Goal: Task Accomplishment & Management: Manage account settings

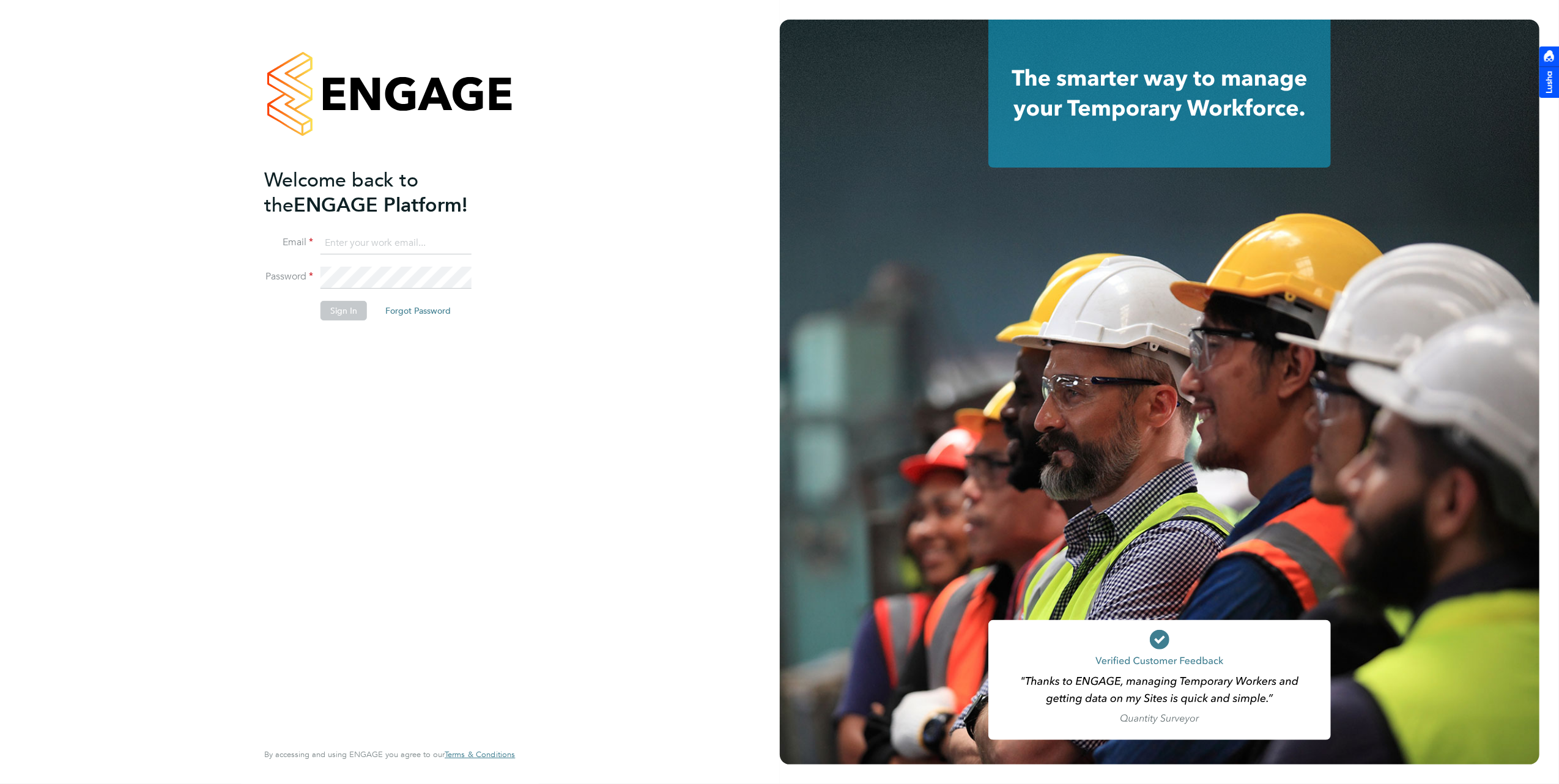
click at [431, 242] on input at bounding box center [396, 243] width 151 height 22
type input "brooke@net-temps.co.uk"
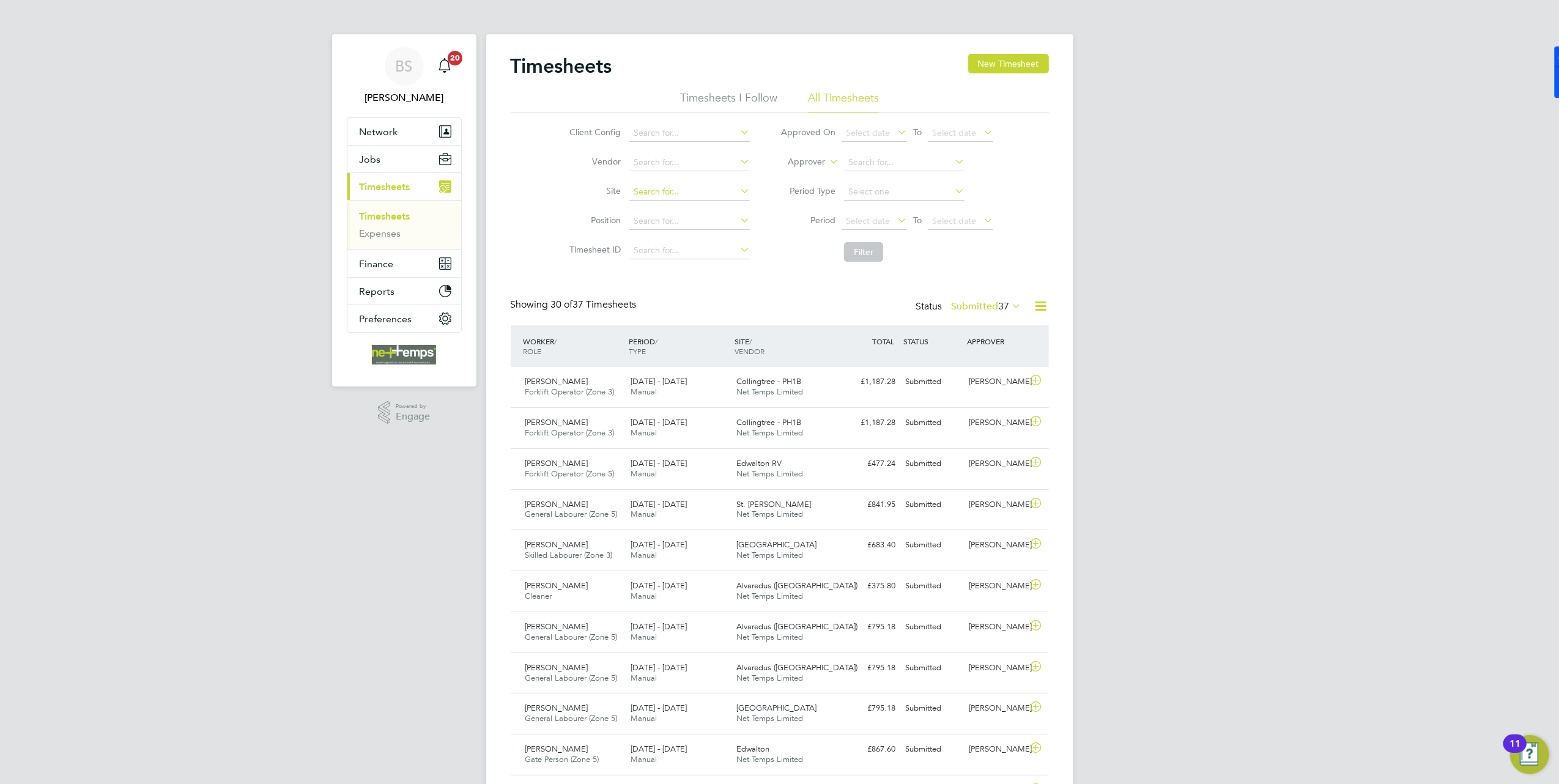
click at [677, 196] on input at bounding box center [690, 192] width 120 height 17
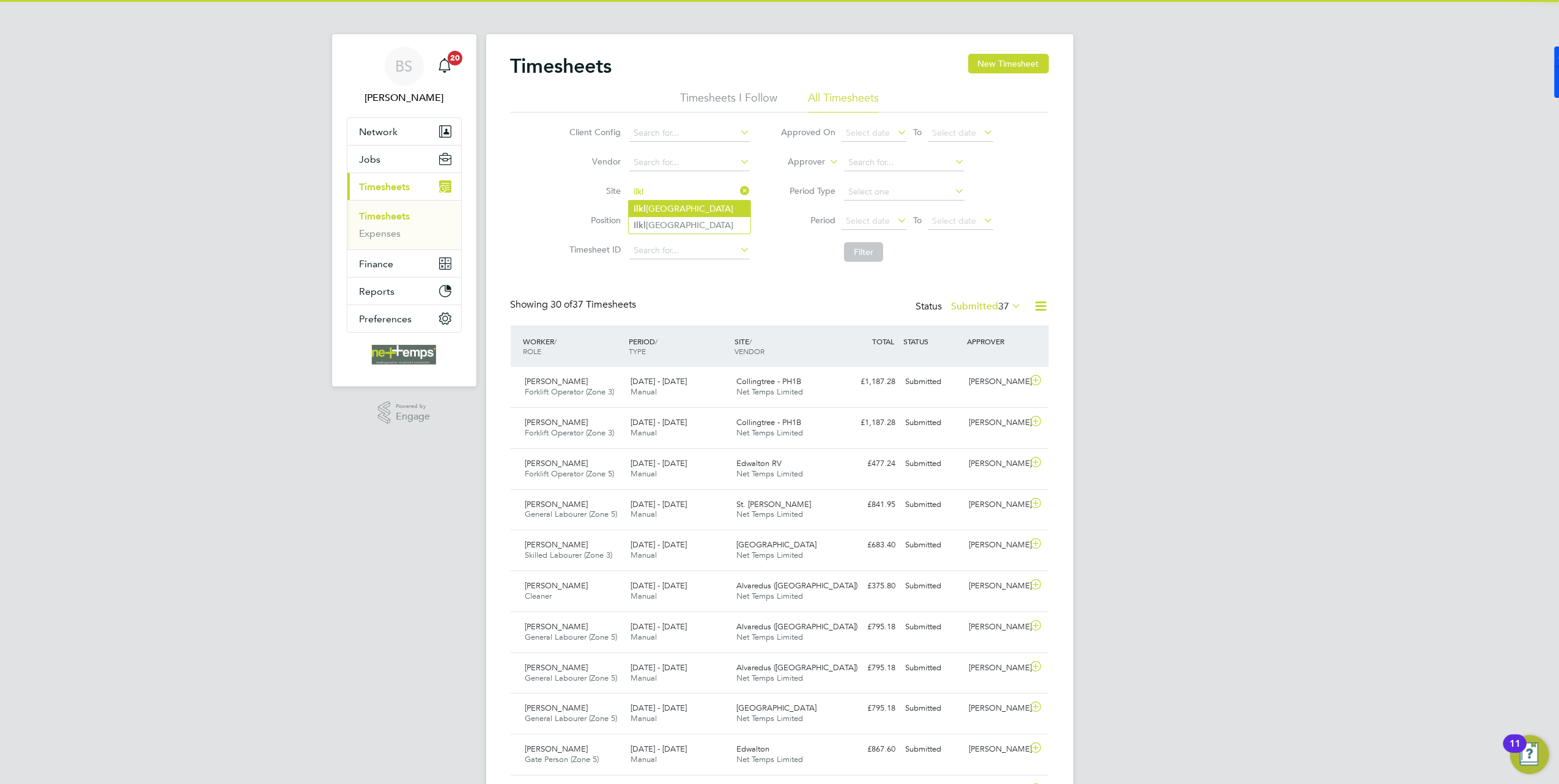
click at [688, 211] on li "Ilkl ey Grammar School" at bounding box center [690, 208] width 122 height 16
type input "[GEOGRAPHIC_DATA]"
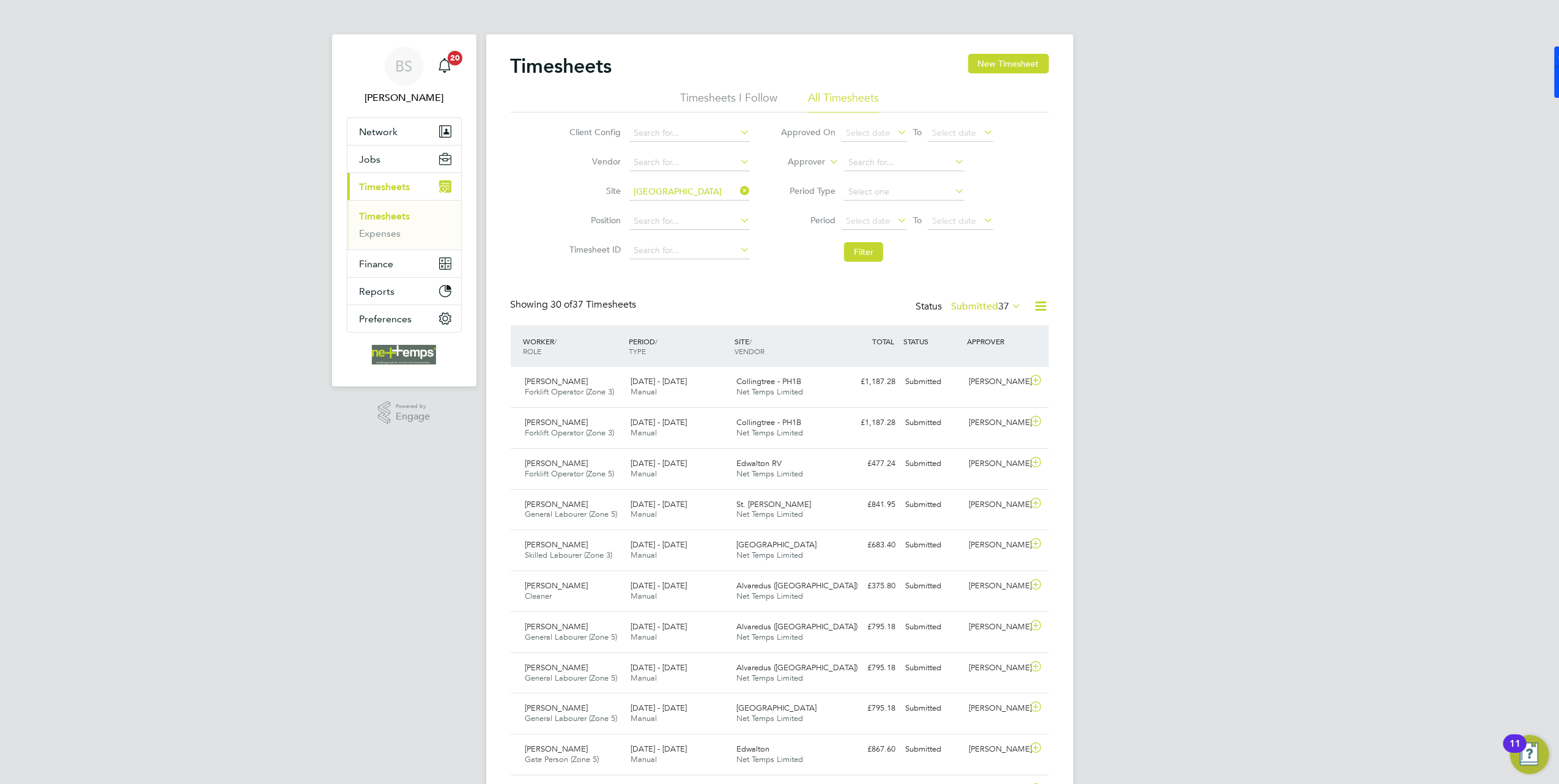
click at [977, 304] on label "Submitted 37" at bounding box center [987, 306] width 71 height 12
click at [977, 378] on li "Approved" at bounding box center [966, 380] width 56 height 17
click at [863, 258] on button "Filter" at bounding box center [863, 252] width 39 height 20
click at [828, 389] on div "Ilkley Grammar School Net Temps Limited" at bounding box center [784, 387] width 106 height 31
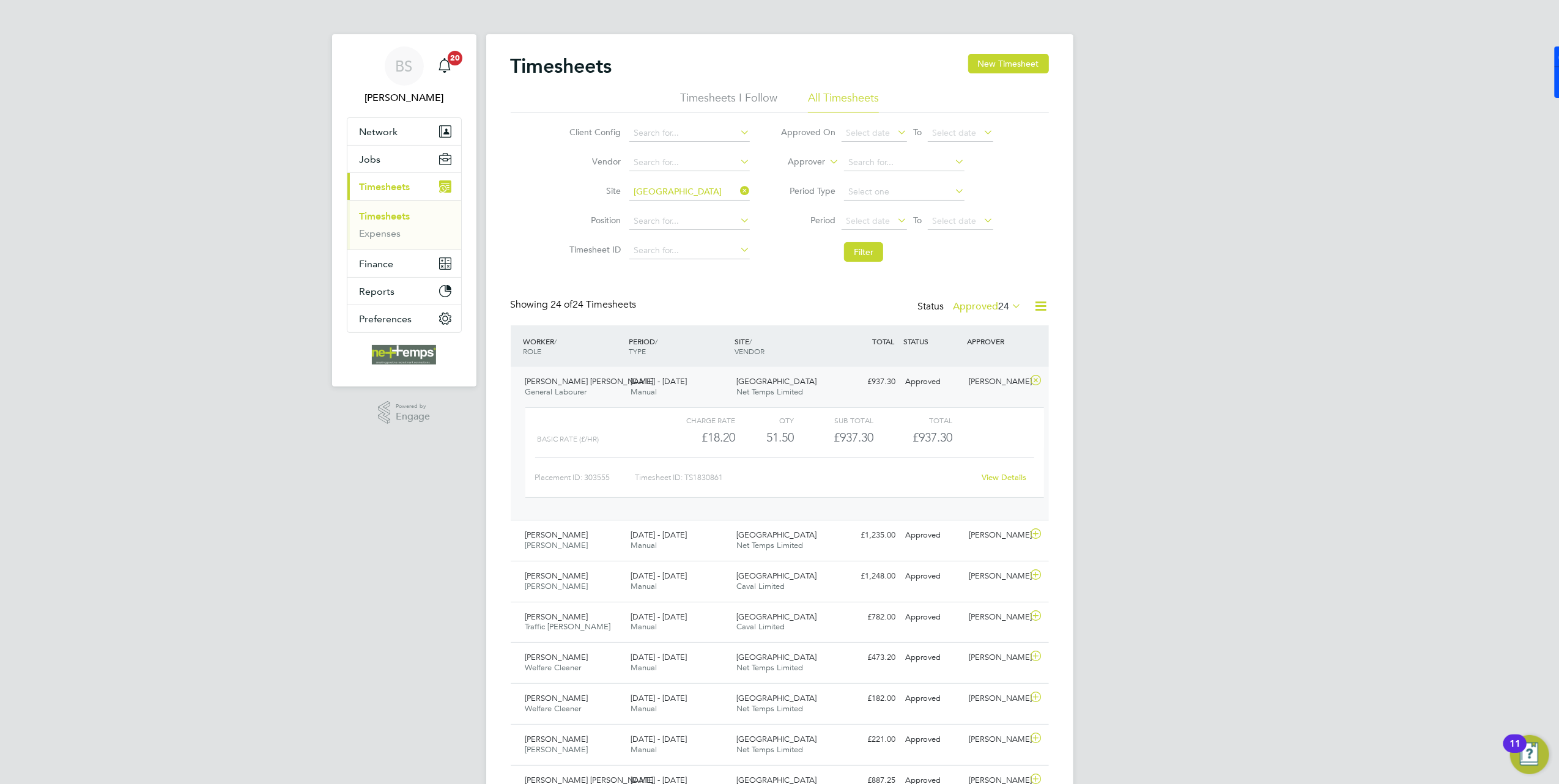
click at [990, 482] on link "View Details" at bounding box center [1004, 477] width 45 height 10
click at [903, 541] on div "Approved" at bounding box center [932, 535] width 64 height 20
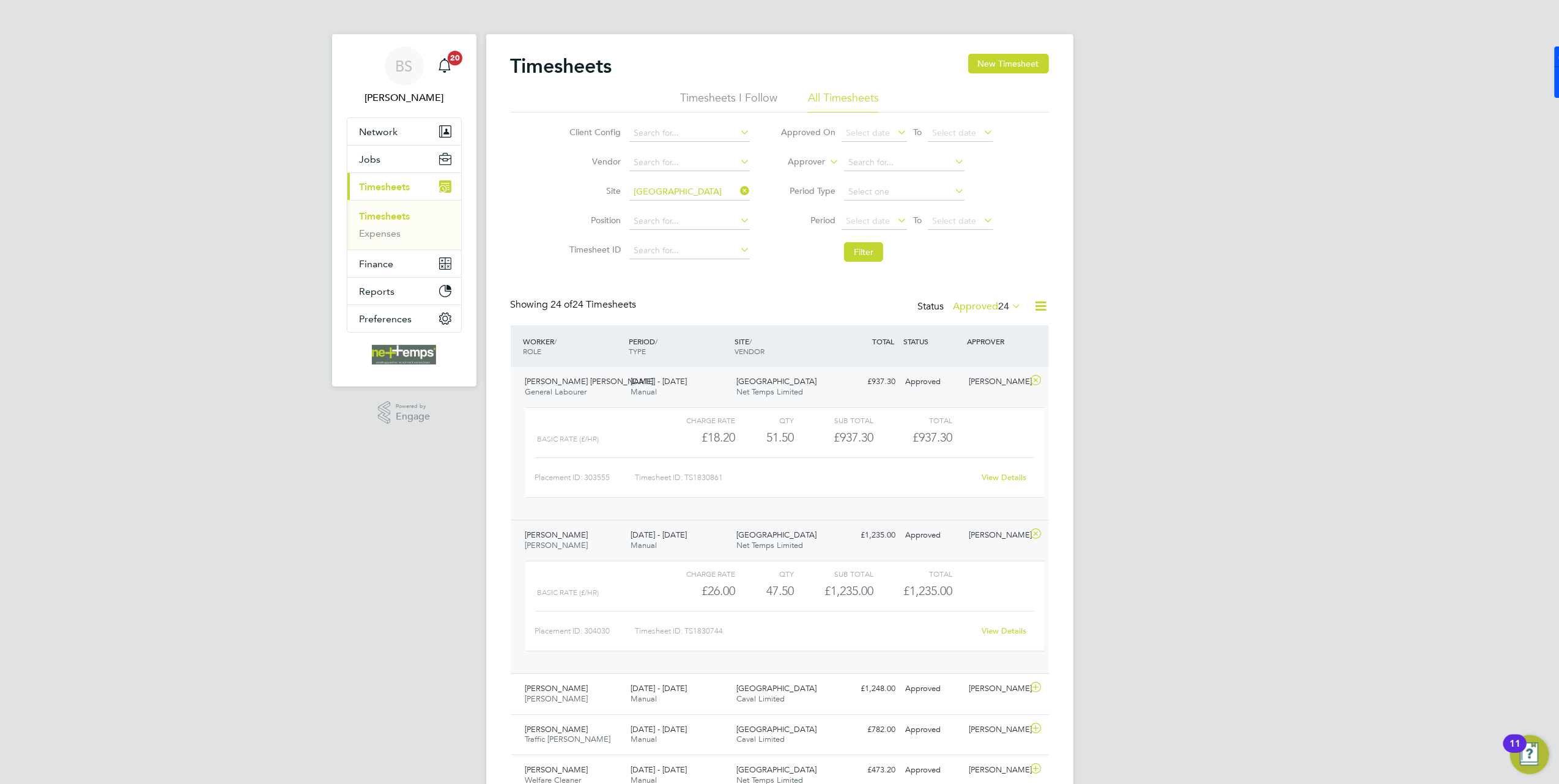
click at [987, 633] on link "View Details" at bounding box center [1004, 630] width 45 height 10
click at [986, 694] on div "[PERSON_NAME]" at bounding box center [995, 689] width 64 height 20
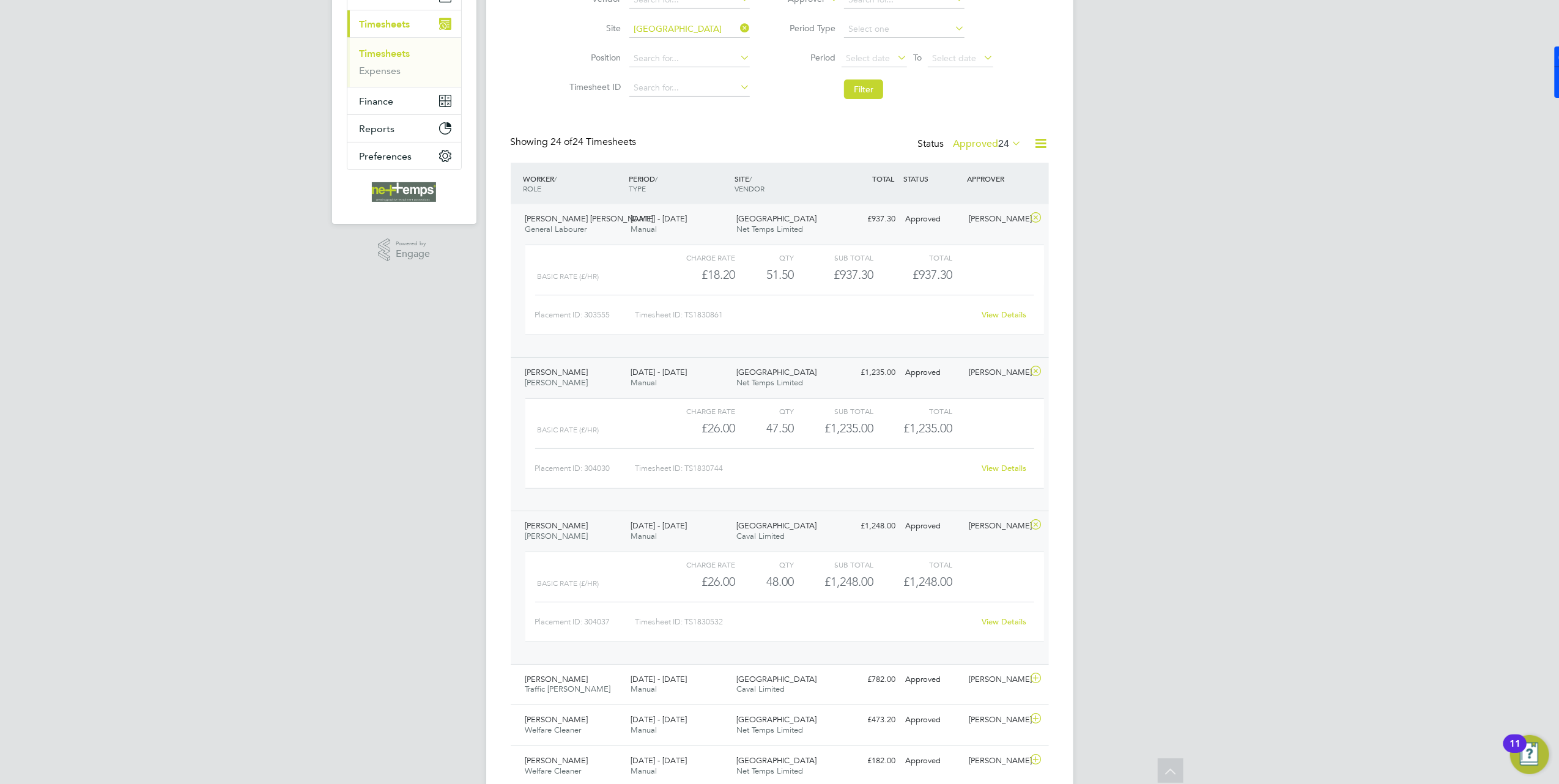
click at [996, 627] on link "View Details" at bounding box center [1004, 621] width 45 height 10
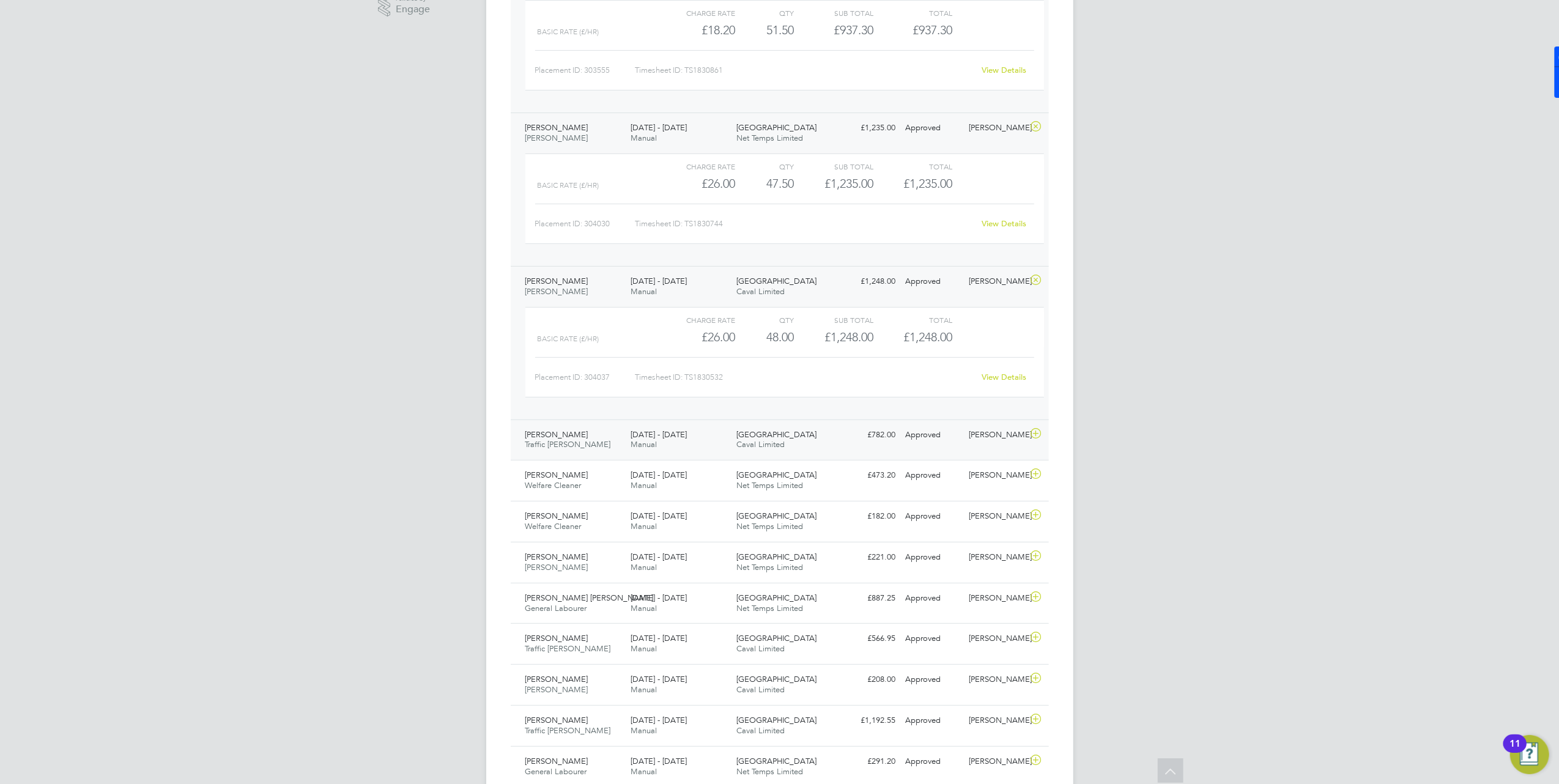
click at [705, 443] on div "22 - 28 Sep 2025 Manual" at bounding box center [678, 441] width 106 height 31
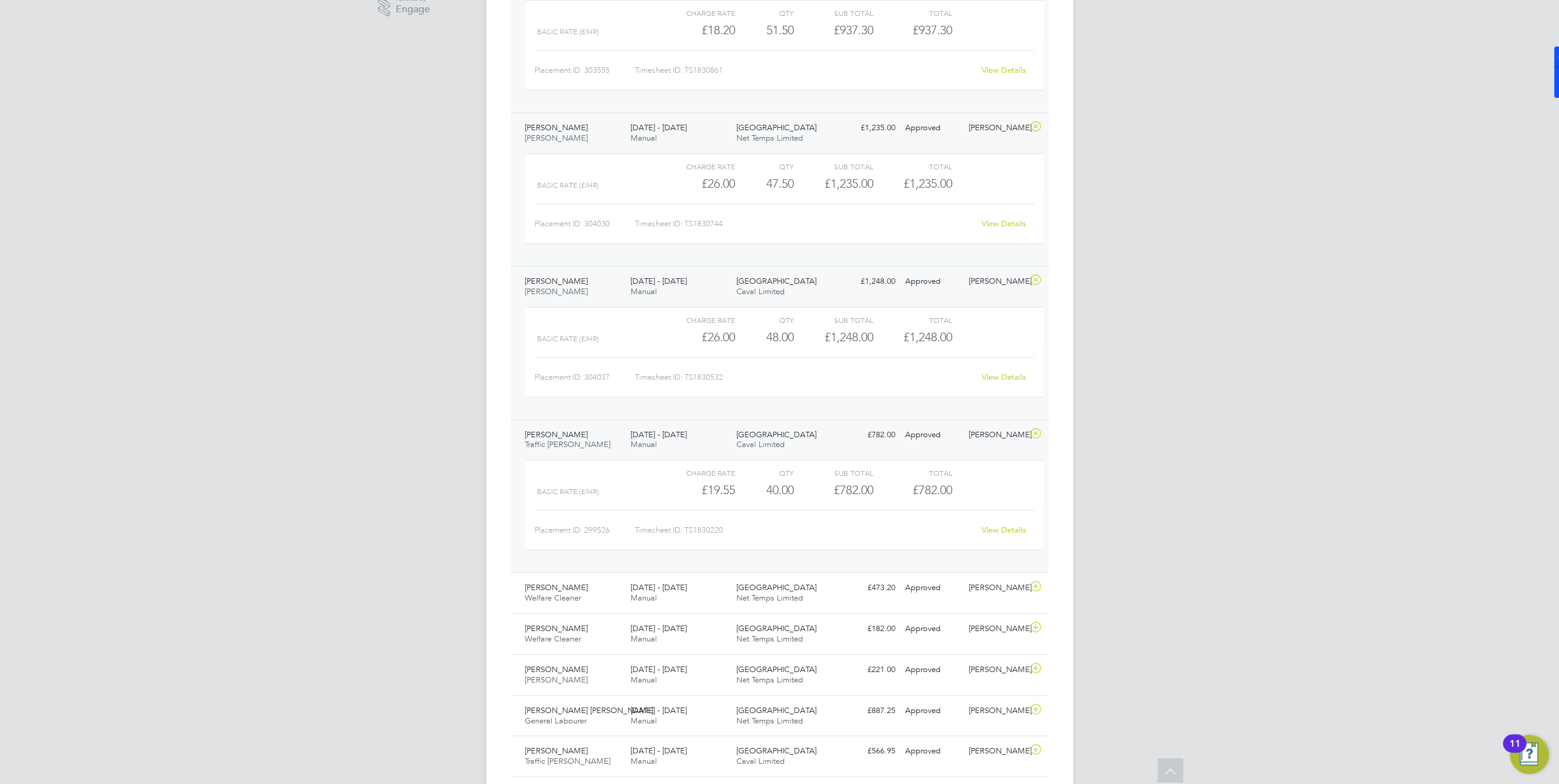
click at [987, 534] on div "View Details" at bounding box center [1004, 530] width 60 height 20
click at [989, 535] on link "View Details" at bounding box center [1004, 529] width 45 height 10
click at [829, 590] on div "Ilkley Grammar School Net Temps Limited" at bounding box center [784, 593] width 106 height 31
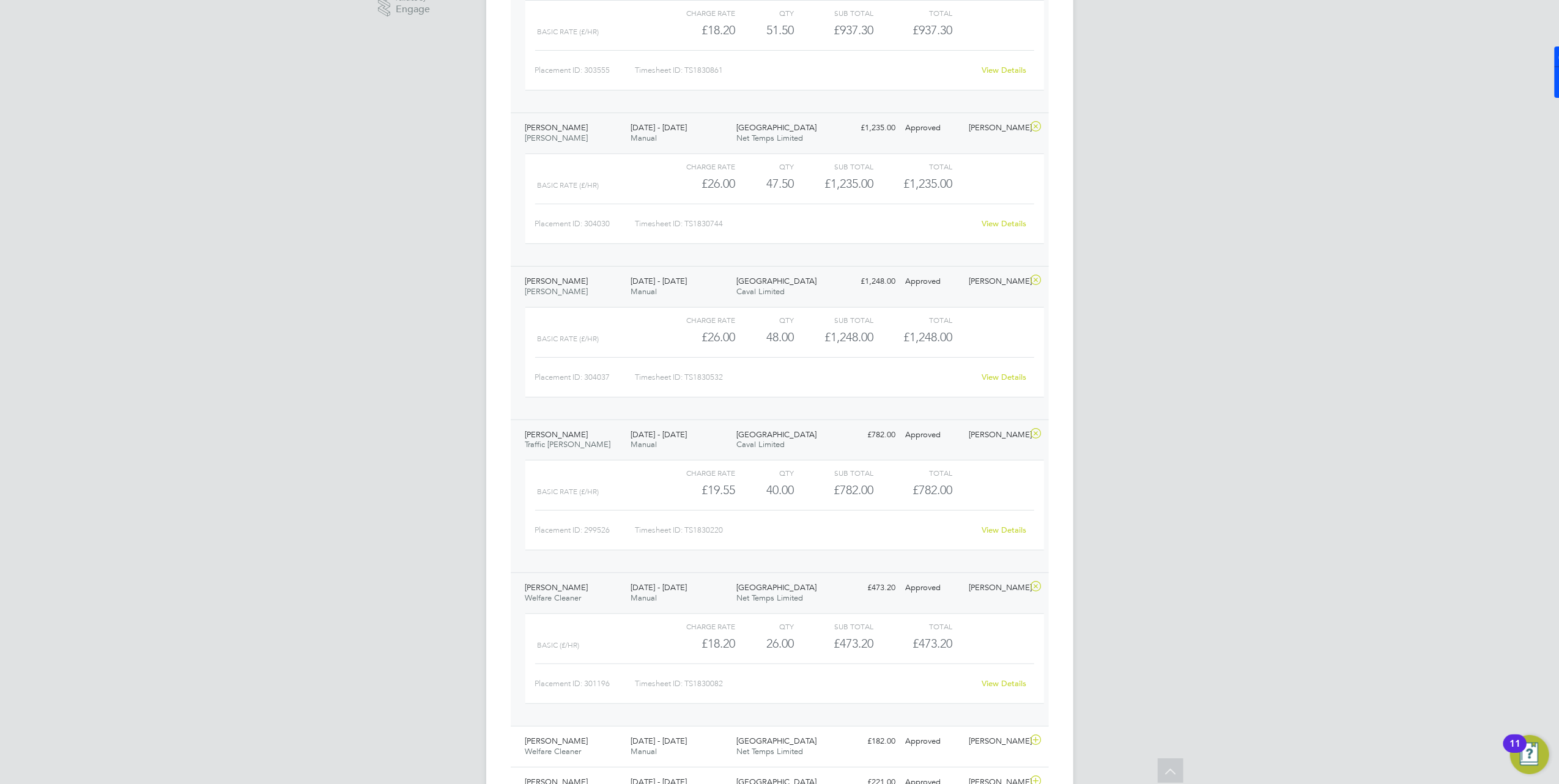
click at [979, 691] on div "View Details" at bounding box center [1004, 683] width 60 height 20
click at [996, 689] on link "View Details" at bounding box center [1004, 683] width 45 height 10
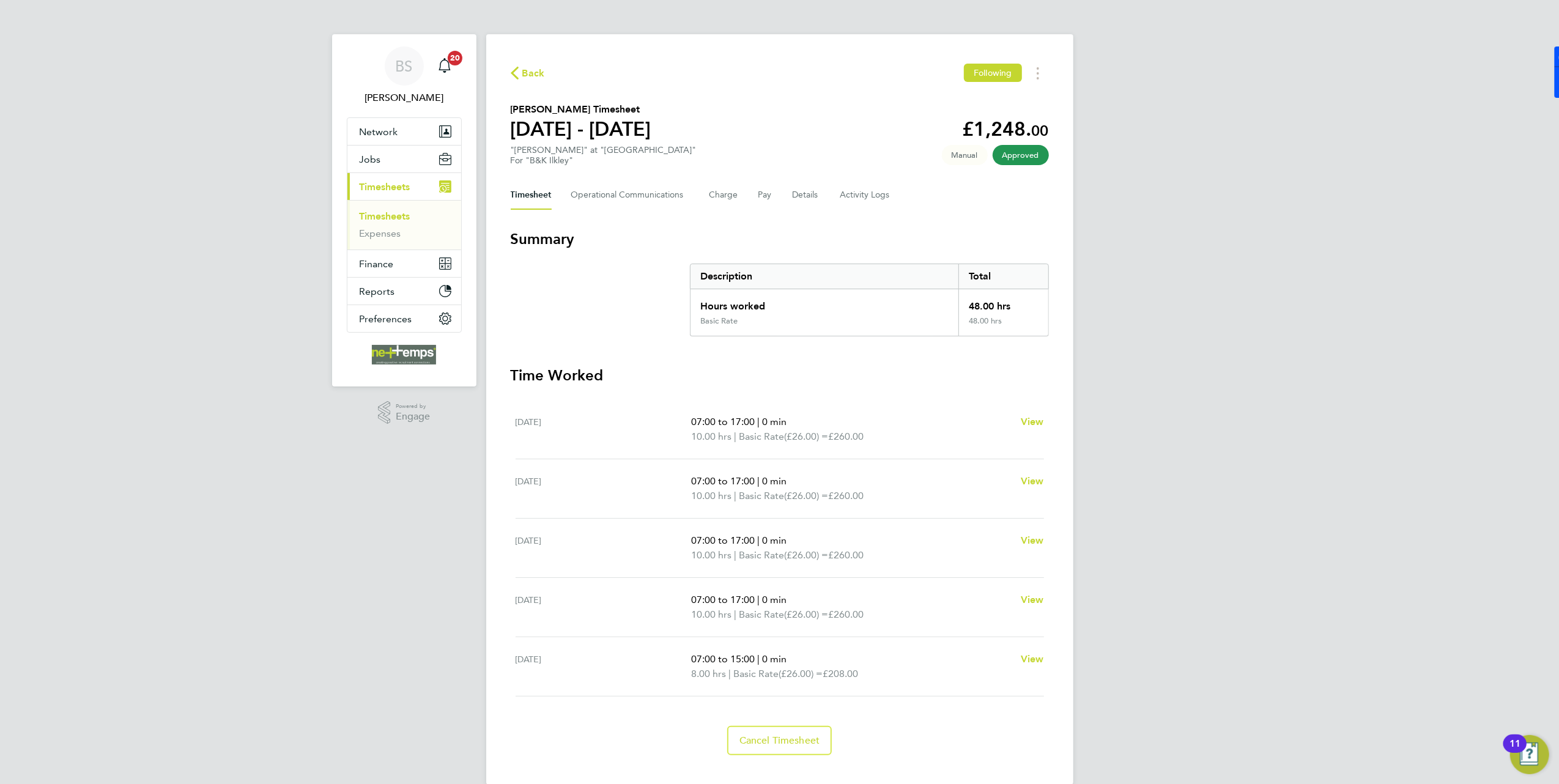
click at [519, 71] on span "Back" at bounding box center [528, 72] width 34 height 11
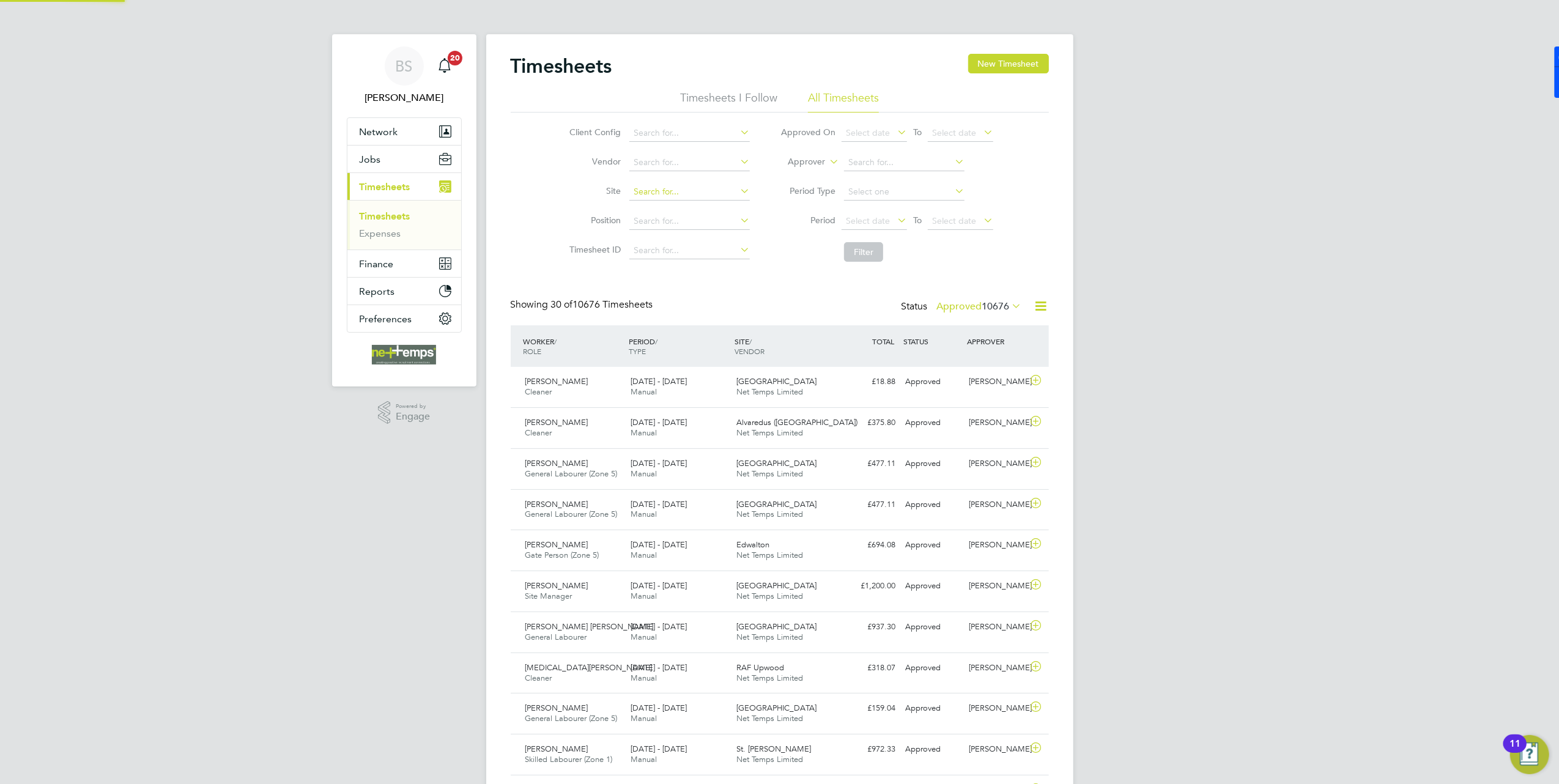
click at [699, 192] on input at bounding box center [690, 192] width 120 height 17
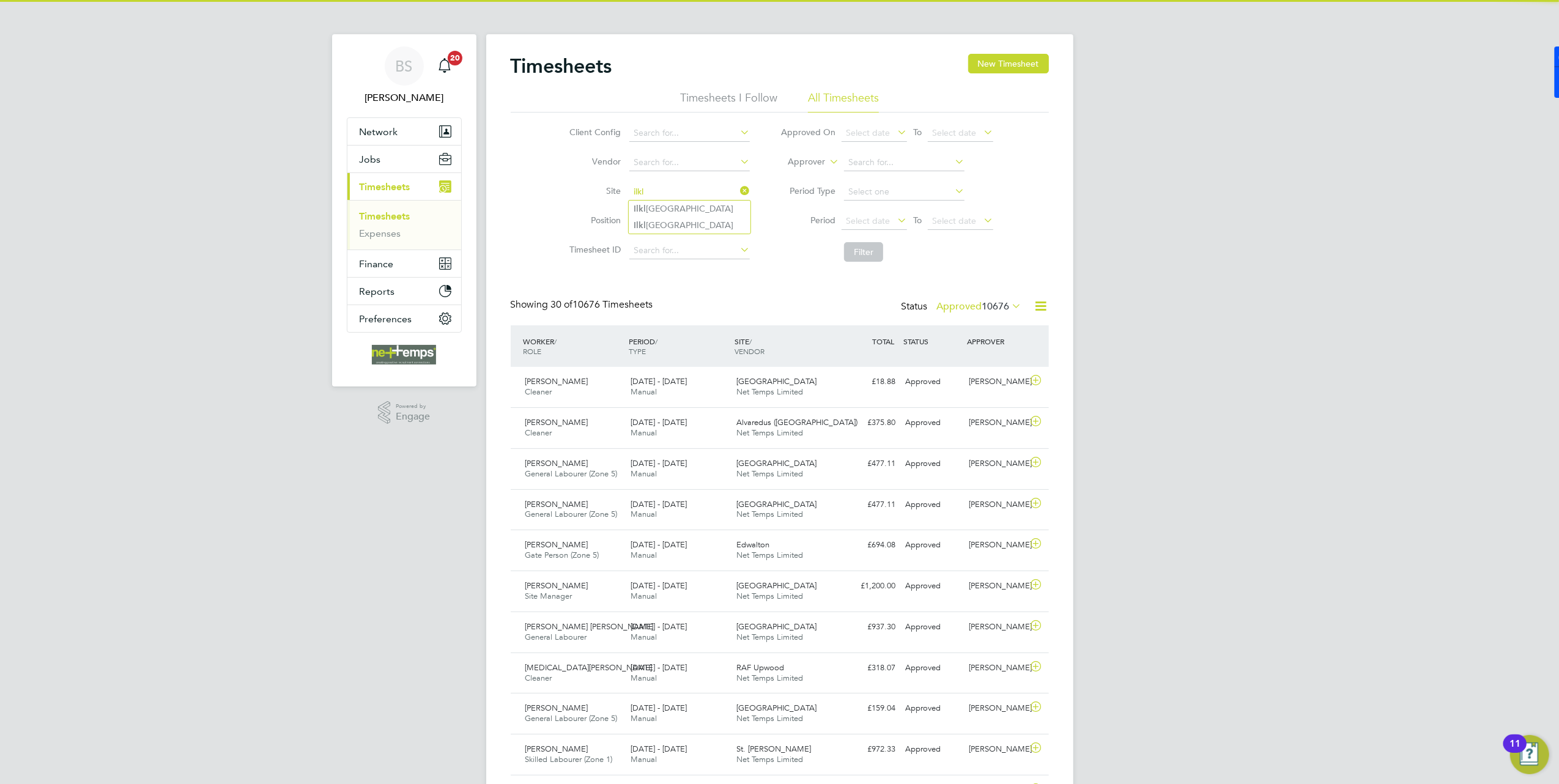
click at [715, 209] on li "Ilkl ey Grammar School" at bounding box center [690, 208] width 122 height 16
type input "Ilkley Grammar School"
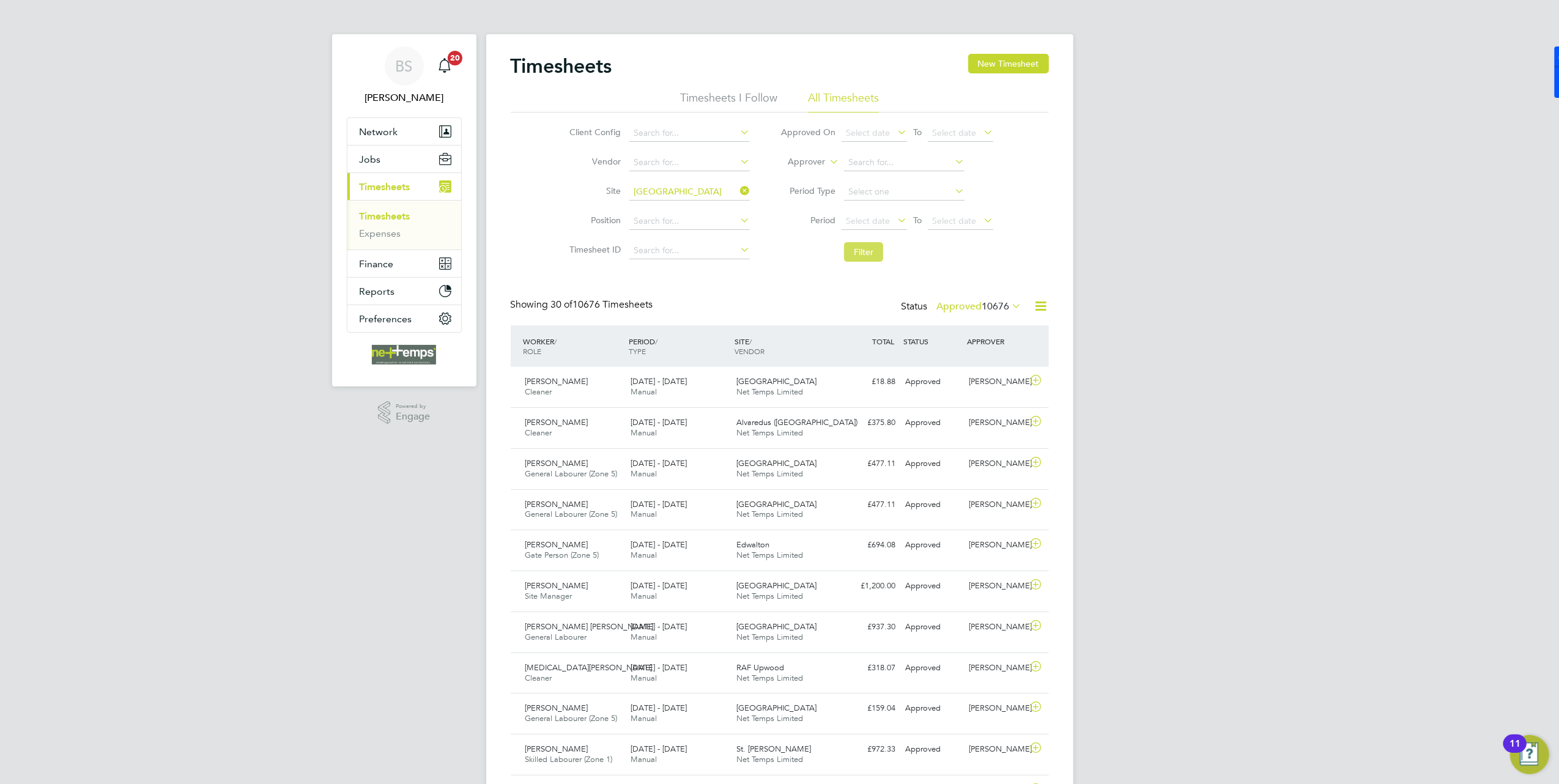
click at [876, 258] on button "Filter" at bounding box center [863, 252] width 39 height 20
click at [728, 476] on div "22 - 28 Sep 2025 Manual" at bounding box center [678, 469] width 106 height 31
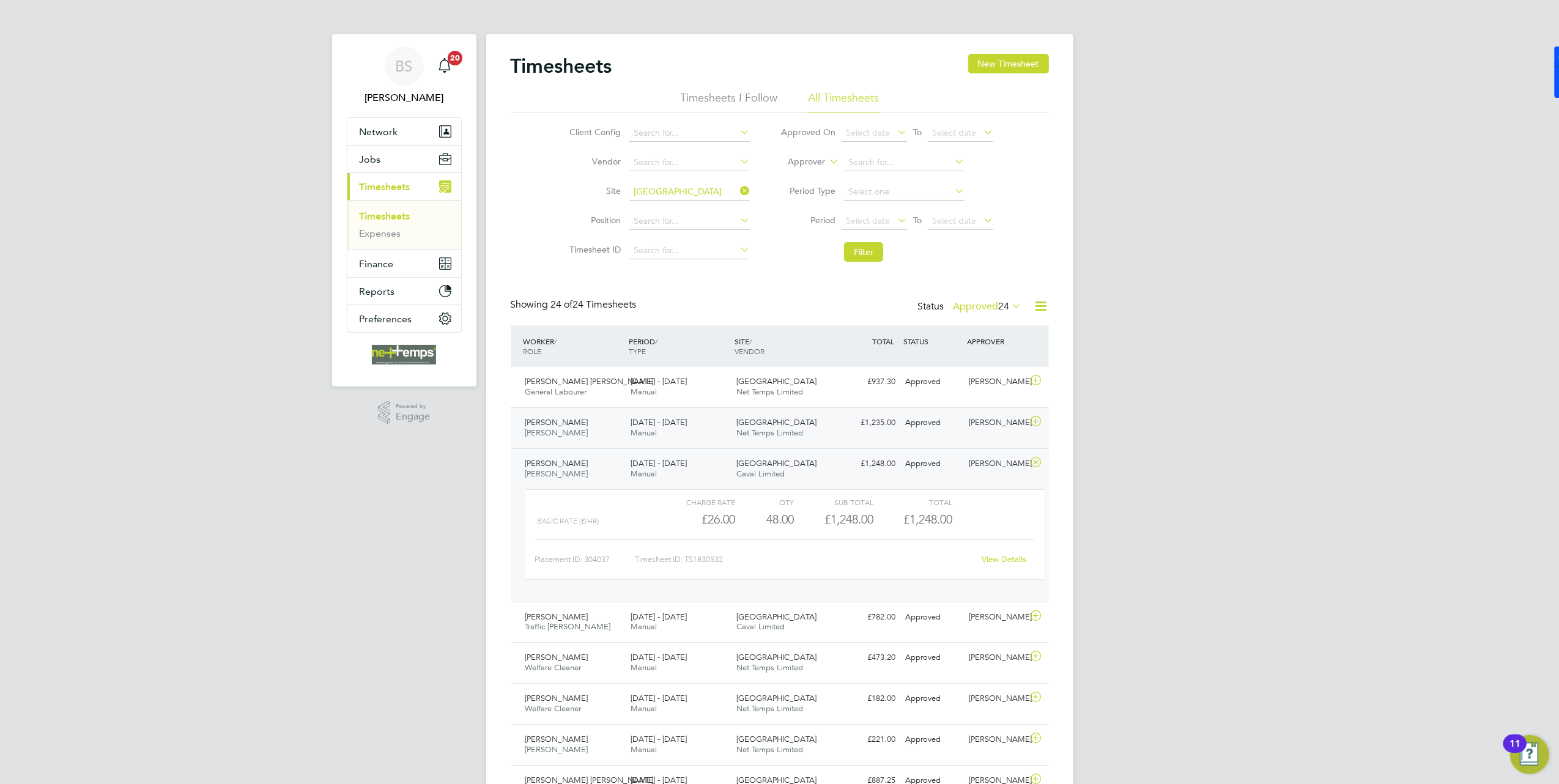
click at [791, 420] on span "[GEOGRAPHIC_DATA]" at bounding box center [777, 422] width 80 height 10
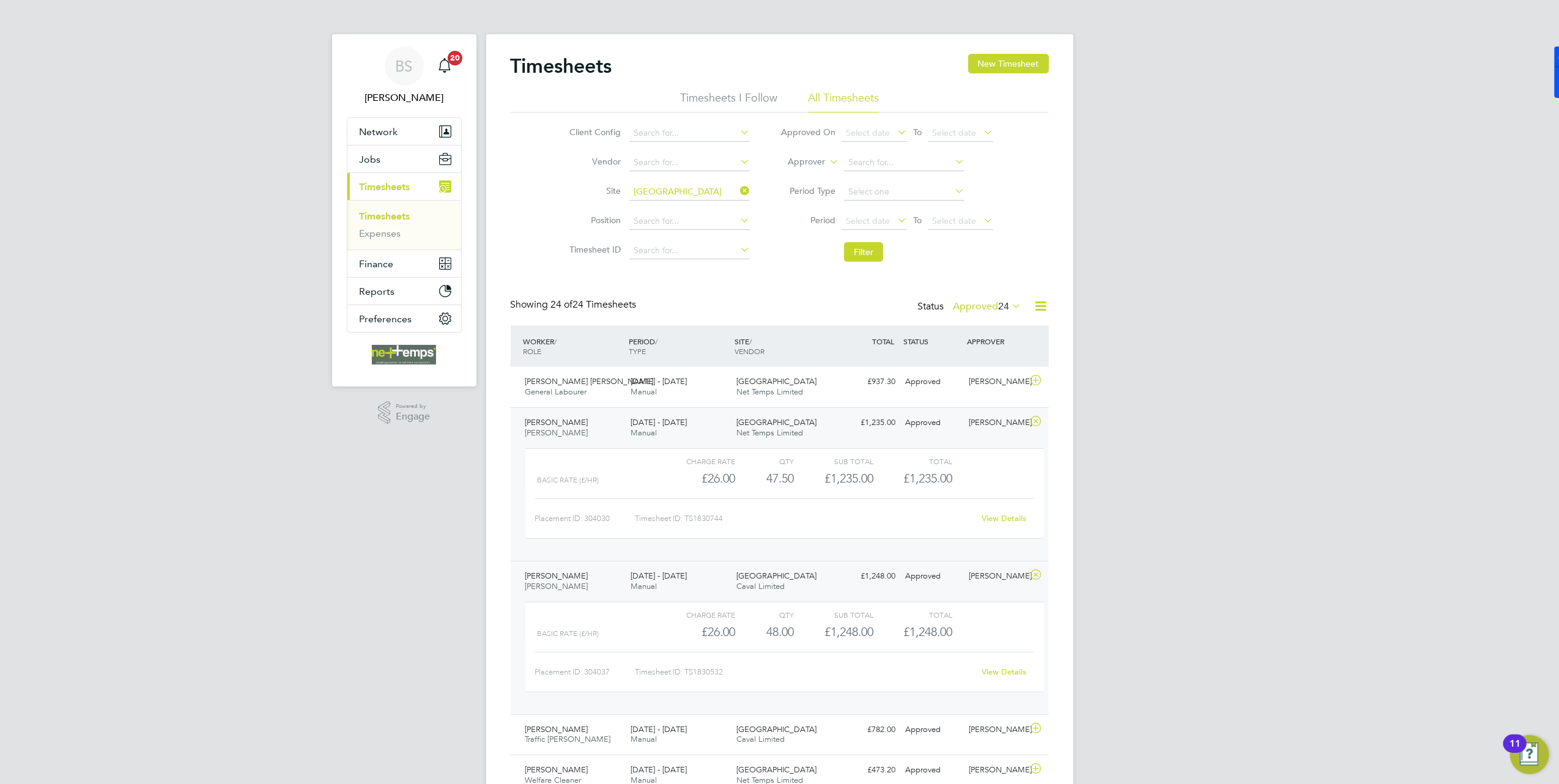
click at [1001, 513] on div "View Details" at bounding box center [1004, 518] width 60 height 20
click at [1011, 520] on link "View Details" at bounding box center [1004, 518] width 45 height 10
click at [1007, 675] on link "View Details" at bounding box center [1004, 671] width 45 height 10
click at [998, 517] on link "View Details" at bounding box center [1004, 518] width 45 height 10
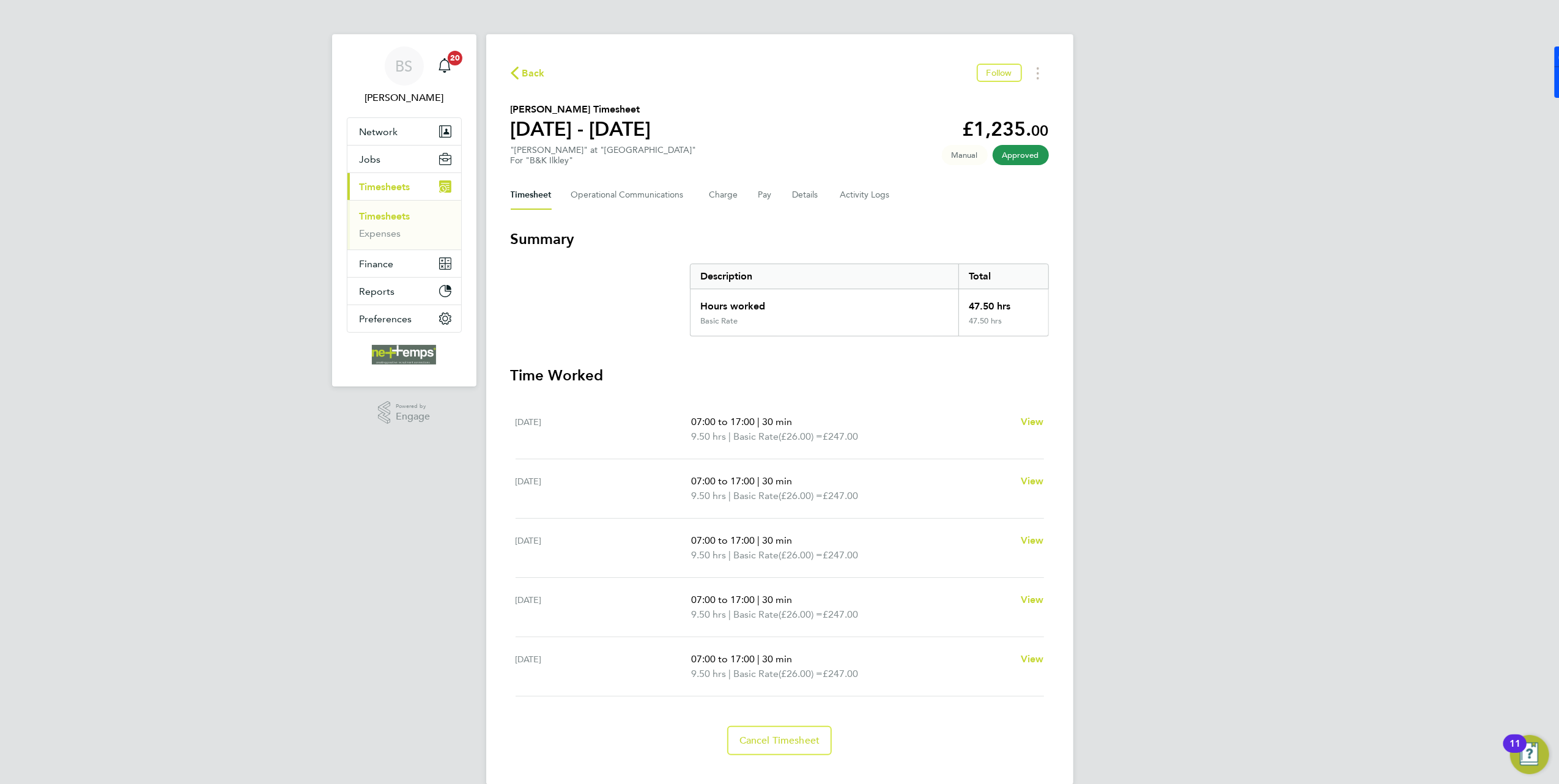
click at [536, 74] on span "Back" at bounding box center [533, 72] width 23 height 14
drag, startPoint x: 696, startPoint y: 480, endPoint x: 780, endPoint y: 482, distance: 84.0
click at [780, 482] on p "07:00 to 17:00 | 0 min" at bounding box center [850, 481] width 320 height 14
click at [247, 642] on div "BS [PERSON_NAME] Notifications 20 Applications: Network Team Members Businesses…" at bounding box center [780, 402] width 1559 height 804
drag, startPoint x: 707, startPoint y: 663, endPoint x: 781, endPoint y: 660, distance: 74.1
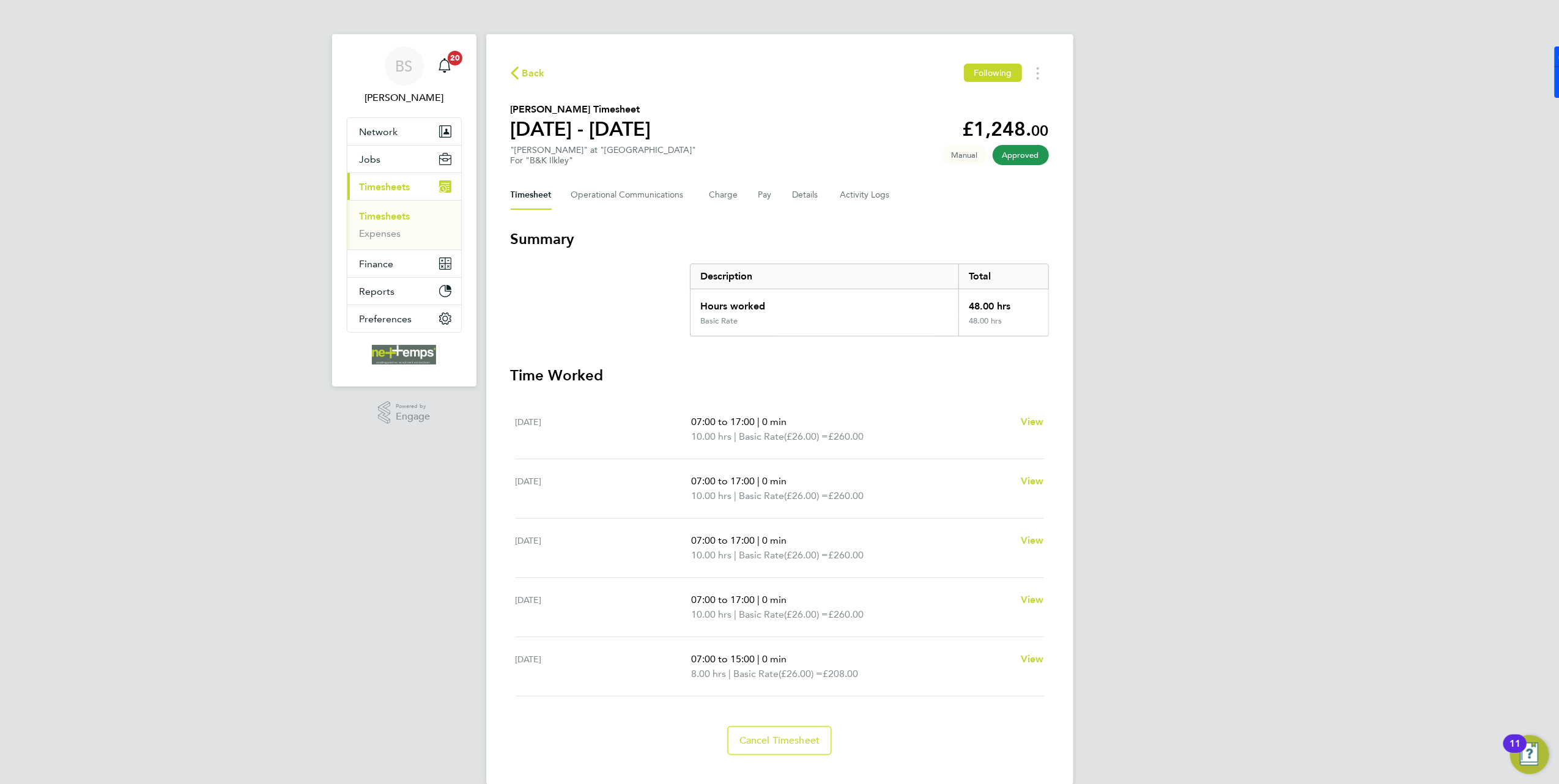
click at [791, 659] on p "07:00 to 15:00 | 0 min" at bounding box center [850, 658] width 320 height 14
drag, startPoint x: 781, startPoint y: 660, endPoint x: 424, endPoint y: 672, distance: 357.2
click at [424, 672] on div "BS [PERSON_NAME] Notifications 20 Applications: Network Team Members Businesses…" at bounding box center [780, 402] width 1559 height 804
drag, startPoint x: 707, startPoint y: 673, endPoint x: 825, endPoint y: 678, distance: 118.1
click at [825, 678] on p "9.50 hrs | Basic Rate (£26.00) = £247.00" at bounding box center [850, 673] width 320 height 14
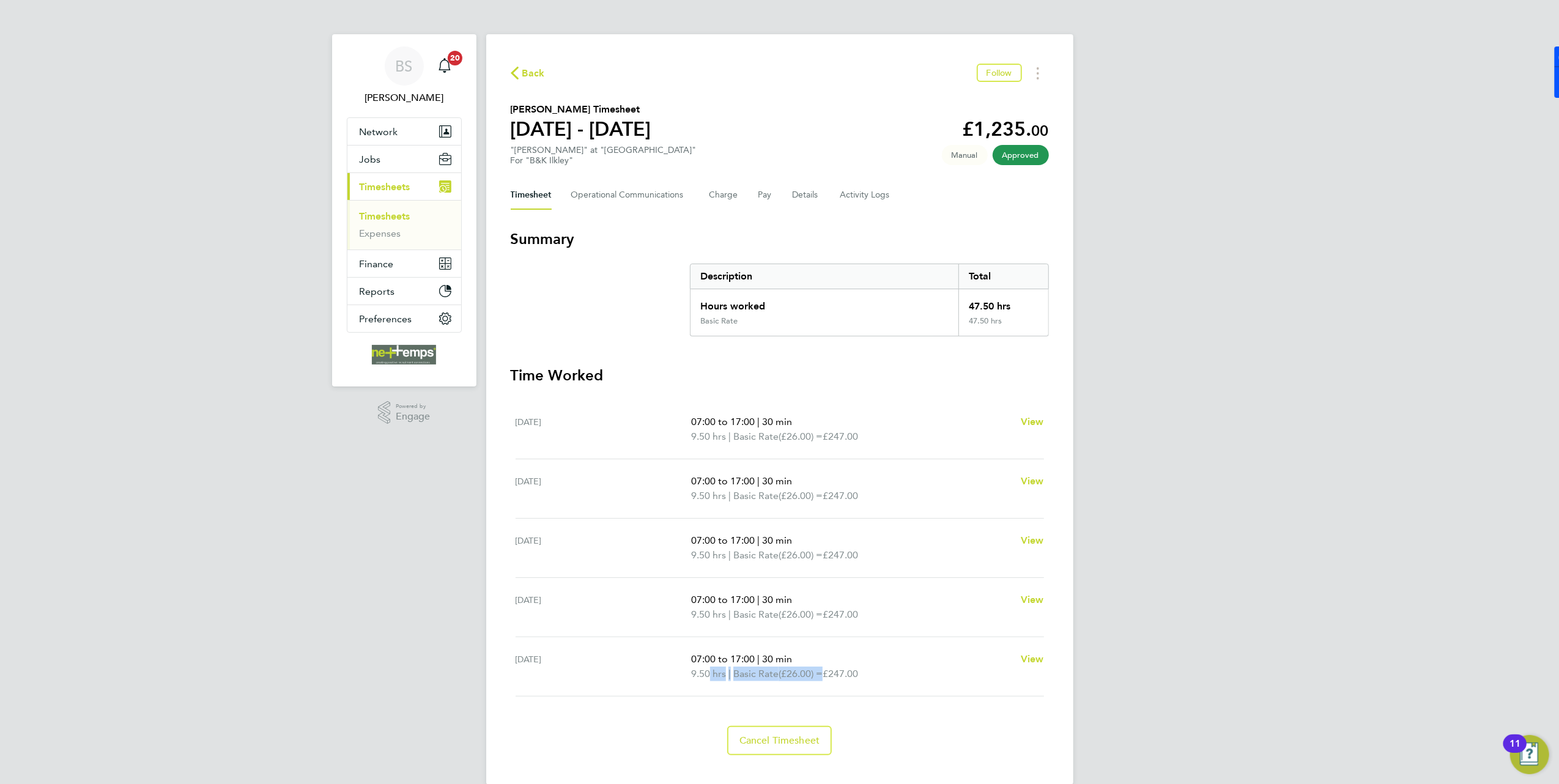
drag, startPoint x: 825, startPoint y: 678, endPoint x: 346, endPoint y: 676, distance: 479.0
click at [314, 680] on div "BS [PERSON_NAME] Notifications 20 Applications: Network Team Members Businesses…" at bounding box center [780, 402] width 1559 height 804
drag, startPoint x: 691, startPoint y: 653, endPoint x: 851, endPoint y: 671, distance: 161.0
click at [851, 671] on ul "07:00 to 17:00 | 30 min 9.50 hrs | Basic Rate (£26.00) = £247.00" at bounding box center [850, 666] width 320 height 30
click at [307, 659] on div "BS [PERSON_NAME] Notifications 20 Applications: Network Team Members Businesses…" at bounding box center [780, 402] width 1559 height 804
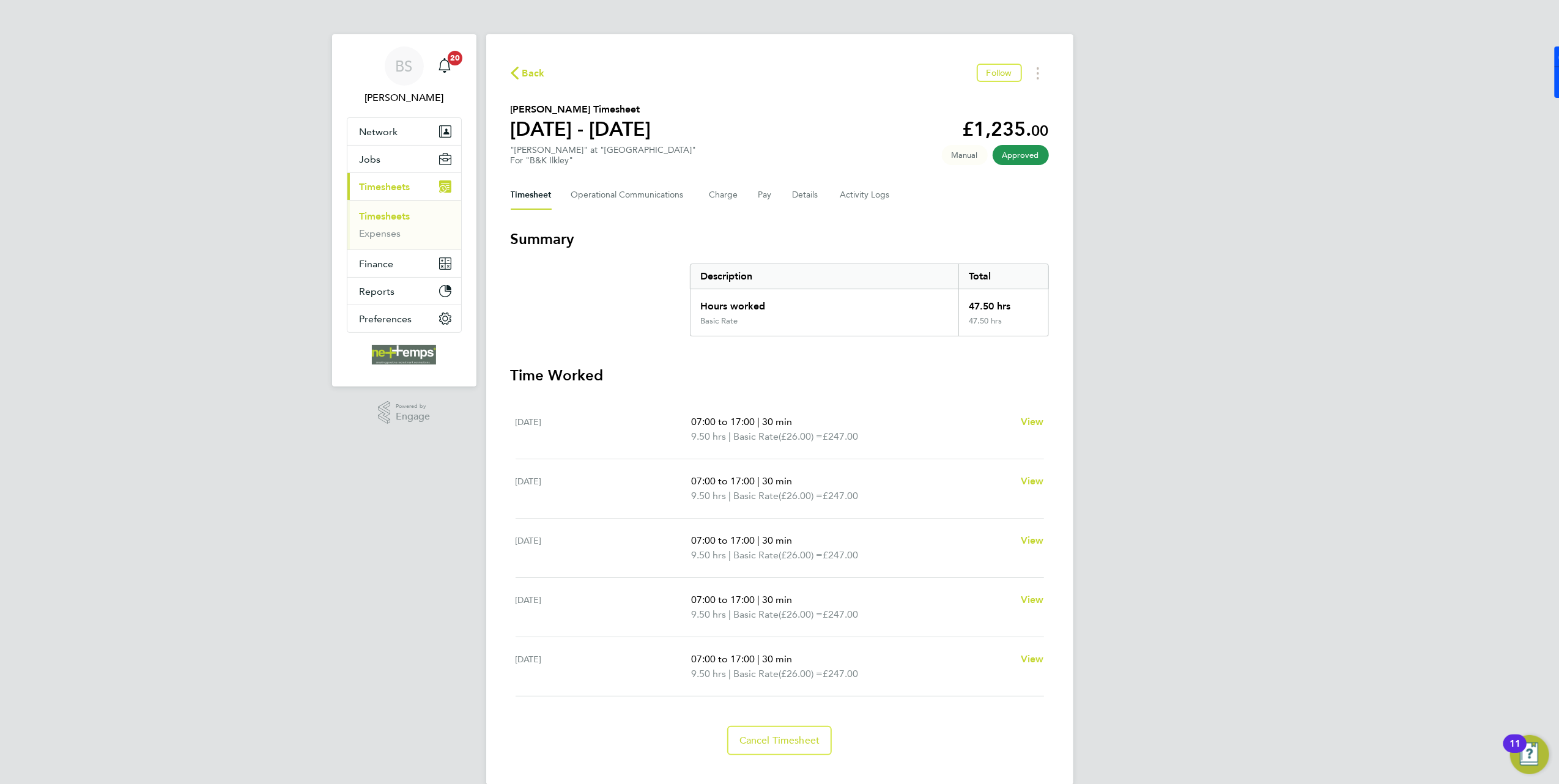
drag, startPoint x: 729, startPoint y: 449, endPoint x: 847, endPoint y: 655, distance: 237.4
click at [860, 664] on ul "Mon 22 Sep 07:00 to 17:00 | 30 min 9.50 hrs | Basic Rate (£26.00) = £247.00 Vie…" at bounding box center [780, 547] width 538 height 297
drag, startPoint x: 838, startPoint y: 653, endPoint x: 308, endPoint y: 617, distance: 531.2
click at [308, 617] on div "BS Brooke Sharp Notifications 20 Applications: Network Team Members Businesses …" at bounding box center [780, 402] width 1559 height 804
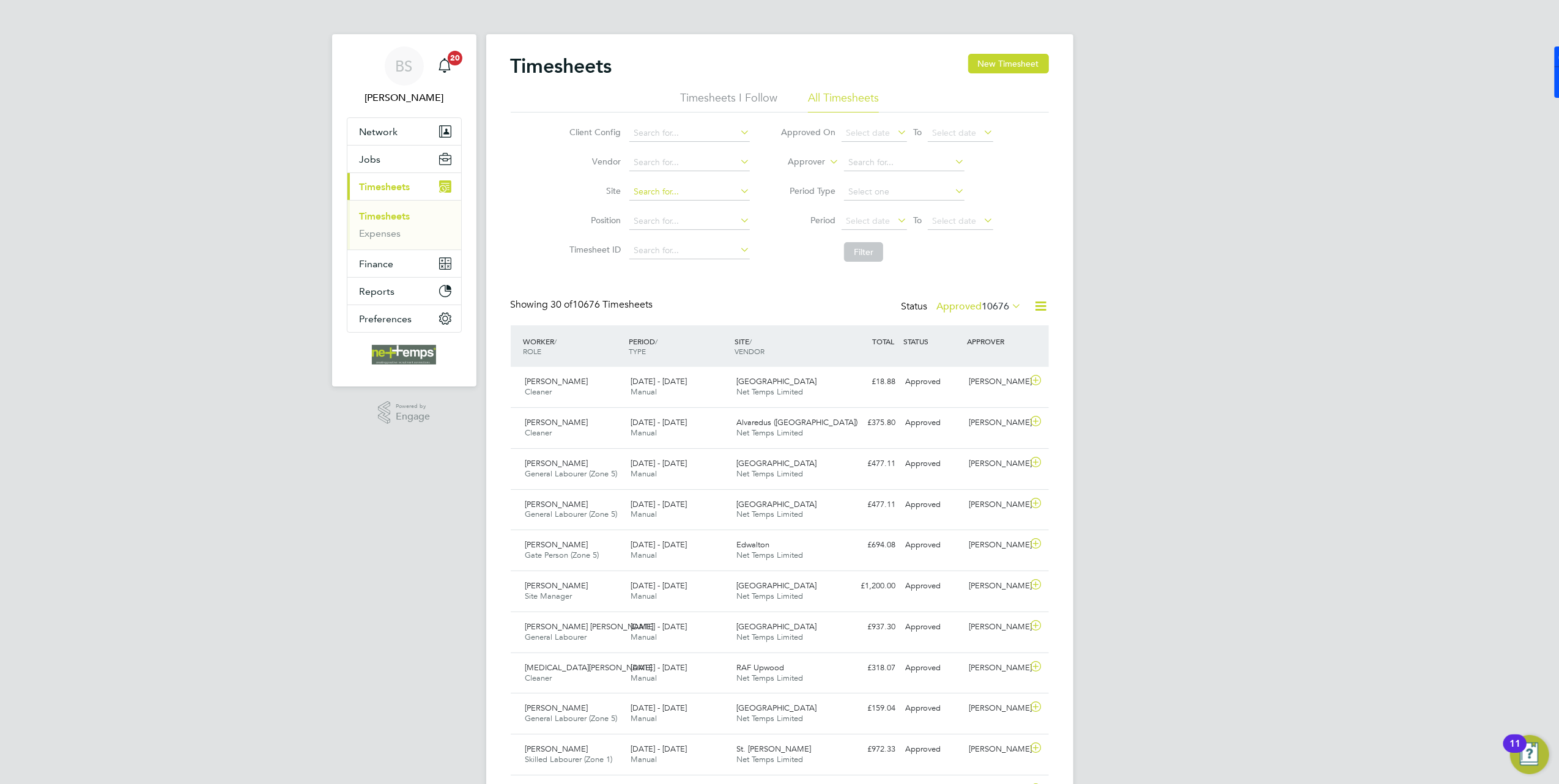
click at [688, 191] on input at bounding box center [690, 192] width 120 height 17
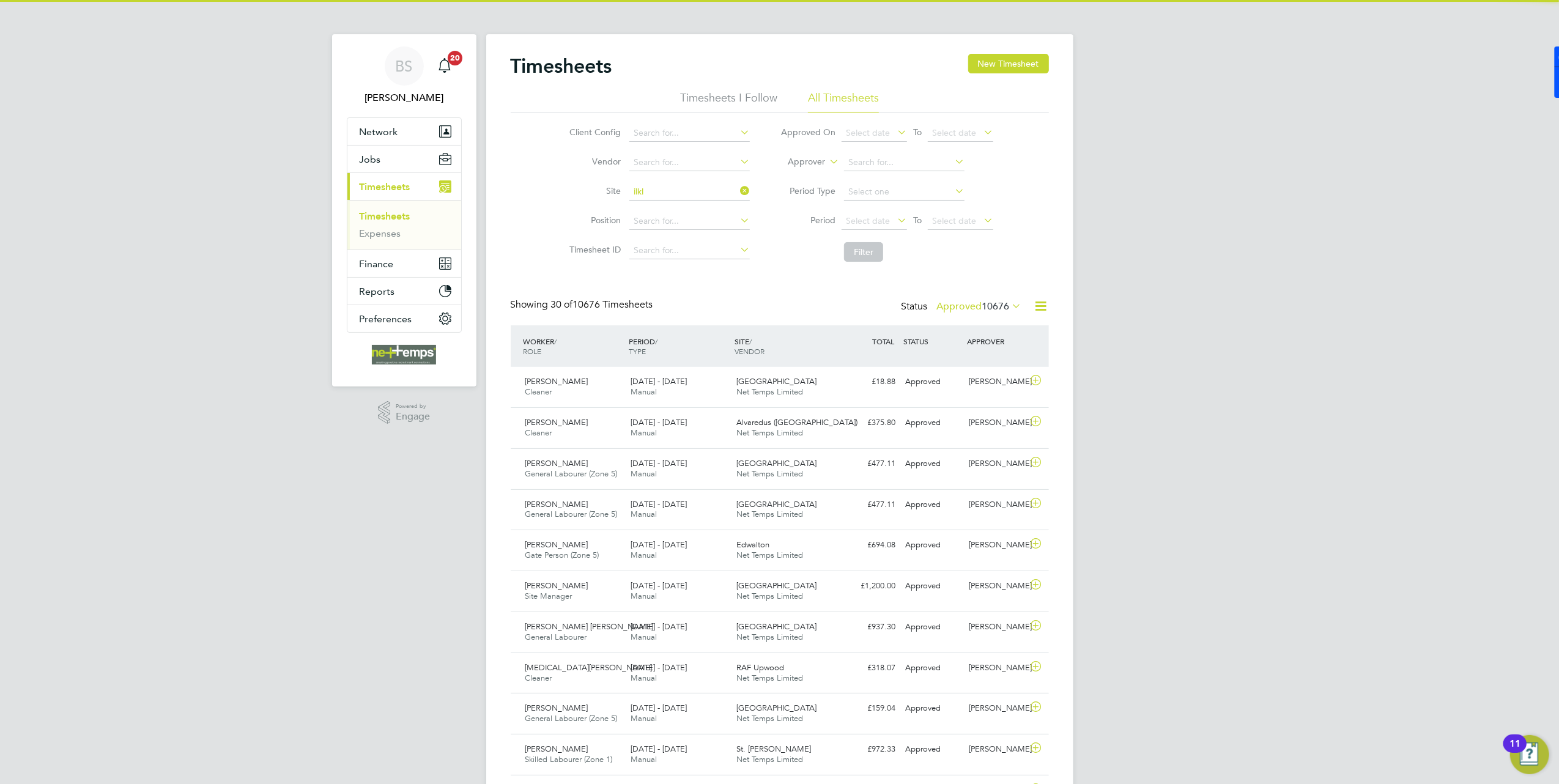
click at [699, 209] on li "Ilkl ey Grammar School" at bounding box center [690, 208] width 122 height 16
type input "[GEOGRAPHIC_DATA]"
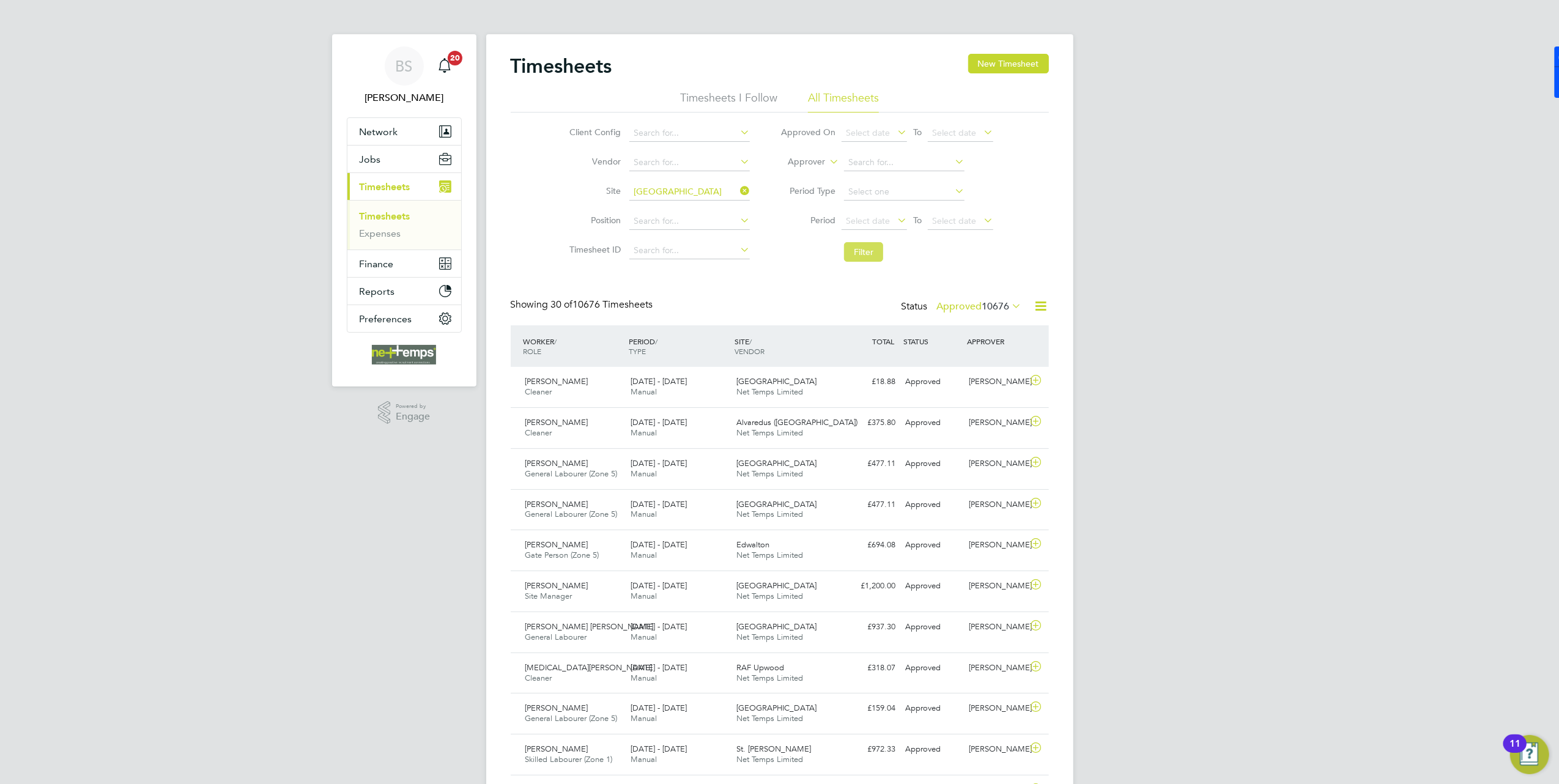
click at [866, 248] on button "Filter" at bounding box center [863, 252] width 39 height 20
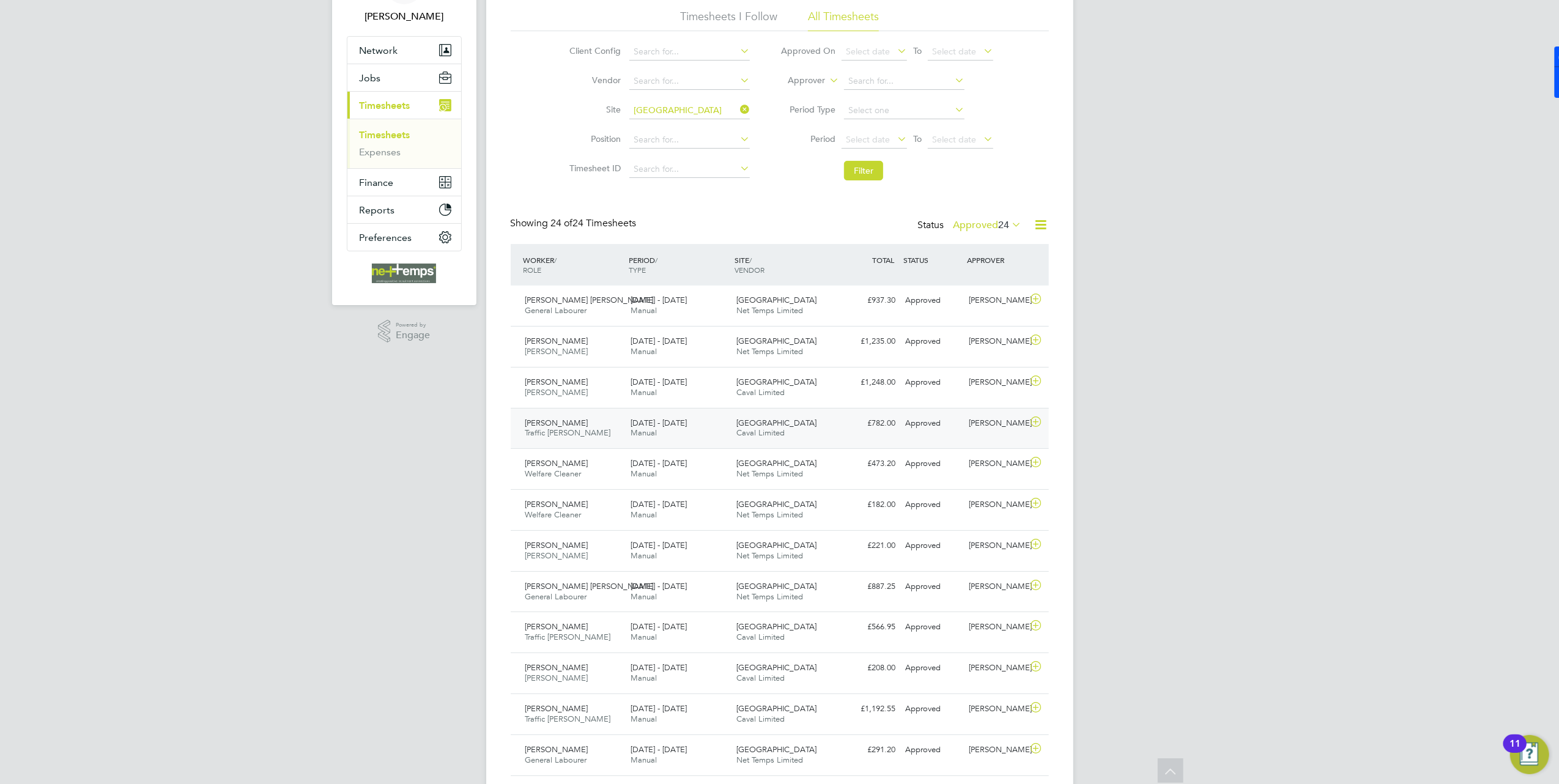
click at [891, 446] on div "Brendan Oliver Traffic Marshall 22 - 28 Sep 2025 22 - 28 Sep 2025 Manual Ilkley…" at bounding box center [780, 428] width 538 height 41
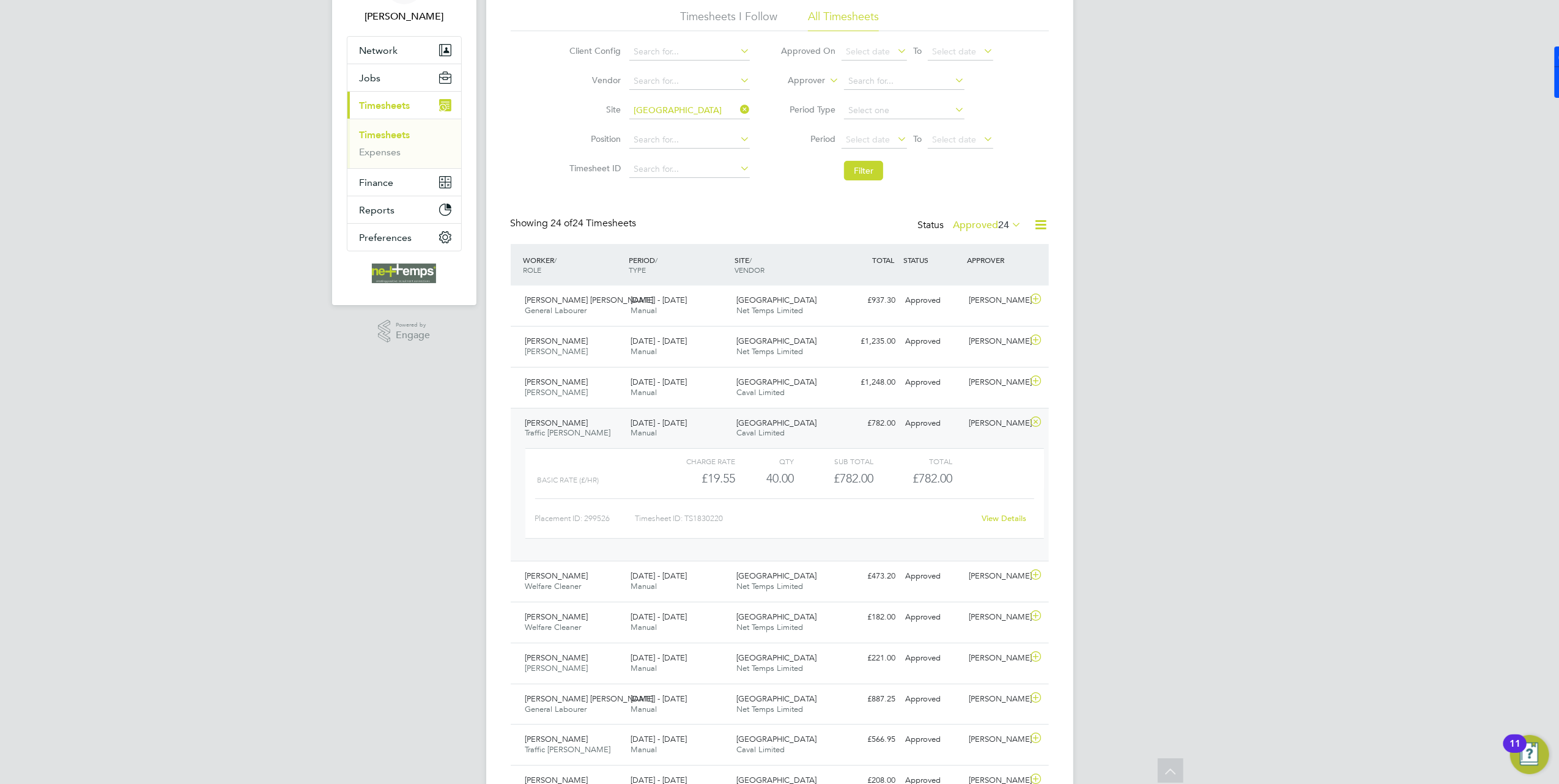
click at [1005, 516] on link "View Details" at bounding box center [1004, 518] width 45 height 10
click at [732, 394] on div "Ilkley Grammar School Caval Limited" at bounding box center [784, 387] width 106 height 31
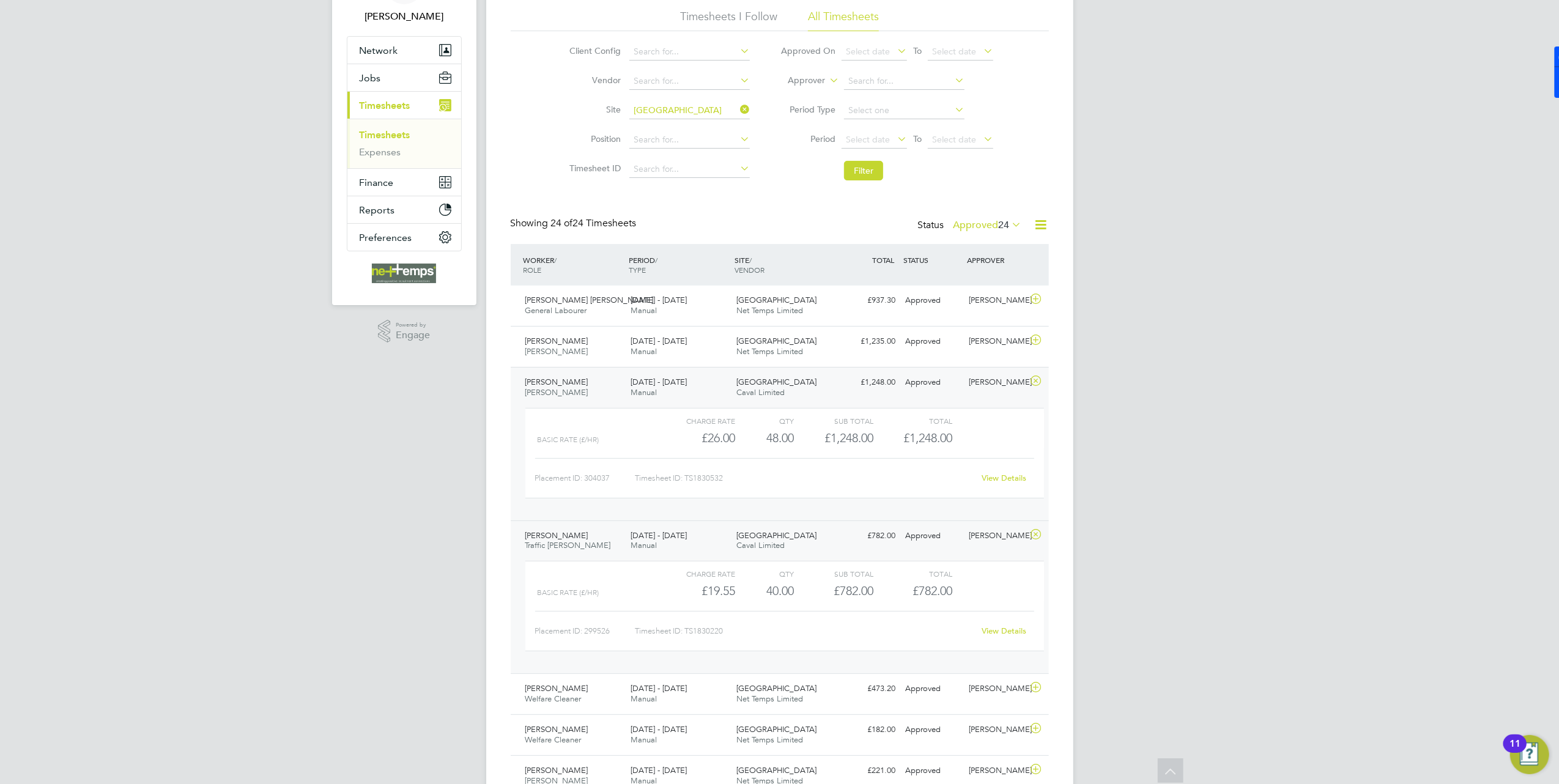
click at [1008, 474] on link "View Details" at bounding box center [1004, 478] width 45 height 10
click at [713, 354] on div "22 - 28 Sep 2025 Manual" at bounding box center [678, 346] width 106 height 31
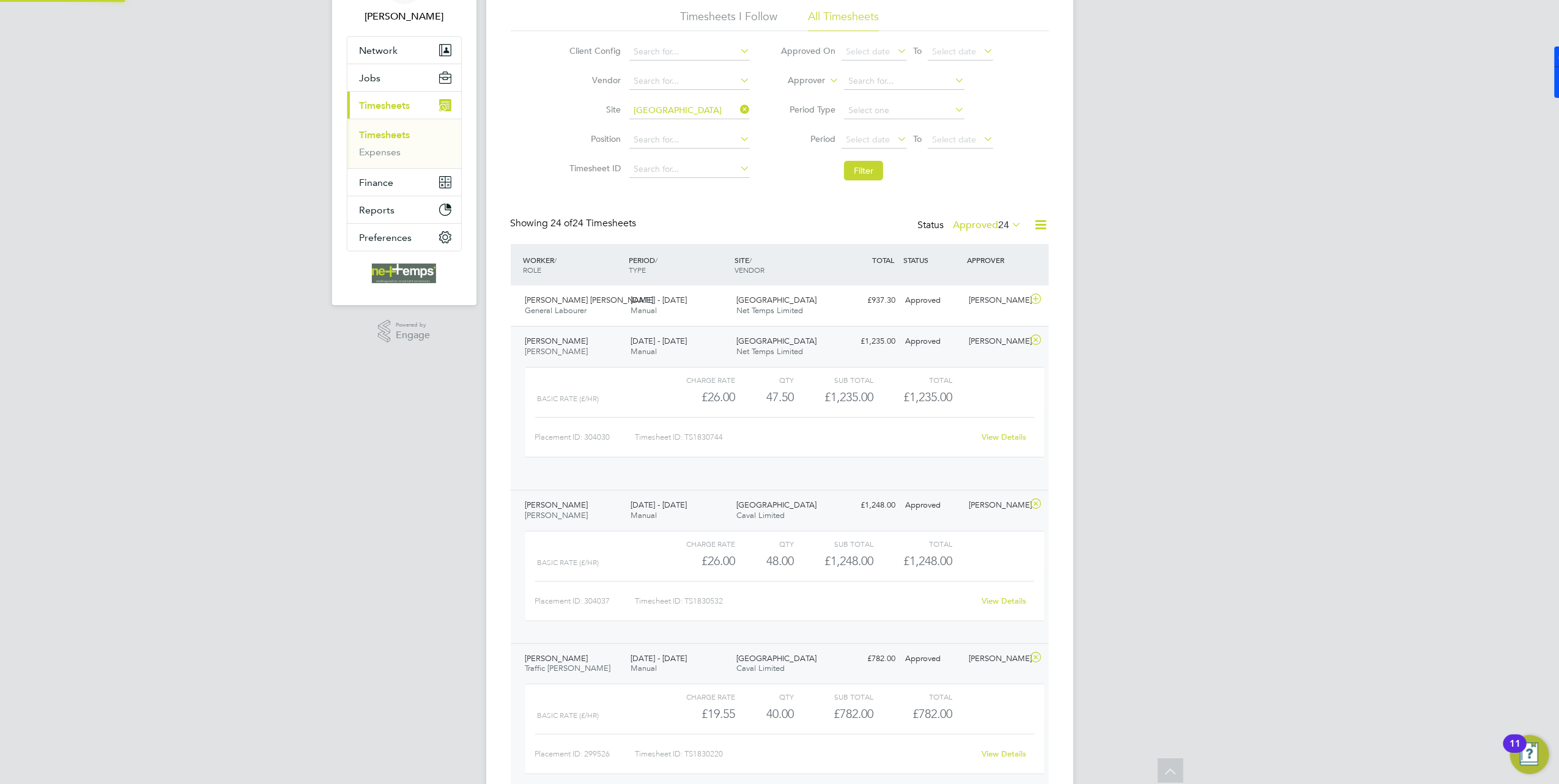
scroll to position [20, 118]
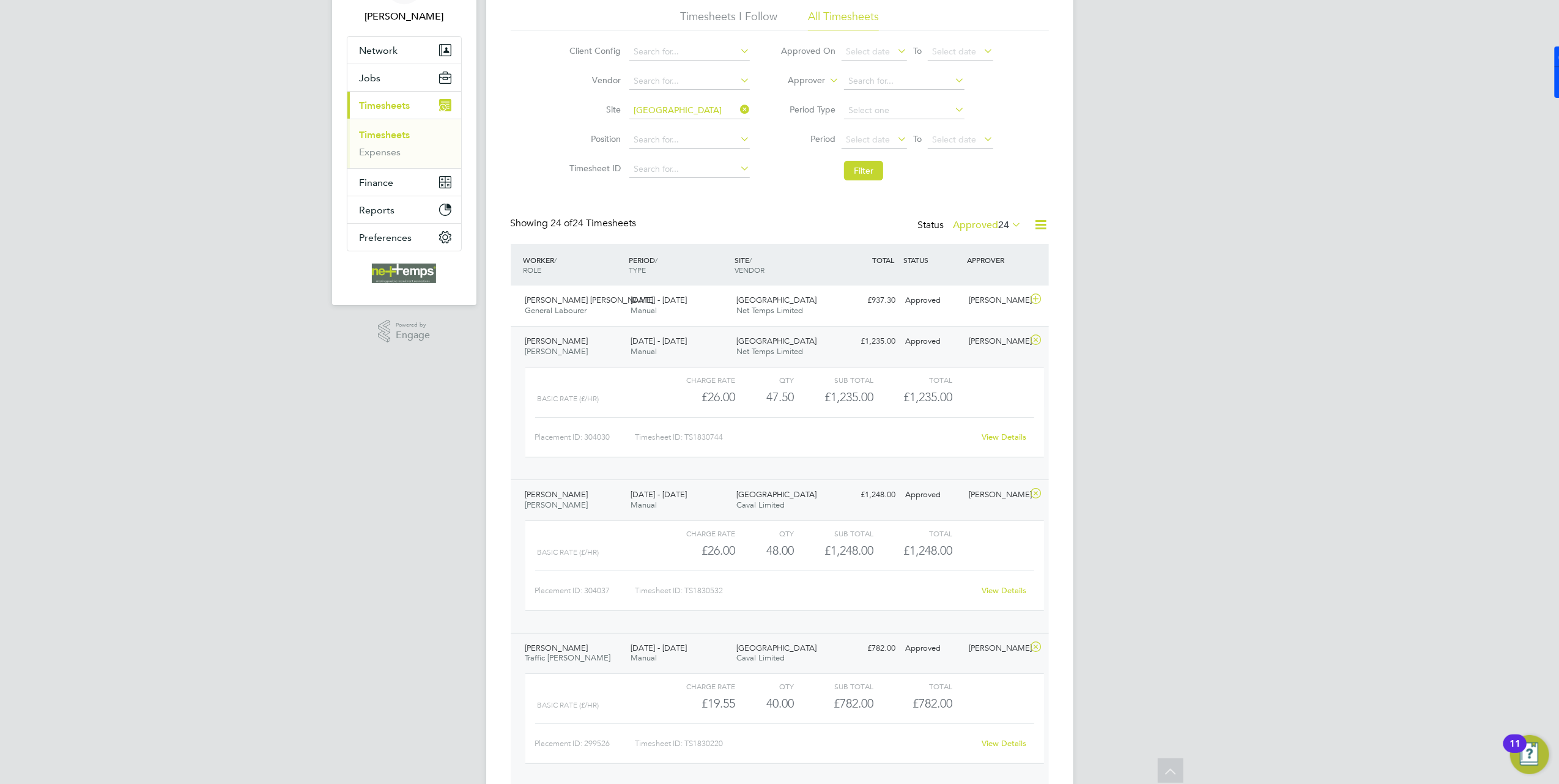
click at [1018, 438] on link "View Details" at bounding box center [1004, 437] width 45 height 10
click at [703, 308] on div "22 - 28 Sep 2025 Manual" at bounding box center [678, 305] width 106 height 31
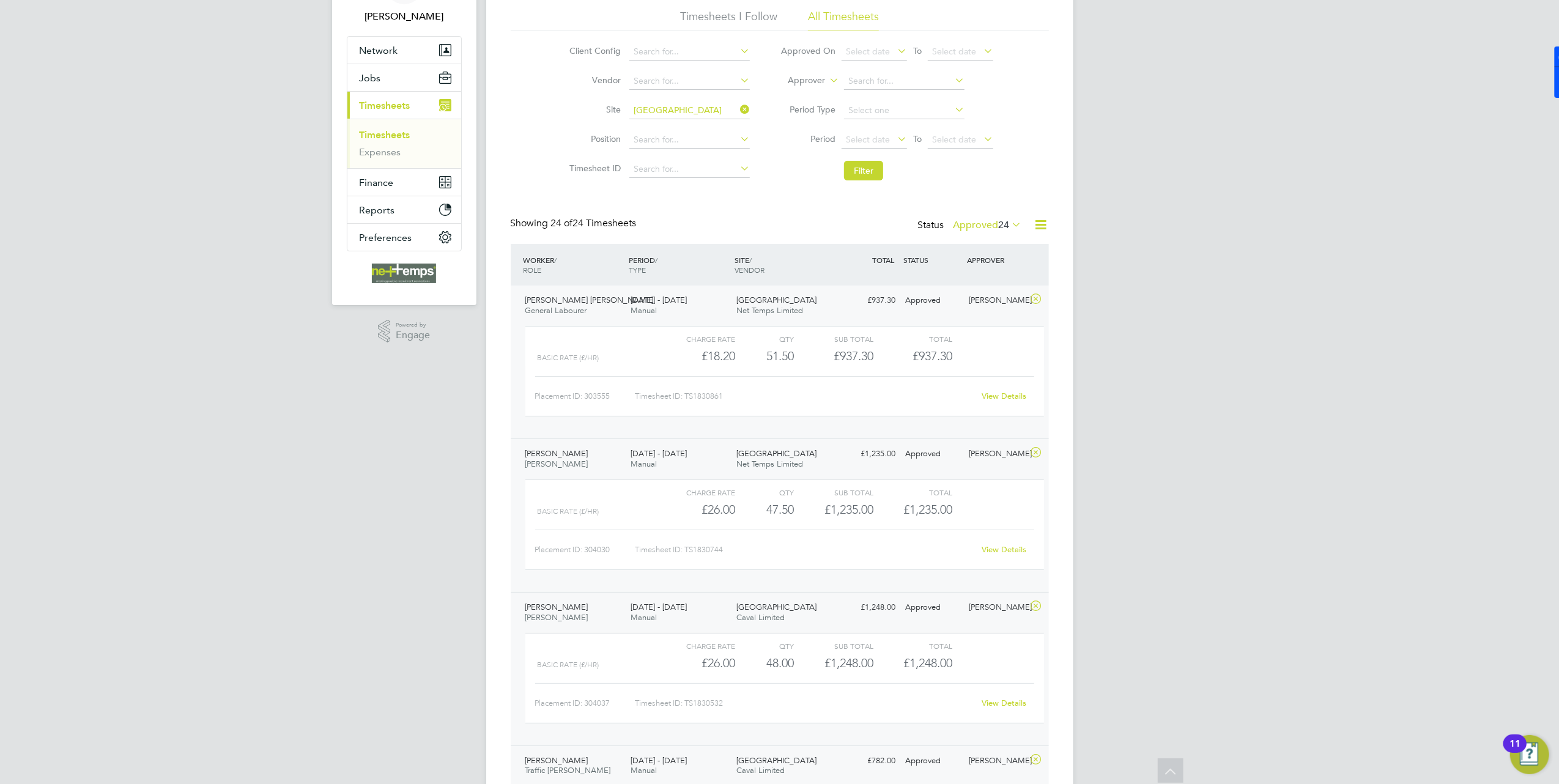
click at [1007, 394] on link "View Details" at bounding box center [1004, 396] width 45 height 10
click at [1040, 295] on icon at bounding box center [1036, 299] width 15 height 10
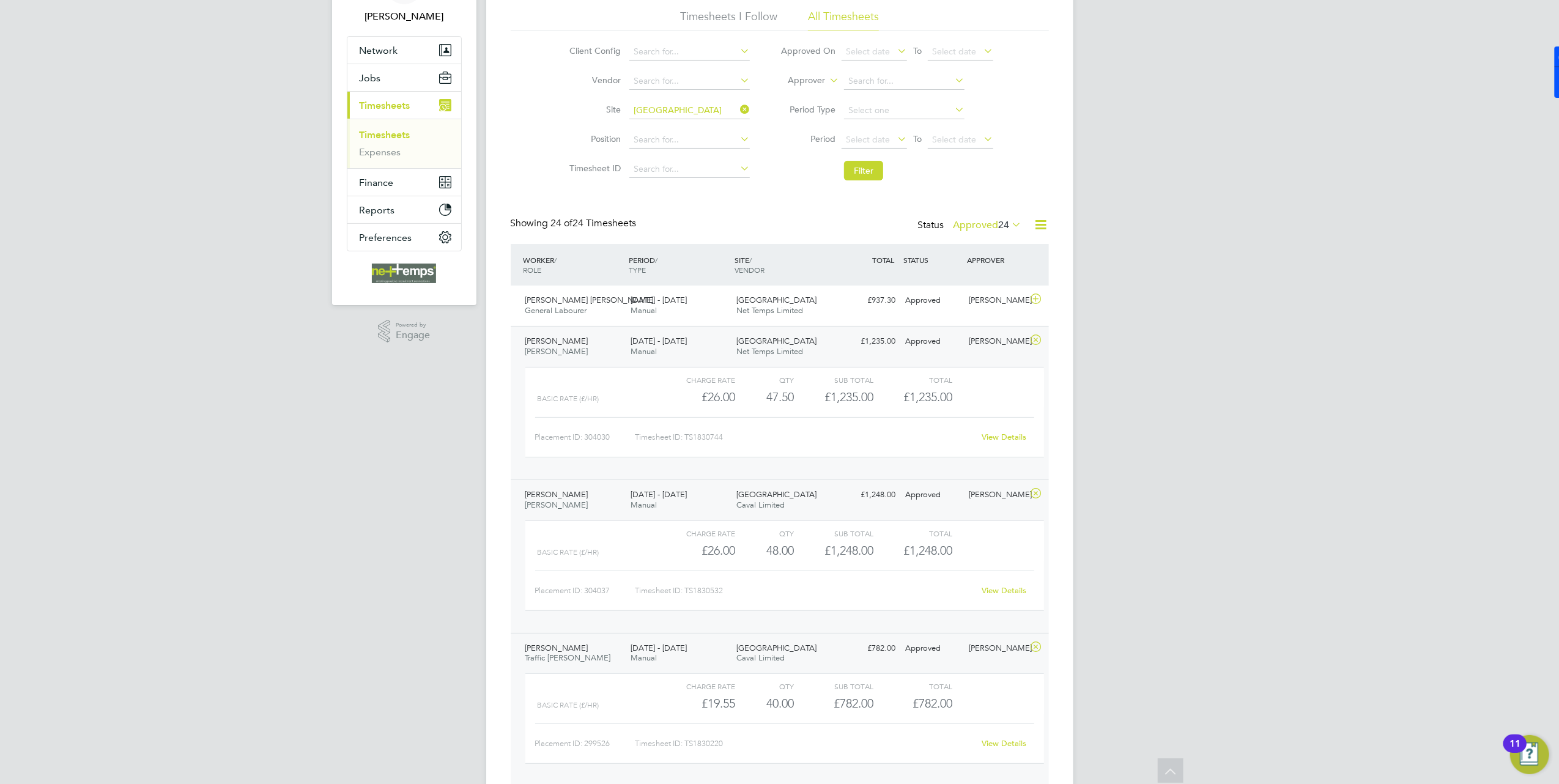
click at [990, 585] on div "View Details" at bounding box center [1004, 590] width 60 height 20
click at [994, 592] on link "View Details" at bounding box center [1004, 589] width 45 height 10
drag, startPoint x: 825, startPoint y: 394, endPoint x: 953, endPoint y: 395, distance: 128.0
click at [953, 395] on div "Basic Rate (£/HR) £26.00 47.5 47.50 48 £1,235.00 £1,235.00" at bounding box center [785, 397] width 519 height 20
click at [1270, 404] on div "BS Brooke Sharp Notifications 20 Applications: Network Team Members Businesses …" at bounding box center [780, 783] width 1559 height 1728
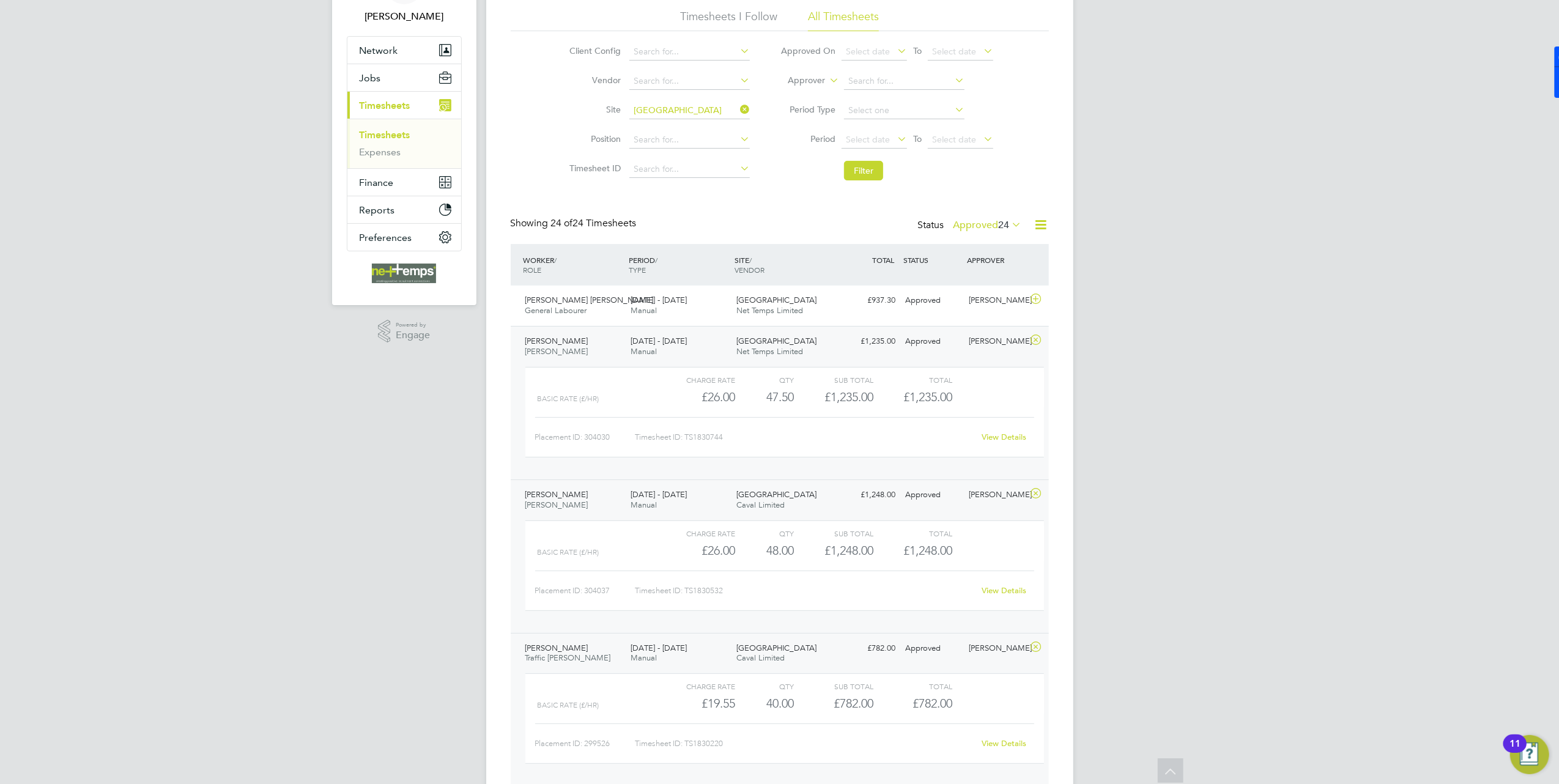
scroll to position [0, 0]
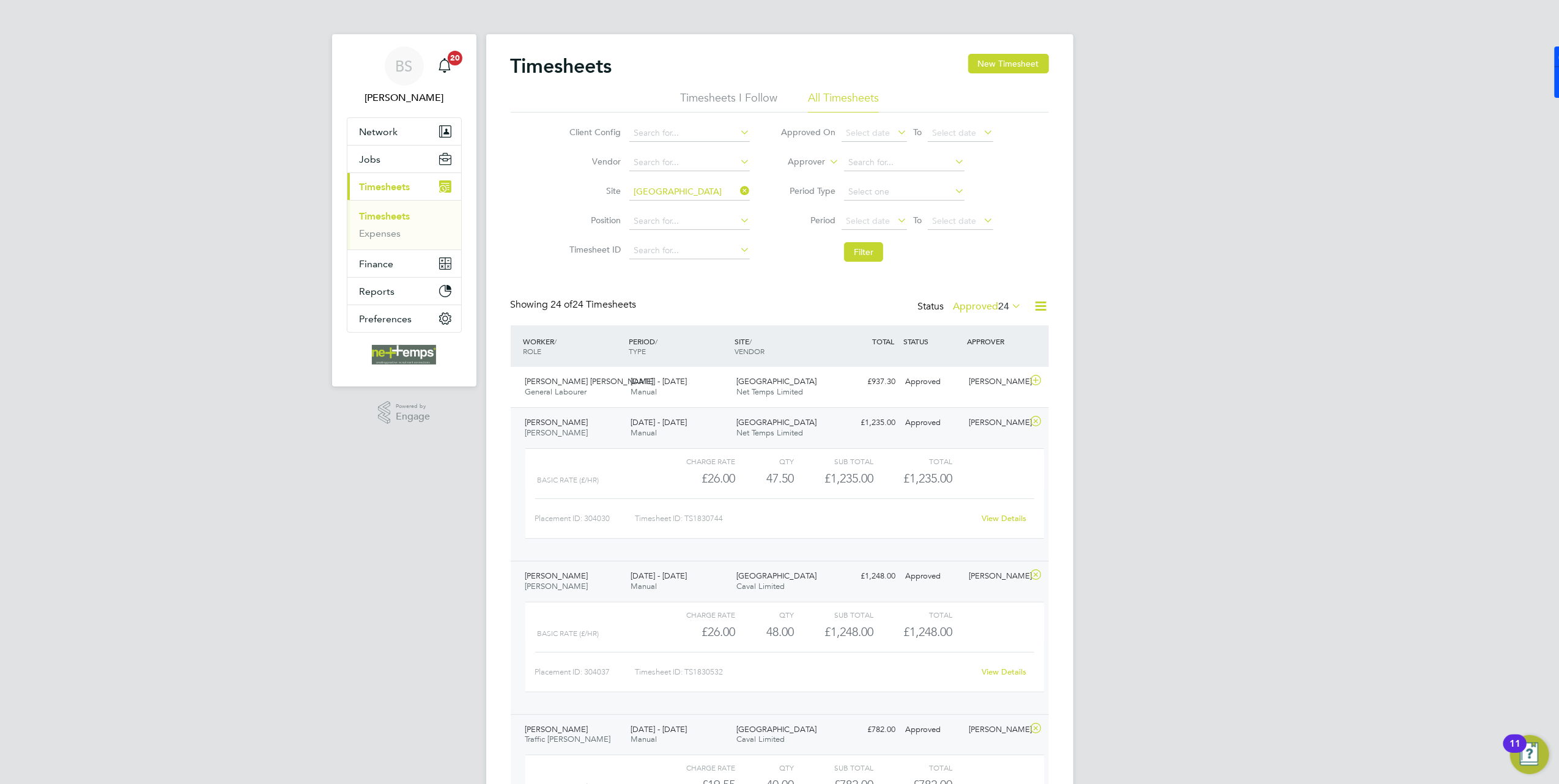
click at [1036, 423] on icon at bounding box center [1036, 422] width 15 height 10
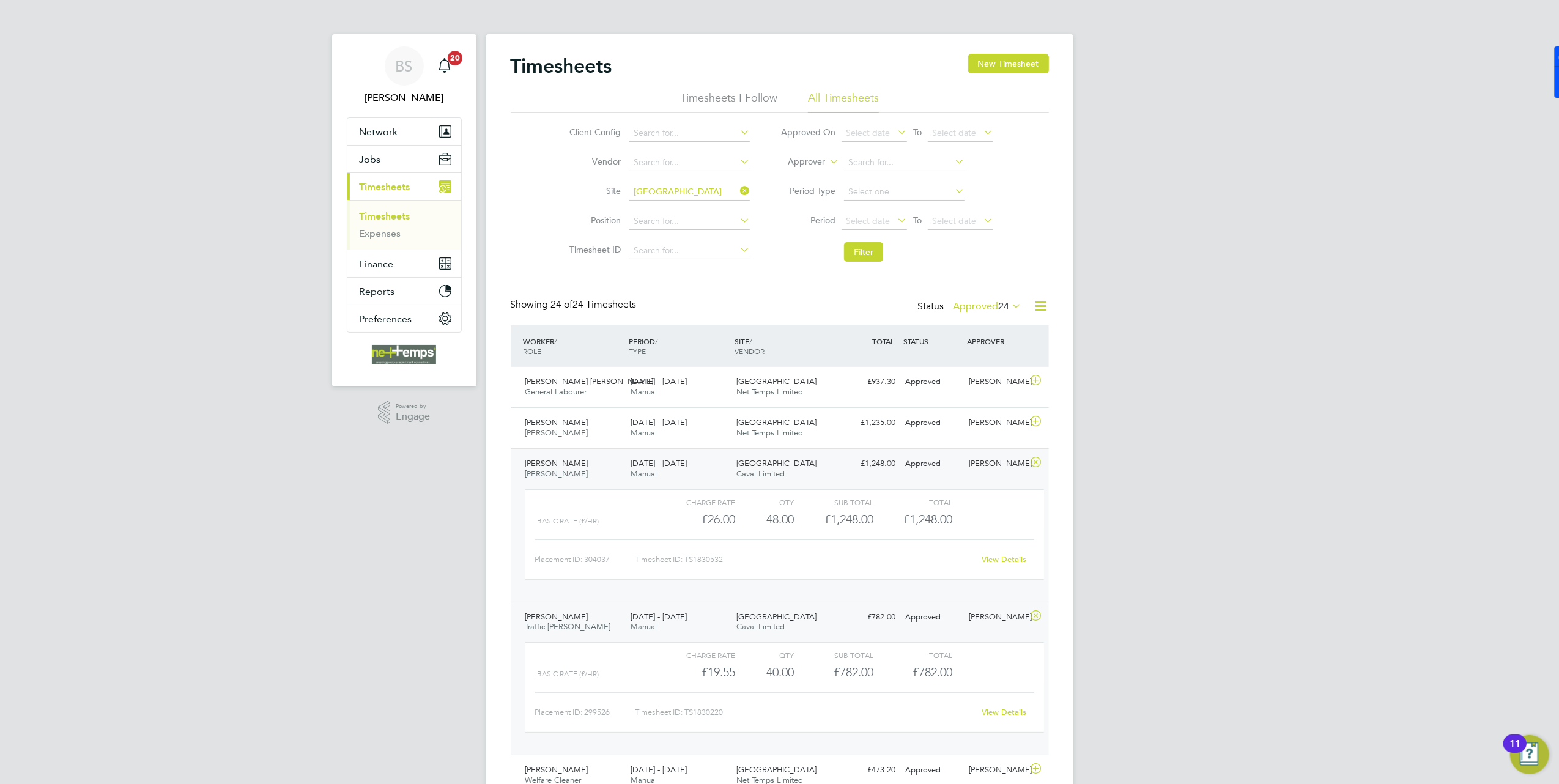
click at [1035, 460] on icon at bounding box center [1036, 462] width 15 height 10
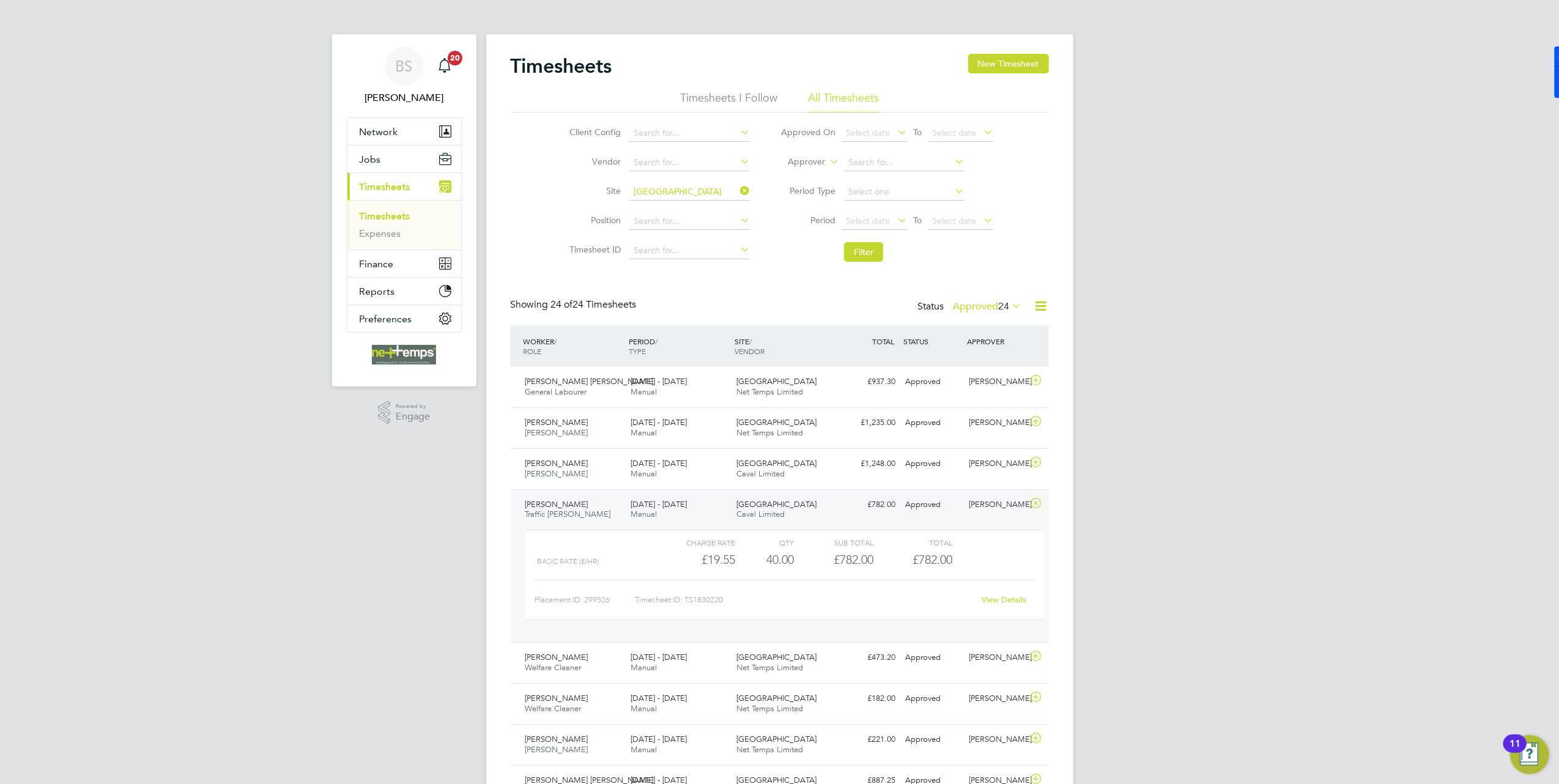
click at [1005, 598] on link "View Details" at bounding box center [1004, 599] width 45 height 10
drag, startPoint x: 769, startPoint y: 556, endPoint x: 850, endPoint y: 563, distance: 81.3
click at [850, 563] on div "Basic Rate (£/HR) £19.55 40 40.00 40 £782.00 £782.00" at bounding box center [785, 559] width 519 height 20
drag, startPoint x: 850, startPoint y: 563, endPoint x: 901, endPoint y: 558, distance: 51.2
click at [899, 558] on div "£782.00" at bounding box center [912, 559] width 79 height 20
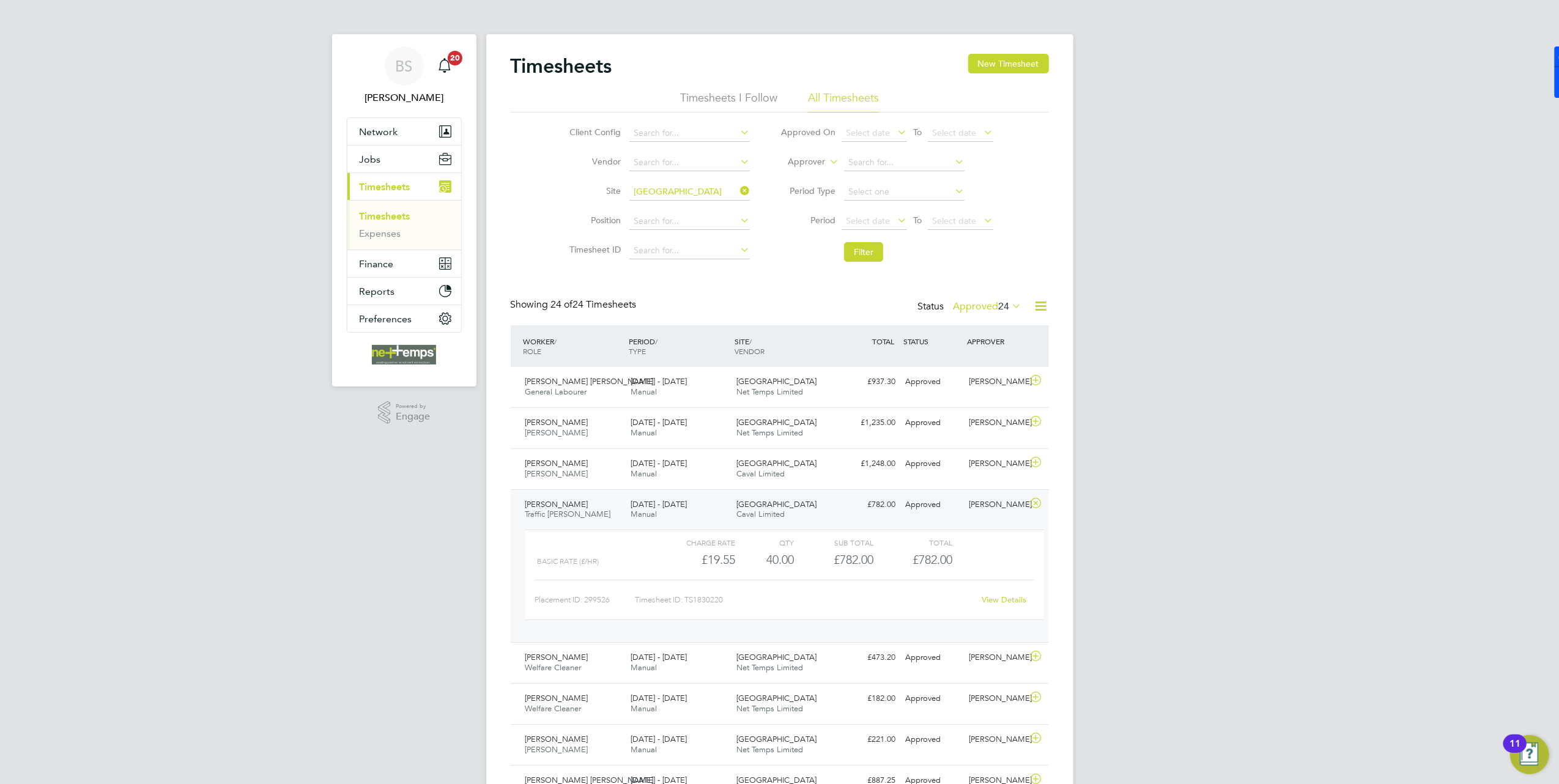
click at [999, 605] on link "View Details" at bounding box center [1004, 599] width 45 height 10
drag, startPoint x: 505, startPoint y: 59, endPoint x: 639, endPoint y: 62, distance: 134.0
click at [639, 62] on div "Timesheets New Timesheet Timesheets I Follow All Timesheets Client Config Vendo…" at bounding box center [780, 759] width 587 height 1450
drag, startPoint x: 639, startPoint y: 62, endPoint x: 556, endPoint y: 64, distance: 83.0
click at [556, 64] on h2 "Timesheets" at bounding box center [561, 66] width 101 height 25
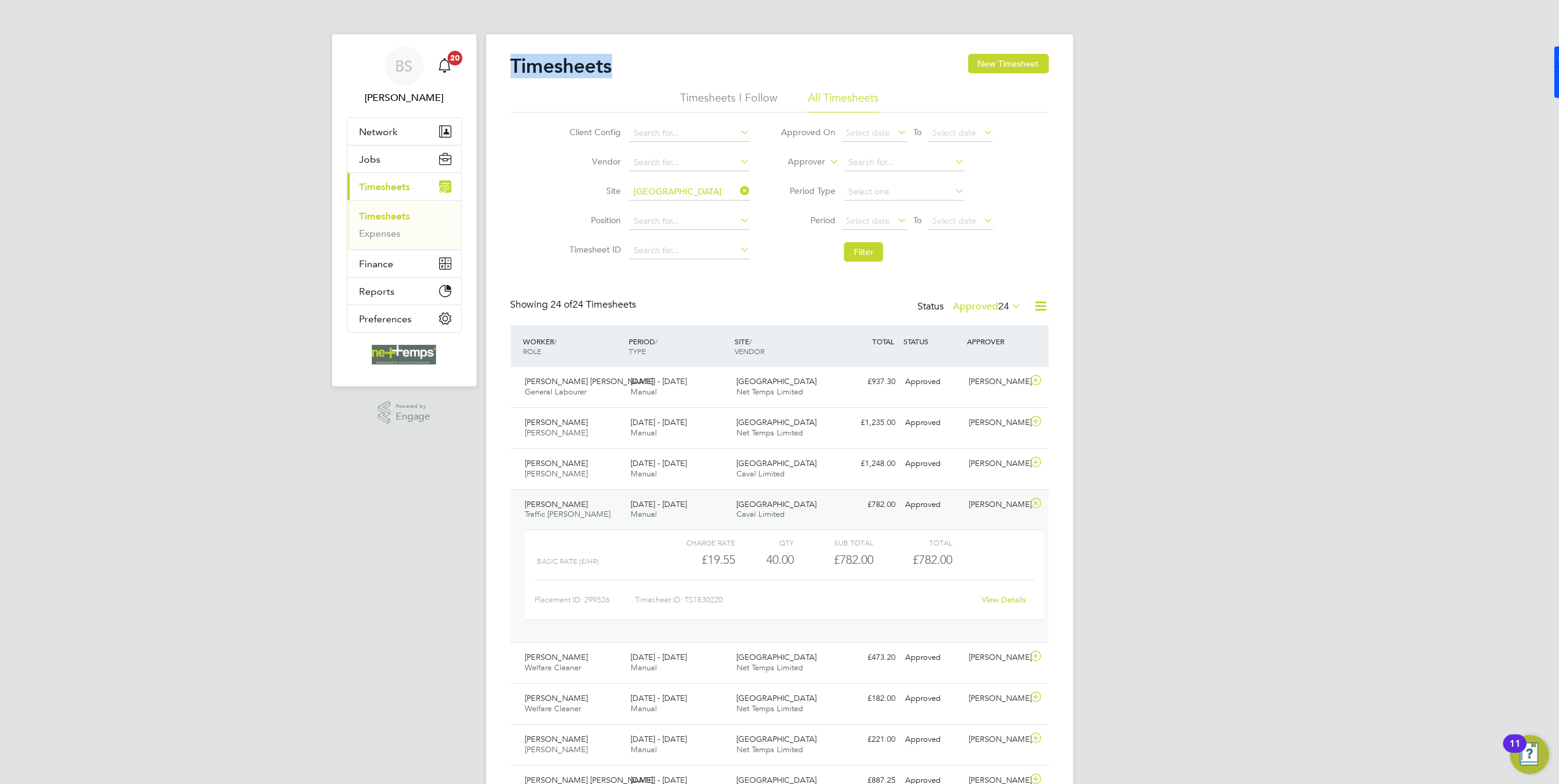
drag, startPoint x: 611, startPoint y: 65, endPoint x: 504, endPoint y: 69, distance: 107.1
click at [504, 69] on div "Timesheets New Timesheet Timesheets I Follow All Timesheets Client Config Vendo…" at bounding box center [780, 759] width 587 height 1450
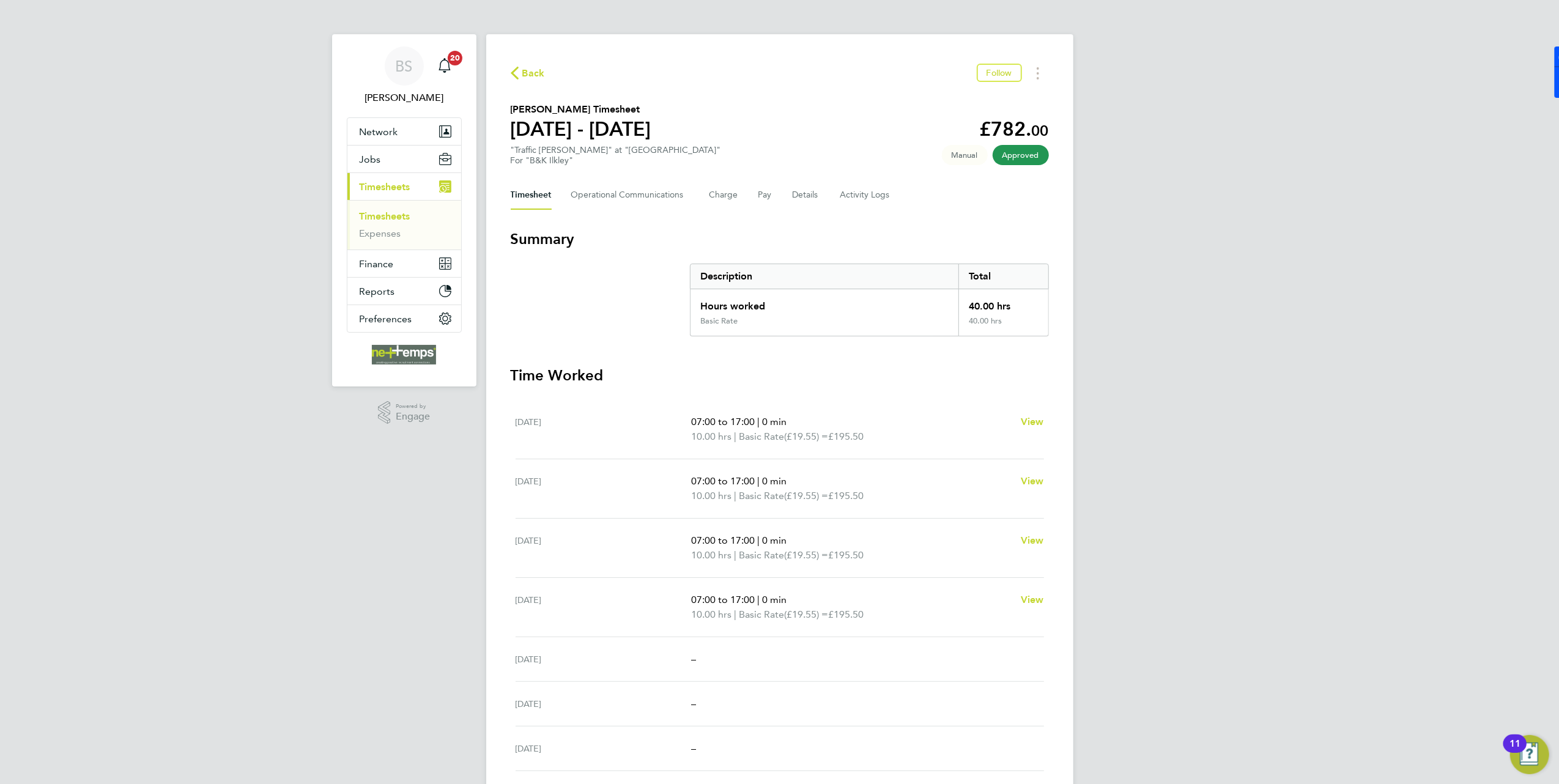
drag, startPoint x: 686, startPoint y: 418, endPoint x: 827, endPoint y: 425, distance: 141.2
click at [827, 425] on div "[DATE] 07:00 to 17:00 | 0 min 10.00 hrs | Basic Rate (£19.55) = £195.50 View" at bounding box center [780, 429] width 529 height 59
drag, startPoint x: 827, startPoint y: 425, endPoint x: 676, endPoint y: 335, distance: 175.8
click at [676, 335] on section "Summary Description Total Hours worked 40.00 hrs Basic Rate 40.00 hrs" at bounding box center [780, 282] width 538 height 107
drag, startPoint x: 688, startPoint y: 422, endPoint x: 791, endPoint y: 426, distance: 103.1
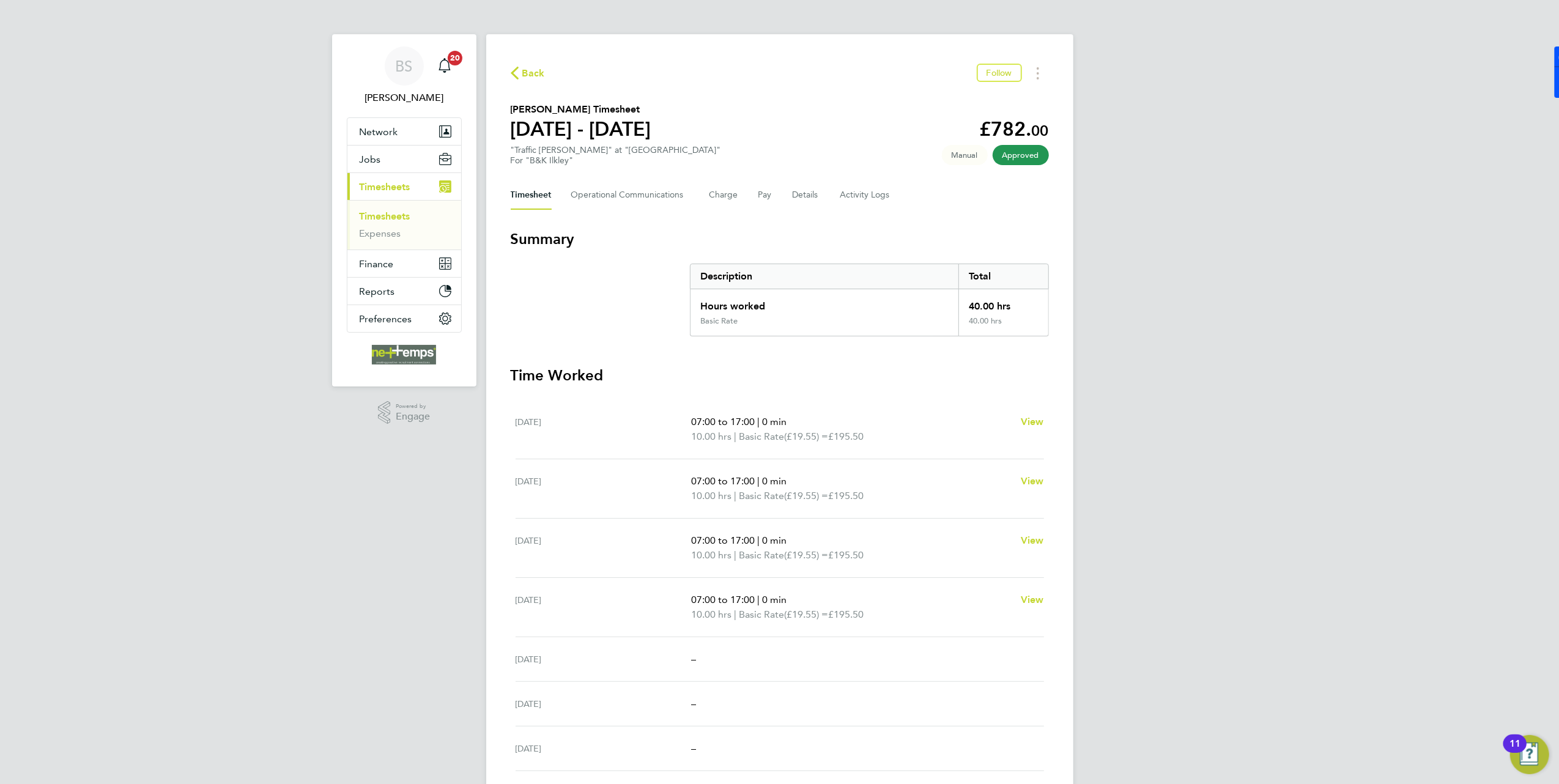
click at [791, 426] on div "[DATE] 07:00 to 17:00 | 0 min 10.00 hrs | Basic Rate (£19.55) = £195.50 View" at bounding box center [780, 429] width 529 height 59
drag, startPoint x: 791, startPoint y: 426, endPoint x: 706, endPoint y: 429, distance: 85.1
click at [706, 429] on p "10.00 hrs | Basic Rate (£19.55) = £195.50" at bounding box center [850, 436] width 320 height 14
drag, startPoint x: 690, startPoint y: 425, endPoint x: 798, endPoint y: 426, distance: 108.0
click at [798, 426] on div "[DATE] 07:00 to 17:00 | 0 min 10.00 hrs | Basic Rate (£19.55) = £195.50 View" at bounding box center [780, 429] width 529 height 59
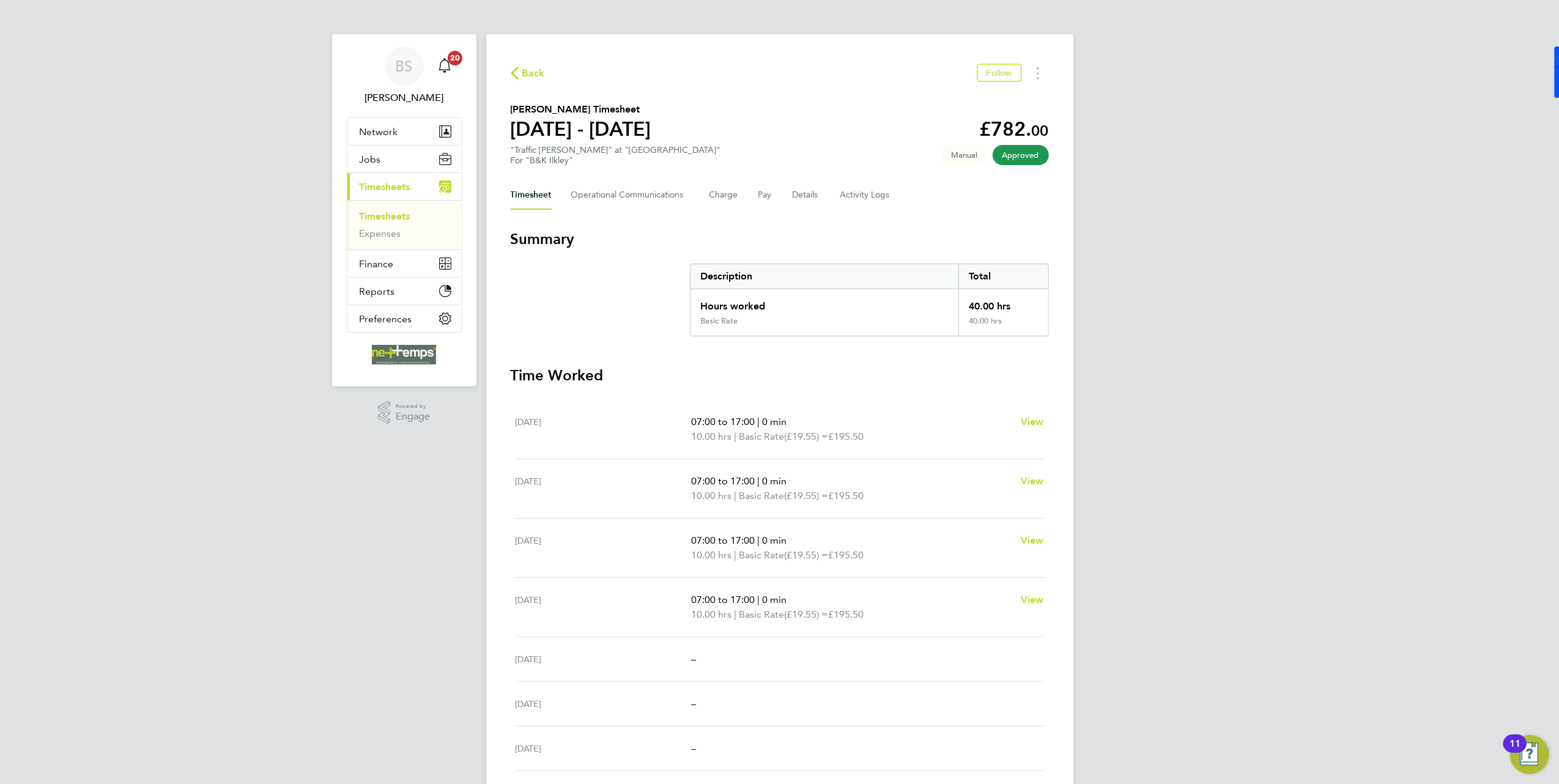
click at [610, 321] on section "Summary Description Total Hours worked 40.00 hrs Basic Rate 40.00 hrs" at bounding box center [780, 282] width 538 height 107
drag, startPoint x: 690, startPoint y: 421, endPoint x: 791, endPoint y: 426, distance: 101.1
click at [791, 426] on div "[DATE] 07:00 to 17:00 | 0 min 10.00 hrs | Basic Rate (£19.55) = £195.50 View" at bounding box center [780, 429] width 529 height 59
click at [534, 62] on div "Back Follow [PERSON_NAME] Timesheet [DATE] - [DATE] £782. 00 "Traffic [PERSON_N…" at bounding box center [780, 446] width 587 height 825
click at [533, 72] on span "Back" at bounding box center [533, 72] width 23 height 14
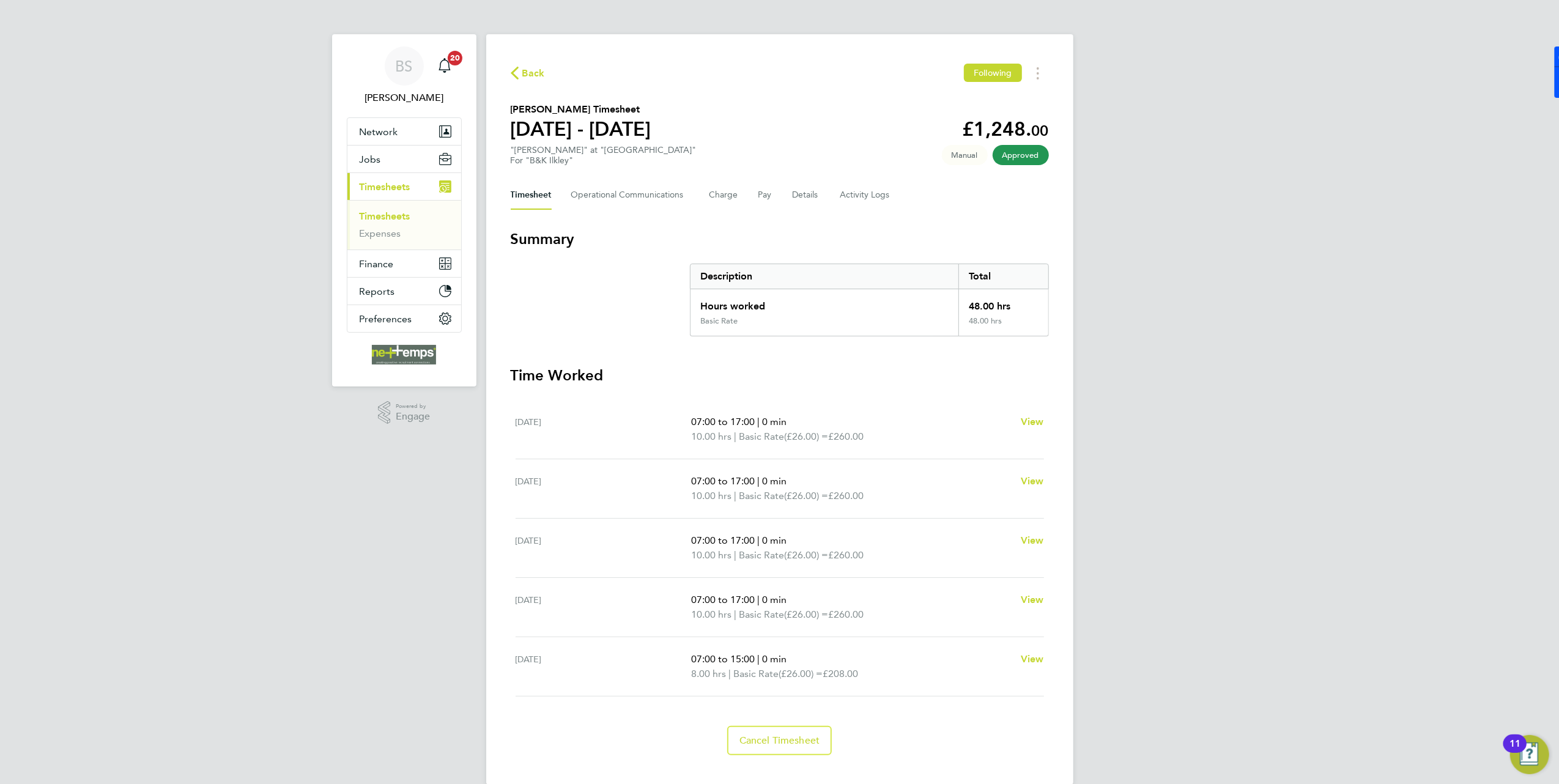
drag, startPoint x: 697, startPoint y: 417, endPoint x: 886, endPoint y: 436, distance: 190.0
click at [886, 436] on ul "07:00 to 17:00 | 0 min 10.00 hrs | Basic Rate (£26.00) = £260.00" at bounding box center [850, 429] width 320 height 30
drag, startPoint x: 886, startPoint y: 436, endPoint x: 785, endPoint y: 402, distance: 106.6
click at [788, 372] on h3 "Time Worked" at bounding box center [780, 375] width 538 height 20
drag, startPoint x: 695, startPoint y: 423, endPoint x: 918, endPoint y: 441, distance: 223.7
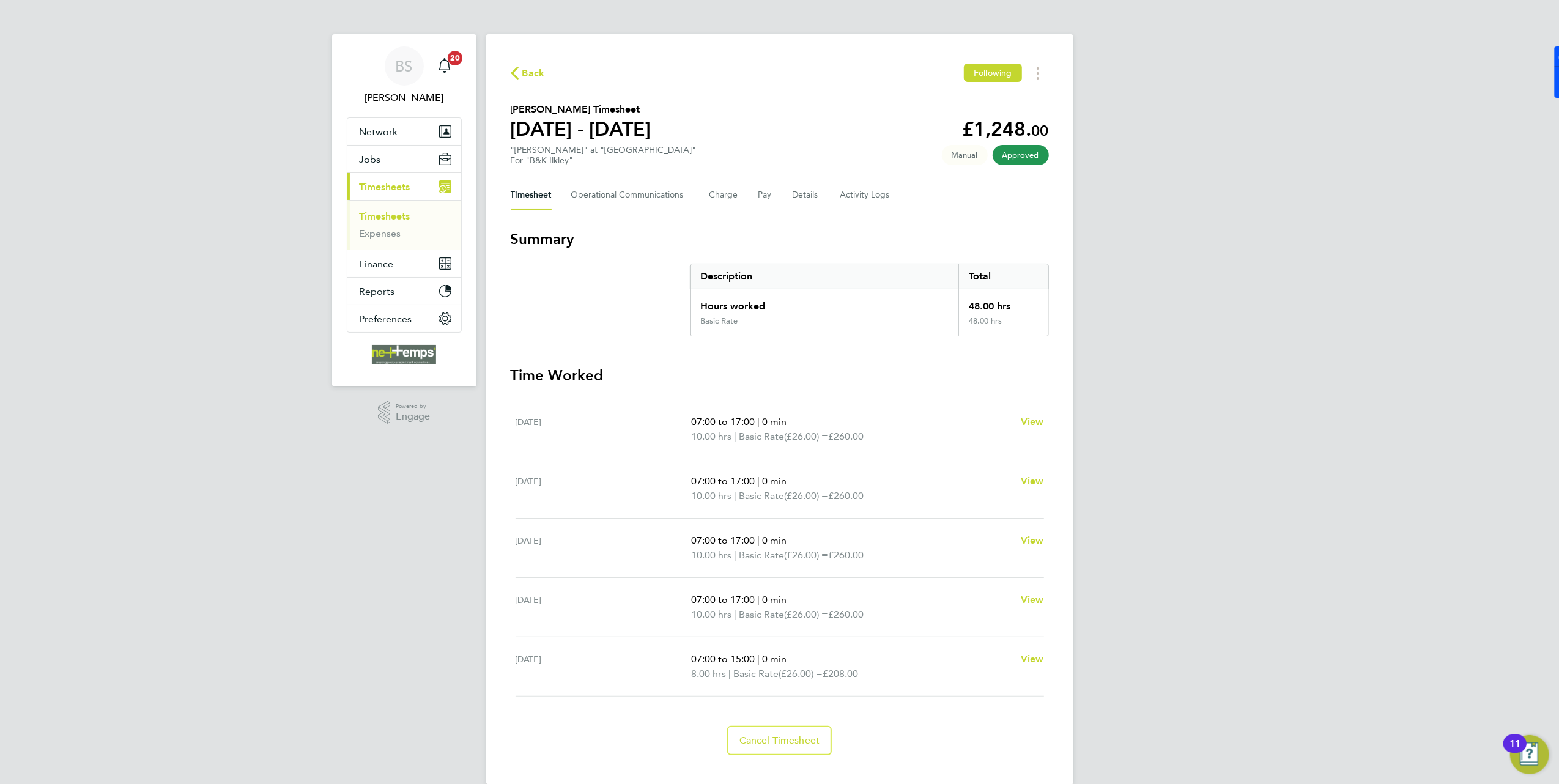
click at [918, 441] on ul "07:00 to 17:00 | 0 min 10.00 hrs | Basic Rate (£26.00) = £260.00" at bounding box center [850, 429] width 320 height 30
drag, startPoint x: 918, startPoint y: 441, endPoint x: 1141, endPoint y: 423, distance: 223.7
click at [1145, 423] on div "BS Brooke Sharp Notifications 20 Applications: Network Team Members Businesses …" at bounding box center [780, 402] width 1559 height 804
drag, startPoint x: 707, startPoint y: 423, endPoint x: 877, endPoint y: 439, distance: 170.8
click at [877, 439] on div "Mon 22 Sep 07:00 to 17:00 | 0 min 10.00 hrs | Basic Rate (£26.00) = £260.00 View" at bounding box center [780, 429] width 529 height 59
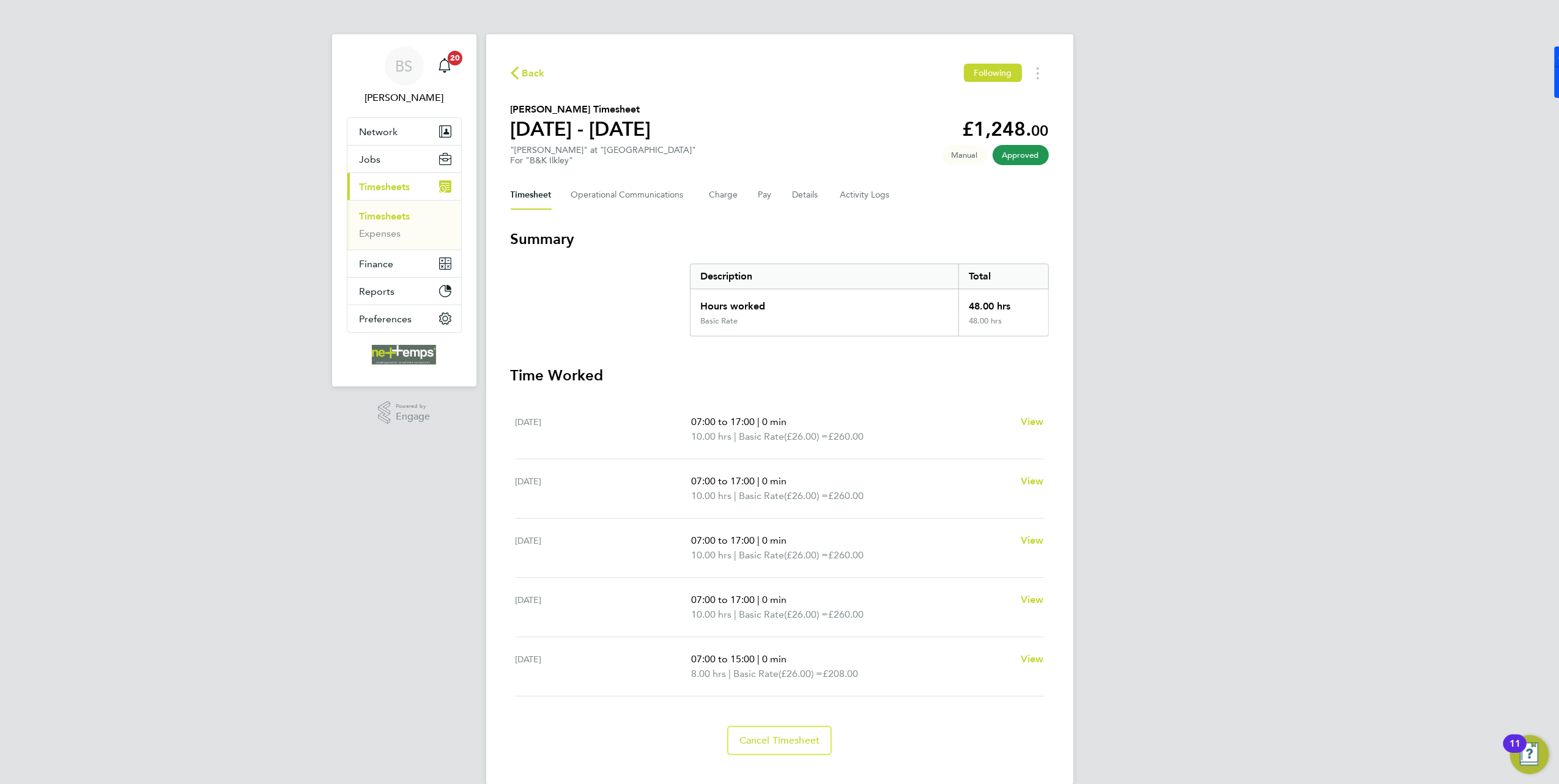
drag, startPoint x: 877, startPoint y: 439, endPoint x: 685, endPoint y: 380, distance: 200.9
click at [656, 356] on section "Summary Description Total Hours worked 48.00 hrs Basic Rate 48.00 hrs Time Work…" at bounding box center [780, 491] width 538 height 526
drag, startPoint x: 688, startPoint y: 419, endPoint x: 885, endPoint y: 446, distance: 198.8
click at [885, 446] on div "Mon 22 Sep 07:00 to 17:00 | 0 min 10.00 hrs | Basic Rate (£26.00) = £260.00 View" at bounding box center [780, 429] width 529 height 59
drag, startPoint x: 885, startPoint y: 446, endPoint x: 1205, endPoint y: 456, distance: 320.2
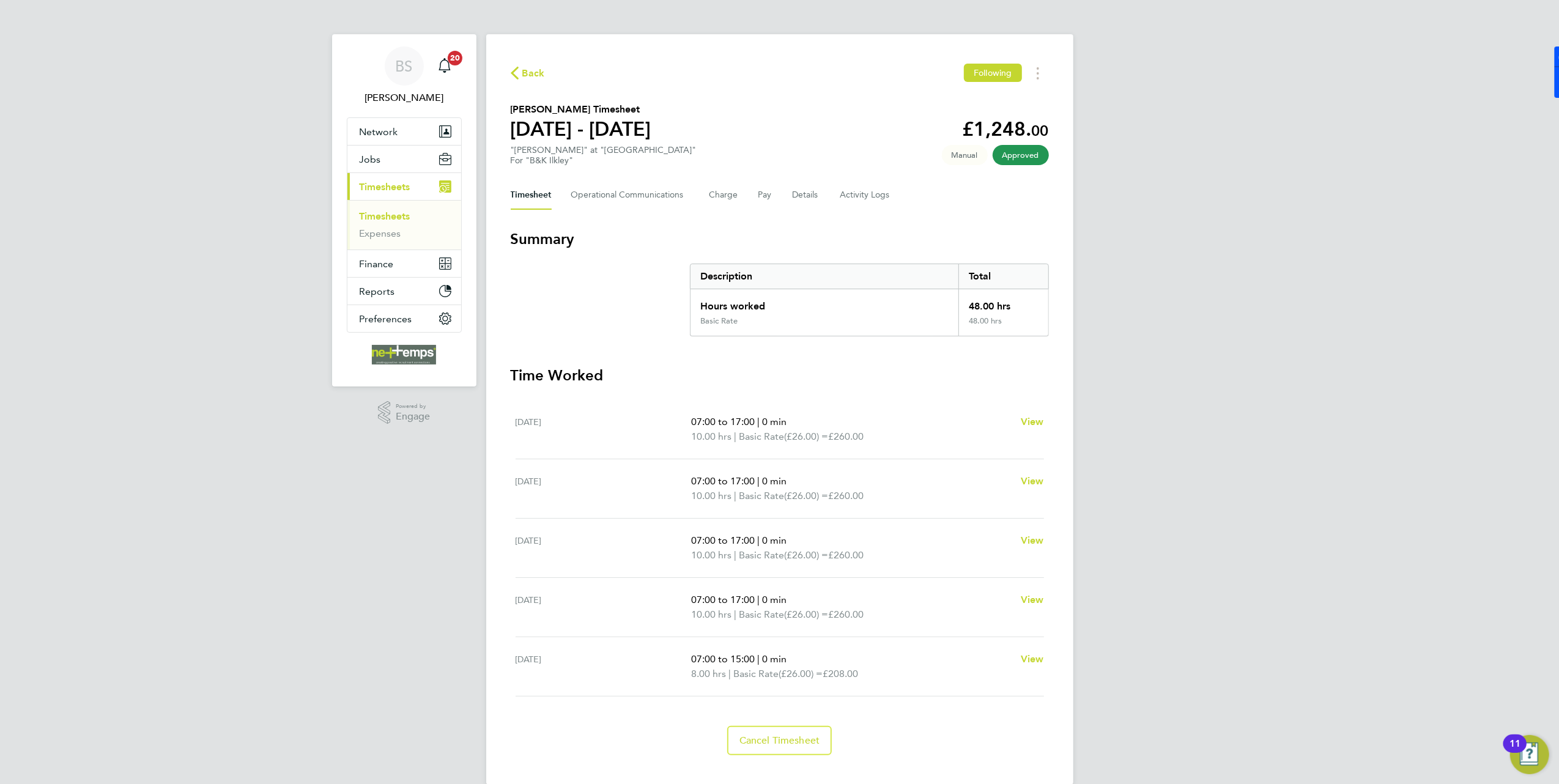
click at [1205, 456] on div "BS Brooke Sharp Notifications 20 Applications: Network Team Members Businesses …" at bounding box center [780, 402] width 1559 height 804
drag, startPoint x: 693, startPoint y: 425, endPoint x: 899, endPoint y: 451, distance: 207.6
click at [899, 451] on div "Mon 22 Sep 07:00 to 17:00 | 0 min 10.00 hrs | Basic Rate (£26.00) = £260.00 View" at bounding box center [780, 429] width 529 height 59
drag, startPoint x: 899, startPoint y: 451, endPoint x: 789, endPoint y: 354, distance: 146.7
click at [789, 354] on section "Summary Description Total Hours worked 48.00 hrs Basic Rate 48.00 hrs Time Work…" at bounding box center [780, 491] width 538 height 526
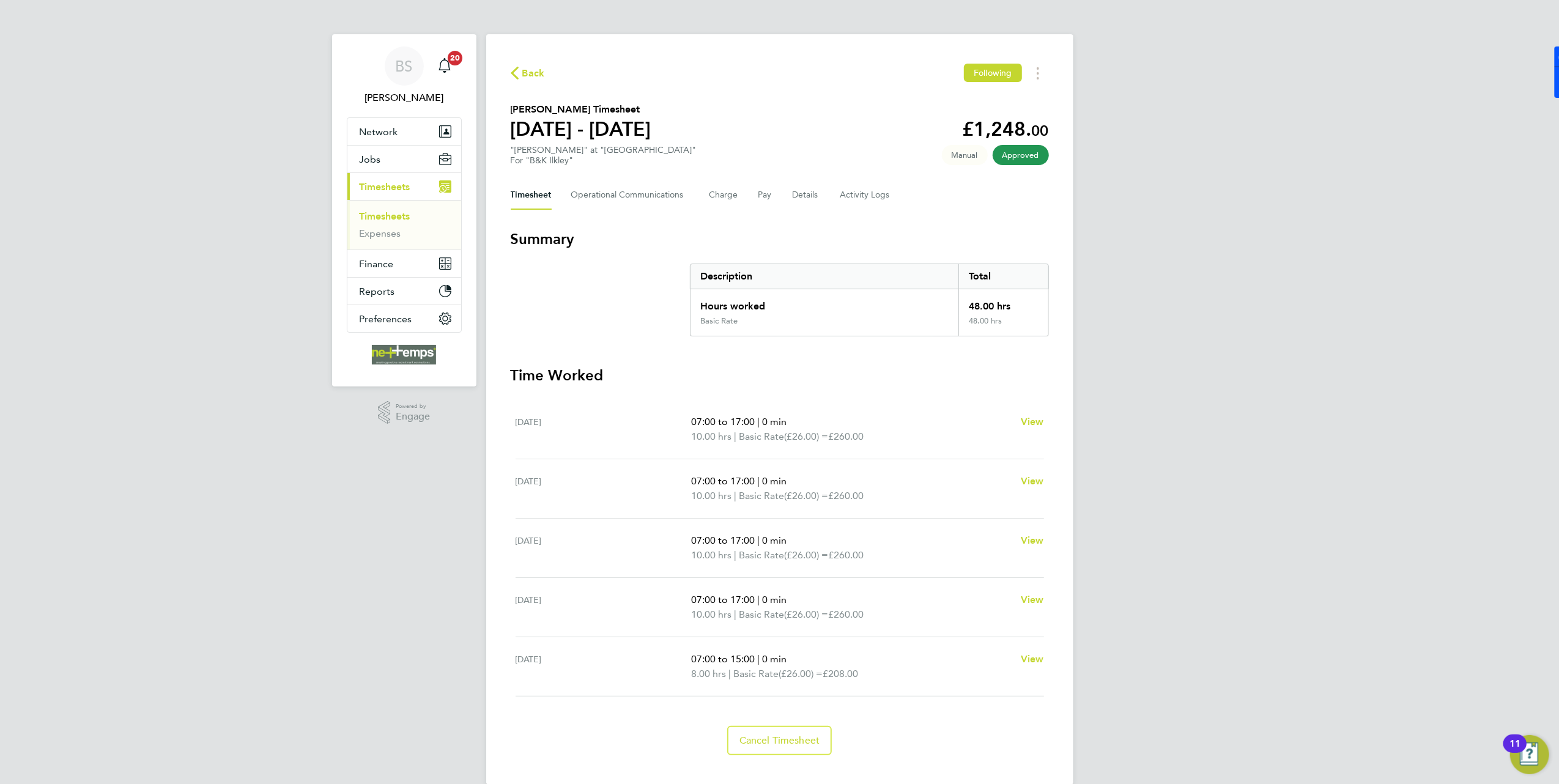
drag, startPoint x: 585, startPoint y: 236, endPoint x: 505, endPoint y: 234, distance: 80.0
click at [505, 234] on div "Back Following Andrew Jackson's Timesheet 22 - 28 Sept 2025 £1,248. 00 "Joiner"…" at bounding box center [780, 409] width 587 height 751
drag, startPoint x: 505, startPoint y: 234, endPoint x: 568, endPoint y: 335, distance: 119.0
click at [567, 335] on section "Summary Description Total Hours worked 48.00 hrs Basic Rate 48.00 hrs" at bounding box center [780, 282] width 538 height 107
drag, startPoint x: 602, startPoint y: 377, endPoint x: 488, endPoint y: 378, distance: 114.0
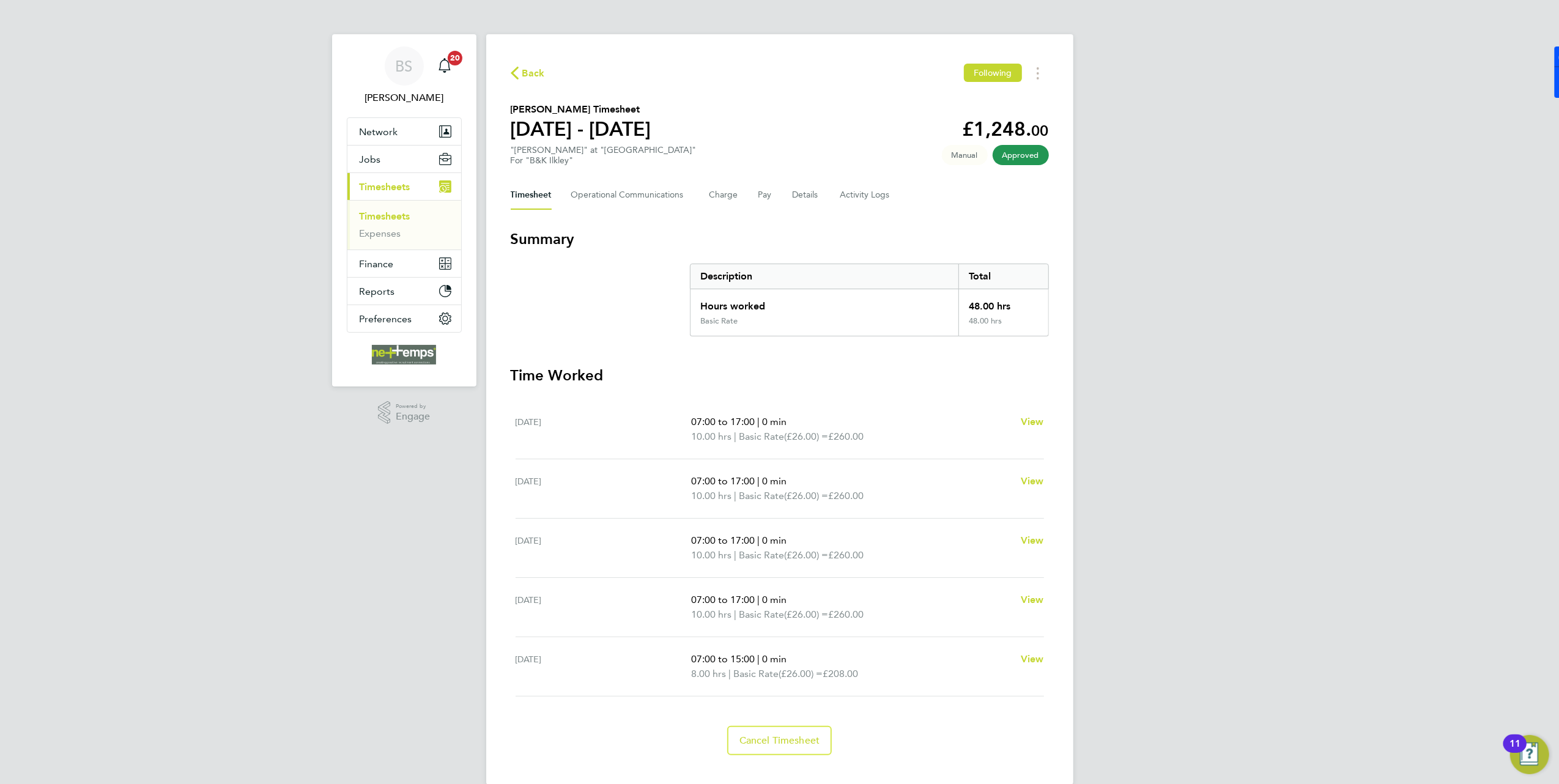
click at [488, 378] on div "Back Following Andrew Jackson's Timesheet 22 - 28 Sept 2025 £1,248. 00 "Joiner"…" at bounding box center [780, 409] width 587 height 751
drag, startPoint x: 488, startPoint y: 378, endPoint x: 595, endPoint y: 329, distance: 117.7
click at [595, 329] on section "Summary Description Total Hours worked 48.00 hrs Basic Rate 48.00 hrs" at bounding box center [780, 282] width 538 height 107
drag, startPoint x: 689, startPoint y: 423, endPoint x: 800, endPoint y: 449, distance: 114.0
click at [800, 449] on div "Mon 22 Sep 07:00 to 17:00 | 0 min 10.00 hrs | Basic Rate (£26.00) = £260.00 View" at bounding box center [780, 429] width 529 height 59
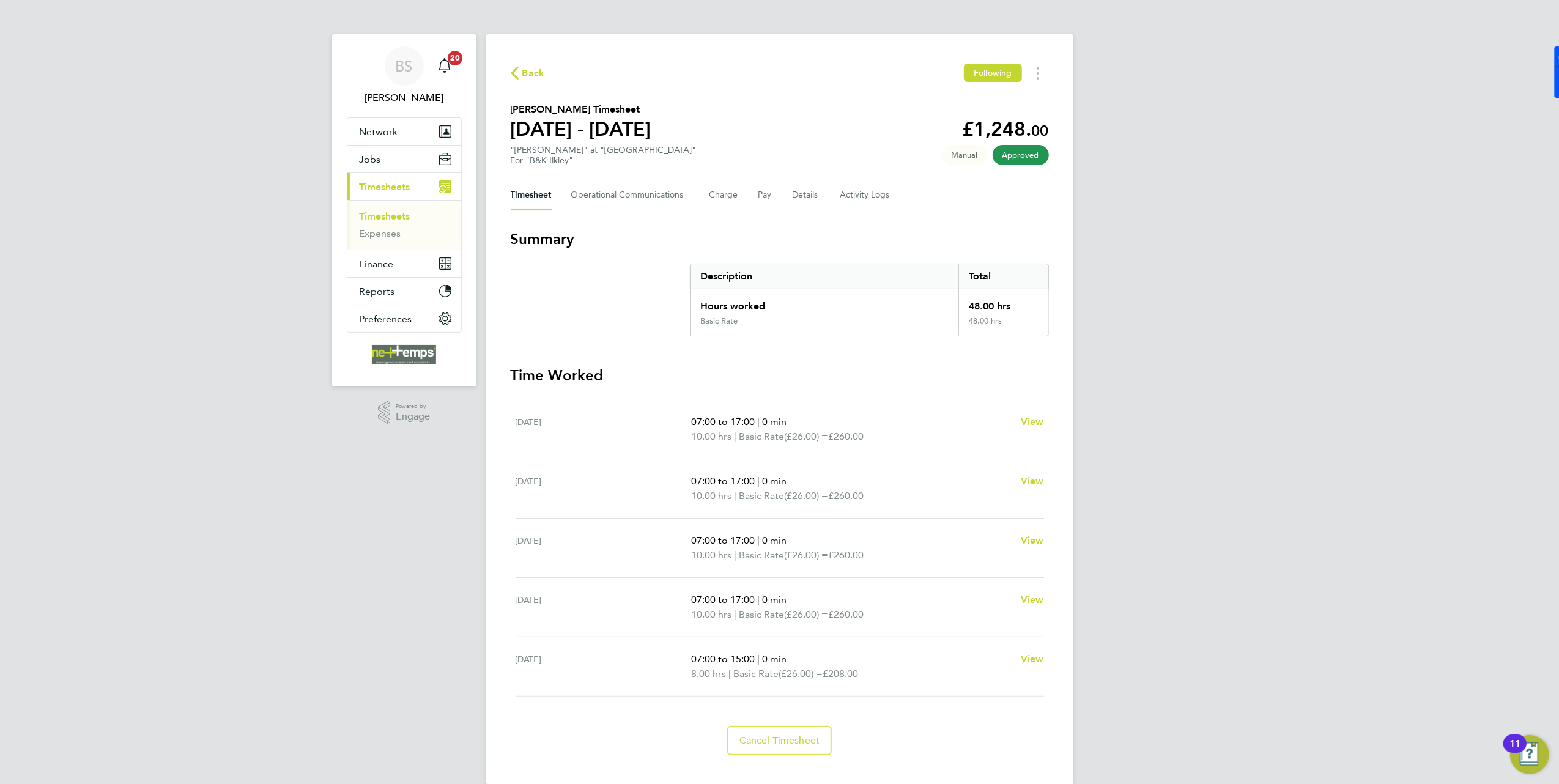
click at [1167, 449] on div "BS Brooke Sharp Notifications 20 Applications: Network Team Members Businesses …" at bounding box center [780, 402] width 1559 height 804
drag, startPoint x: 717, startPoint y: 664, endPoint x: 791, endPoint y: 659, distance: 74.2
click at [791, 659] on p "07:00 to 15:00 | 0 min" at bounding box center [850, 658] width 320 height 14
drag, startPoint x: 791, startPoint y: 659, endPoint x: 465, endPoint y: 664, distance: 326.0
click at [298, 650] on div "BS Brooke Sharp Notifications 20 Applications: Network Team Members Businesses …" at bounding box center [780, 402] width 1559 height 804
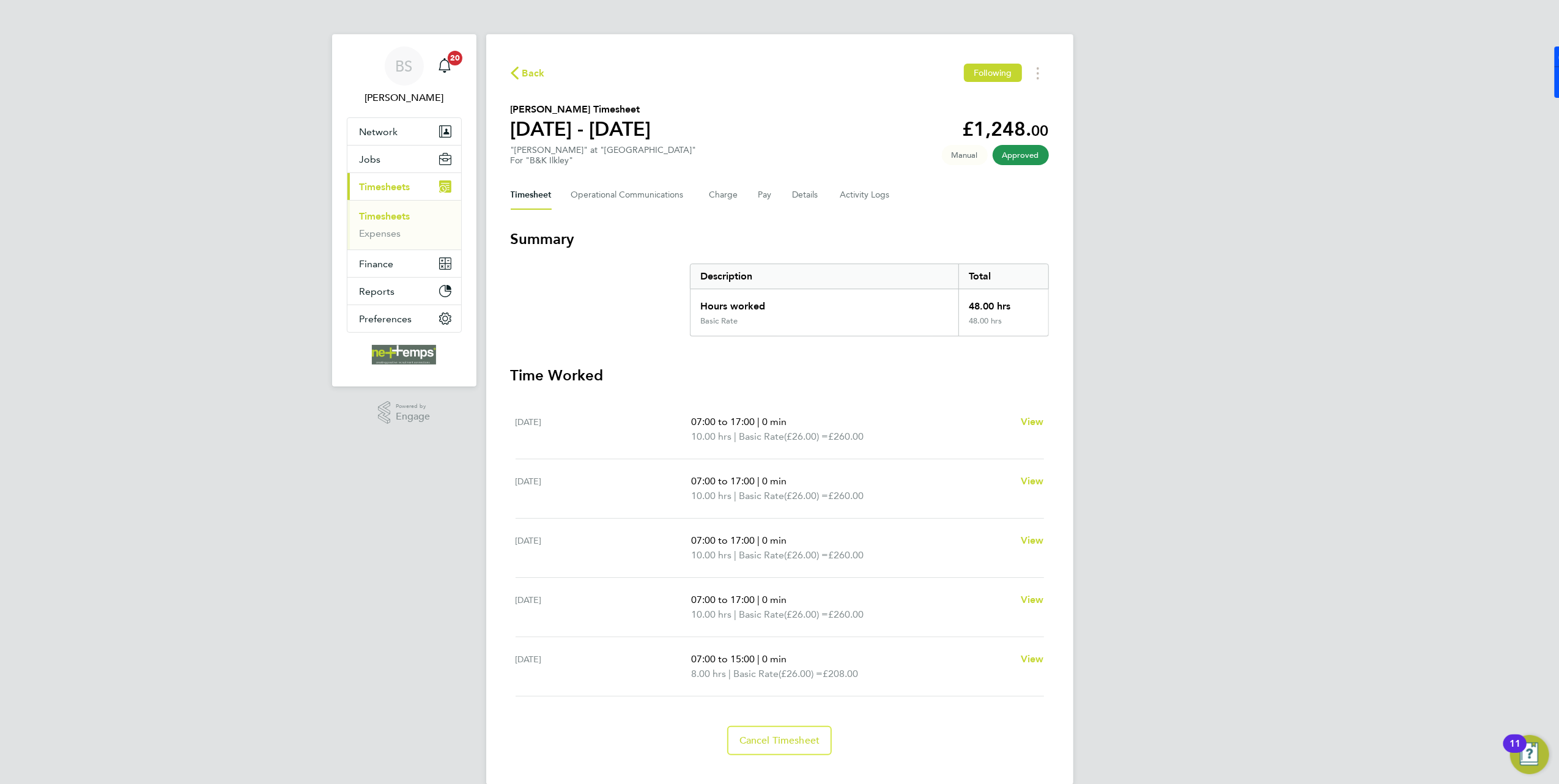
drag, startPoint x: 697, startPoint y: 660, endPoint x: 822, endPoint y: 660, distance: 125.0
click at [822, 660] on p "07:00 to 15:00 | 0 min" at bounding box center [850, 658] width 320 height 14
click at [383, 686] on div "BS Brooke Sharp Notifications 20 Applications: Network Team Members Businesses …" at bounding box center [780, 402] width 1559 height 804
drag, startPoint x: 710, startPoint y: 663, endPoint x: 810, endPoint y: 665, distance: 100.0
click at [810, 665] on div "Fri 26 Sep 07:00 to 15:00 | 0 min 8.00 hrs | Basic Rate (£26.00) = £208.00 View" at bounding box center [780, 667] width 529 height 59
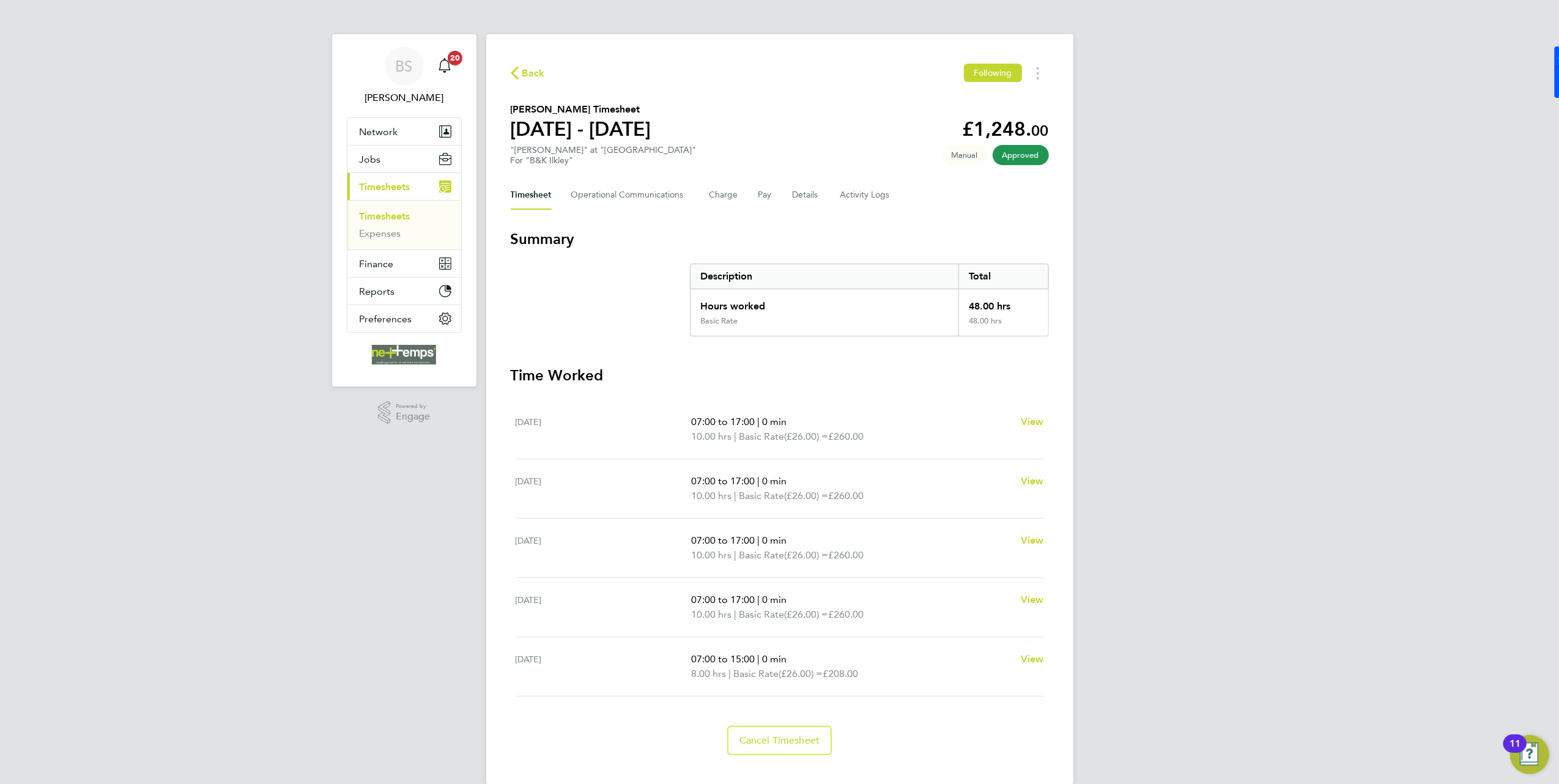
click at [303, 702] on div "BS Brooke Sharp Notifications 20 Applications: Network Team Members Businesses …" at bounding box center [780, 402] width 1559 height 804
drag, startPoint x: 689, startPoint y: 664, endPoint x: 898, endPoint y: 673, distance: 209.2
click at [898, 673] on div "Fri 26 Sep 07:00 to 15:00 | 0 min 8.00 hrs | Basic Rate (£26.00) = £208.00 View" at bounding box center [780, 667] width 529 height 59
click at [389, 651] on div "BS Brooke Sharp Notifications 20 Applications: Network Team Members Businesses …" at bounding box center [780, 402] width 1559 height 804
click at [529, 70] on span "Back" at bounding box center [533, 72] width 23 height 14
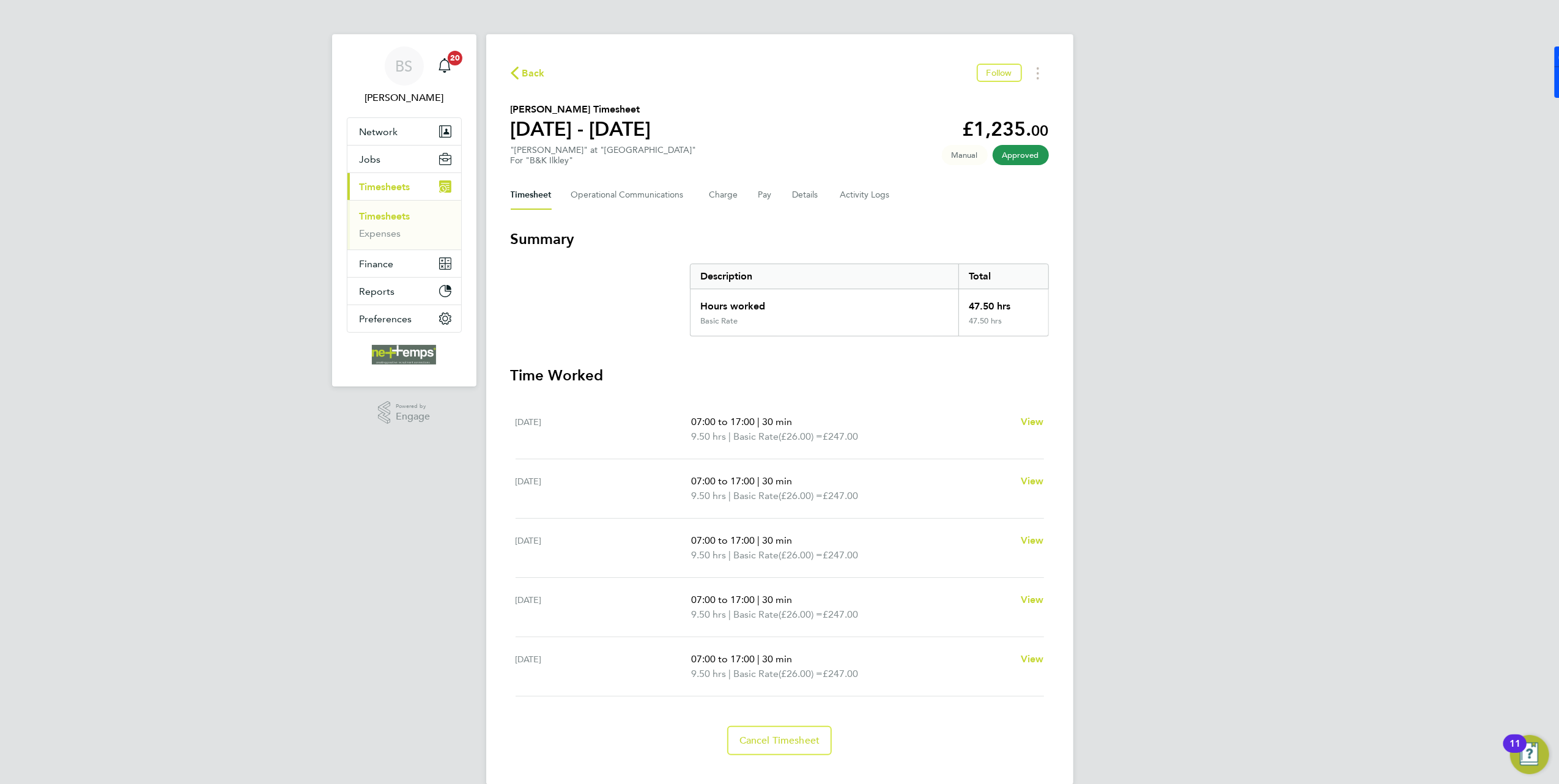
drag, startPoint x: 735, startPoint y: 658, endPoint x: 815, endPoint y: 658, distance: 80.0
click at [815, 658] on p "07:00 to 17:00 | 30 min" at bounding box center [850, 658] width 320 height 14
click at [343, 686] on div "BS [PERSON_NAME] Notifications 20 Applications: Network Team Members Businesses…" at bounding box center [780, 402] width 1559 height 804
drag, startPoint x: 691, startPoint y: 661, endPoint x: 811, endPoint y: 661, distance: 120.0
click at [811, 661] on p "07:00 to 17:00 | 30 min" at bounding box center [850, 658] width 320 height 14
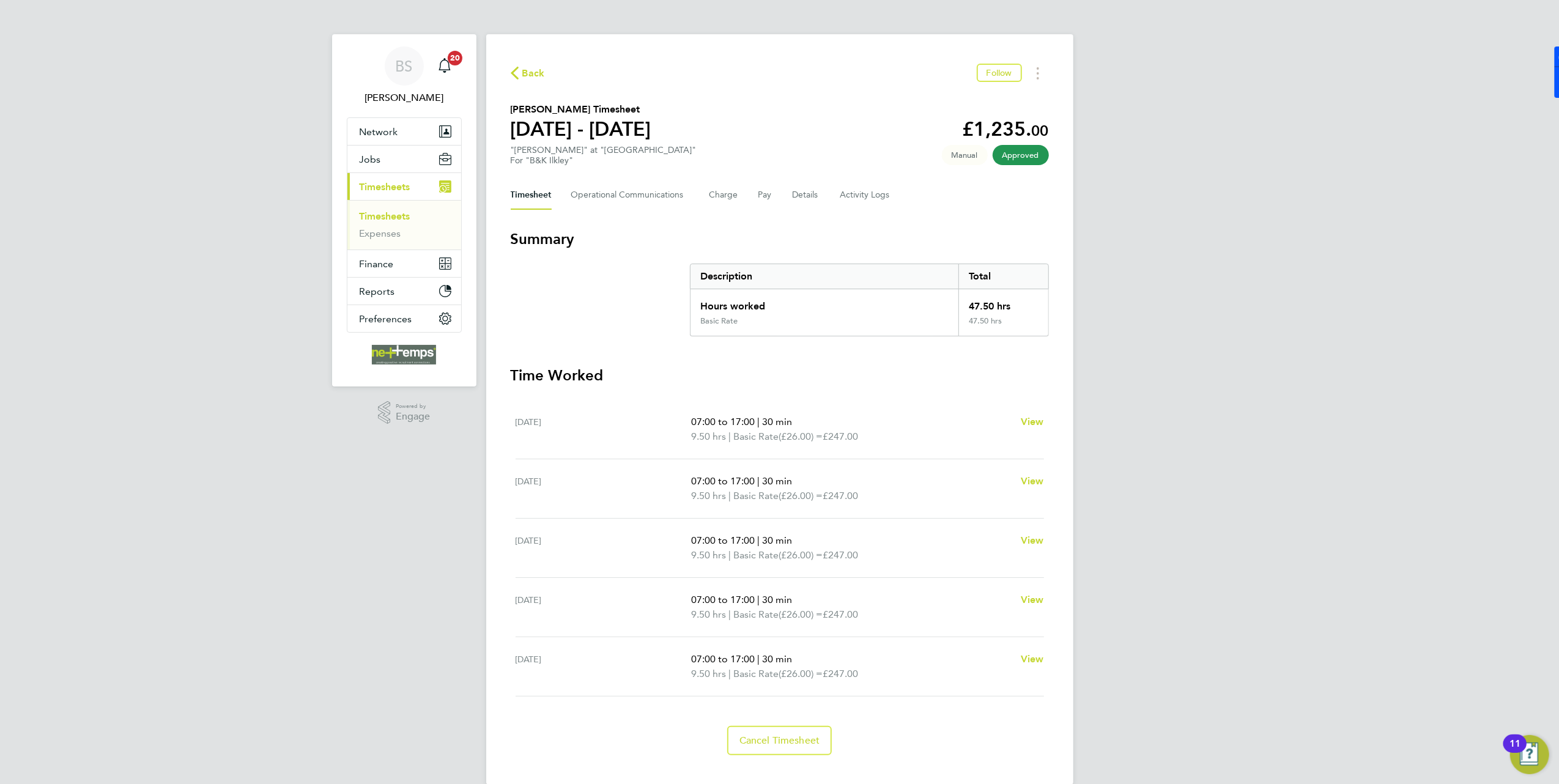
drag, startPoint x: 811, startPoint y: 661, endPoint x: 480, endPoint y: 692, distance: 332.4
click at [434, 672] on div "BS [PERSON_NAME] Notifications 20 Applications: Network Team Members Businesses…" at bounding box center [780, 402] width 1559 height 804
drag, startPoint x: 689, startPoint y: 656, endPoint x: 872, endPoint y: 682, distance: 184.8
click at [872, 682] on div "[DATE] 07:00 to 17:00 | 30 min 9.50 hrs | Basic Rate (£26.00) = £247.00 View" at bounding box center [780, 667] width 529 height 59
drag, startPoint x: 872, startPoint y: 682, endPoint x: 316, endPoint y: 708, distance: 556.6
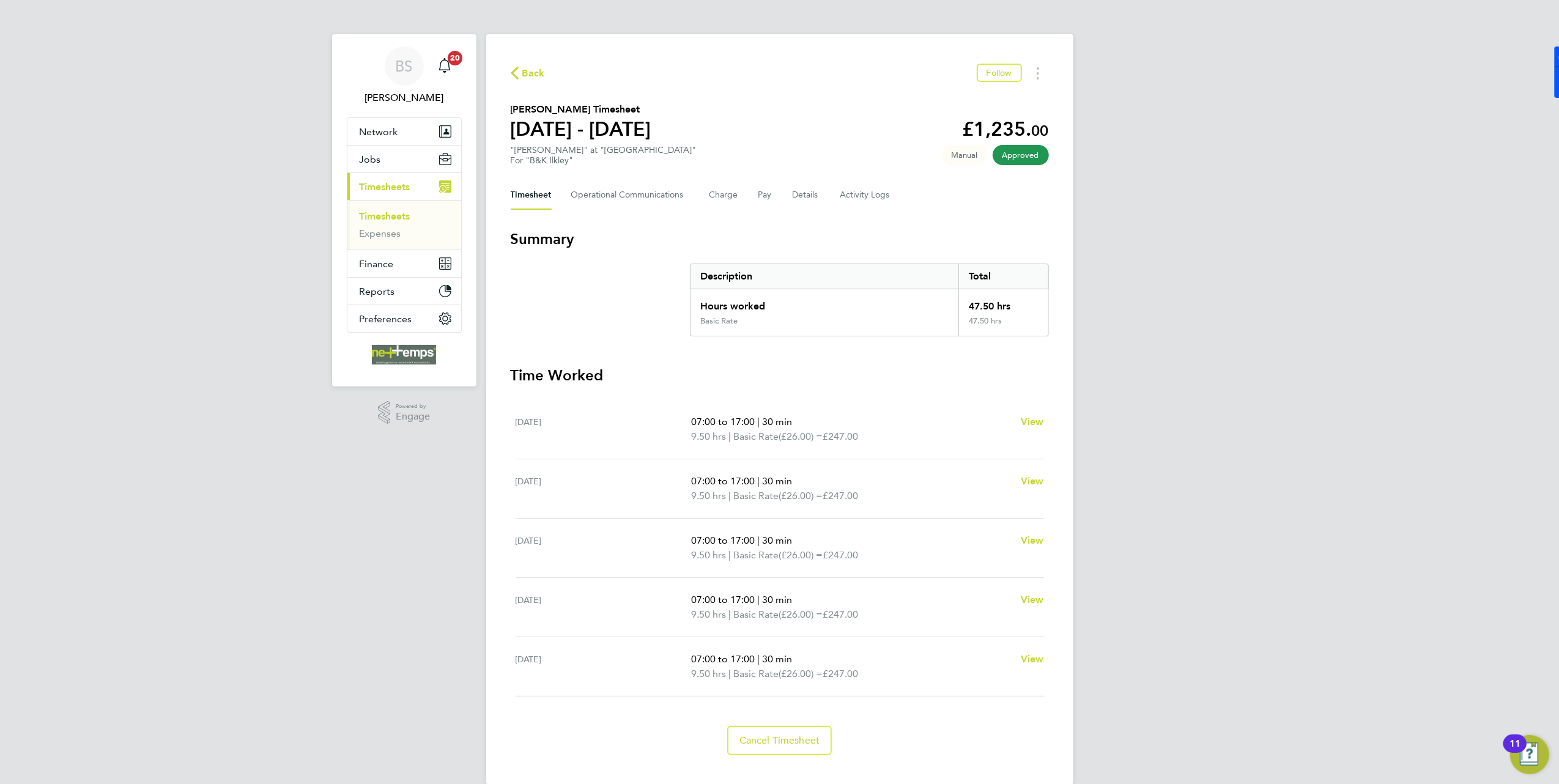
click at [316, 708] on div "BS [PERSON_NAME] Notifications 20 Applications: Network Team Members Businesses…" at bounding box center [780, 402] width 1559 height 804
click at [778, 742] on span "Cancel Timesheet" at bounding box center [780, 740] width 81 height 12
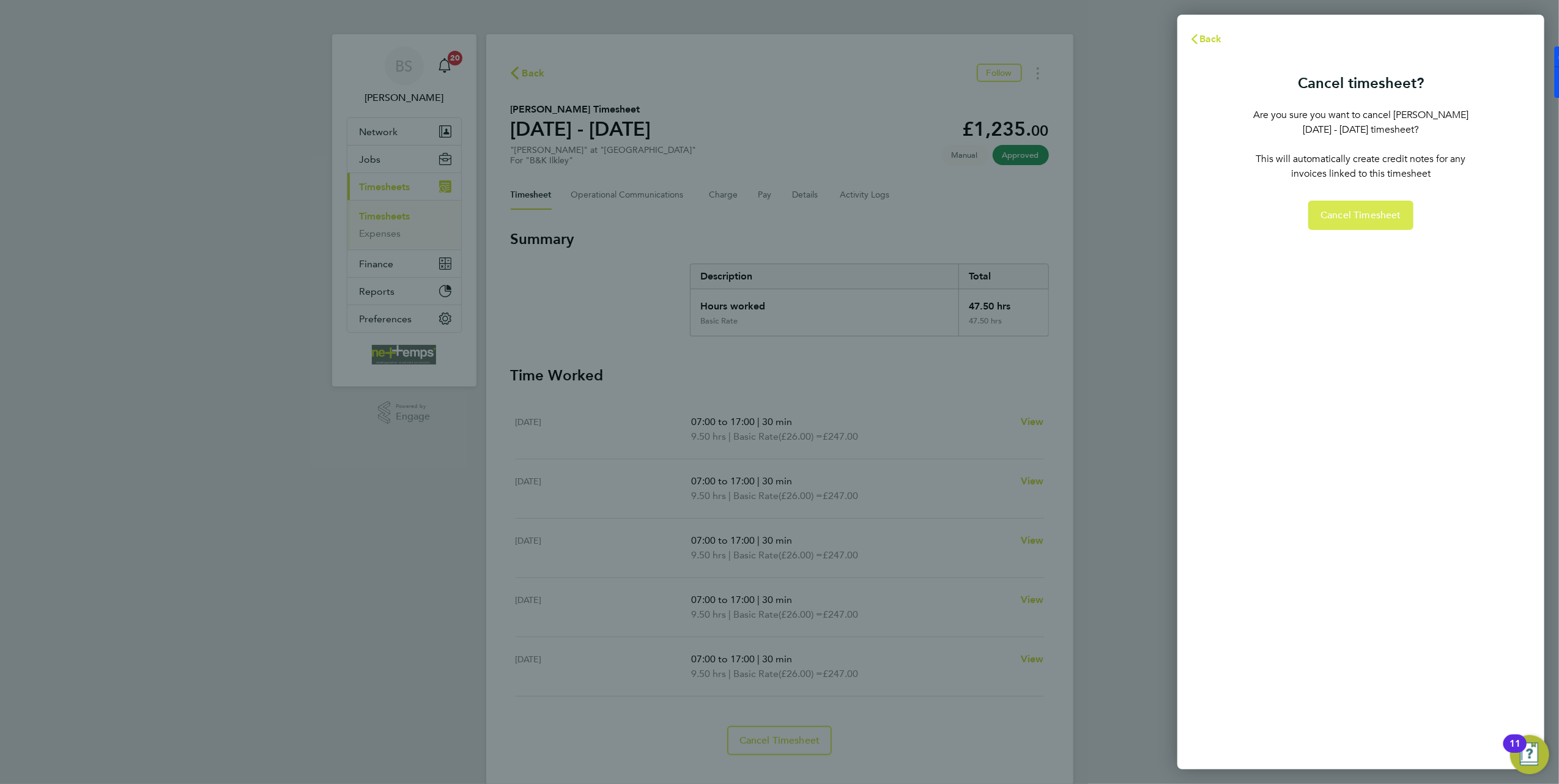
click at [1363, 211] on span "Cancel Timesheet" at bounding box center [1361, 215] width 81 height 12
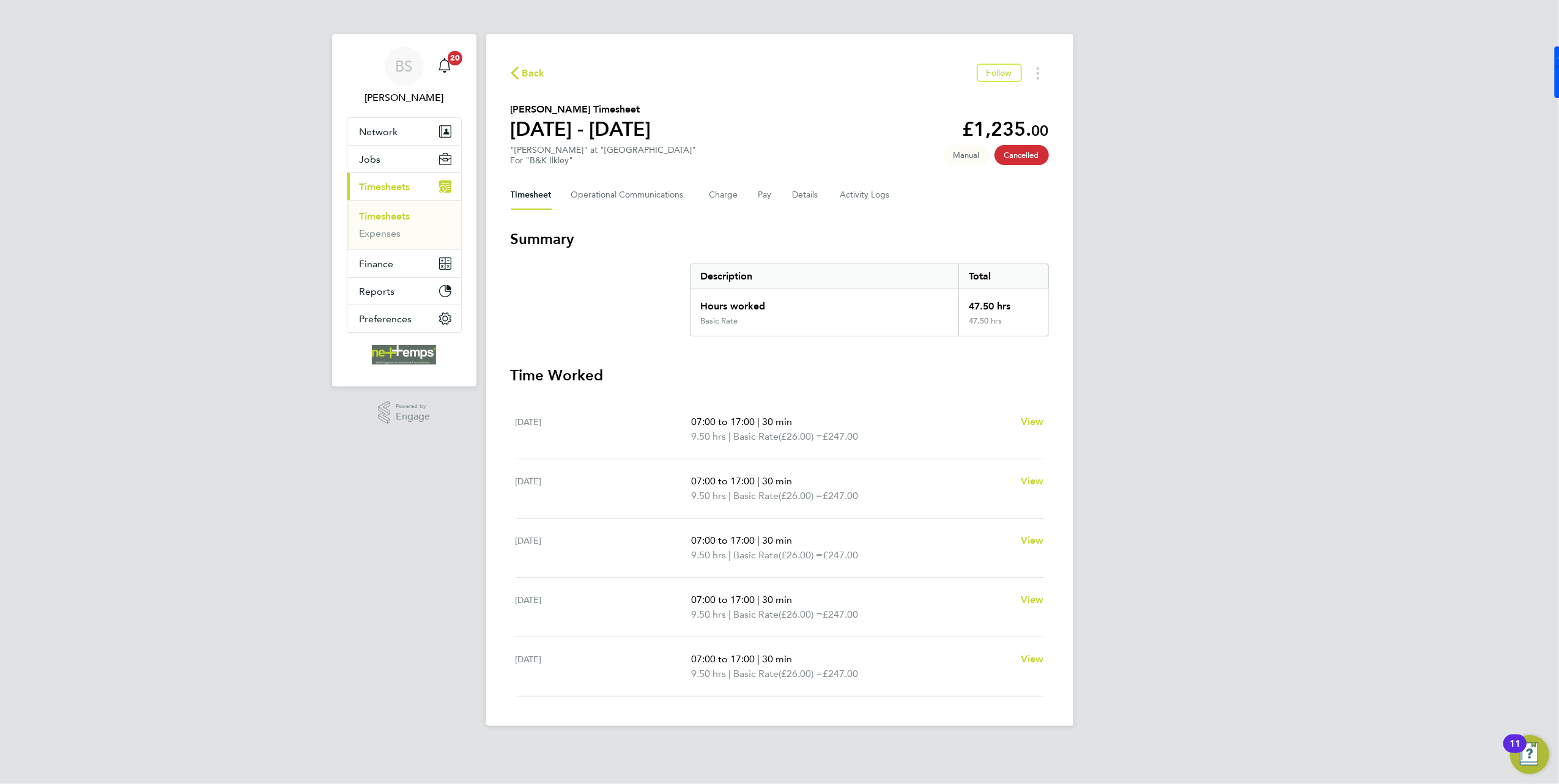
drag, startPoint x: 736, startPoint y: 600, endPoint x: 801, endPoint y: 602, distance: 65.0
click at [801, 602] on p "07:00 to 17:00 | 30 min" at bounding box center [850, 599] width 320 height 14
drag, startPoint x: 801, startPoint y: 602, endPoint x: 274, endPoint y: 551, distance: 529.5
click at [233, 565] on div "BS [PERSON_NAME] Notifications 20 Applications: Network Team Members Businesses…" at bounding box center [780, 372] width 1559 height 745
click at [528, 74] on span "Back" at bounding box center [533, 72] width 23 height 14
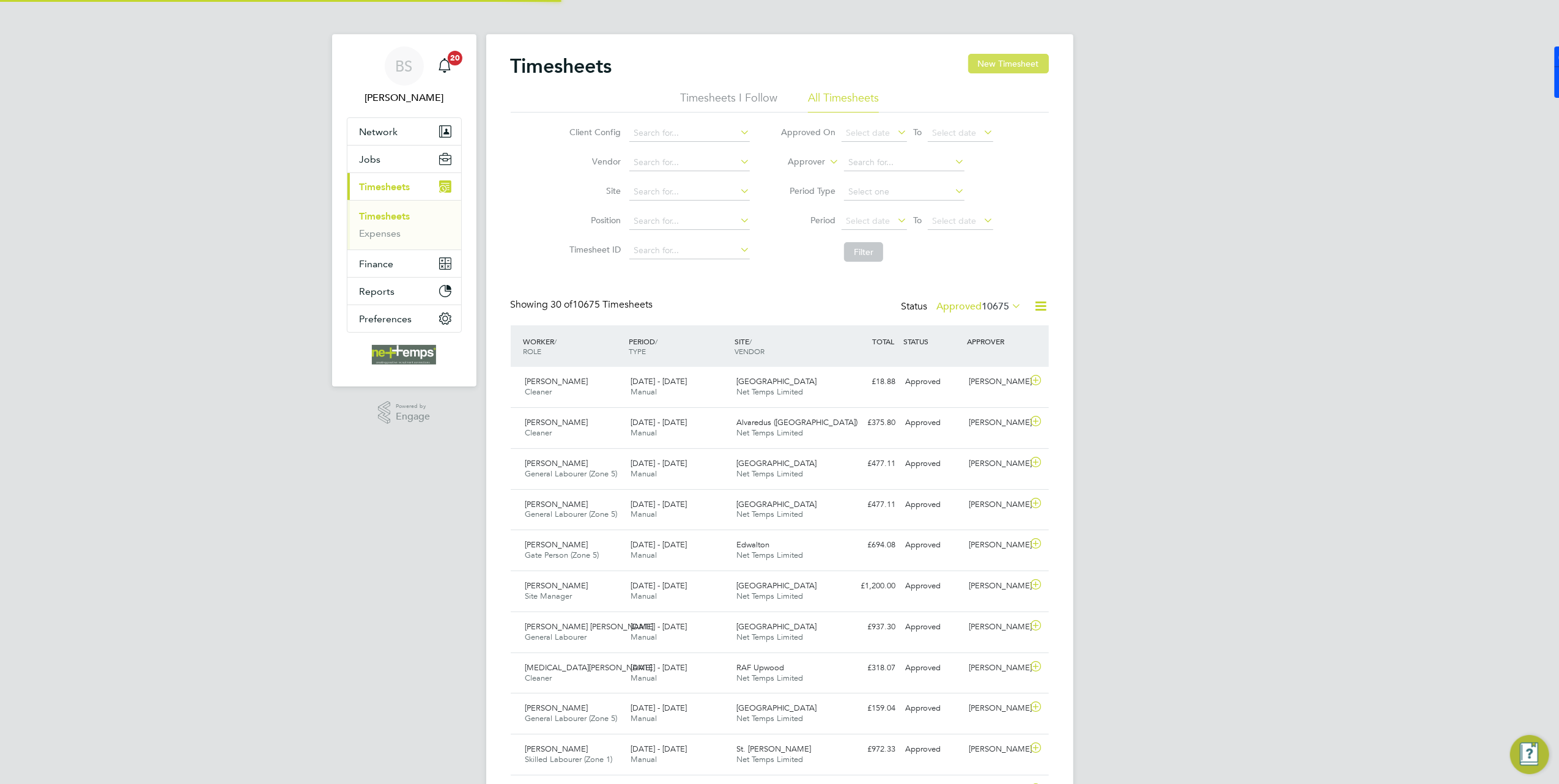
click at [990, 64] on button "New Timesheet" at bounding box center [1008, 63] width 81 height 20
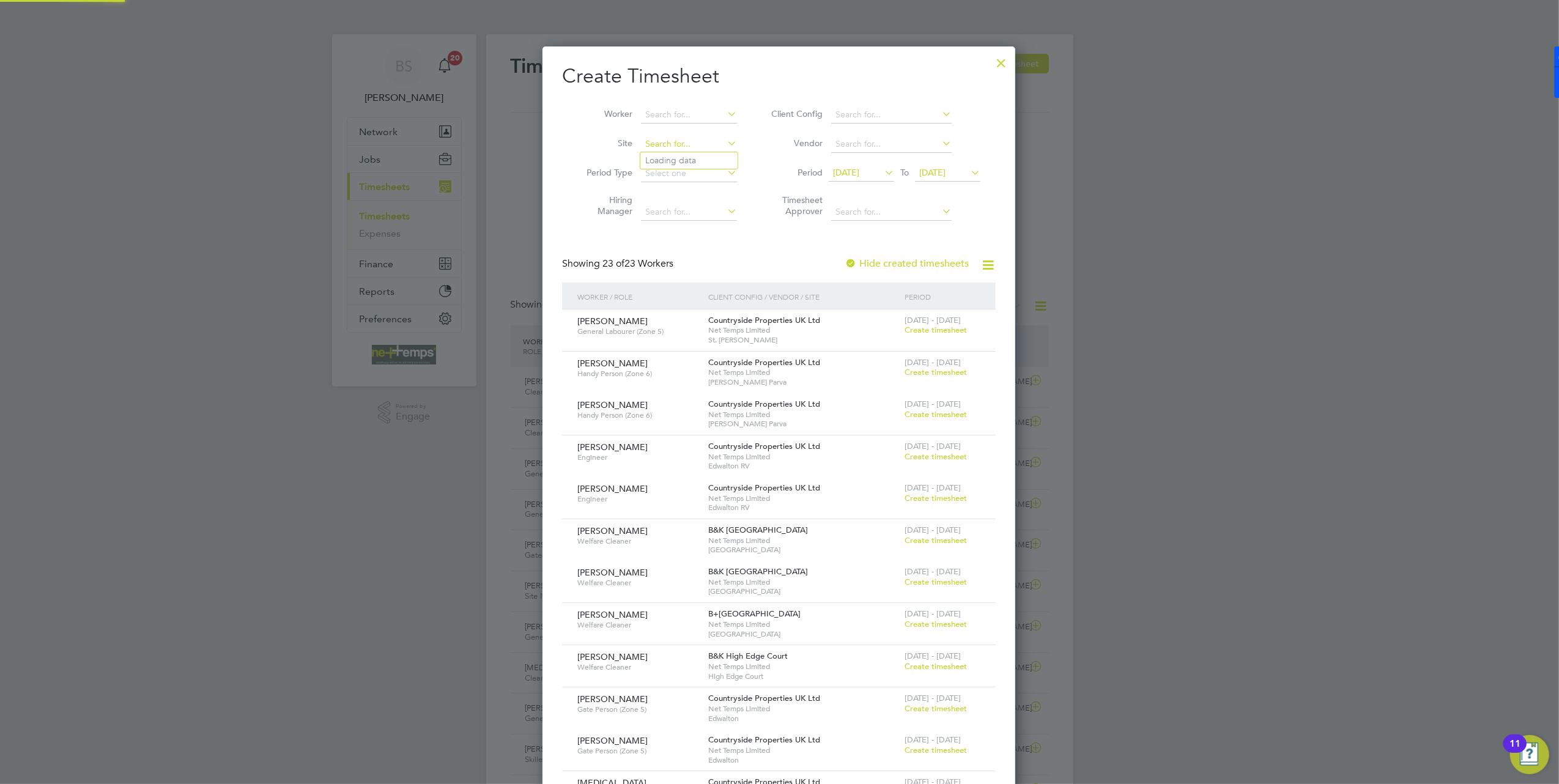
click at [693, 140] on input at bounding box center [689, 144] width 96 height 17
click at [667, 171] on li "[GEOGRAPHIC_DATA]" at bounding box center [694, 177] width 108 height 16
type input "[GEOGRAPHIC_DATA]"
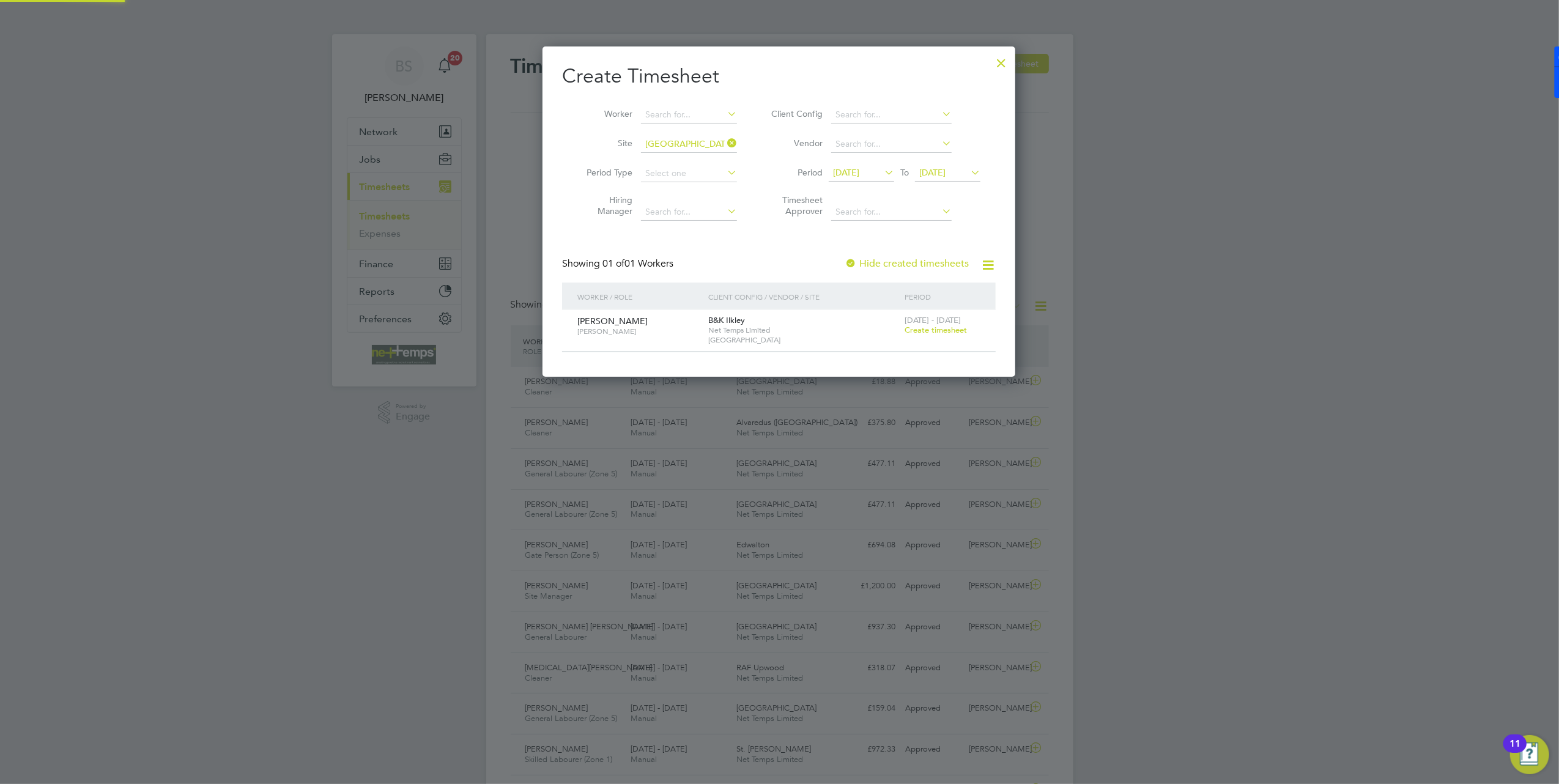
click at [855, 170] on span "[DATE]" at bounding box center [846, 173] width 27 height 11
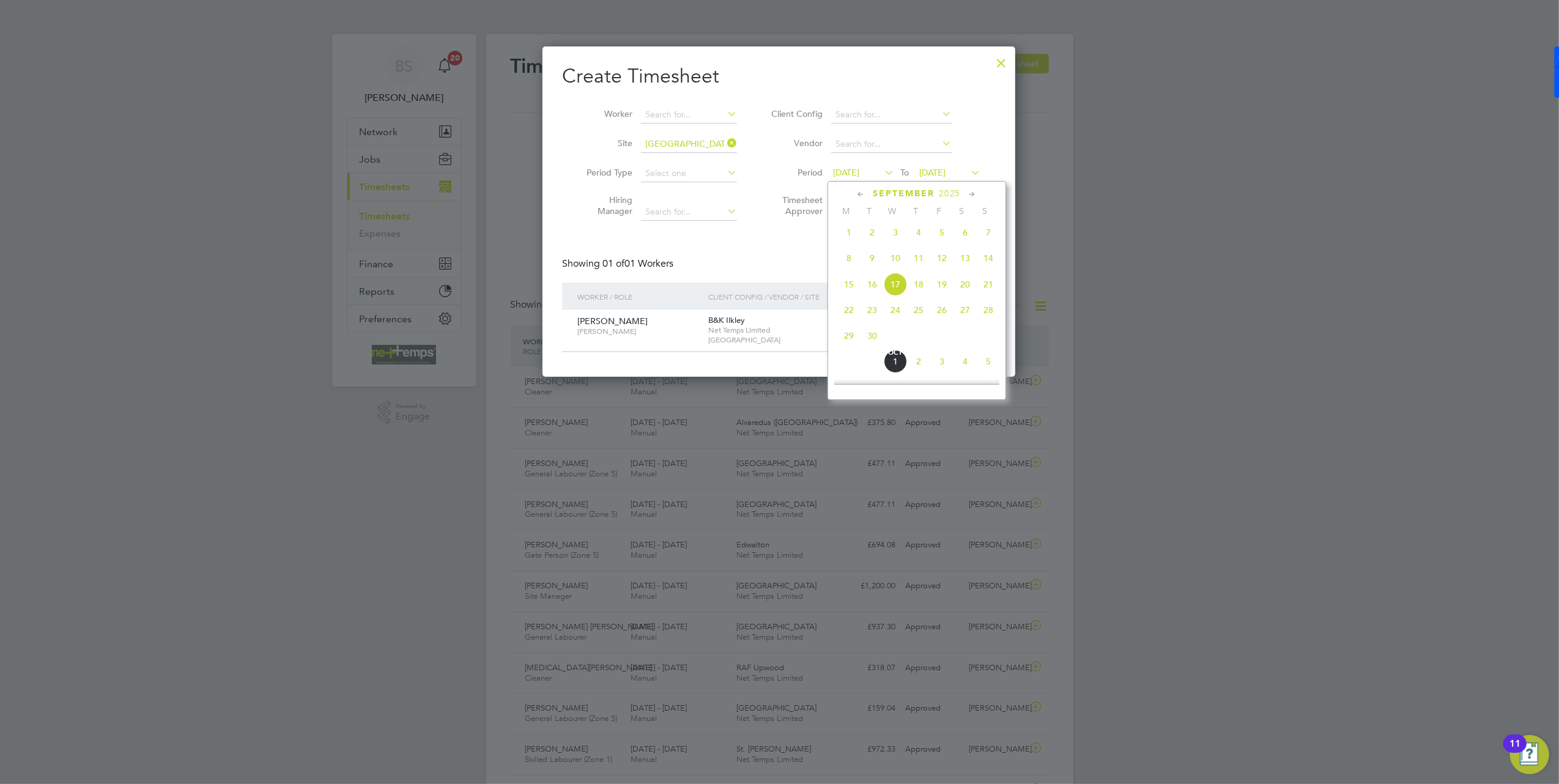
click at [842, 314] on span "22" at bounding box center [849, 310] width 23 height 23
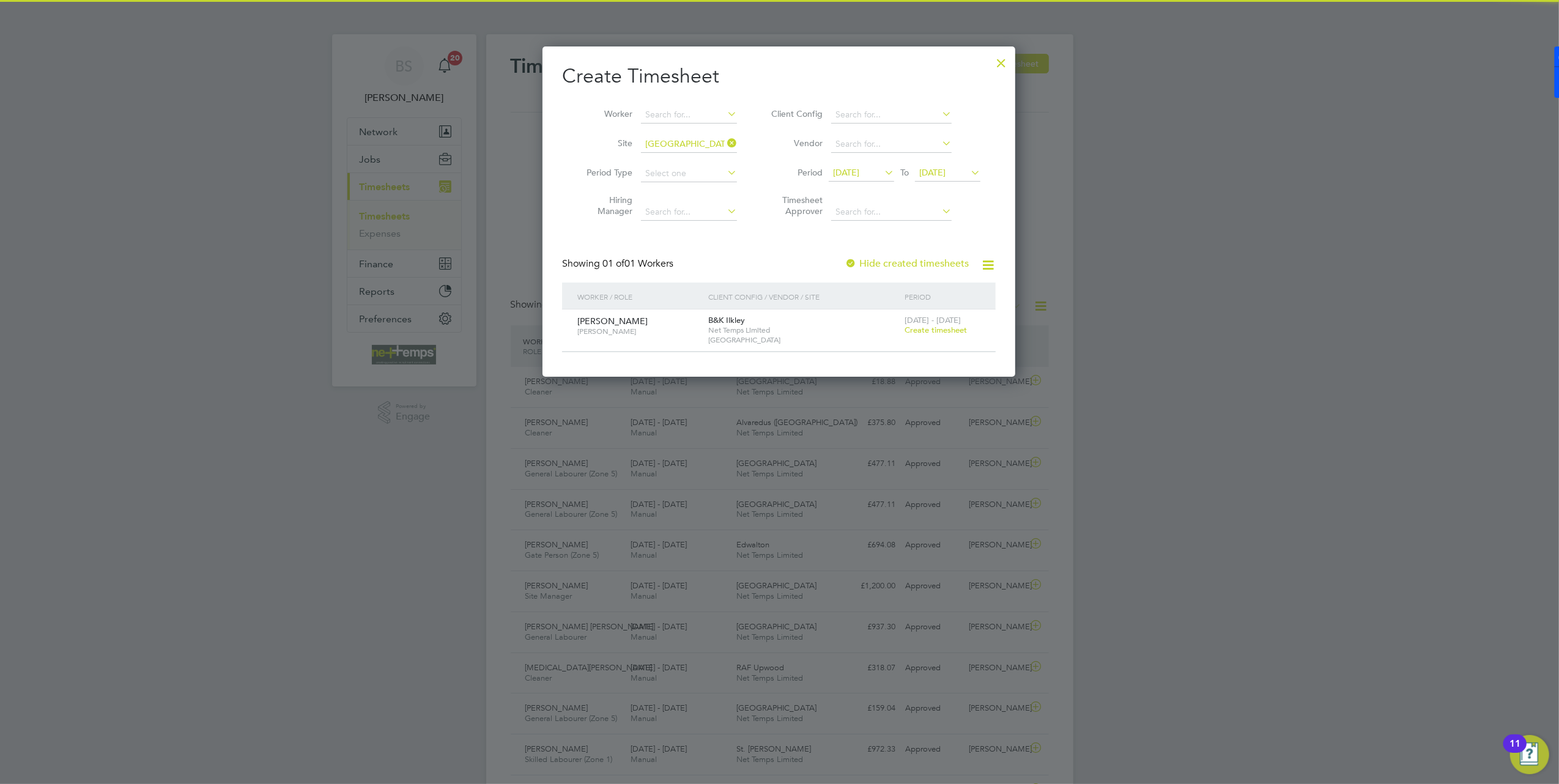
click at [953, 329] on span "Create timesheet" at bounding box center [935, 329] width 62 height 10
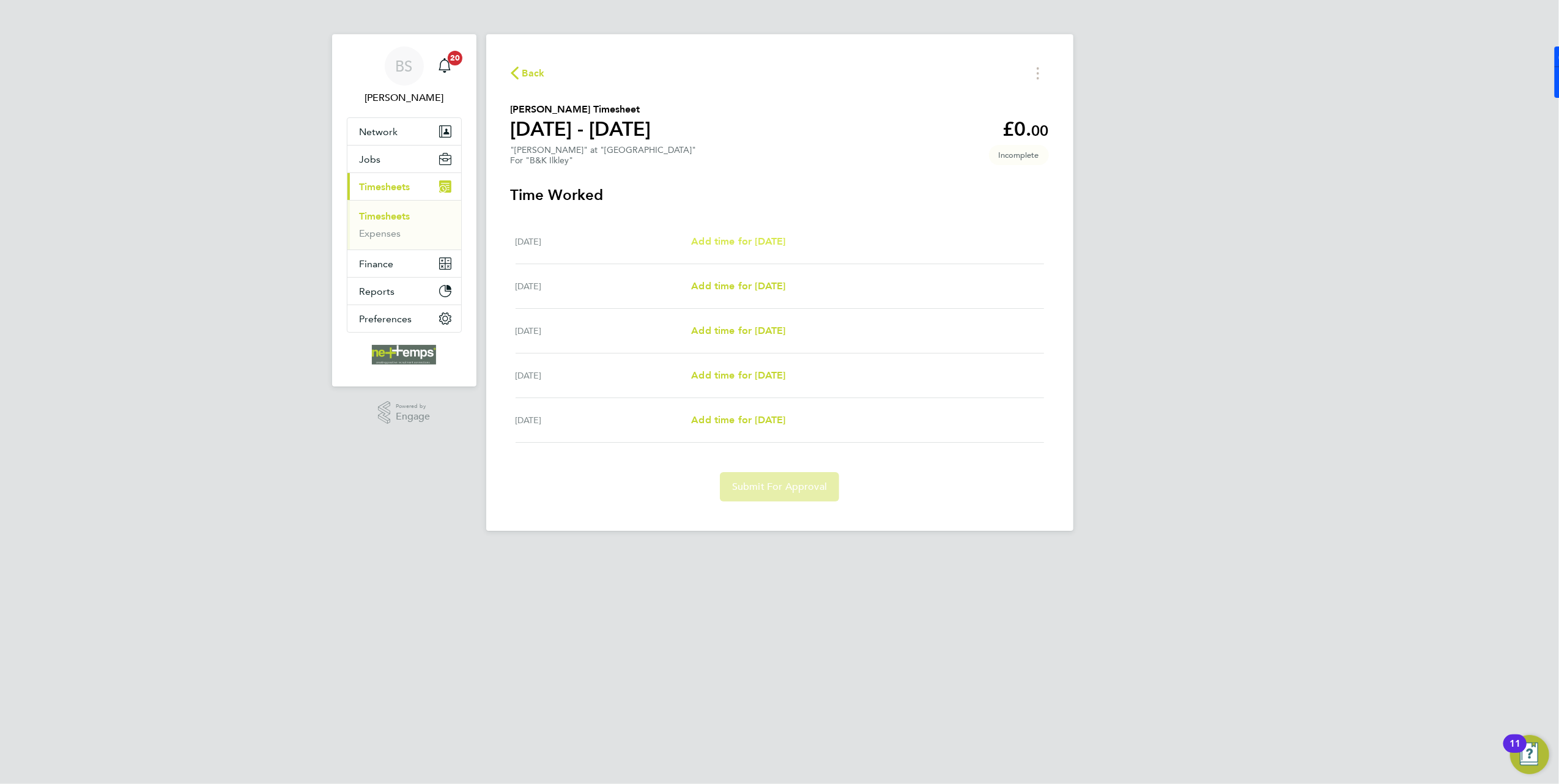
click at [766, 242] on span "Add time for [DATE]" at bounding box center [738, 241] width 94 height 11
select select "30"
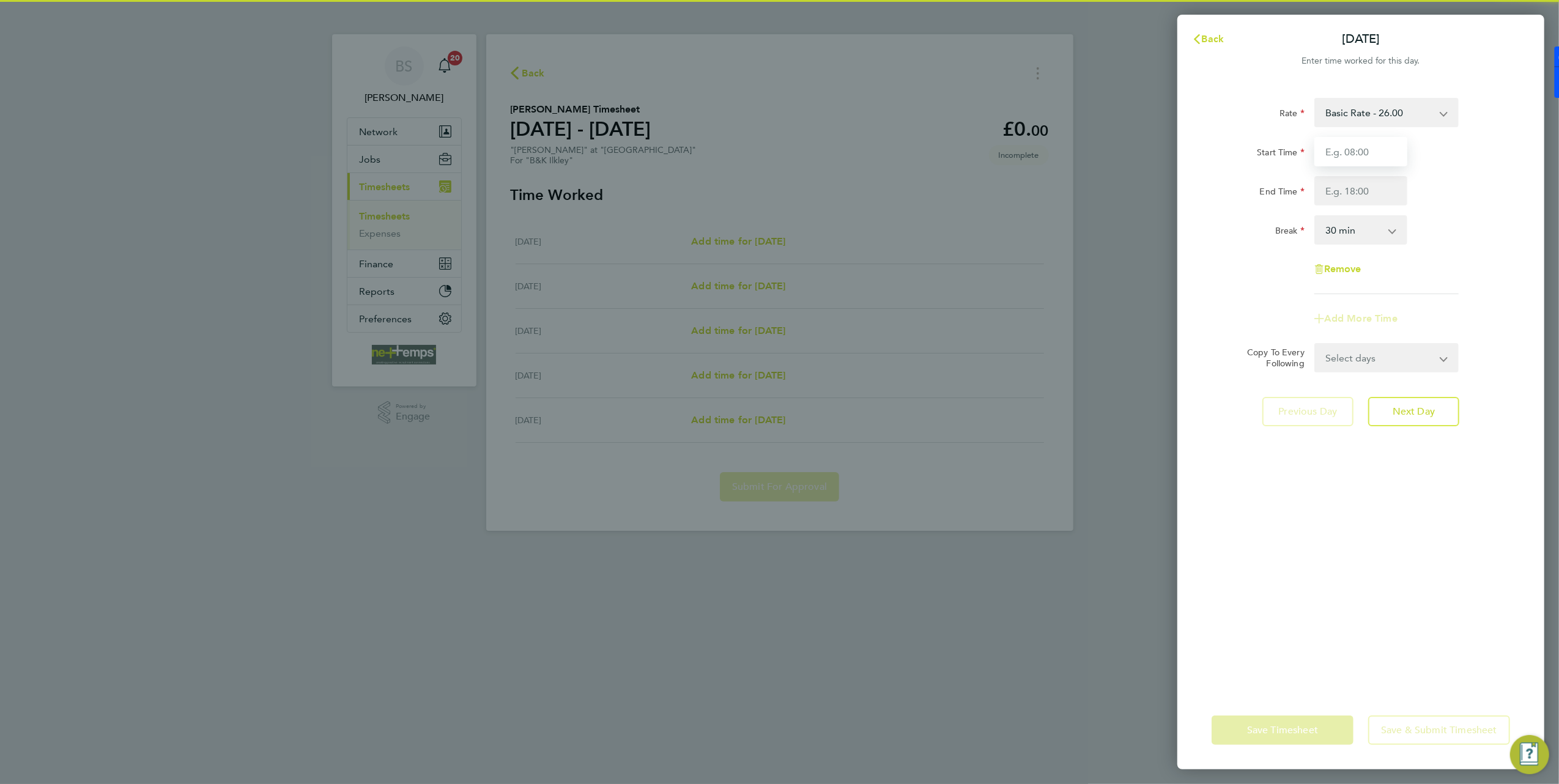
click at [1376, 150] on input "Start Time" at bounding box center [1361, 152] width 93 height 30
type input "07:00"
click at [1371, 194] on input "End Time" at bounding box center [1361, 191] width 93 height 30
type input "17:00"
click at [1453, 208] on div "Rate Basic Rate - 26.00 Start Time 07:00 End Time 17:00 Break 0 min 15 min 30 m…" at bounding box center [1361, 196] width 299 height 196
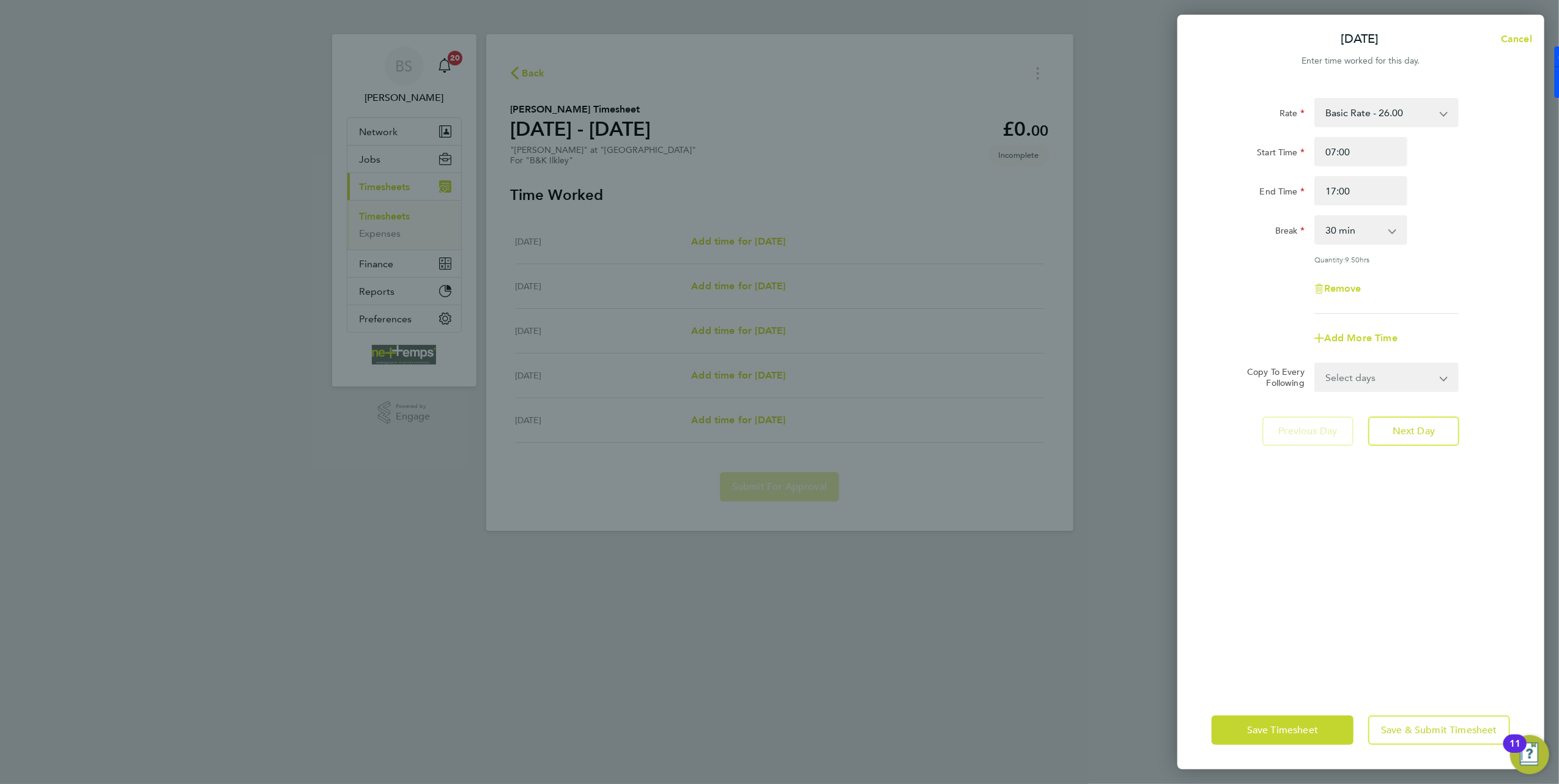
drag, startPoint x: 1384, startPoint y: 218, endPoint x: 1387, endPoint y: 227, distance: 9.5
click at [1384, 218] on select "0 min 15 min 30 min 45 min 60 min 75 min 90 min" at bounding box center [1353, 230] width 75 height 27
select select "60"
click at [1316, 217] on select "0 min 15 min 30 min 45 min 60 min 75 min 90 min" at bounding box center [1353, 230] width 75 height 27
click at [1445, 258] on div "Quantity: 9.00 hrs" at bounding box center [1386, 259] width 144 height 10
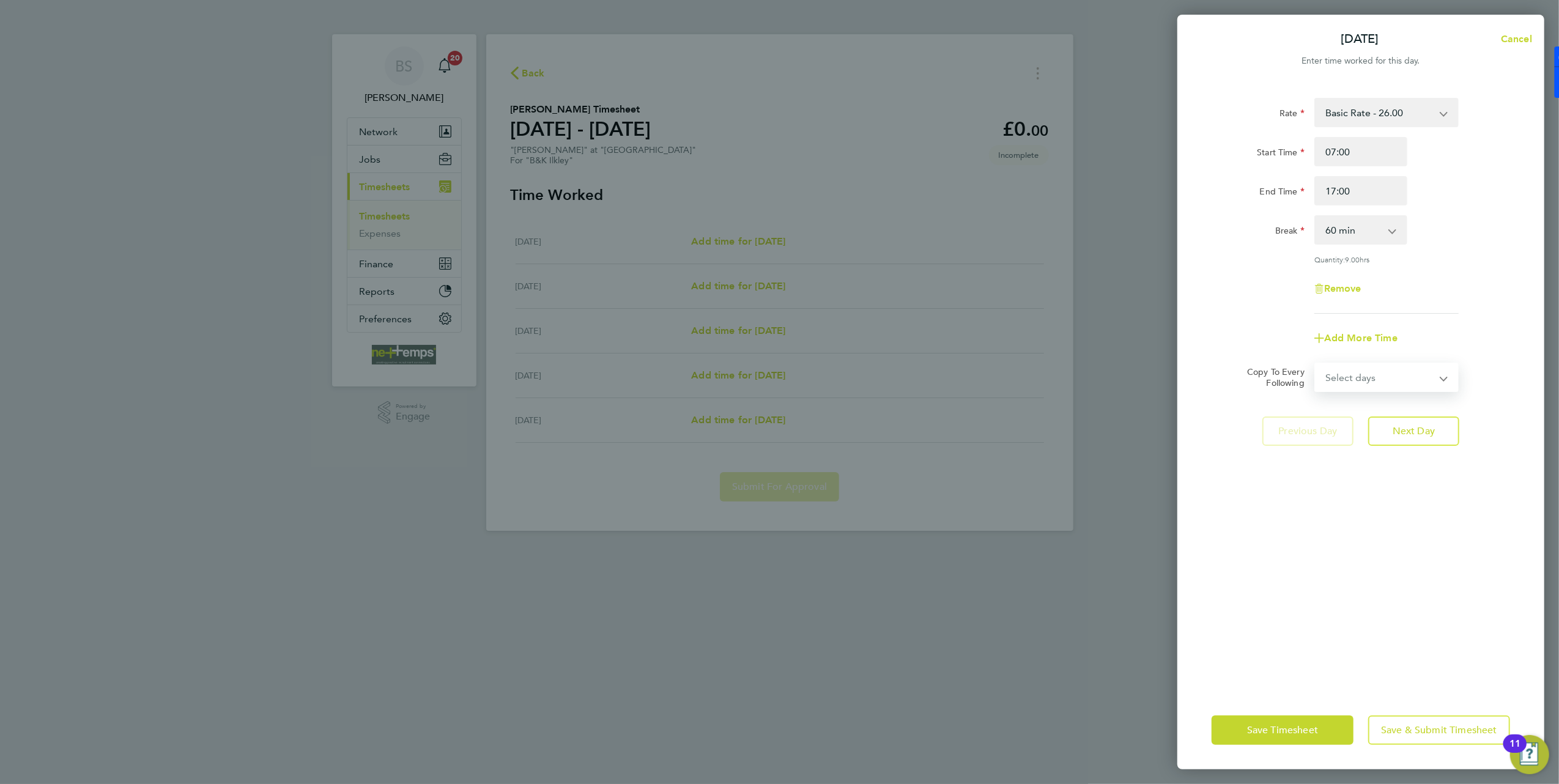
click at [1407, 368] on select "Select days Day [DATE] [DATE] [DATE] [DATE]" at bounding box center [1380, 377] width 129 height 27
drag, startPoint x: 1226, startPoint y: 394, endPoint x: 1266, endPoint y: 396, distance: 40.0
click at [1226, 394] on div "Rate Basic Rate - 26.00 Start Time 07:00 End Time 17:00 Break 0 min 15 min 30 m…" at bounding box center [1361, 386] width 367 height 608
click at [1382, 377] on select "Select days Day [DATE] [DATE] [DATE] [DATE]" at bounding box center [1380, 377] width 129 height 27
select select "FRI"
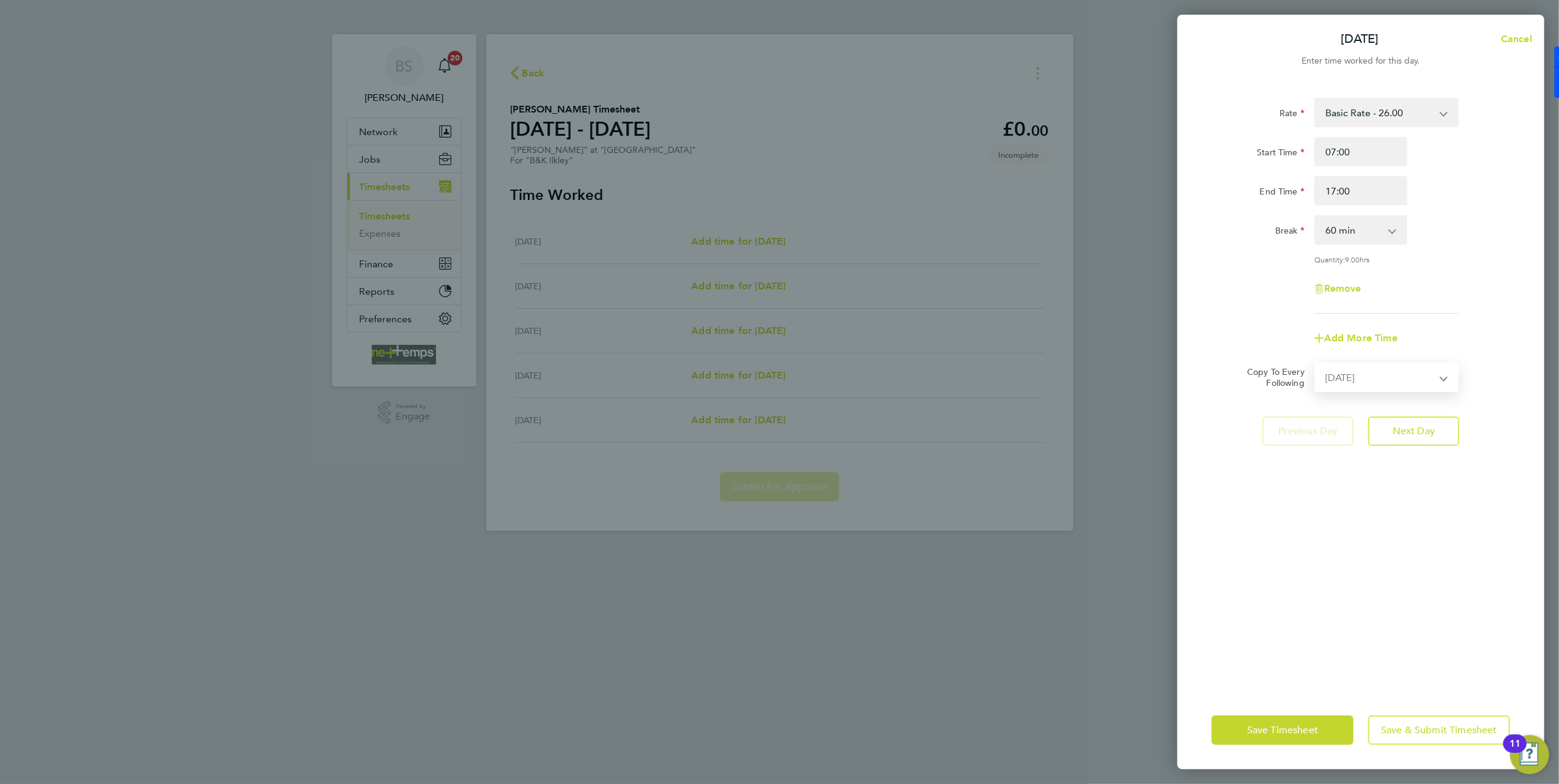
click at [1316, 363] on select "Select days Day [DATE] [DATE] [DATE] [DATE]" at bounding box center [1380, 377] width 129 height 27
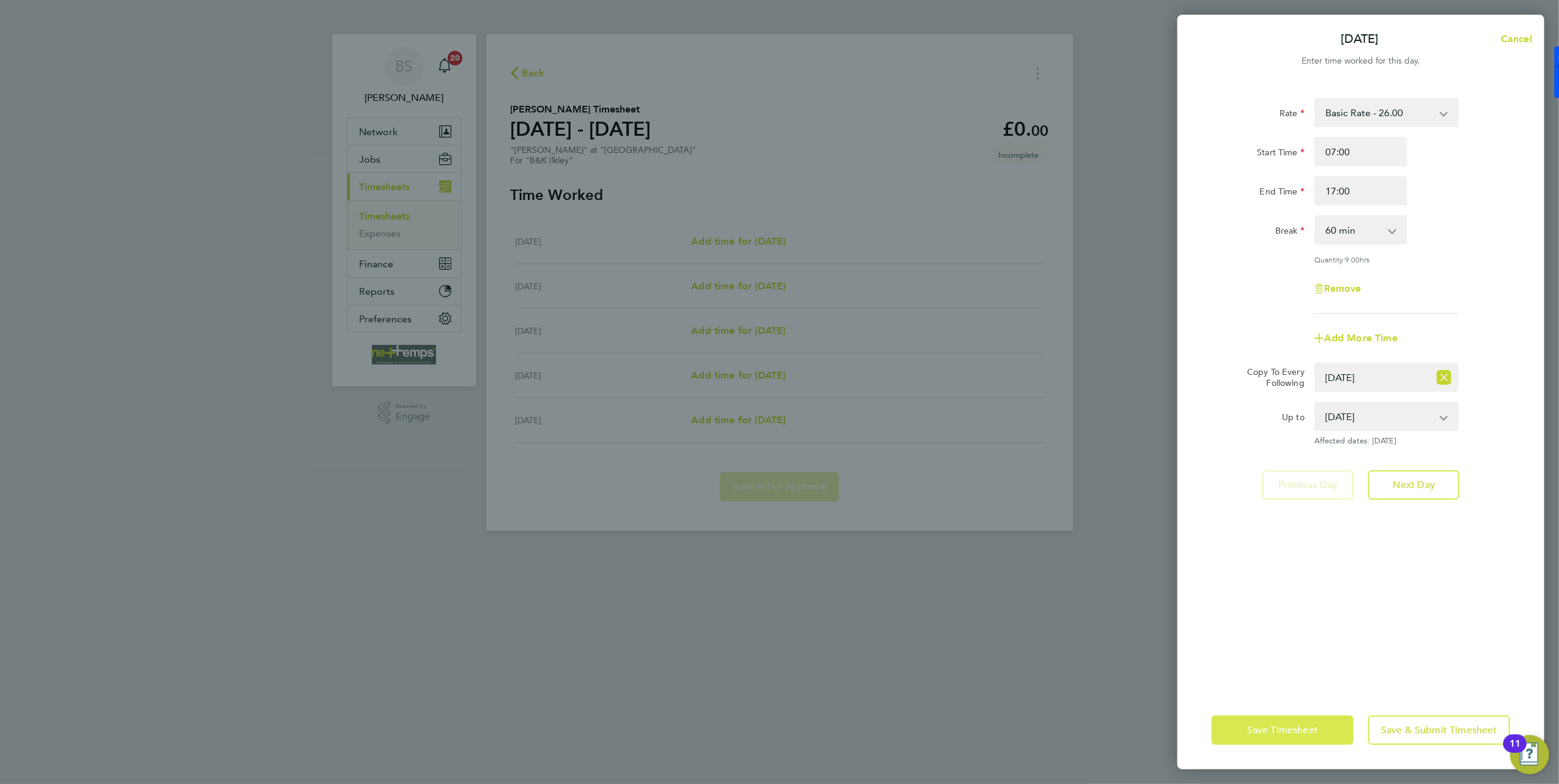
click at [1312, 719] on button "Save Timesheet" at bounding box center [1282, 730] width 142 height 30
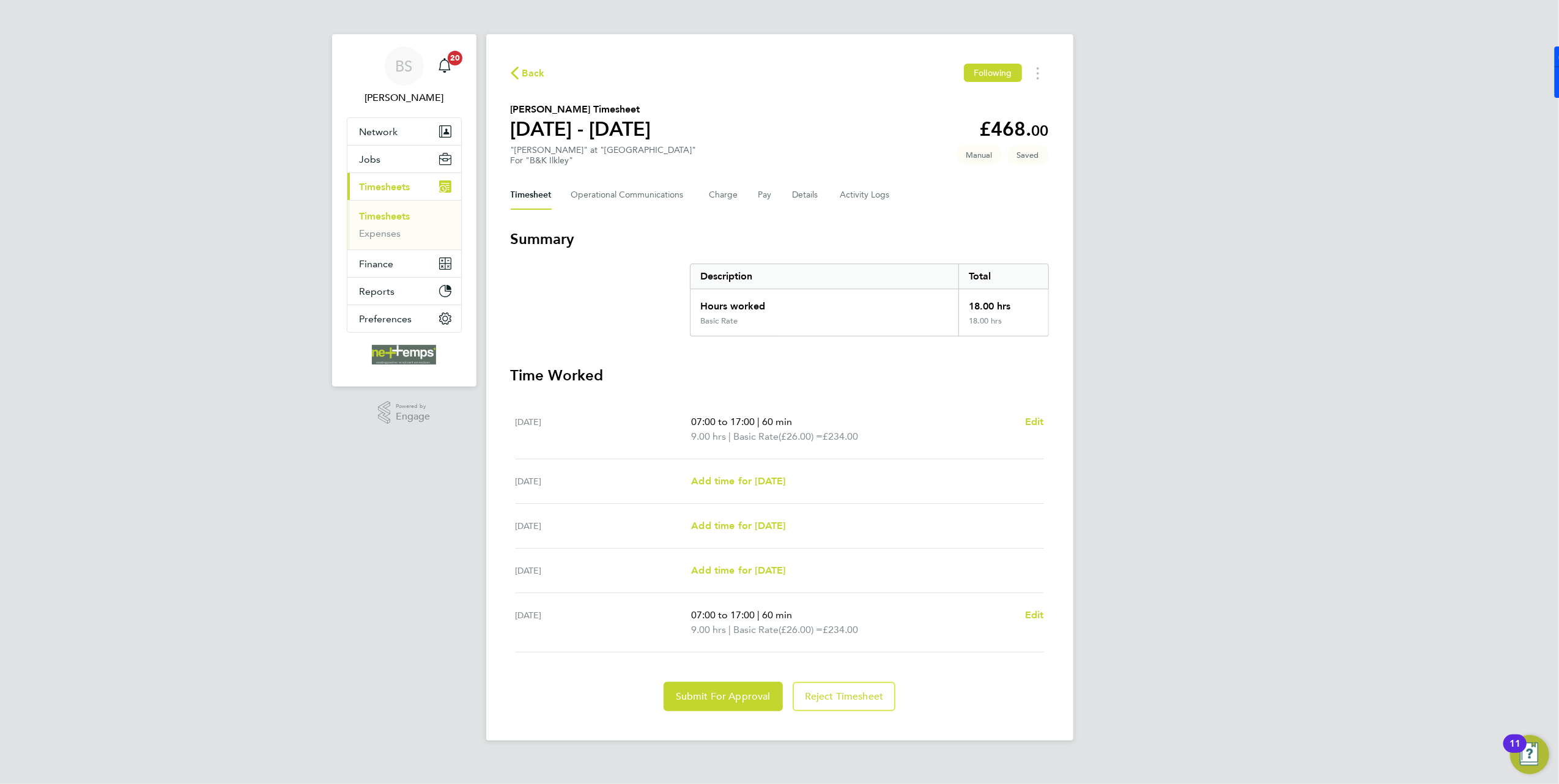
drag, startPoint x: 507, startPoint y: 129, endPoint x: 647, endPoint y: 132, distance: 140.0
click at [647, 132] on div "Back Following [PERSON_NAME] Timesheet [DATE] - [DATE] £468. 00 "[PERSON_NAME]"…" at bounding box center [780, 387] width 587 height 706
drag, startPoint x: 647, startPoint y: 132, endPoint x: 595, endPoint y: 167, distance: 62.7
click at [595, 167] on div "Back Following [PERSON_NAME] Timesheet [DATE] - [DATE] £468. 00 "[PERSON_NAME]"…" at bounding box center [780, 387] width 587 height 706
click at [717, 478] on span "Add time for [DATE]" at bounding box center [738, 481] width 94 height 11
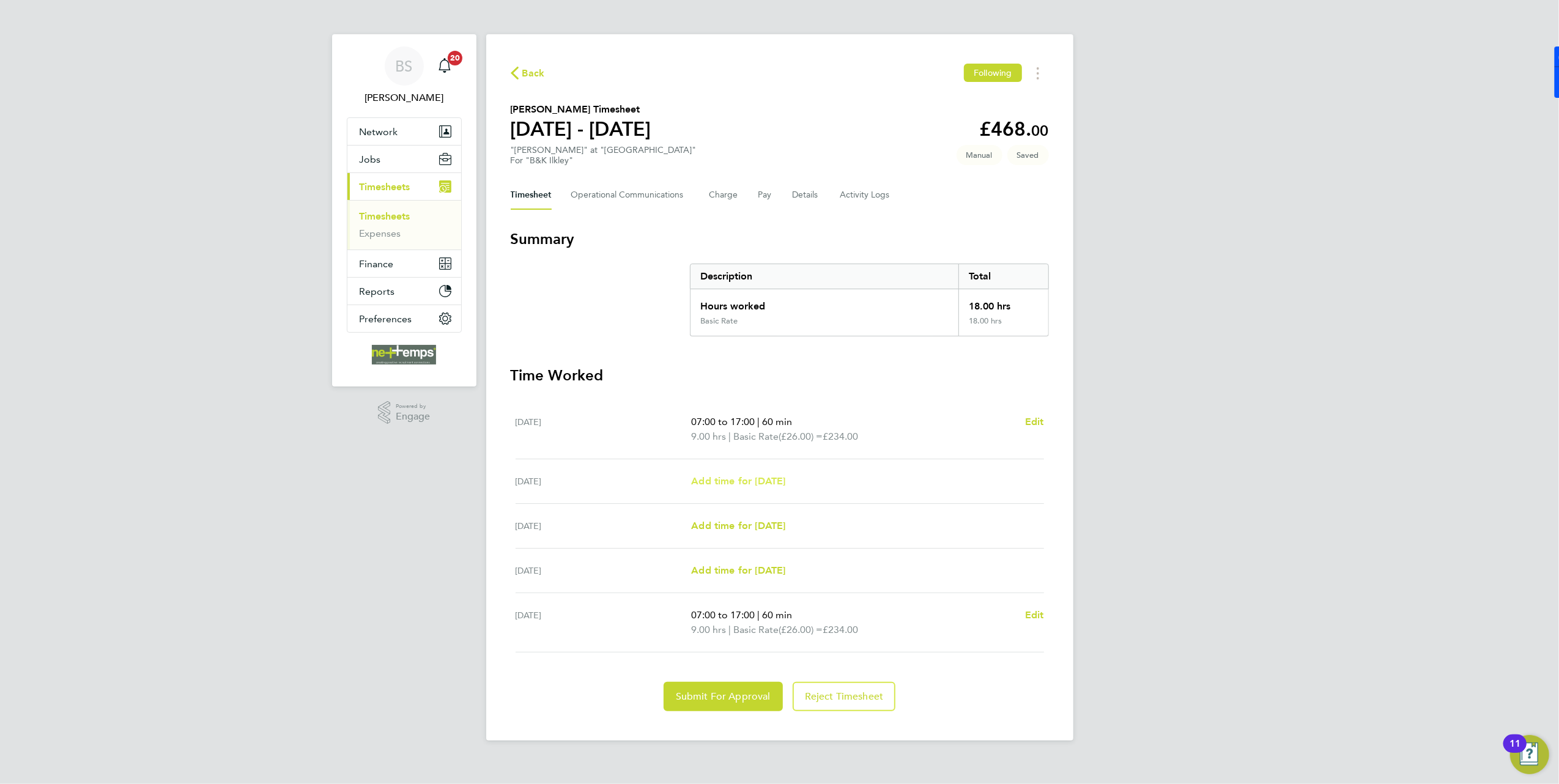
select select "30"
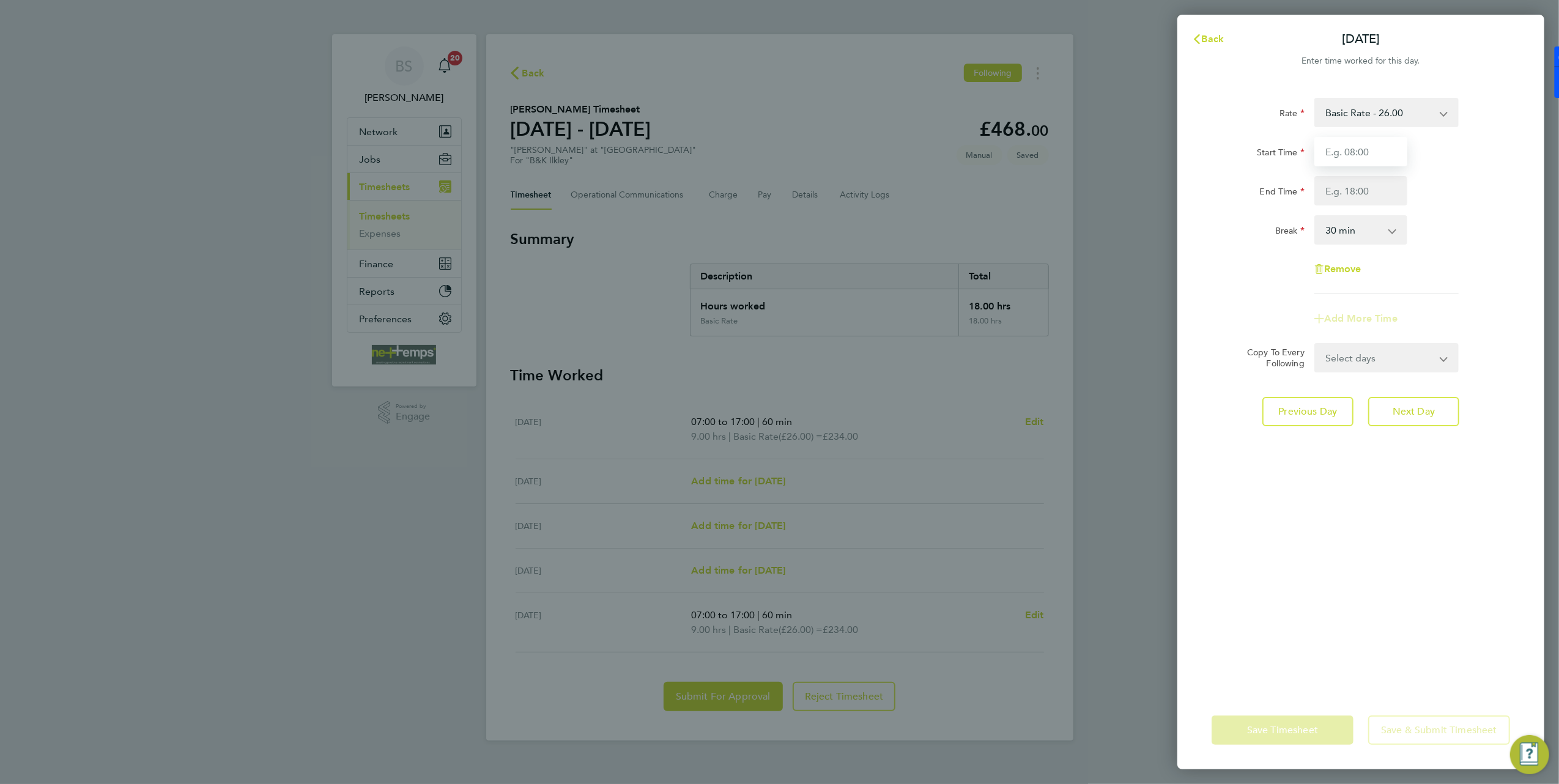
click at [1329, 153] on input "Start Time" at bounding box center [1361, 152] width 93 height 30
type input "07:00"
click at [1334, 191] on input "End Time" at bounding box center [1361, 191] width 93 height 30
type input "17:00"
click at [1428, 189] on div "End Time 17:00" at bounding box center [1361, 191] width 308 height 30
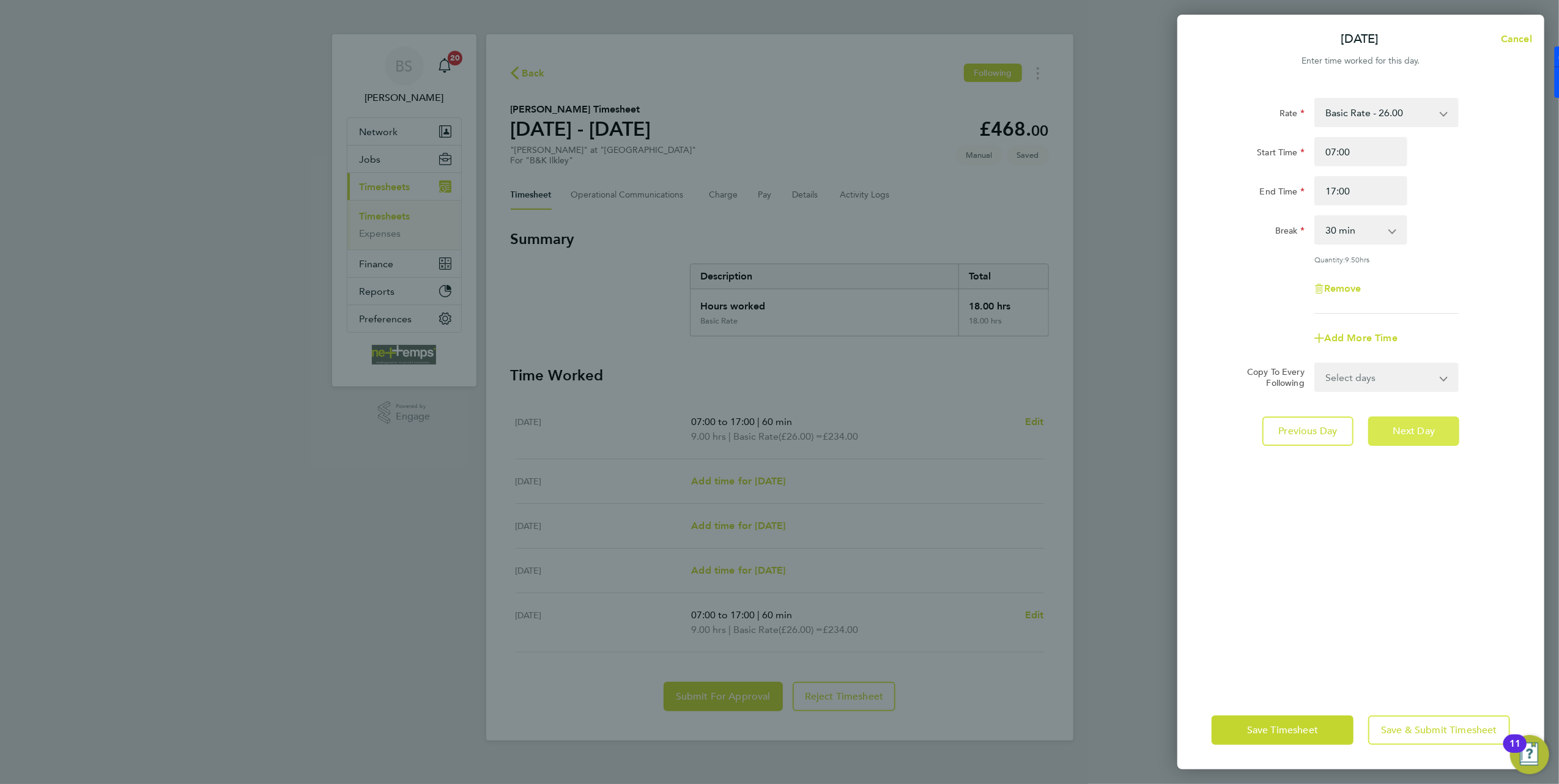
click at [1388, 422] on button "Next Day" at bounding box center [1414, 431] width 92 height 30
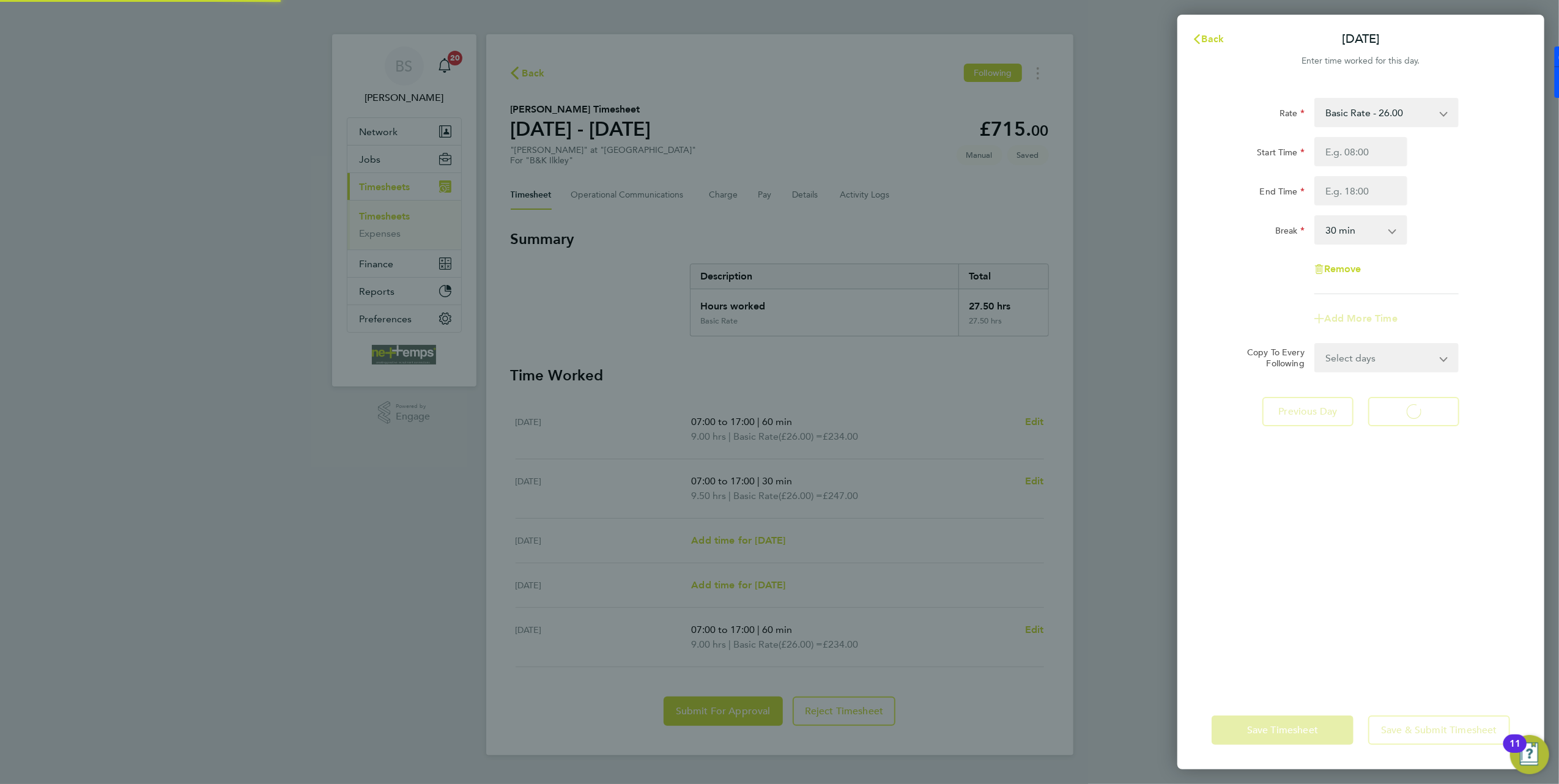
select select "30"
click at [1356, 147] on input "Start Time" at bounding box center [1361, 152] width 93 height 30
type input "07:00"
click at [1357, 185] on input "End Time" at bounding box center [1361, 191] width 93 height 30
type input "17:00"
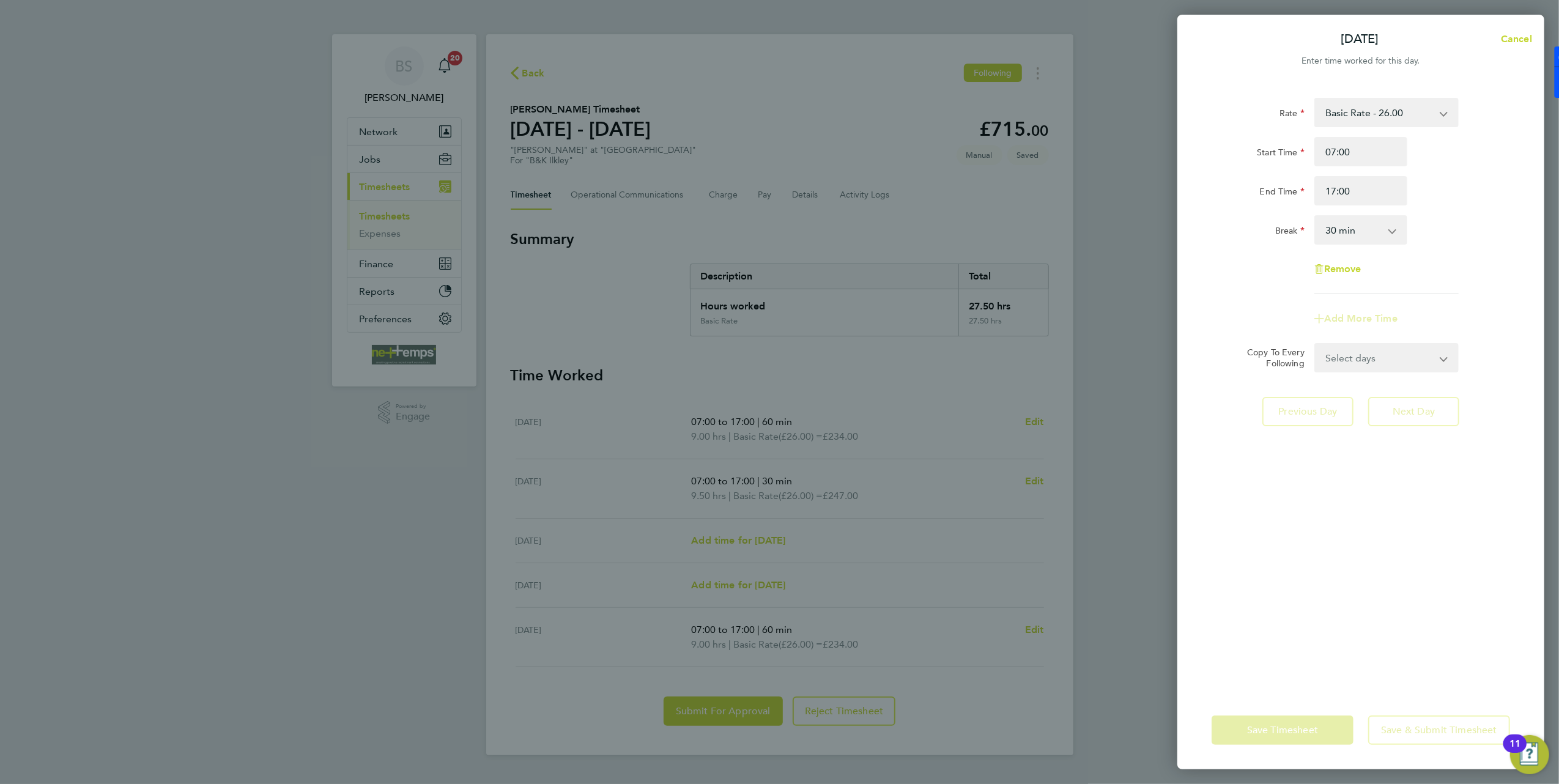
click at [1442, 173] on div "Start Time 07:00 End Time 17:00" at bounding box center [1361, 172] width 308 height 69
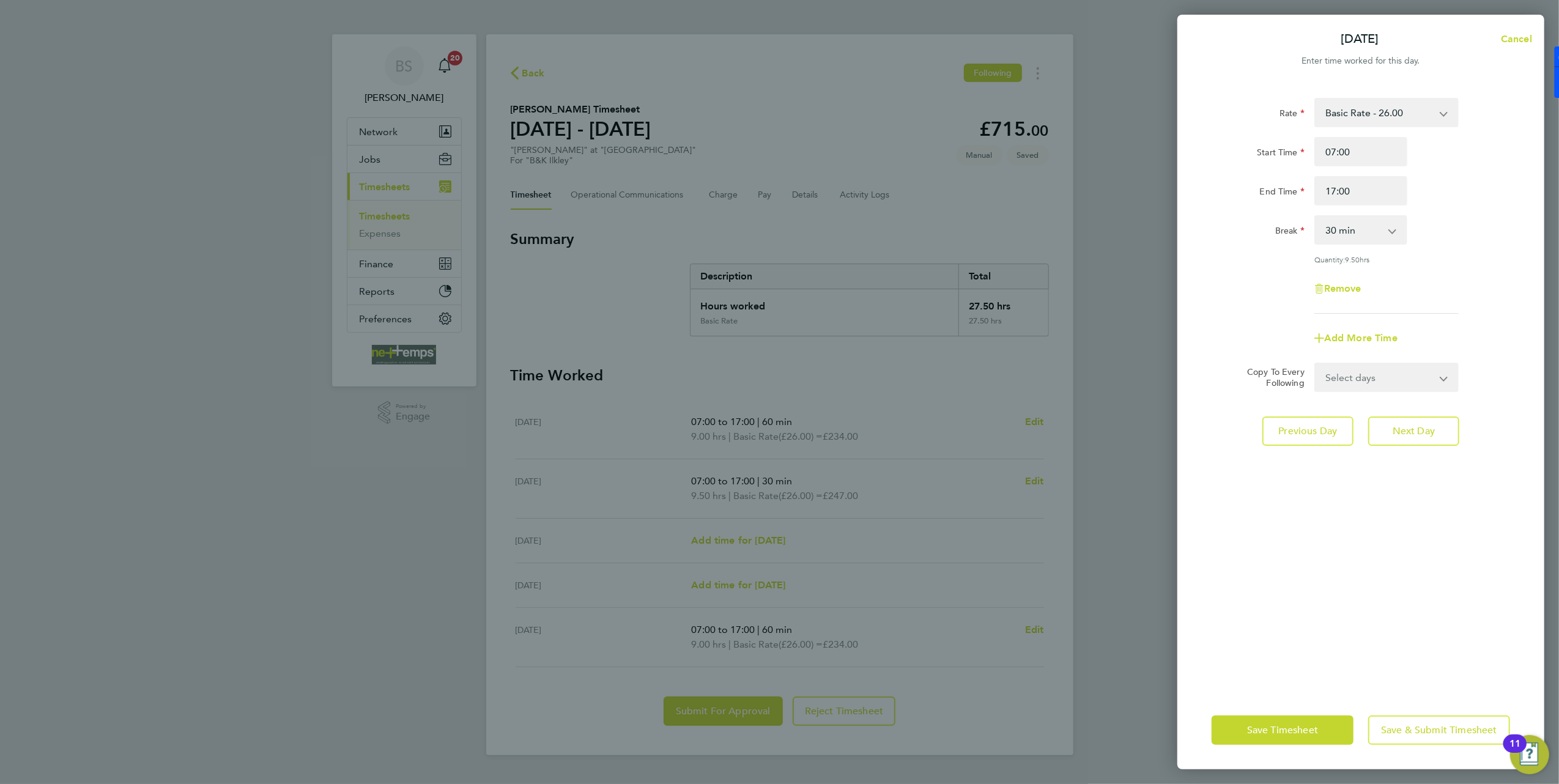
click at [1369, 220] on select "0 min 15 min 30 min 45 min 60 min 75 min 90 min" at bounding box center [1353, 230] width 75 height 27
select select "60"
click at [1316, 217] on select "0 min 15 min 30 min 45 min 60 min 75 min 90 min" at bounding box center [1353, 230] width 75 height 27
click at [1339, 433] on button "Previous Day" at bounding box center [1308, 431] width 92 height 30
select select "30"
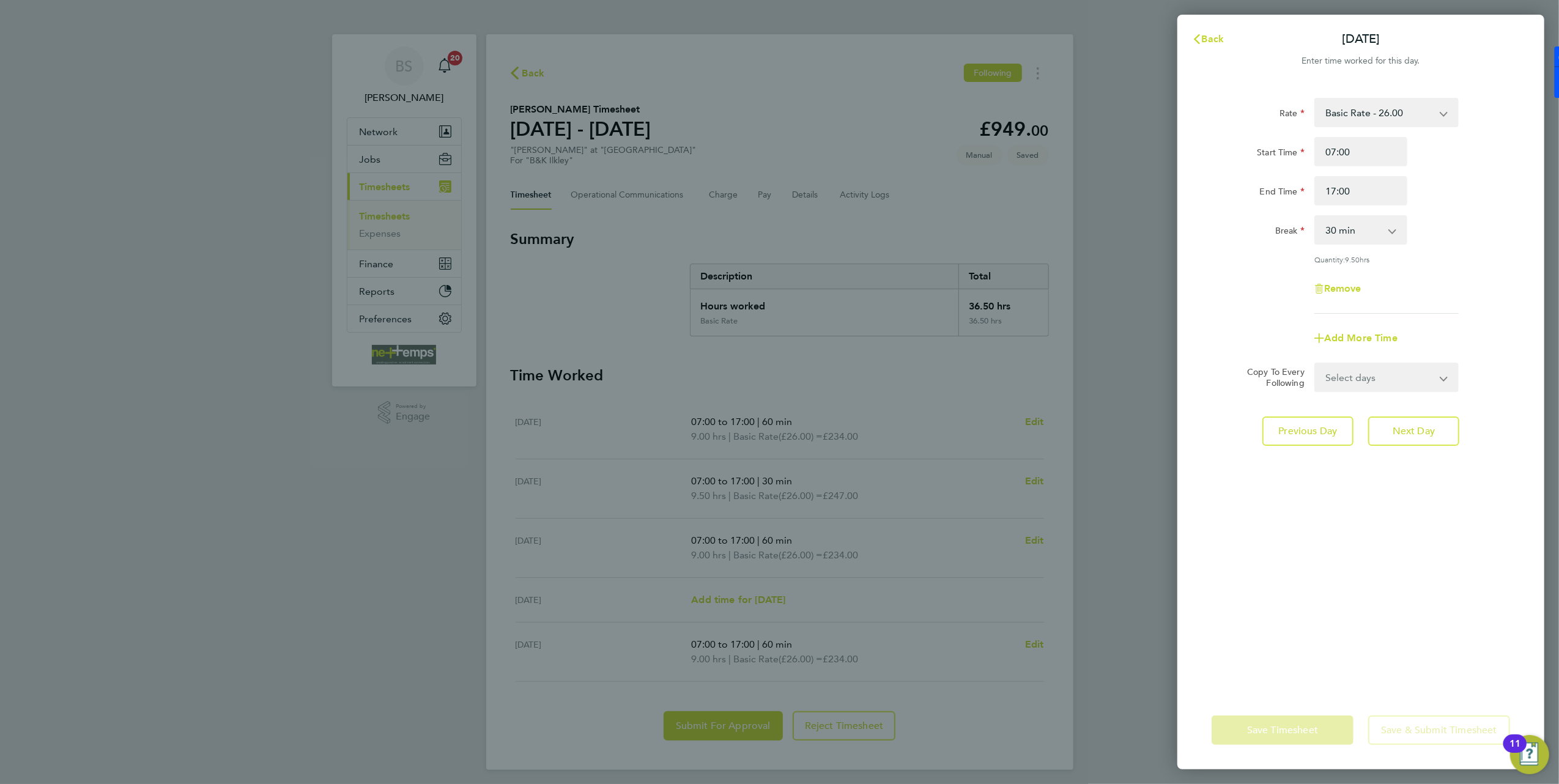
click at [1370, 224] on select "0 min 15 min 30 min 45 min 60 min 75 min 90 min" at bounding box center [1353, 230] width 75 height 27
select select "60"
click at [1316, 217] on select "0 min 15 min 30 min 45 min 60 min 75 min 90 min" at bounding box center [1353, 230] width 75 height 27
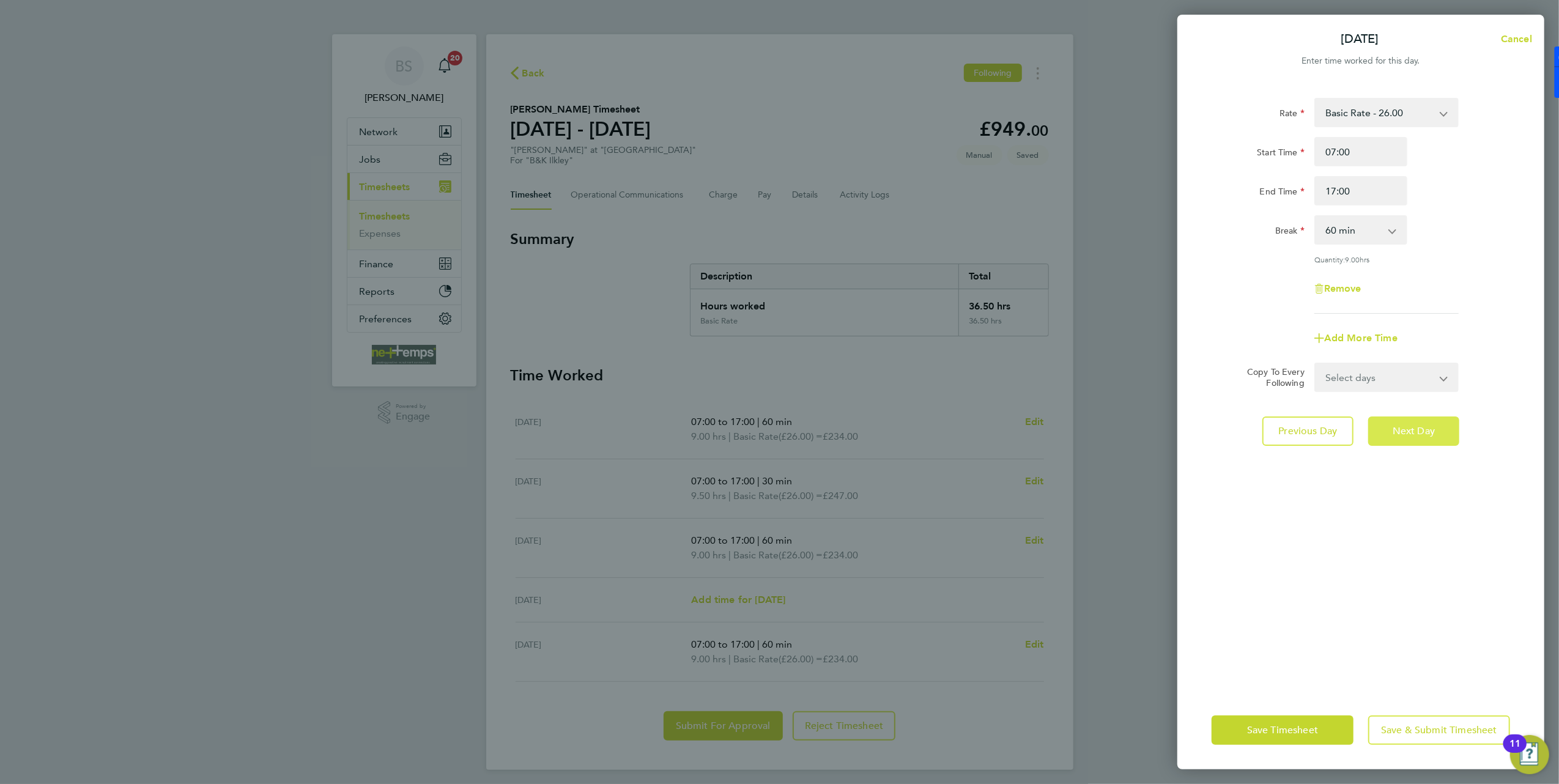
click at [1432, 420] on button "Next Day" at bounding box center [1414, 431] width 92 height 30
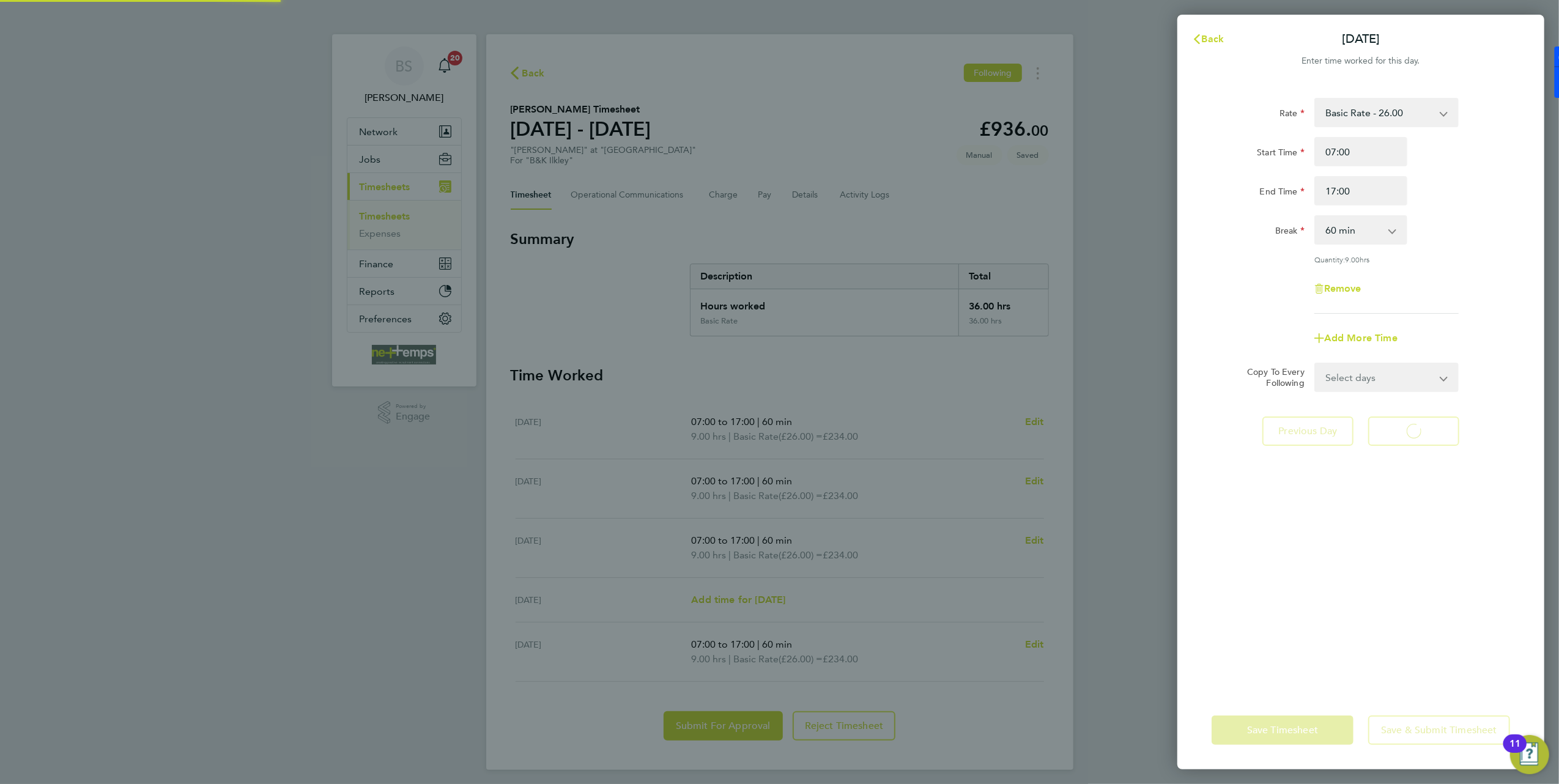
select select "60"
click at [1428, 426] on span "Next Day" at bounding box center [1414, 431] width 42 height 12
select select "30"
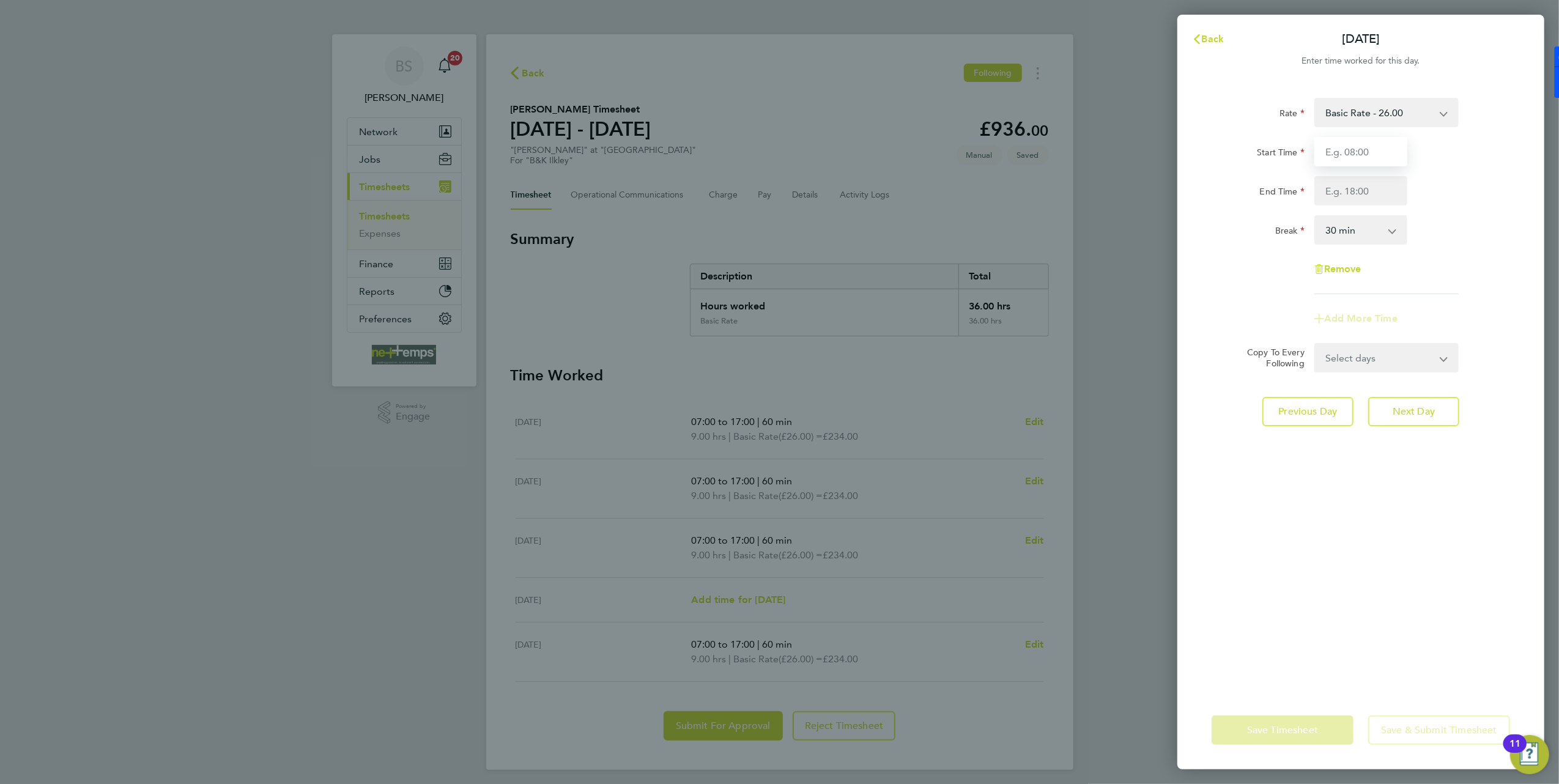
click at [1352, 145] on input "Start Time" at bounding box center [1361, 152] width 93 height 30
type input "07:00"
click at [1354, 196] on input "End Time" at bounding box center [1361, 191] width 93 height 30
type input "17:00"
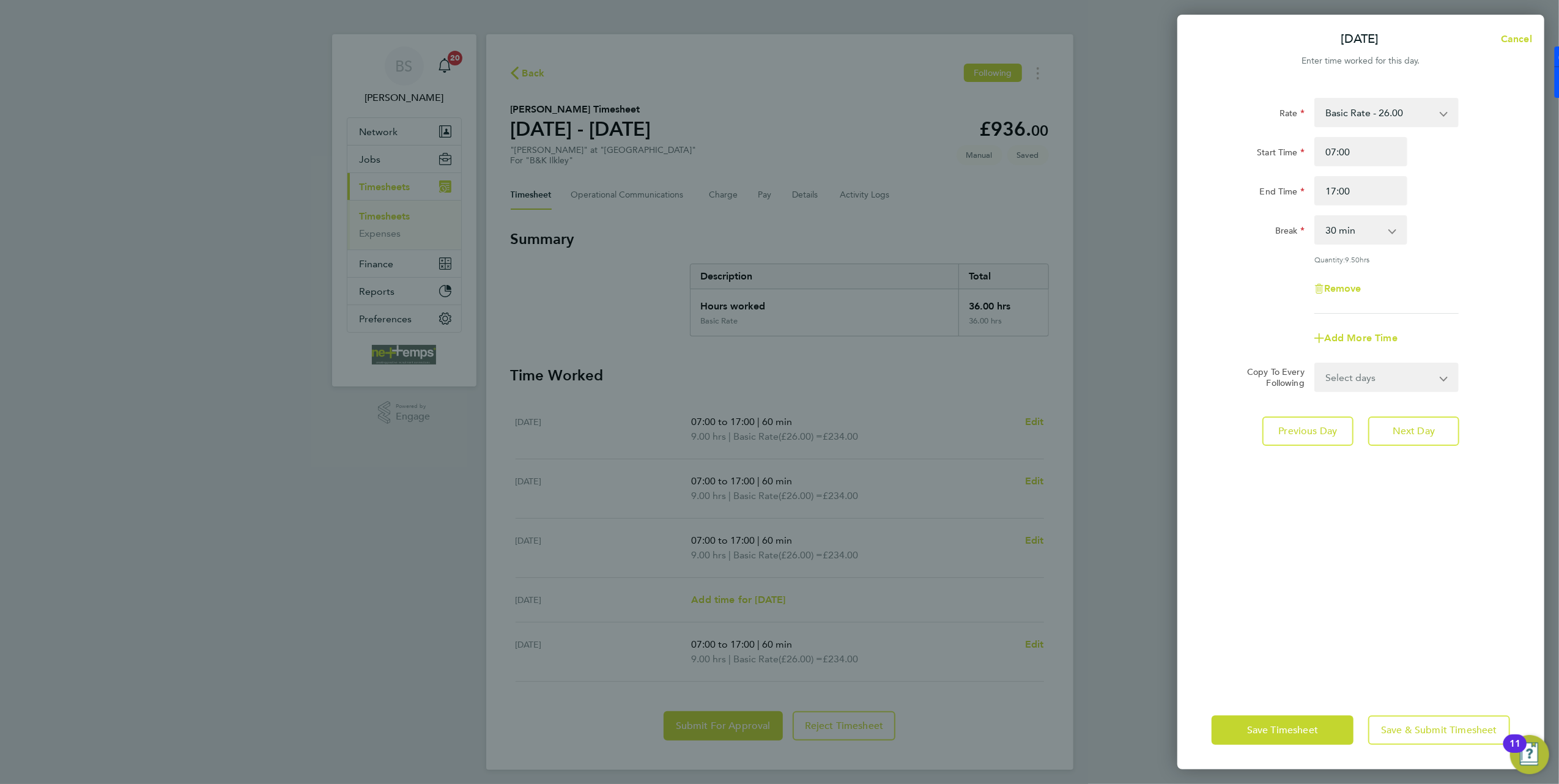
click at [1454, 242] on div "Break 0 min 15 min 30 min 45 min 60 min 75 min 90 min" at bounding box center [1361, 230] width 308 height 30
click at [1395, 233] on app-icon-cross-button at bounding box center [1398, 230] width 14 height 27
click at [1341, 229] on select "0 min 15 min 30 min 45 min 60 min 75 min 90 min" at bounding box center [1353, 230] width 75 height 27
select select "60"
click at [1316, 217] on select "0 min 15 min 30 min 45 min 60 min 75 min 90 min" at bounding box center [1353, 230] width 75 height 27
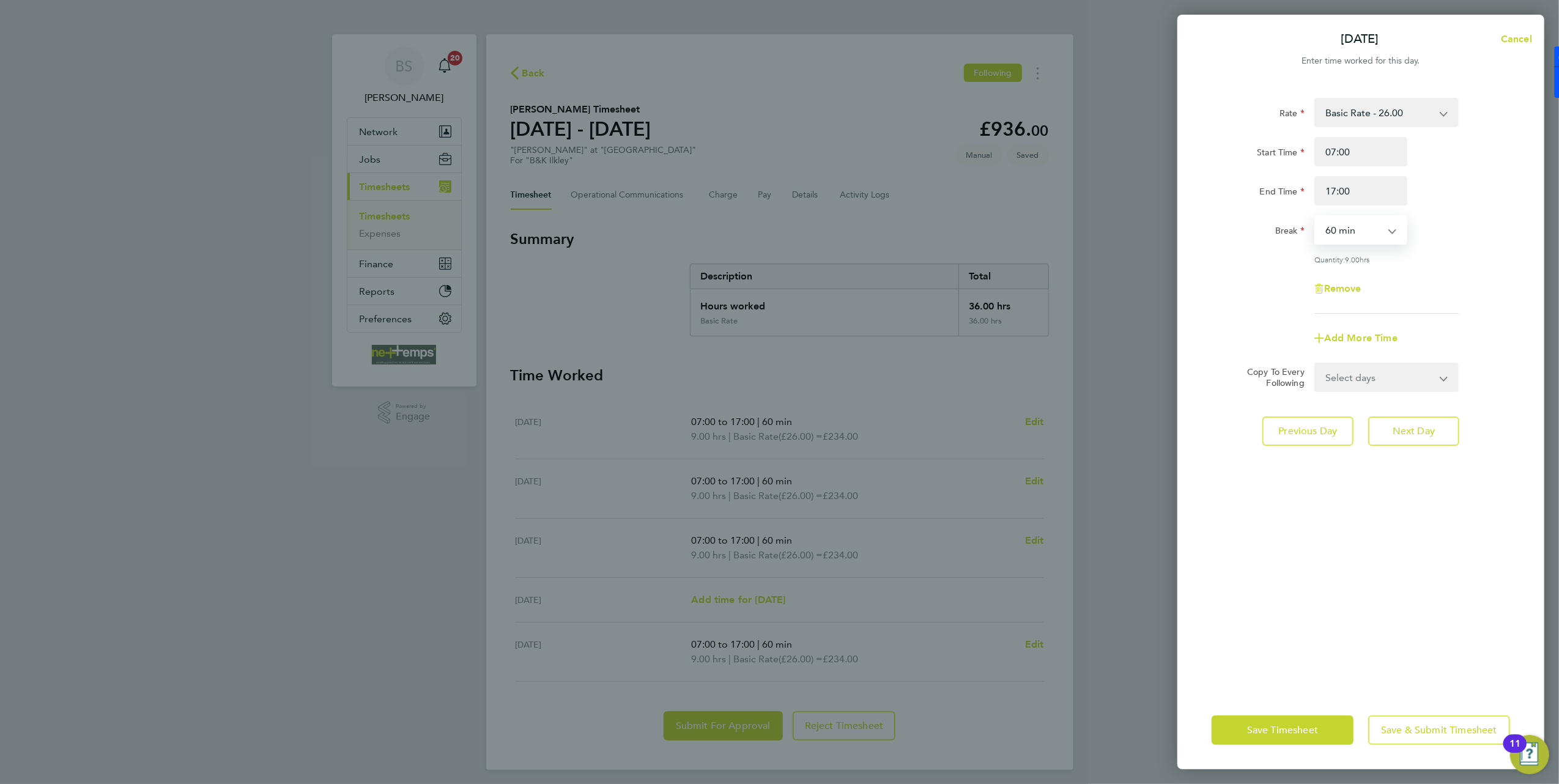
click at [1315, 752] on div "Save Timesheet Save & Submit Timesheet" at bounding box center [1361, 730] width 367 height 78
click at [1313, 734] on span "Save Timesheet" at bounding box center [1282, 730] width 71 height 12
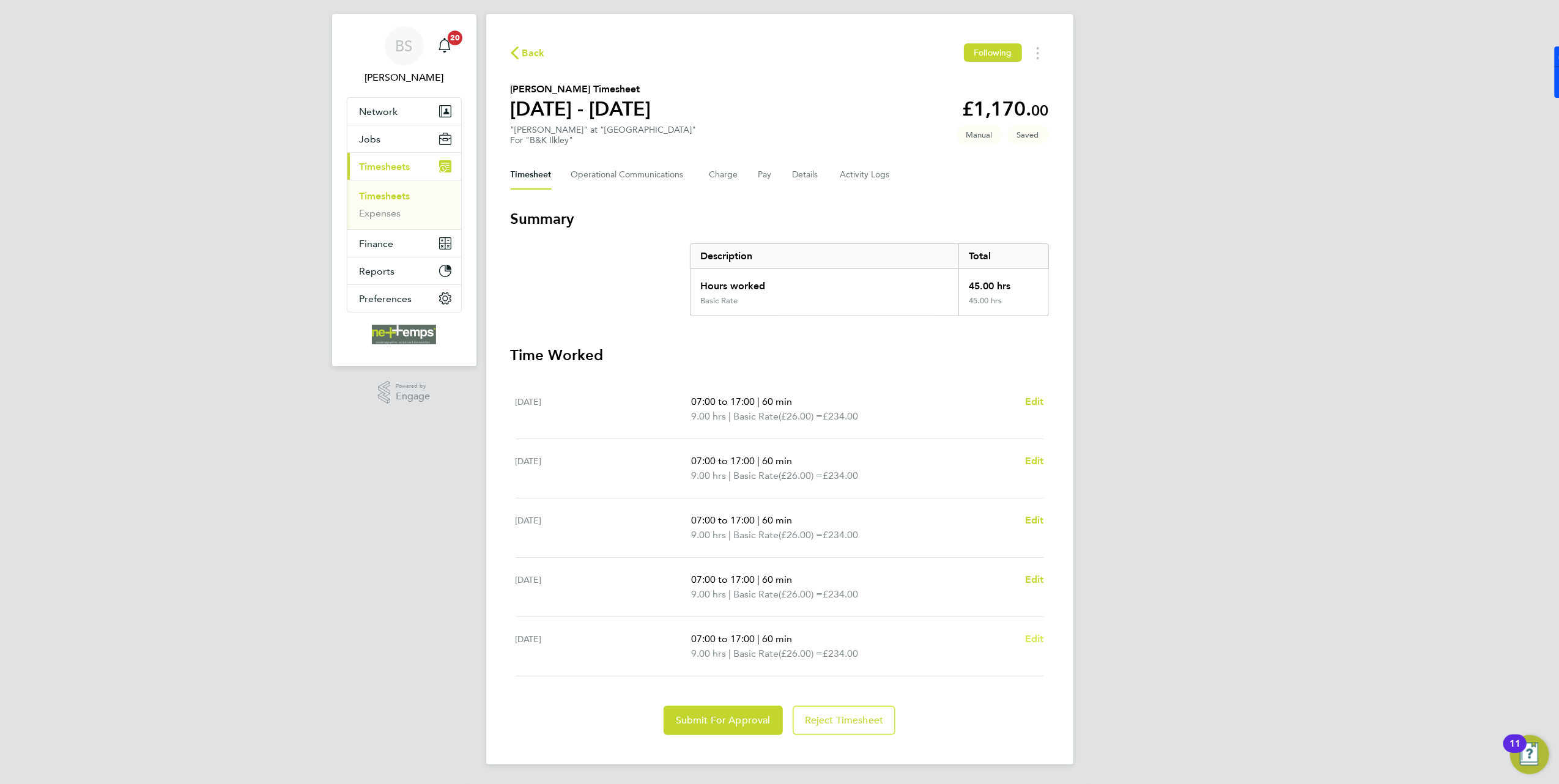
click at [1030, 632] on span "Edit" at bounding box center [1034, 638] width 19 height 11
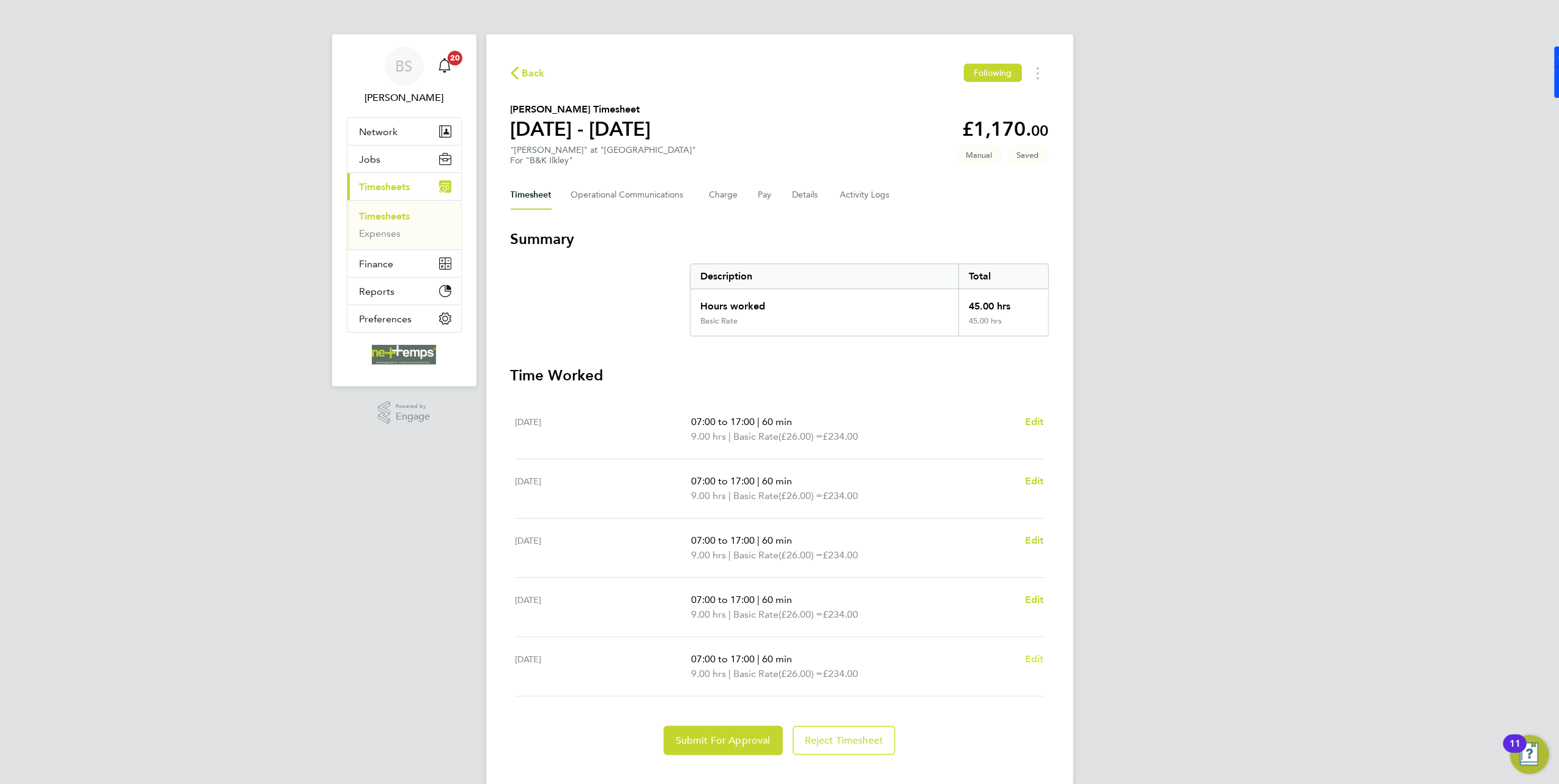
select select "60"
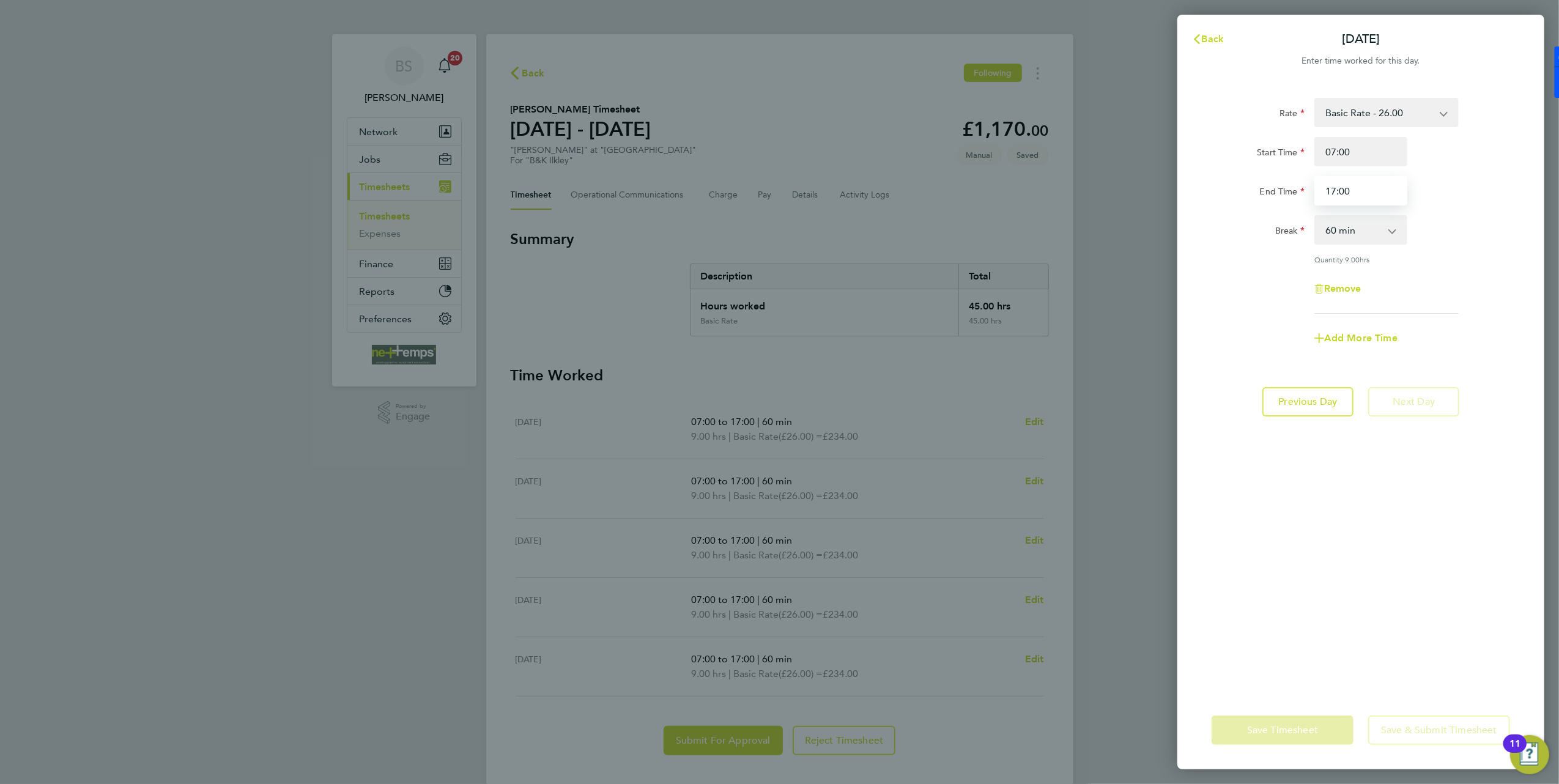
drag, startPoint x: 1368, startPoint y: 184, endPoint x: 1293, endPoint y: 187, distance: 75.1
click at [1293, 187] on div "End Time 17:00" at bounding box center [1361, 191] width 308 height 30
type input "15:30"
drag, startPoint x: 1410, startPoint y: 159, endPoint x: 1406, endPoint y: 183, distance: 24.3
click at [1410, 159] on div "07:00" at bounding box center [1361, 152] width 103 height 30
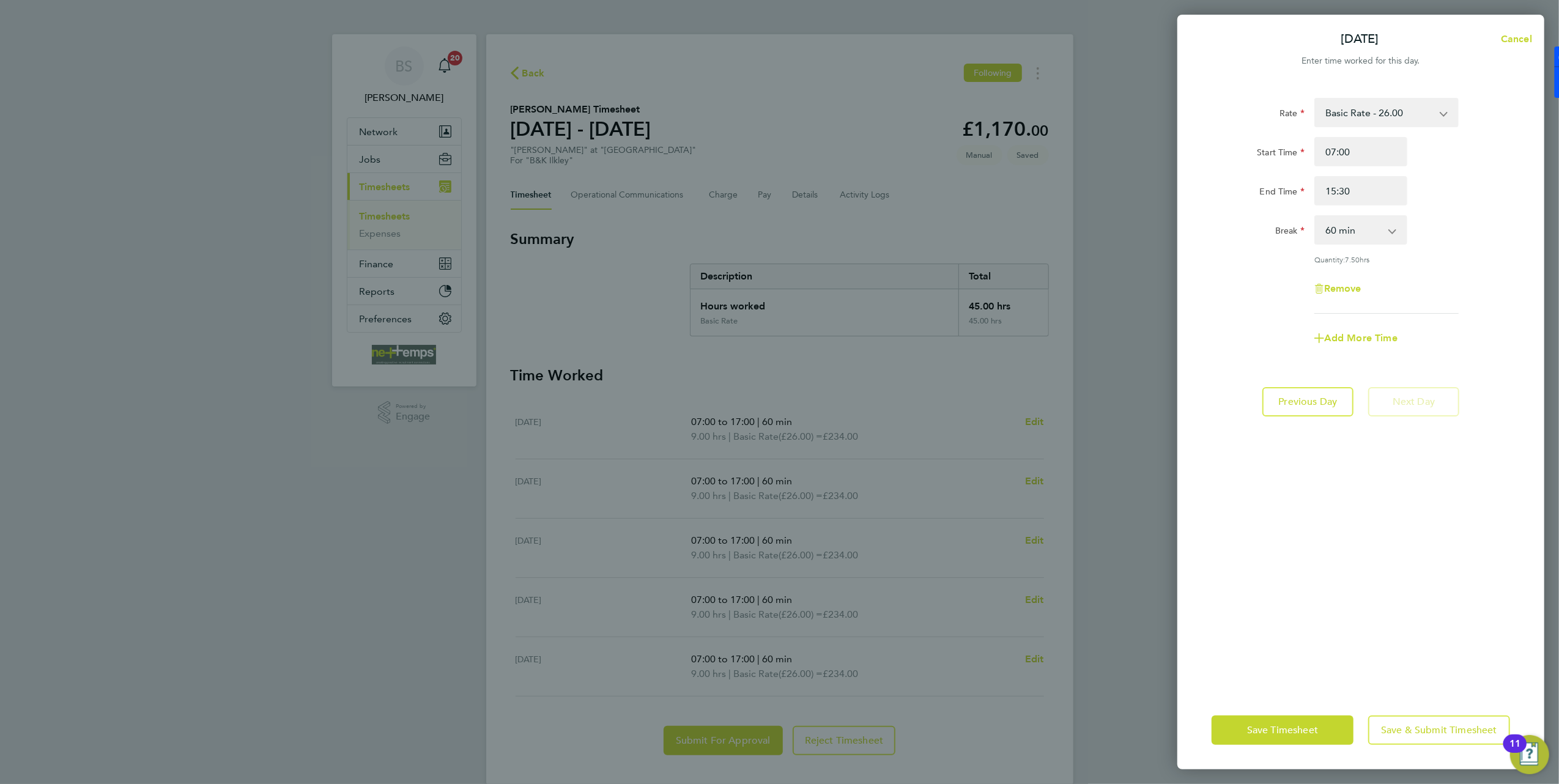
click at [1351, 244] on div "Rate Basic Rate - 26.00 Start Time 07:00 End Time 15:30 Break 0 min 15 min 30 m…" at bounding box center [1361, 206] width 299 height 216
click at [1348, 236] on select "0 min 15 min 30 min 45 min 60 min 75 min 90 min" at bounding box center [1353, 230] width 75 height 27
select select "30"
click at [1316, 217] on select "0 min 15 min 30 min 45 min 60 min 75 min 90 min" at bounding box center [1353, 230] width 75 height 27
click at [1334, 738] on button "Save Timesheet" at bounding box center [1282, 730] width 142 height 30
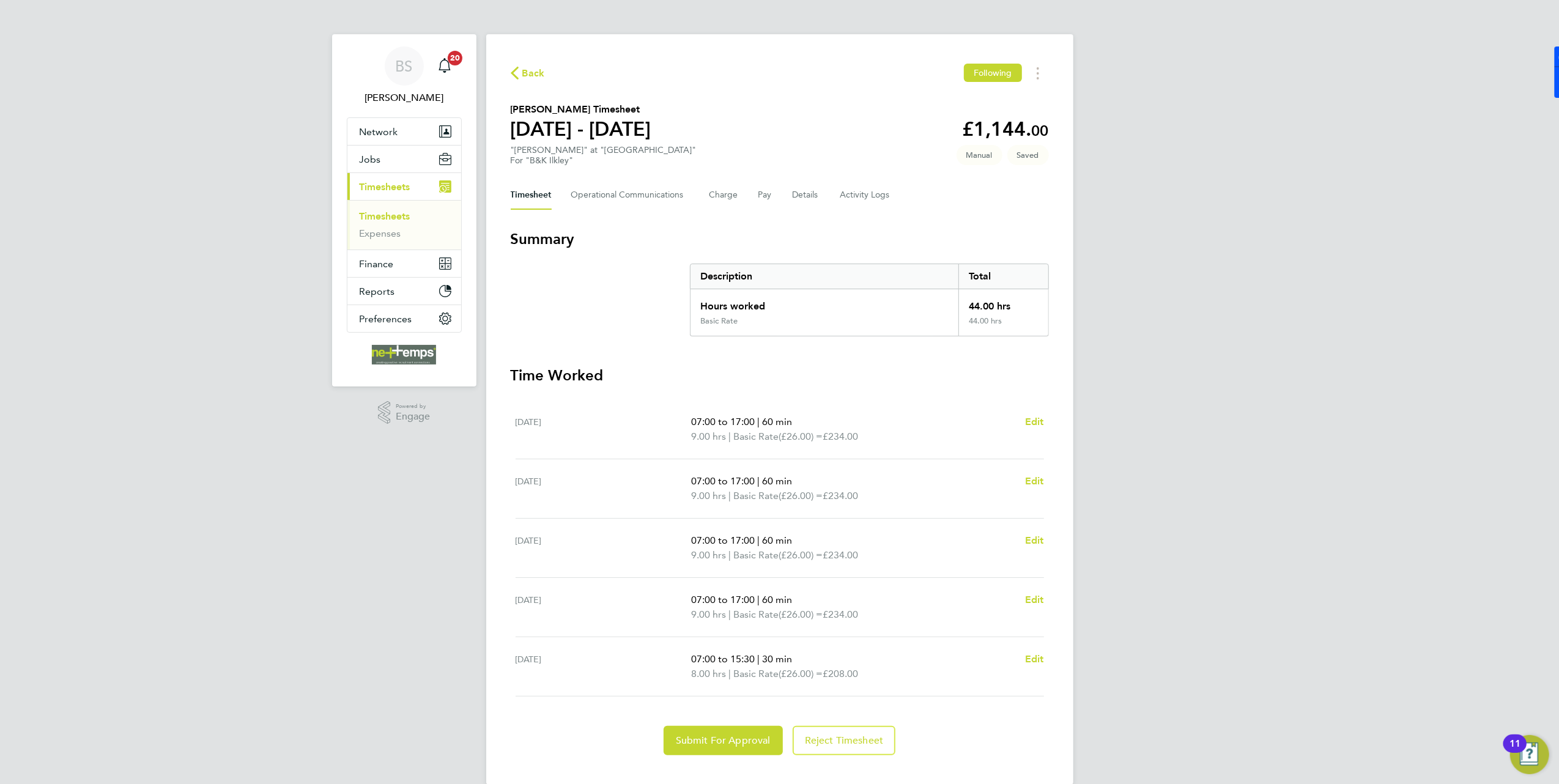
scroll to position [21, 0]
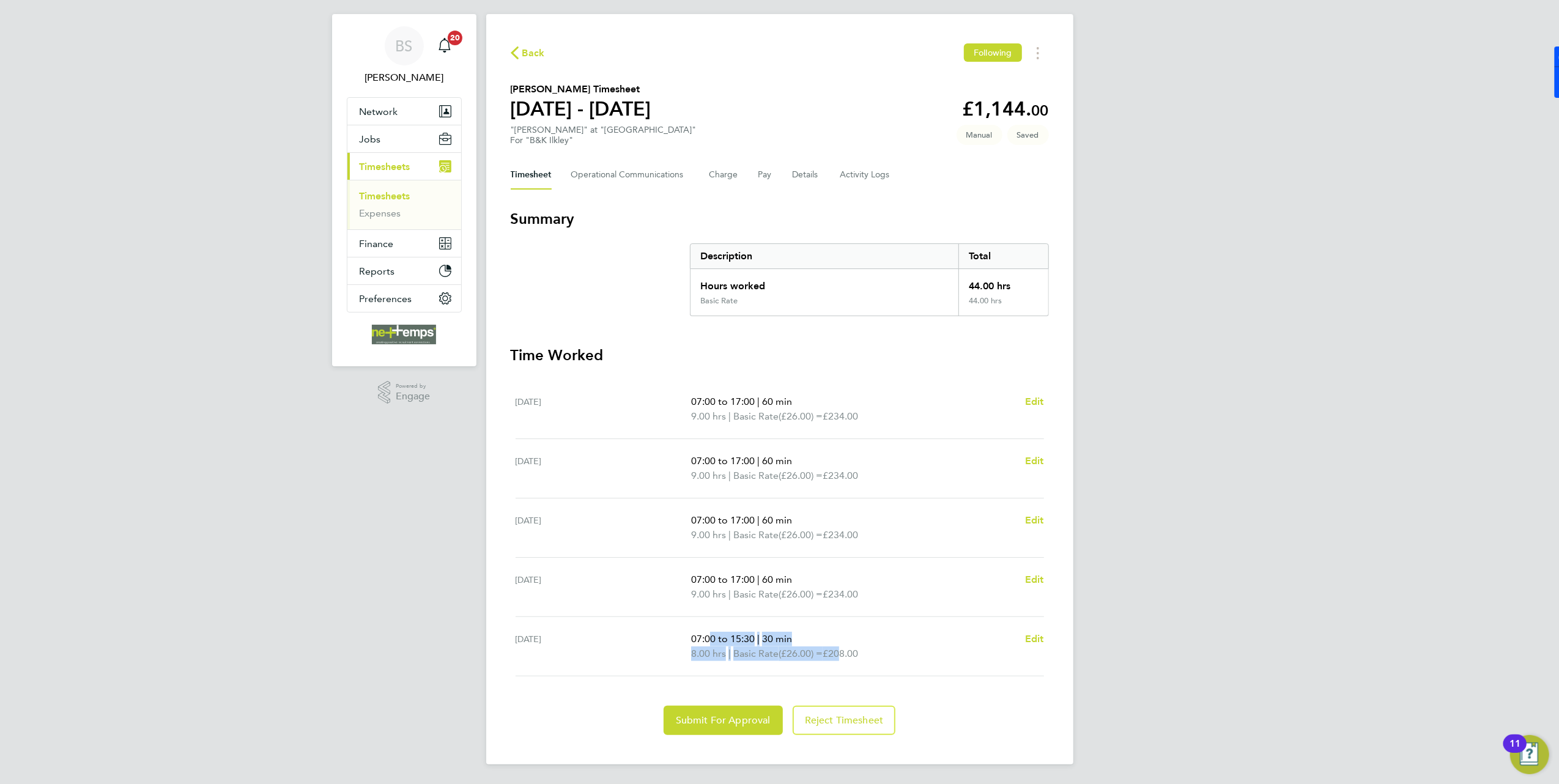
drag, startPoint x: 718, startPoint y: 638, endPoint x: 844, endPoint y: 660, distance: 127.9
click at [844, 660] on ul "07:00 to 15:30 | 30 min 8.00 hrs | Basic Rate (£26.00) = £208.00" at bounding box center [852, 646] width 323 height 30
click at [441, 667] on div "BS Brooke Sharp Notifications 20 Applications: Network Team Members Businesses …" at bounding box center [780, 382] width 1559 height 804
drag, startPoint x: 723, startPoint y: 637, endPoint x: 844, endPoint y: 662, distance: 123.6
click at [844, 662] on div "Fri 26 Sep 07:00 to 15:30 | 30 min 8.00 hrs | Basic Rate (£26.00) = £208.00 Edit" at bounding box center [780, 647] width 529 height 59
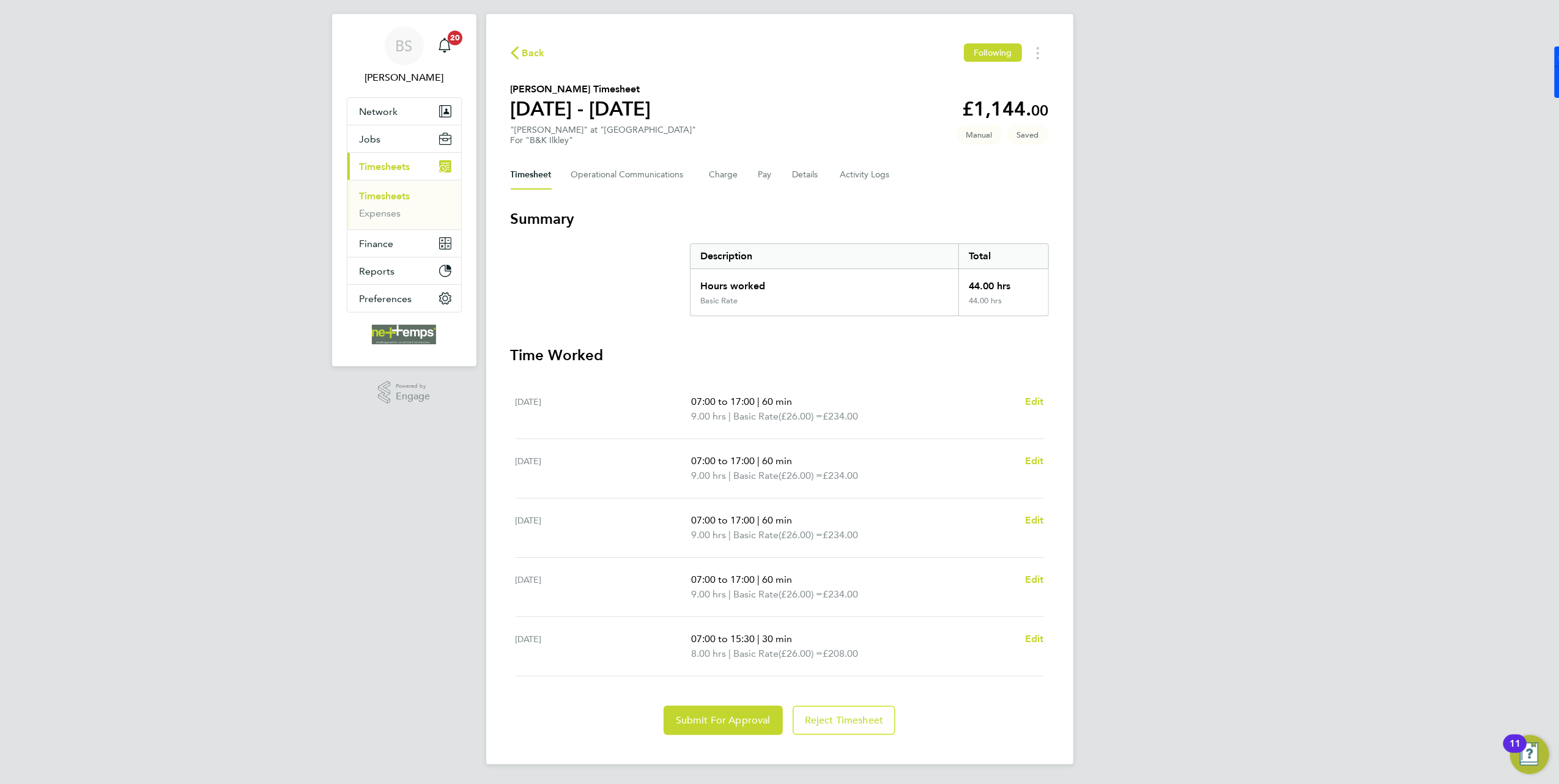
click at [452, 617] on div "BS Brooke Sharp Notifications 20 Applications: Network Team Members Businesses …" at bounding box center [780, 382] width 1559 height 804
click at [738, 725] on span "Submit For Approval" at bounding box center [722, 720] width 94 height 12
click at [517, 49] on icon "button" at bounding box center [514, 52] width 8 height 12
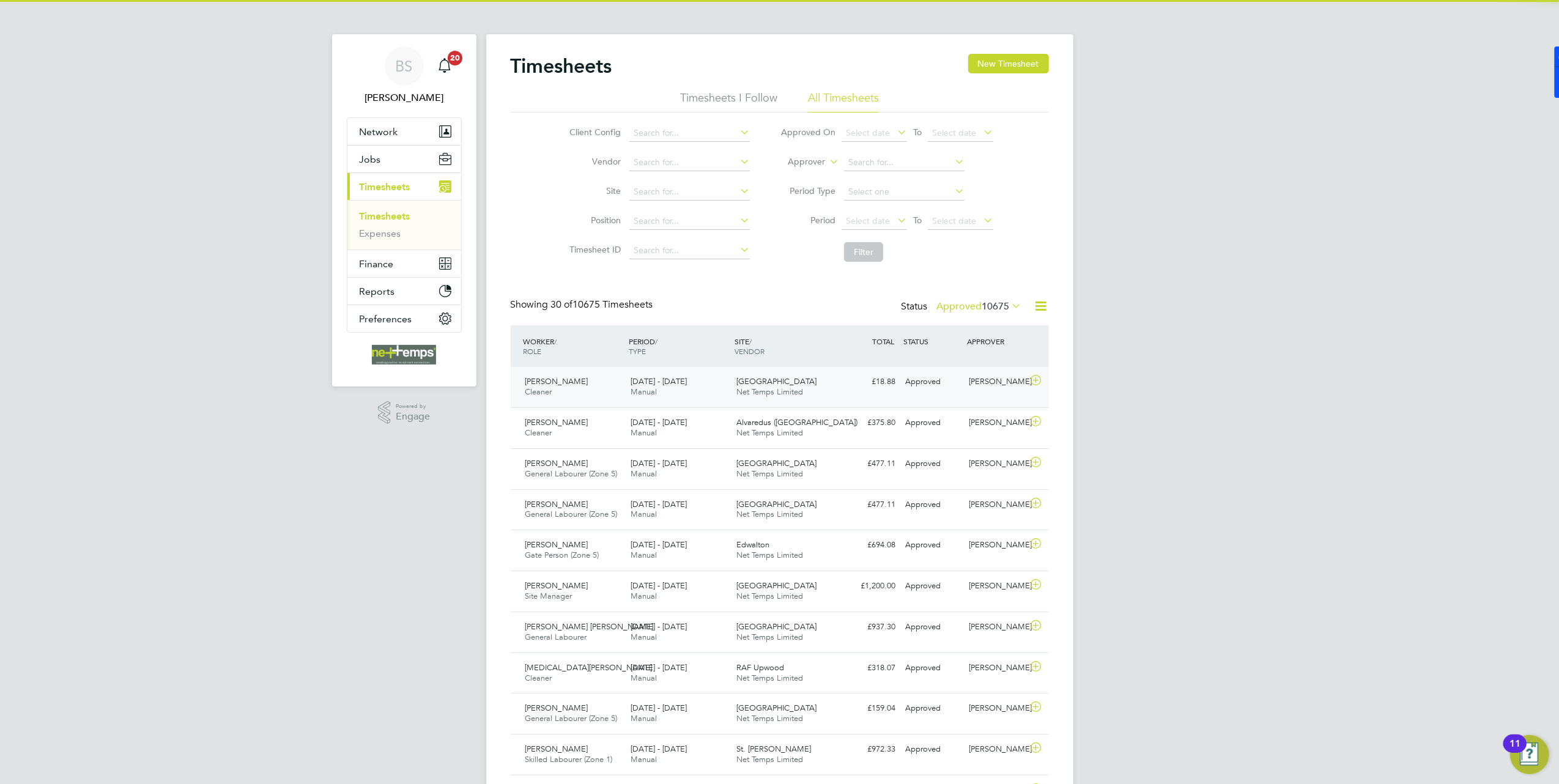
scroll to position [6, 6]
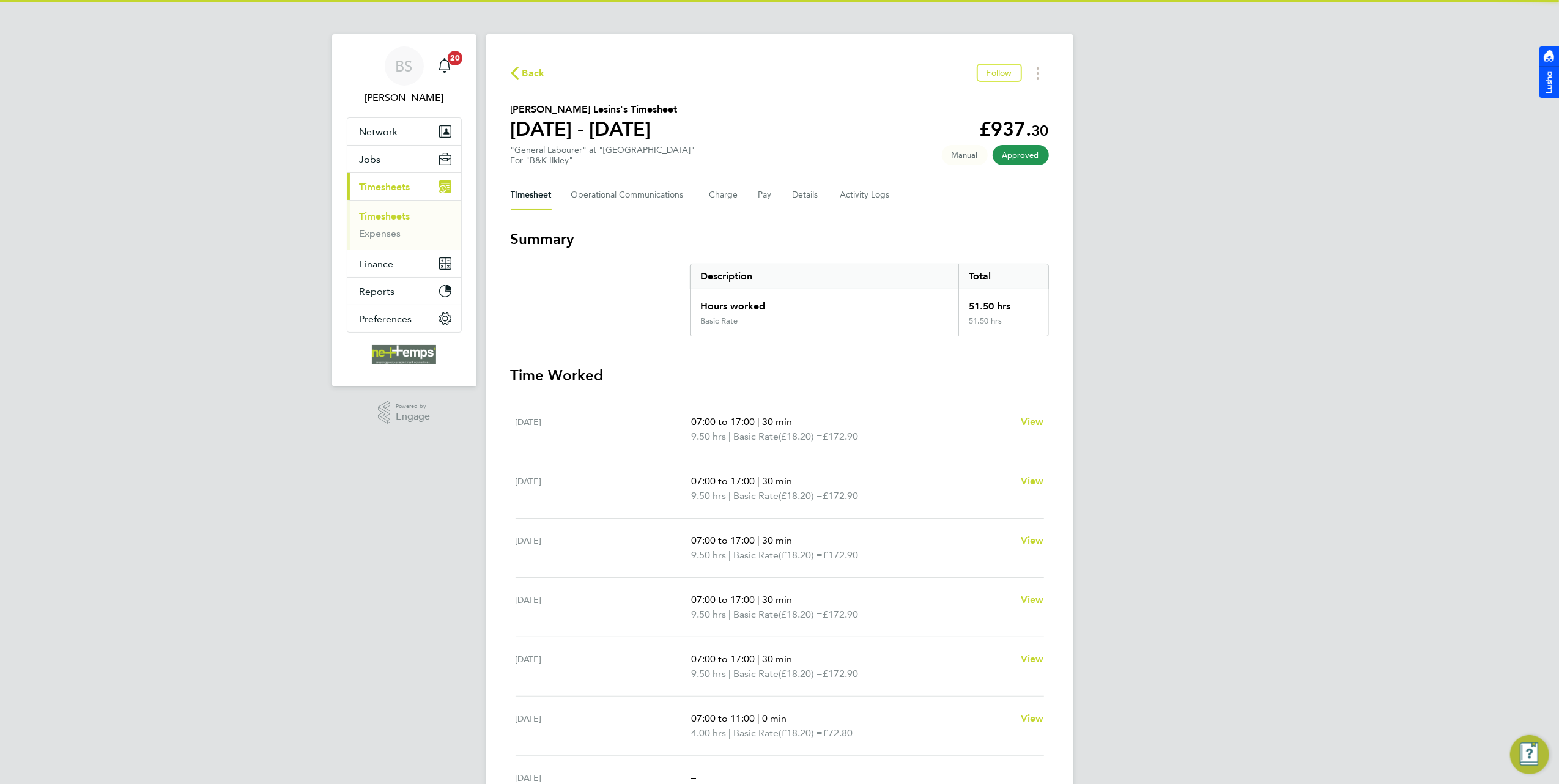
scroll to position [81, 0]
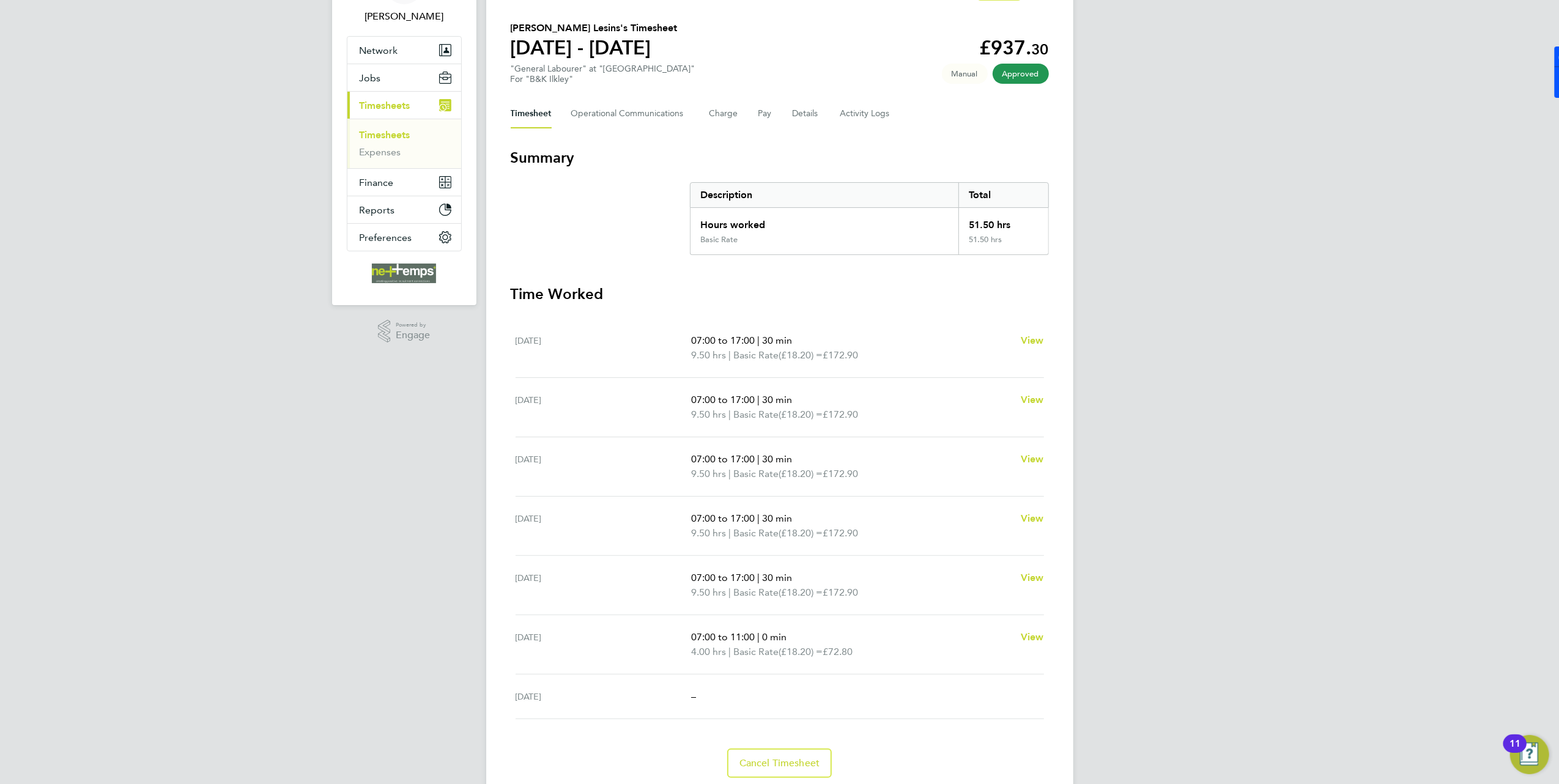
drag, startPoint x: 691, startPoint y: 632, endPoint x: 860, endPoint y: 643, distance: 169.4
click at [860, 643] on p "07:00 to 11:00 | 0 min" at bounding box center [850, 636] width 320 height 14
click at [258, 567] on div "BS [PERSON_NAME] Notifications 20 Applications: Network Team Members Businesses…" at bounding box center [780, 373] width 1559 height 908
drag, startPoint x: 688, startPoint y: 575, endPoint x: 874, endPoint y: 595, distance: 187.1
click at [874, 595] on div "[DATE] 07:00 to 17:00 | 30 min 9.50 hrs | Basic Rate (£18.20) = £172.90 View" at bounding box center [780, 586] width 529 height 59
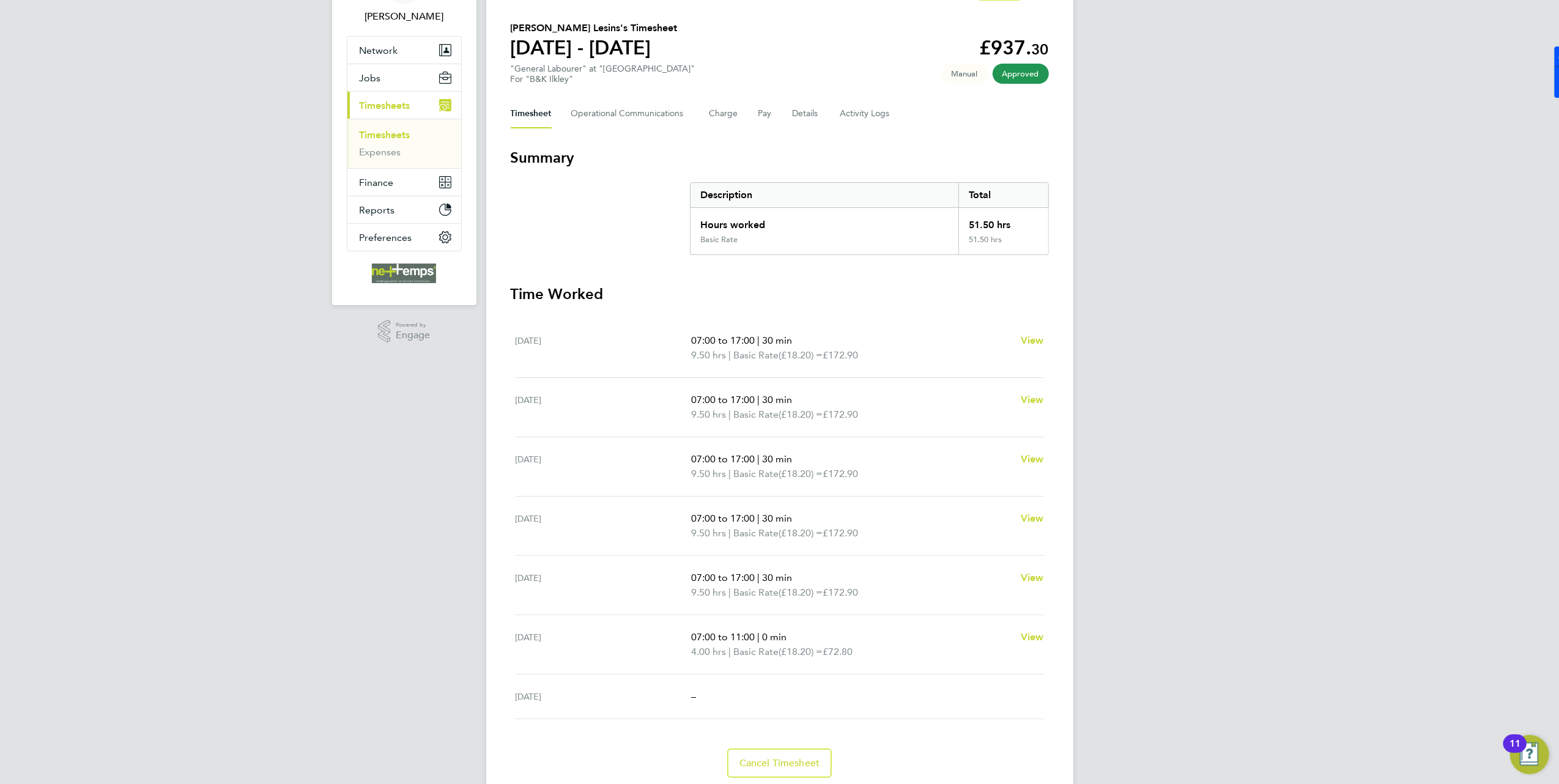
click at [233, 609] on div "BS [PERSON_NAME] Notifications 20 Applications: Network Team Members Businesses…" at bounding box center [780, 373] width 1559 height 908
drag, startPoint x: 696, startPoint y: 519, endPoint x: 877, endPoint y: 538, distance: 182.0
click at [877, 538] on ul "07:00 to 17:00 | 30 min 9.50 hrs | Basic Rate (£18.20) = £172.90" at bounding box center [850, 526] width 320 height 30
drag, startPoint x: 877, startPoint y: 538, endPoint x: 322, endPoint y: 566, distance: 555.7
click at [322, 566] on div "BS [PERSON_NAME] Notifications 20 Applications: Network Team Members Businesses…" at bounding box center [780, 373] width 1559 height 908
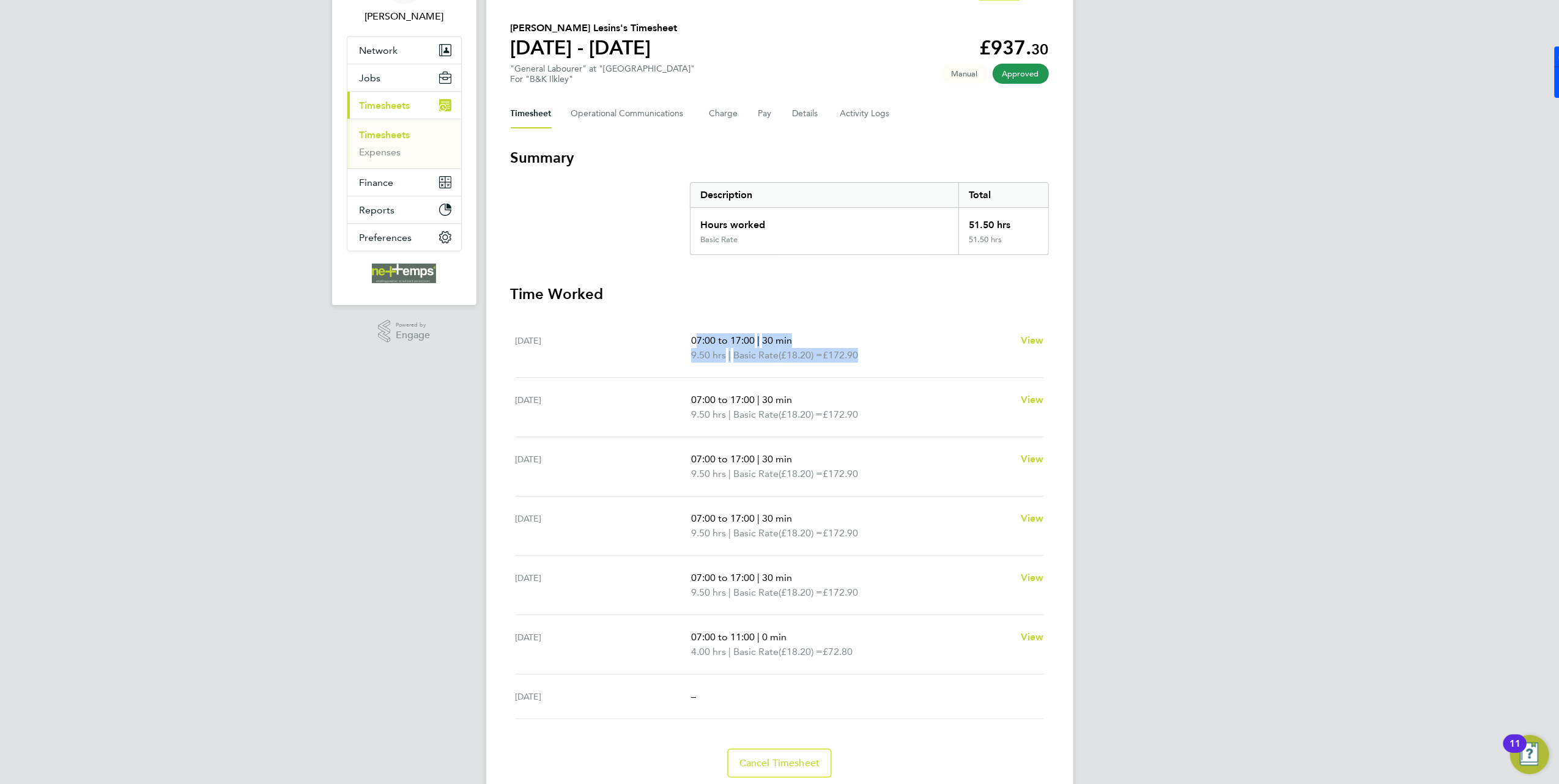
drag, startPoint x: 691, startPoint y: 340, endPoint x: 862, endPoint y: 351, distance: 171.4
click at [862, 351] on ul "07:00 to 17:00 | 30 min 9.50 hrs | Basic Rate (£18.20) = £172.90" at bounding box center [850, 347] width 320 height 30
drag, startPoint x: 862, startPoint y: 351, endPoint x: 425, endPoint y: 348, distance: 437.0
click at [409, 459] on div "BS [PERSON_NAME] Notifications 20 Applications: Network Team Members Businesses…" at bounding box center [780, 373] width 1559 height 908
drag, startPoint x: 680, startPoint y: 42, endPoint x: 566, endPoint y: 28, distance: 114.9
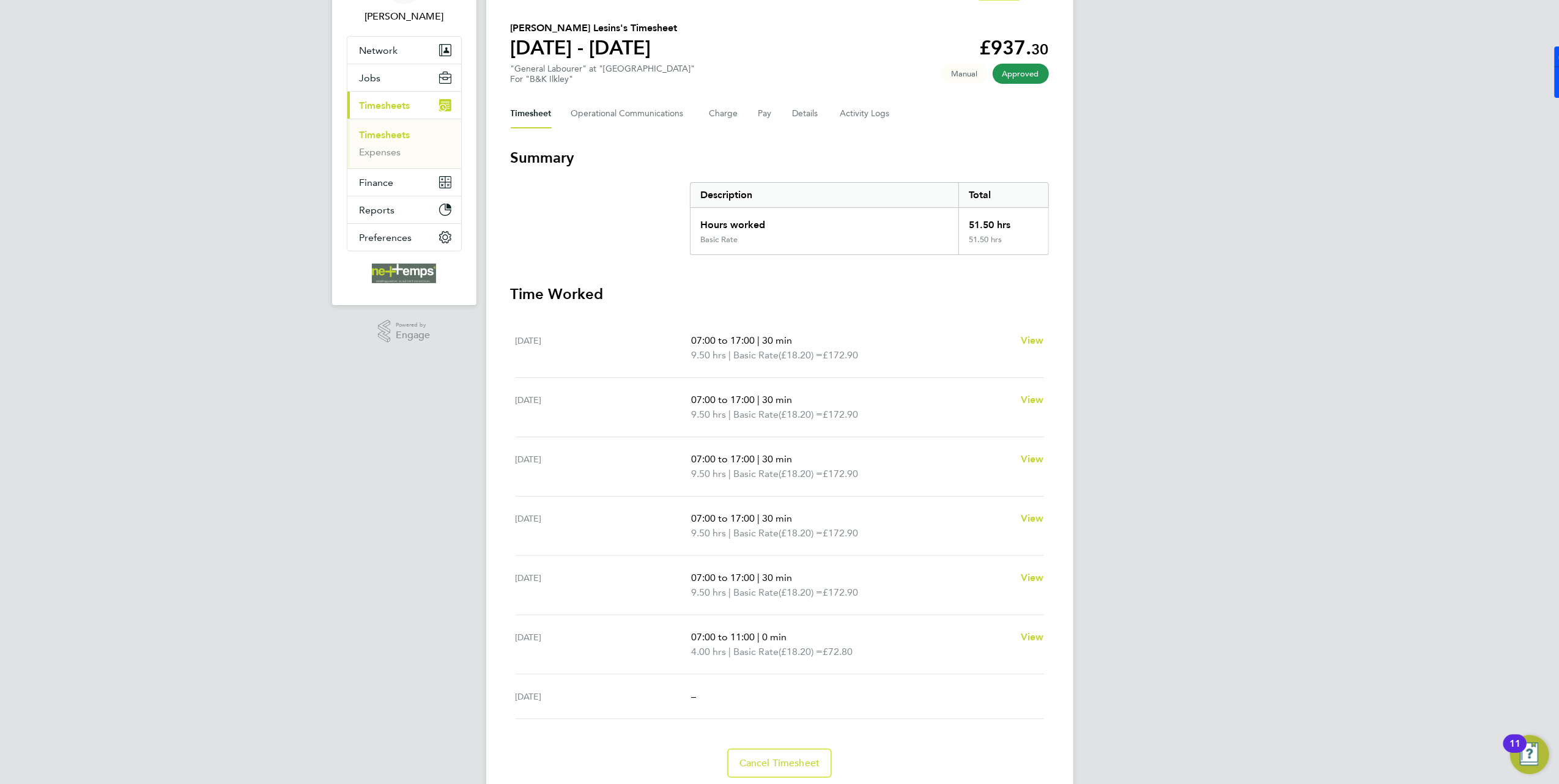
click at [566, 28] on section "Roberts Lesins's Timesheet 22 - 28 Sept 2025 £937. 30 "General Labourer" at "Il…" at bounding box center [780, 52] width 538 height 64
drag, startPoint x: 566, startPoint y: 28, endPoint x: 561, endPoint y: 16, distance: 13.0
click at [561, 21] on h2 "Roberts Lesins's Timesheet" at bounding box center [593, 28] width 167 height 14
drag, startPoint x: 722, startPoint y: 346, endPoint x: 746, endPoint y: 360, distance: 27.8
click at [746, 360] on ul "07:00 to 17:00 | 30 min 9.50 hrs | Basic Rate (£18.20) = £172.90" at bounding box center [850, 347] width 320 height 30
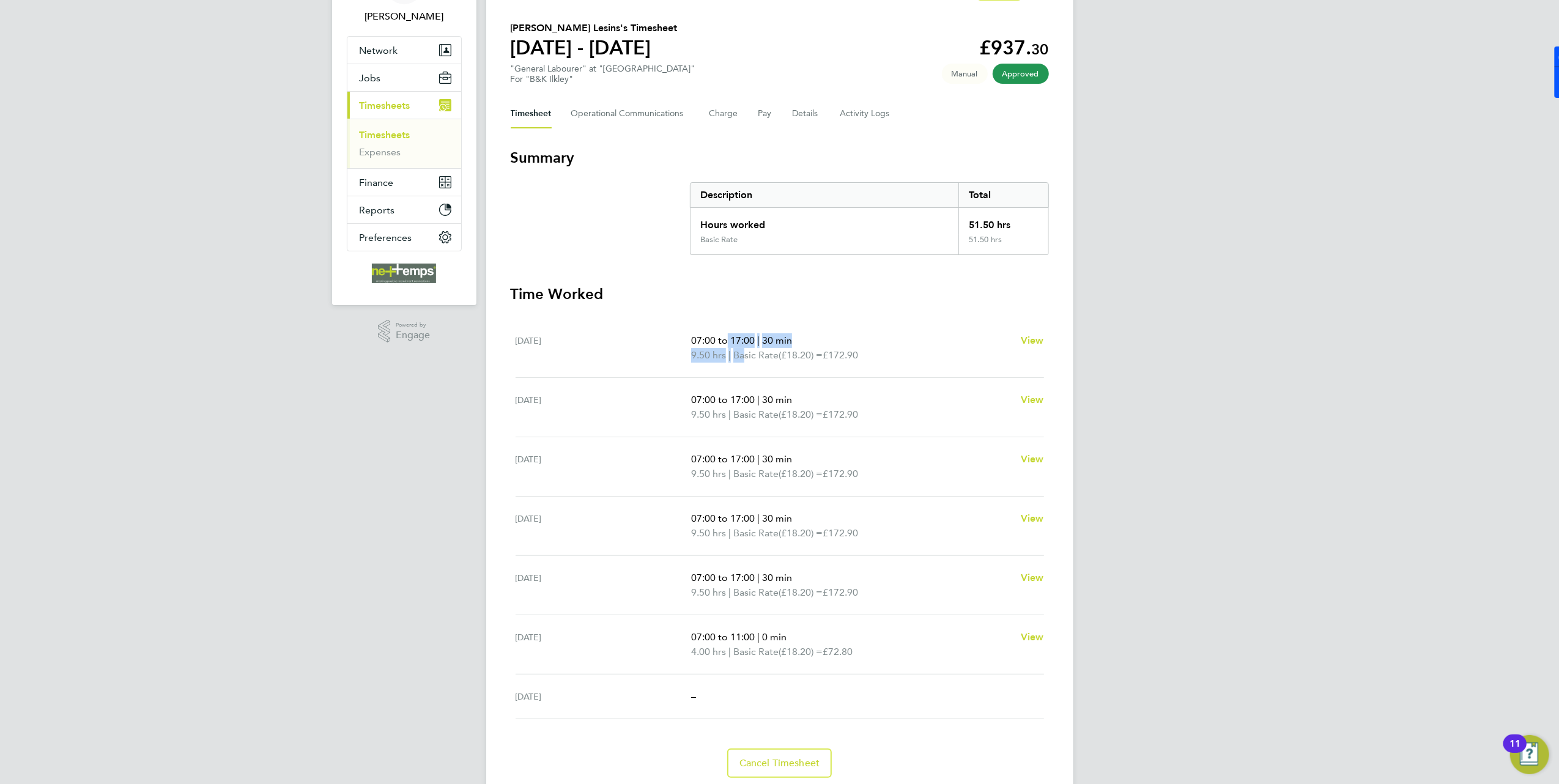
click at [537, 216] on section "Summary Description Total Hours worked 51.50 hrs Basic Rate 51.50 hrs" at bounding box center [780, 201] width 538 height 107
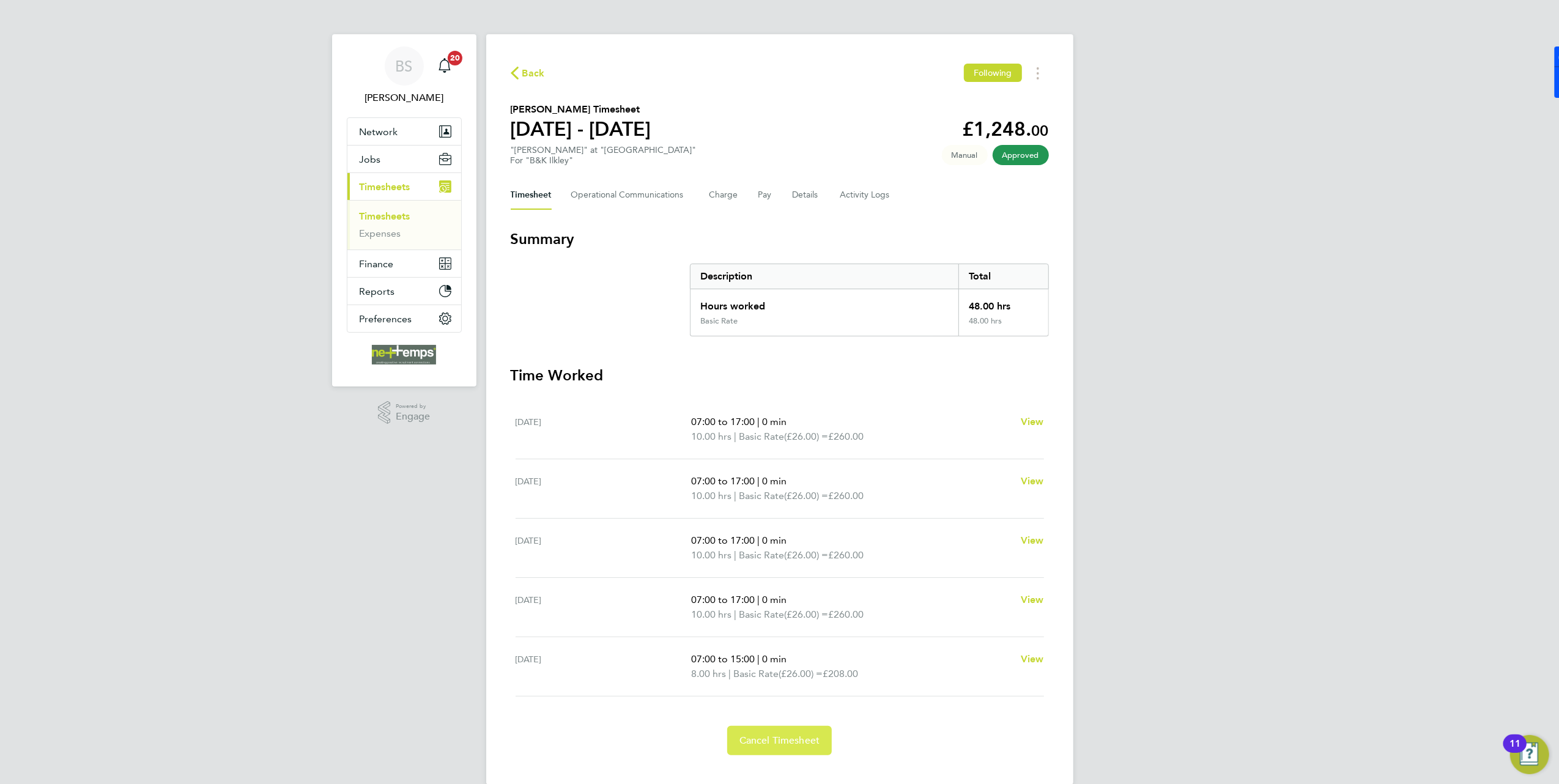
click at [779, 733] on button "Cancel Timesheet" at bounding box center [780, 740] width 105 height 30
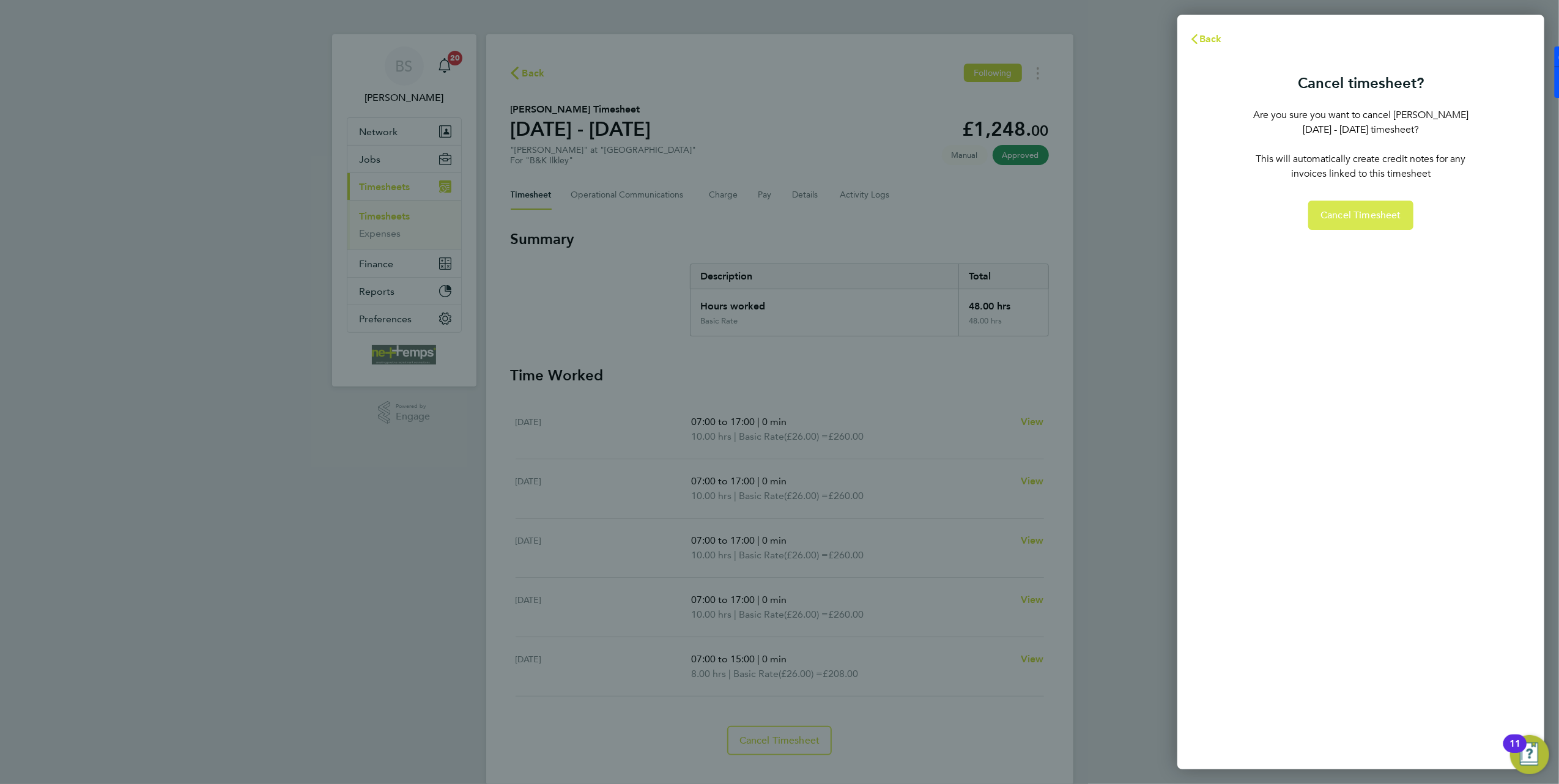
click at [1337, 205] on button "Cancel Timesheet" at bounding box center [1361, 215] width 105 height 30
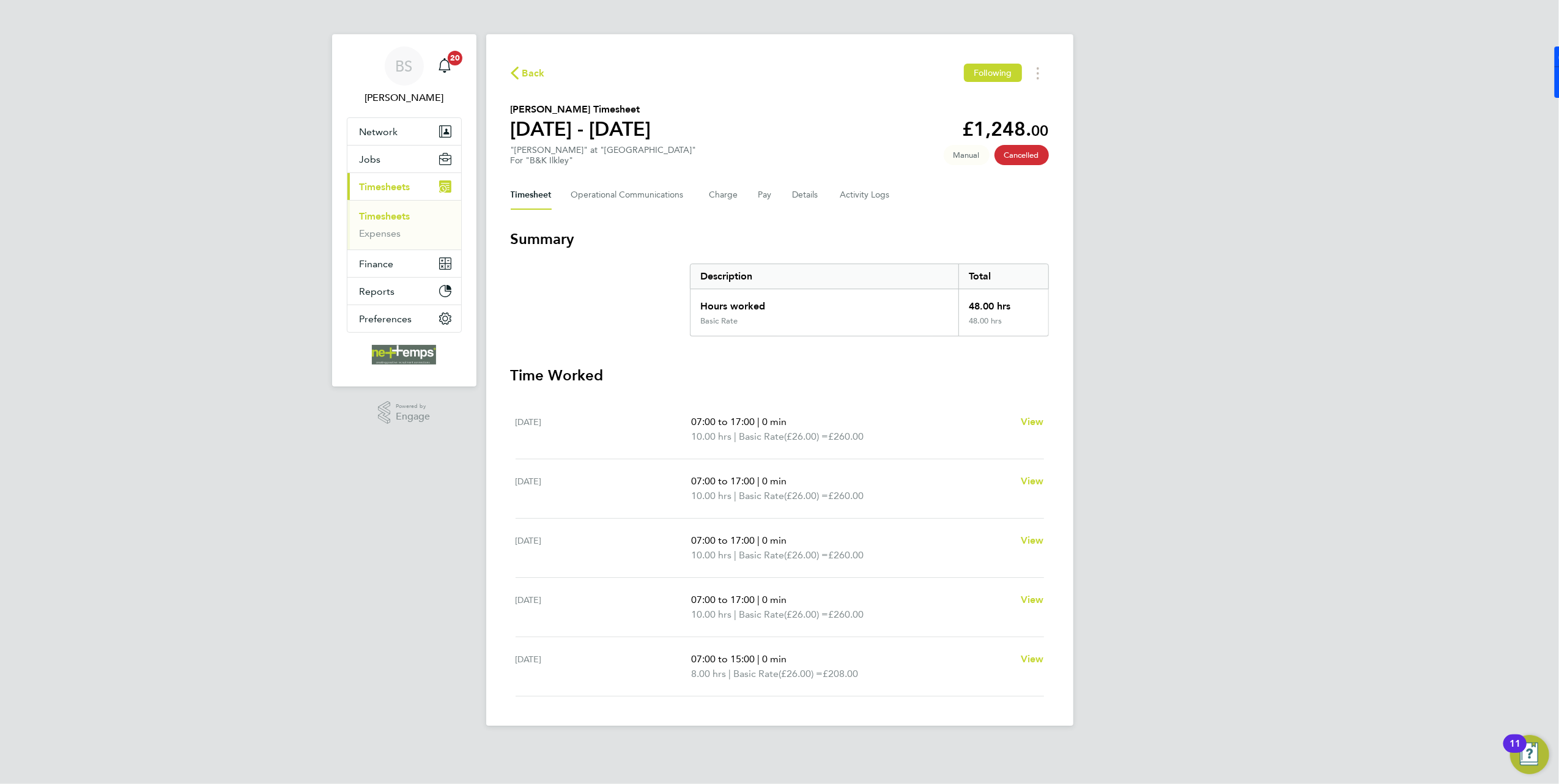
click at [517, 74] on icon "button" at bounding box center [514, 72] width 8 height 12
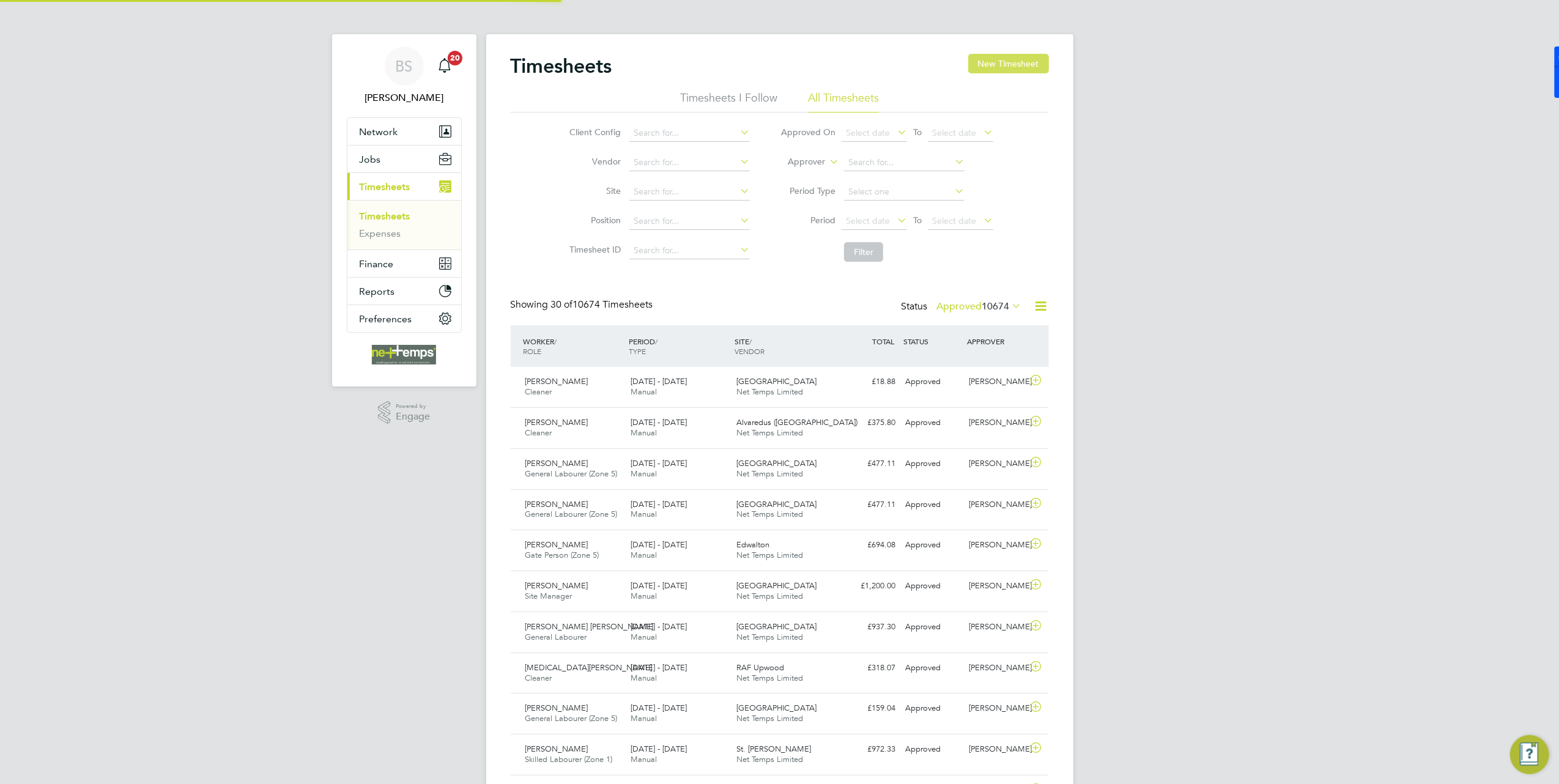
click at [1036, 57] on button "New Timesheet" at bounding box center [1008, 63] width 81 height 20
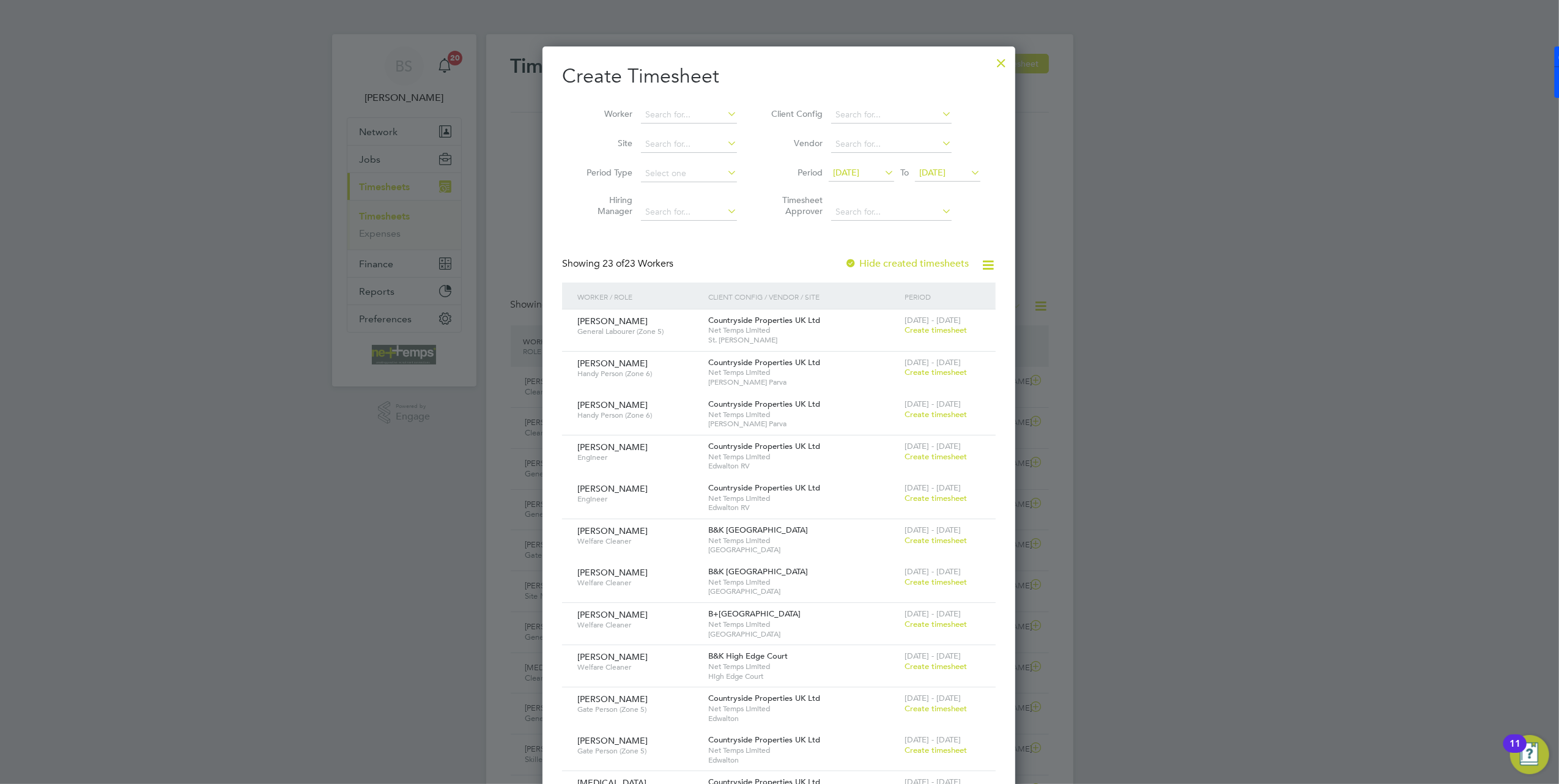
click at [847, 168] on span "17 Sep 2025" at bounding box center [846, 173] width 27 height 11
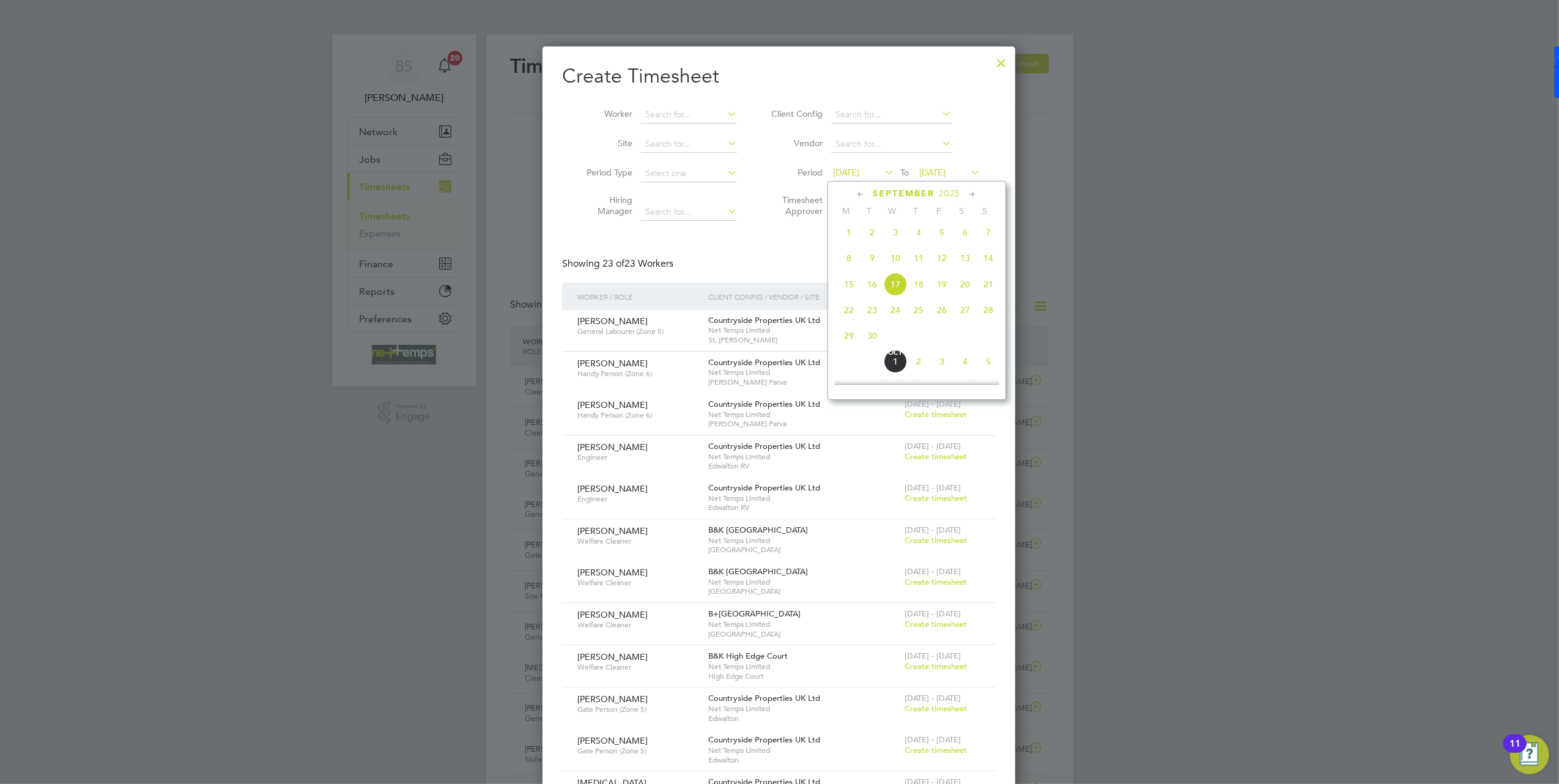
drag, startPoint x: 842, startPoint y: 318, endPoint x: 835, endPoint y: 302, distance: 17.5
click at [844, 317] on span "22" at bounding box center [849, 310] width 23 height 23
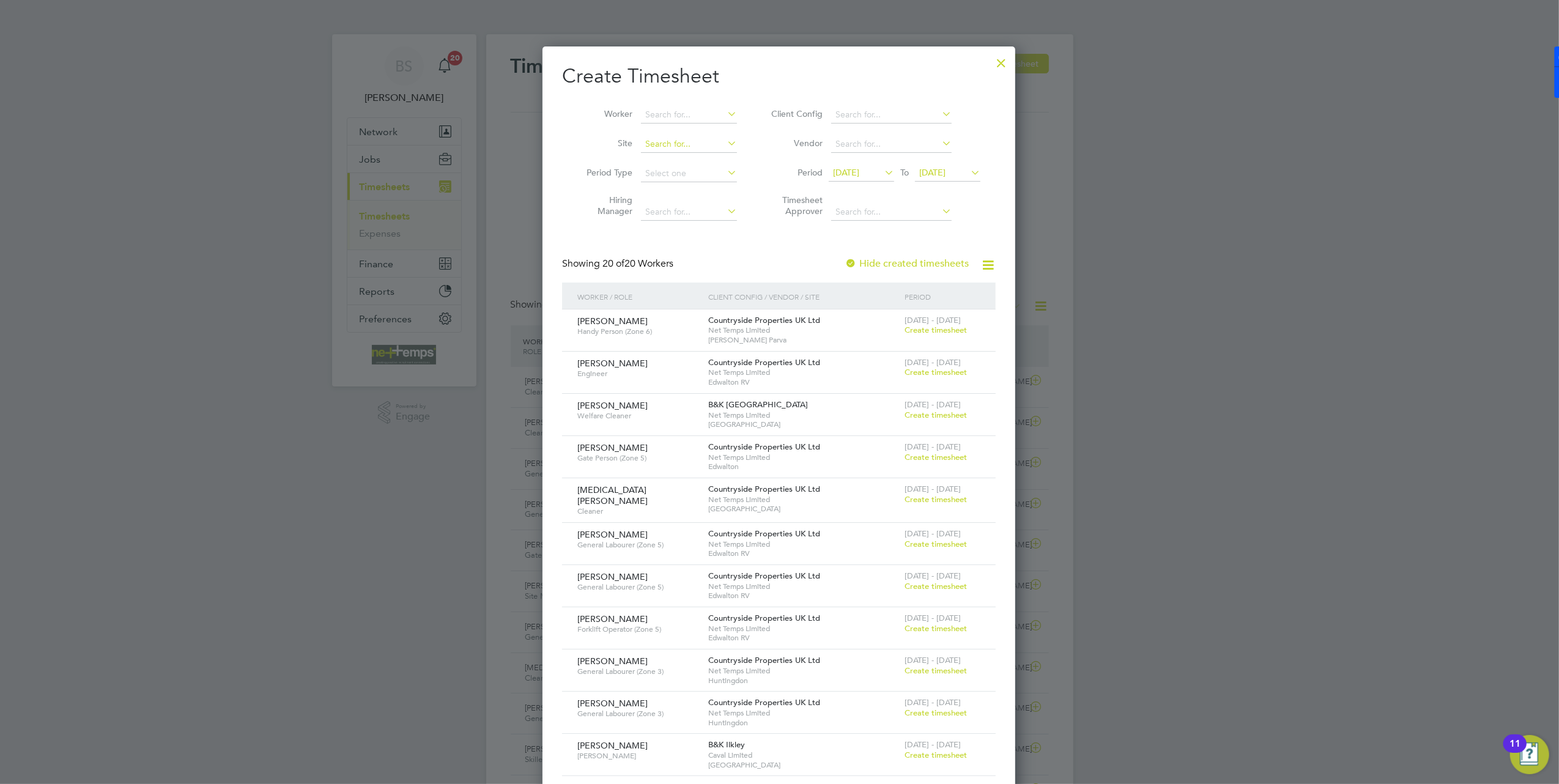
click at [665, 144] on input at bounding box center [689, 144] width 96 height 17
click at [693, 164] on li "Ilkl ey Grammar School" at bounding box center [695, 160] width 110 height 16
type input "[GEOGRAPHIC_DATA]"
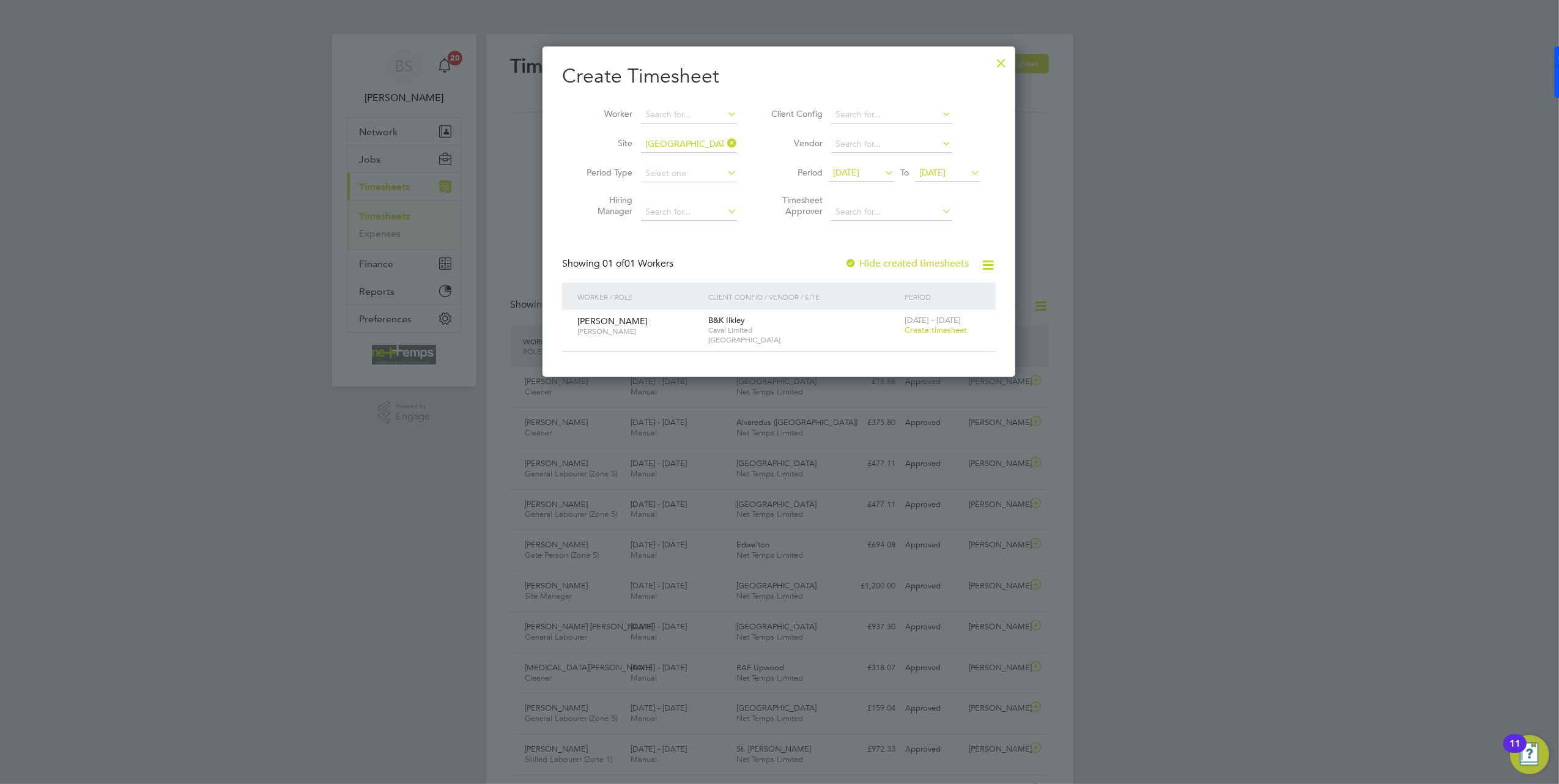
click at [933, 326] on span "Create timesheet" at bounding box center [935, 329] width 62 height 10
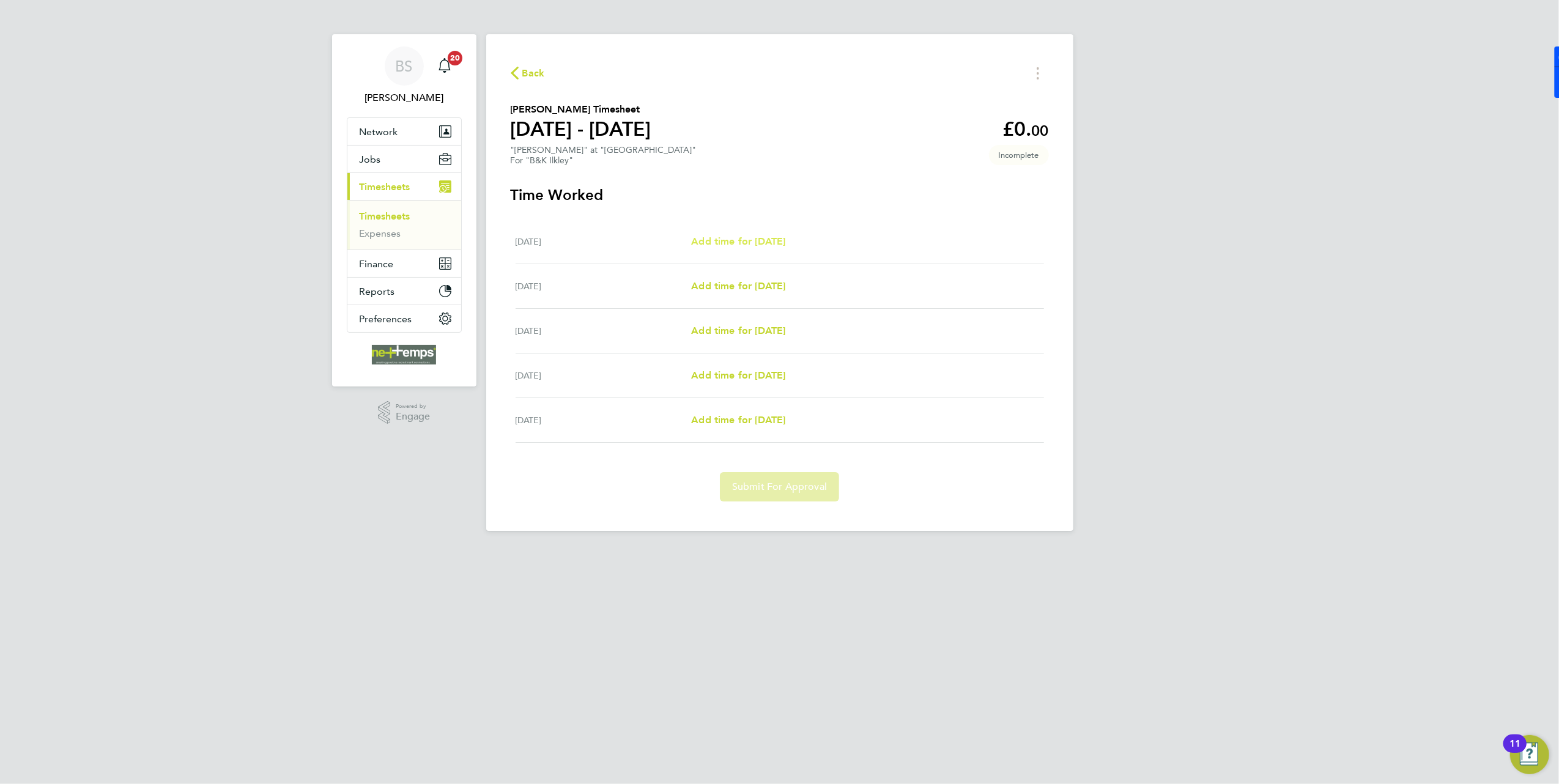
click at [738, 244] on span "Add time for Mon 22 Sep" at bounding box center [738, 241] width 94 height 11
select select "30"
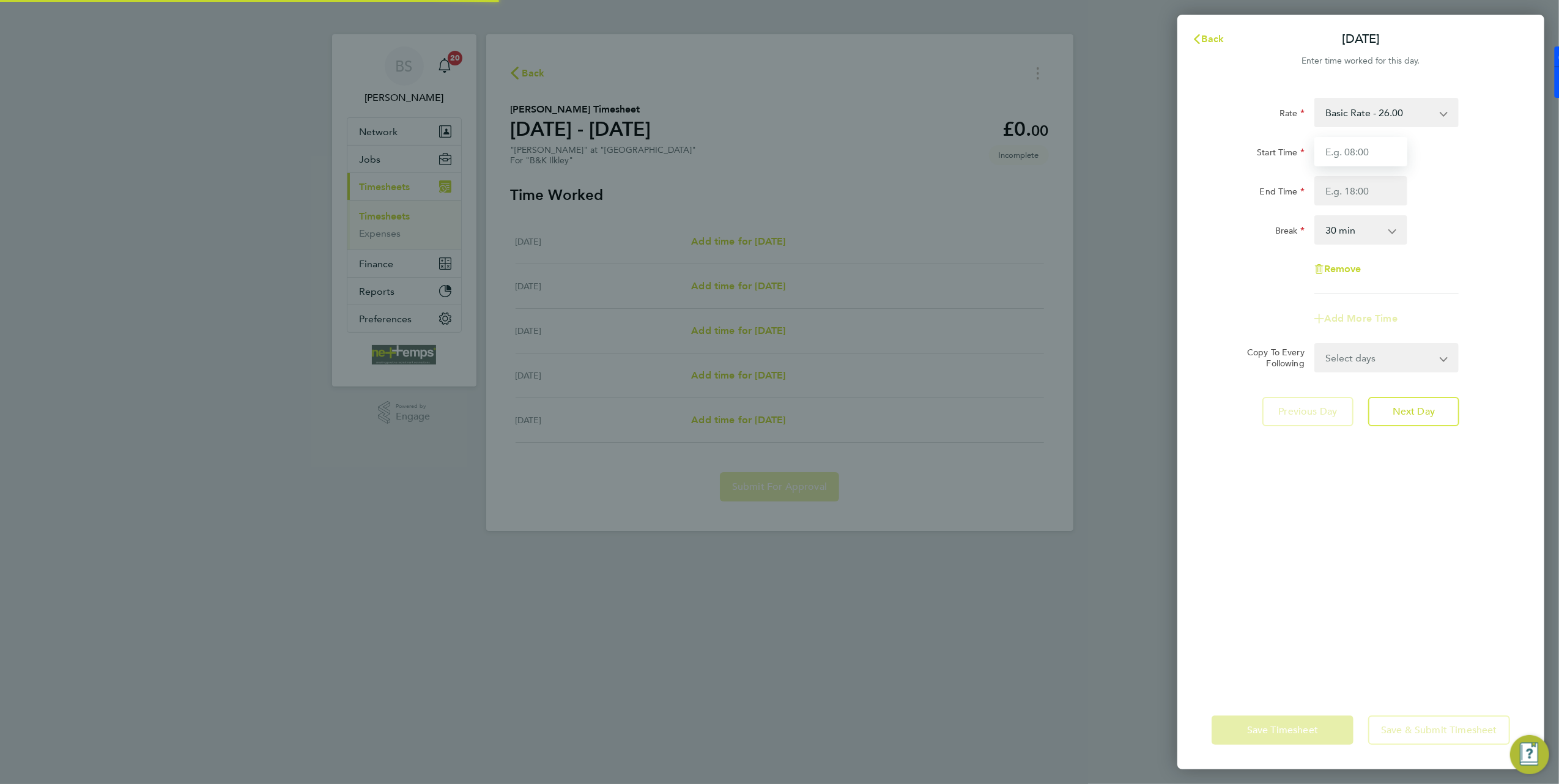
click at [1379, 160] on input "Start Time" at bounding box center [1361, 152] width 93 height 30
type input "07:00"
type input "17:00"
click at [1439, 178] on div "End Time 17:00" at bounding box center [1361, 191] width 308 height 30
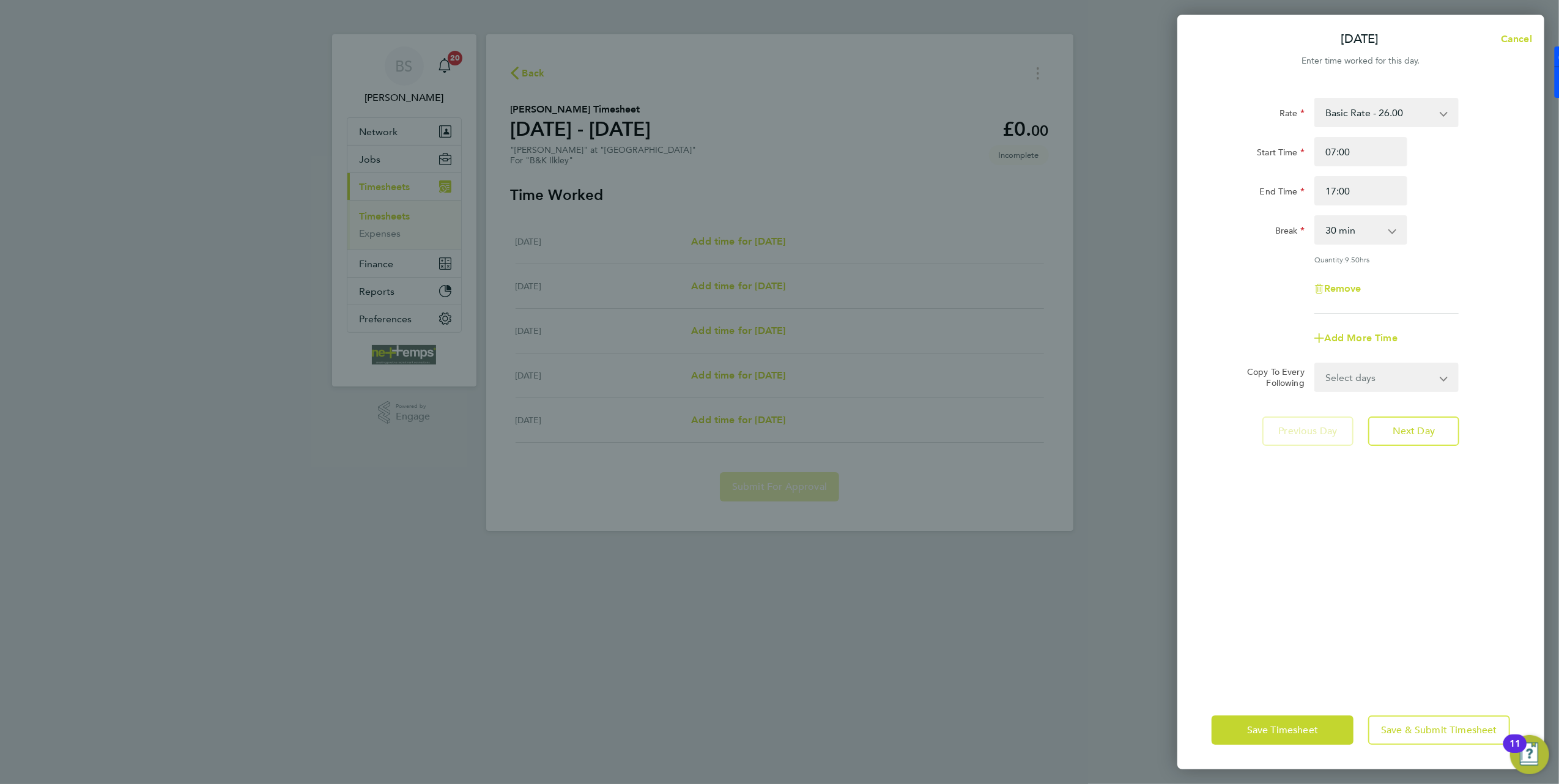
click at [1403, 221] on div "0 min 15 min 30 min 45 min 60 min 75 min 90 min" at bounding box center [1361, 230] width 93 height 30
click at [1381, 233] on select "0 min 15 min 30 min 45 min 60 min 75 min 90 min" at bounding box center [1353, 230] width 75 height 27
select select "60"
click at [1316, 217] on select "0 min 15 min 30 min 45 min 60 min 75 min 90 min" at bounding box center [1353, 230] width 75 height 27
click at [1400, 367] on select "Select days Day Tuesday Wednesday Thursday Friday" at bounding box center [1380, 377] width 129 height 27
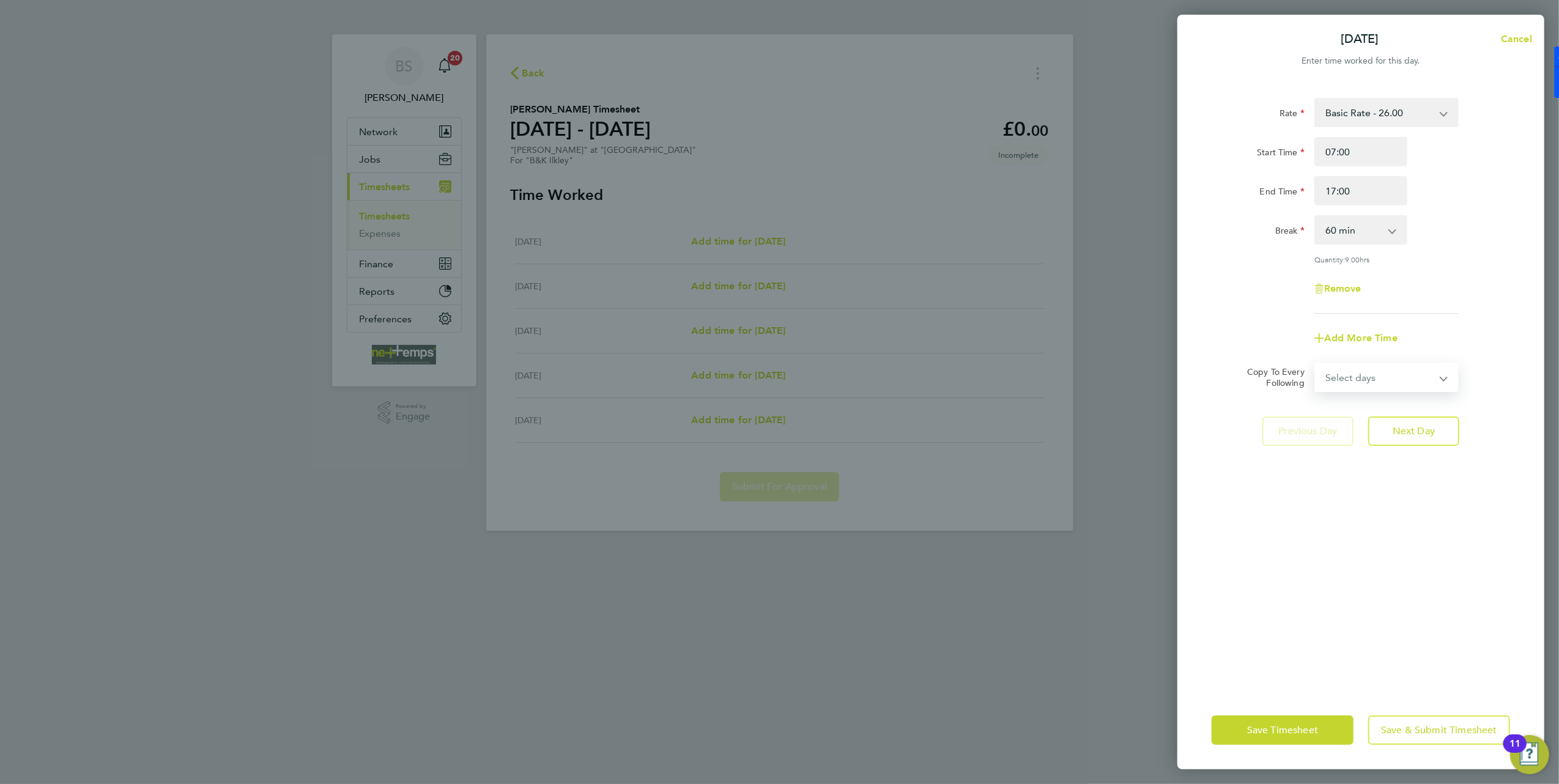
select select "TUE"
click at [1316, 363] on select "Select days Day Tuesday Wednesday Thursday Friday" at bounding box center [1380, 377] width 129 height 27
select select "2025-09-26"
click at [1432, 489] on button "Next Day" at bounding box center [1414, 485] width 92 height 30
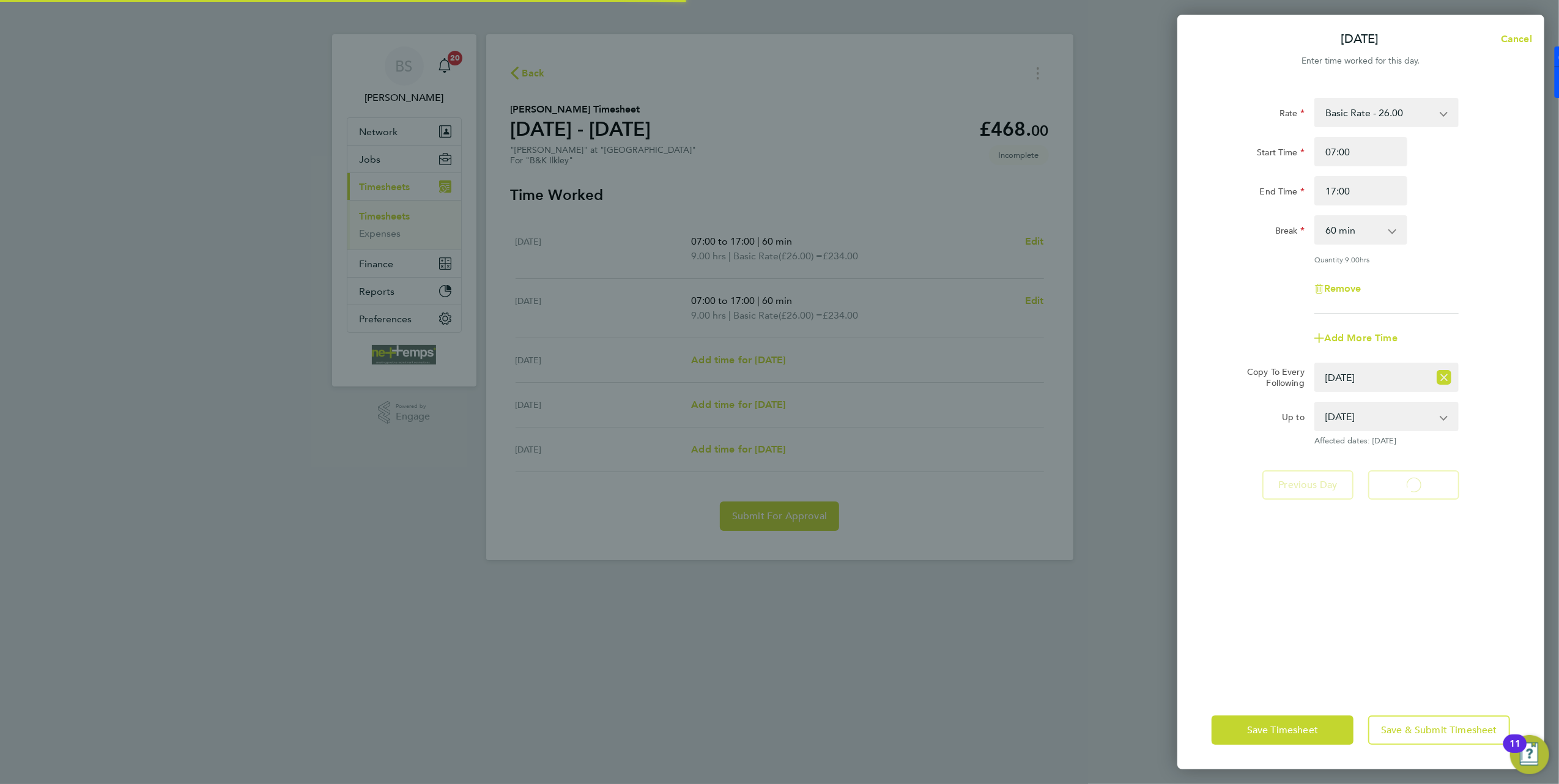
select select "60"
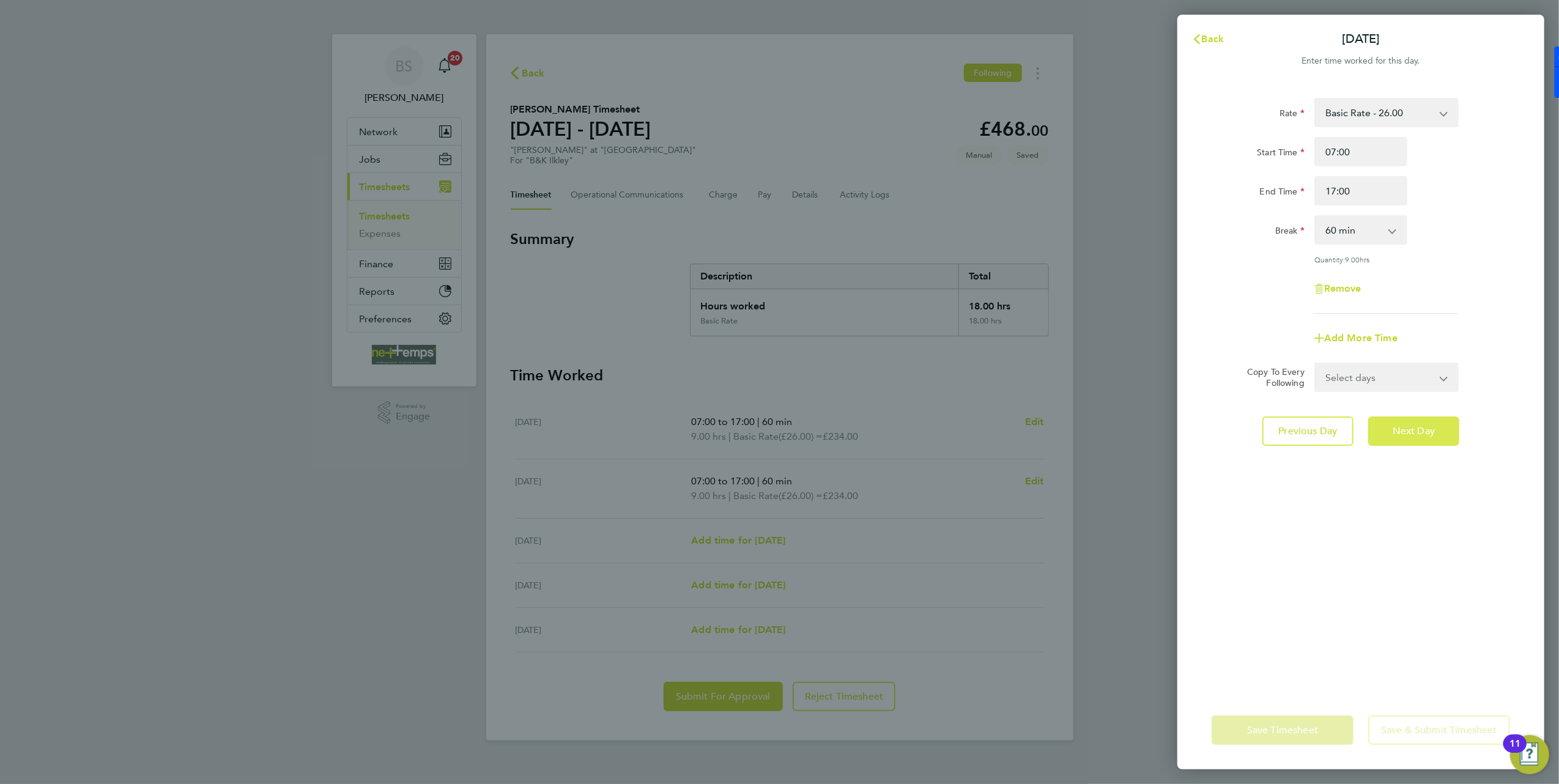
click at [1441, 424] on button "Next Day" at bounding box center [1414, 431] width 92 height 30
select select "30"
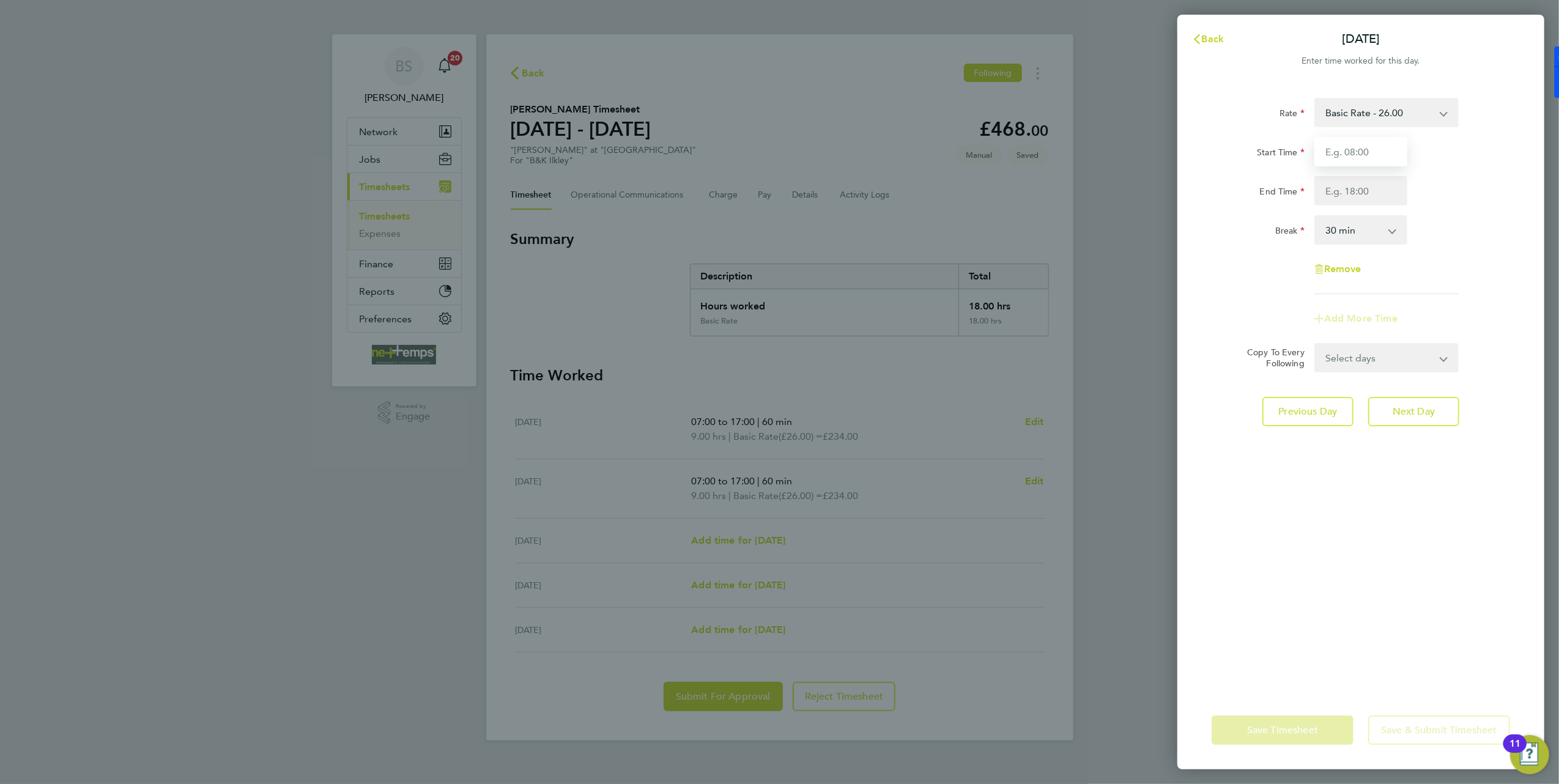
drag, startPoint x: 1356, startPoint y: 150, endPoint x: 1351, endPoint y: 138, distance: 13.0
click at [1356, 150] on input "Start Time" at bounding box center [1361, 152] width 93 height 30
type input "07:00"
type input "17:00"
click at [1464, 223] on div "Break 0 min 15 min 30 min 45 min 60 min 75 min 90 min" at bounding box center [1361, 230] width 308 height 30
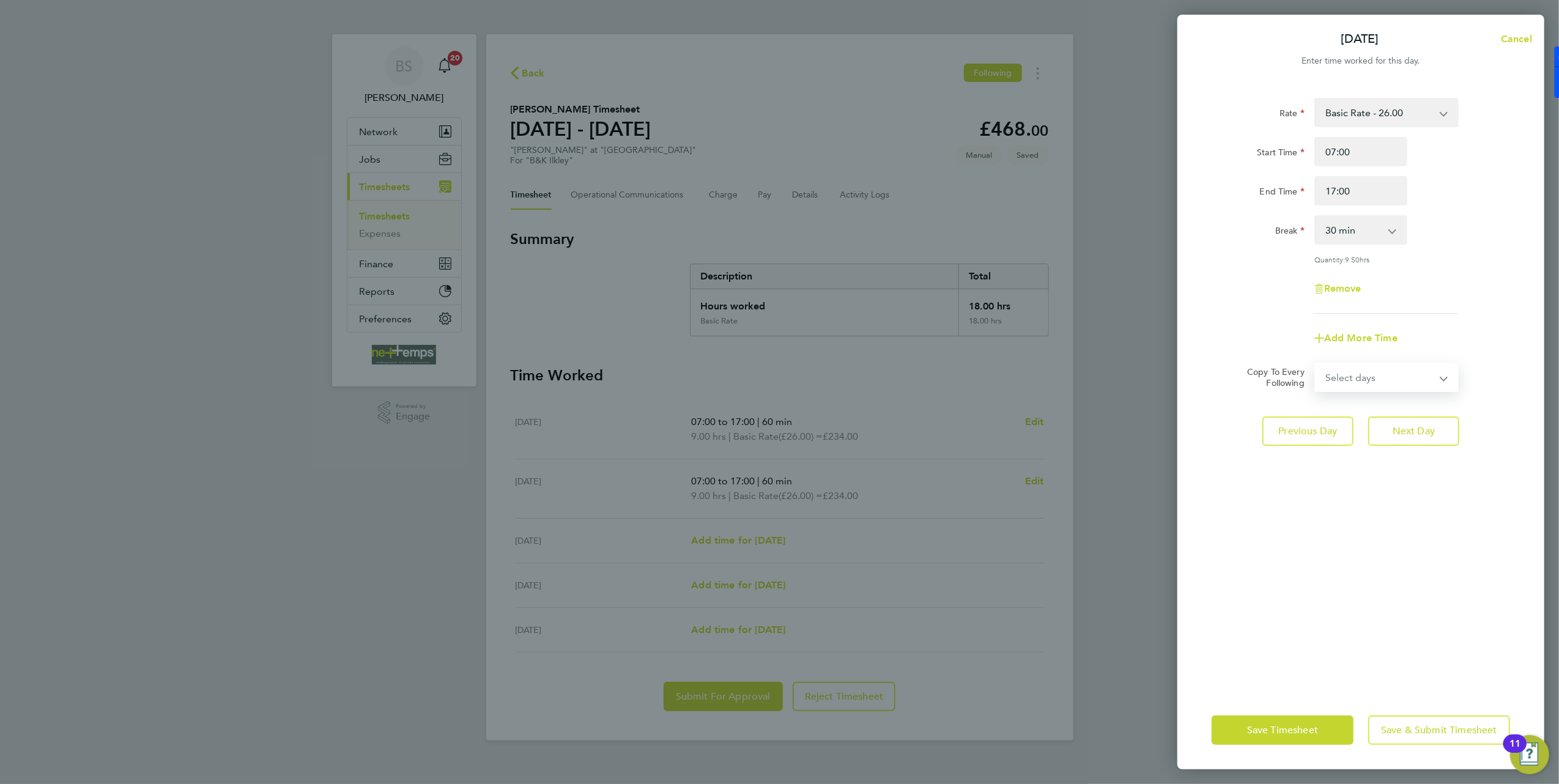
drag, startPoint x: 1393, startPoint y: 381, endPoint x: 1398, endPoint y: 386, distance: 7.1
click at [1393, 381] on select "Select days Day Thursday Friday" at bounding box center [1380, 377] width 129 height 27
select select "THU"
click at [1316, 363] on select "Select days Day Thursday Friday" at bounding box center [1380, 377] width 129 height 27
select select "2025-09-26"
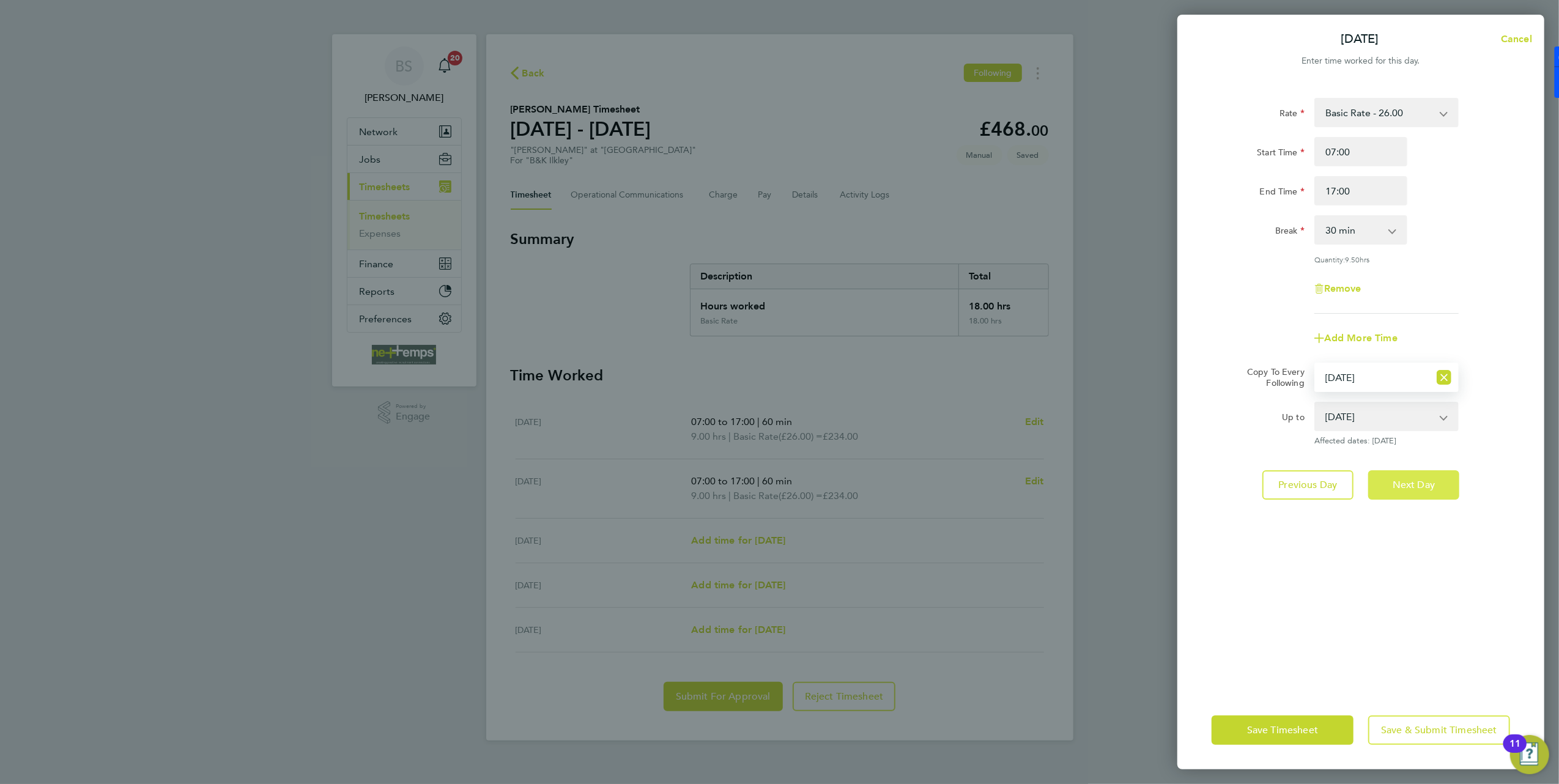
click at [1424, 481] on span "Next Day" at bounding box center [1414, 485] width 42 height 12
select select "0: null"
select select "30"
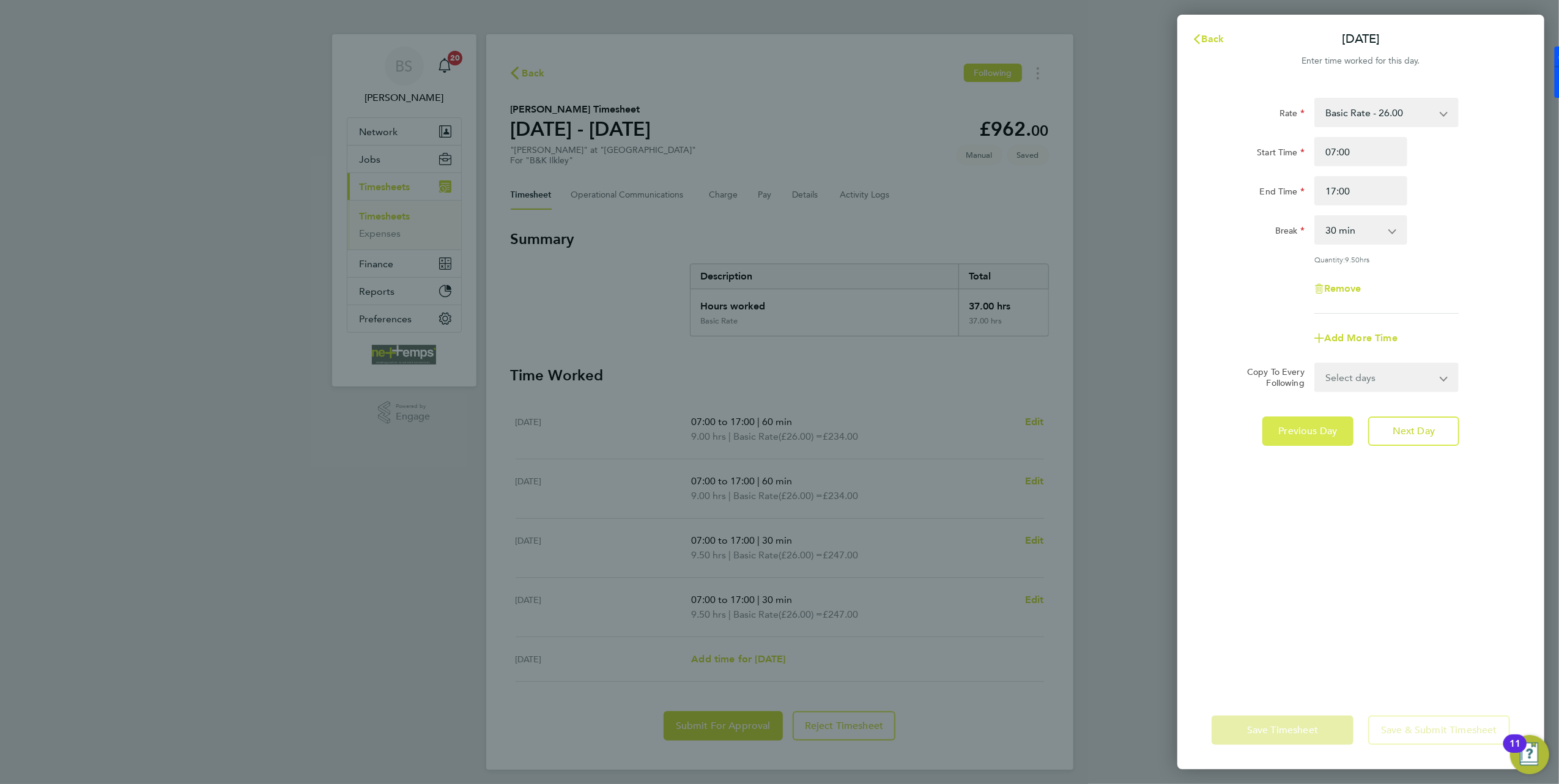
click at [1326, 425] on span "Previous Day" at bounding box center [1308, 431] width 59 height 12
click at [1385, 236] on select "0 min 15 min 30 min 45 min 60 min 75 min 90 min" at bounding box center [1353, 230] width 75 height 27
select select "60"
click at [1316, 217] on select "0 min 15 min 30 min 45 min 60 min 75 min 90 min" at bounding box center [1353, 230] width 75 height 27
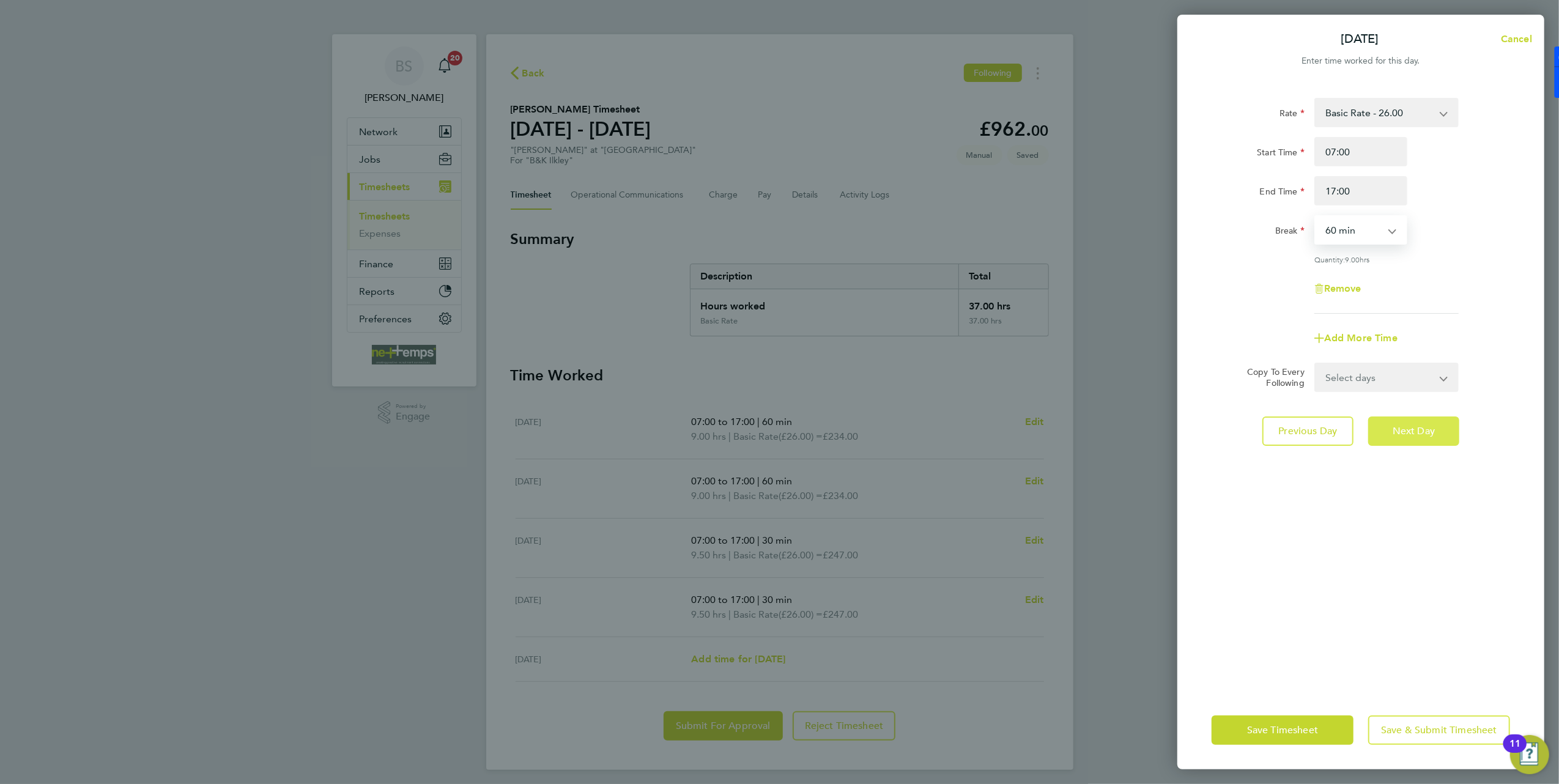
click at [1417, 434] on span "Next Day" at bounding box center [1414, 431] width 42 height 12
select select "30"
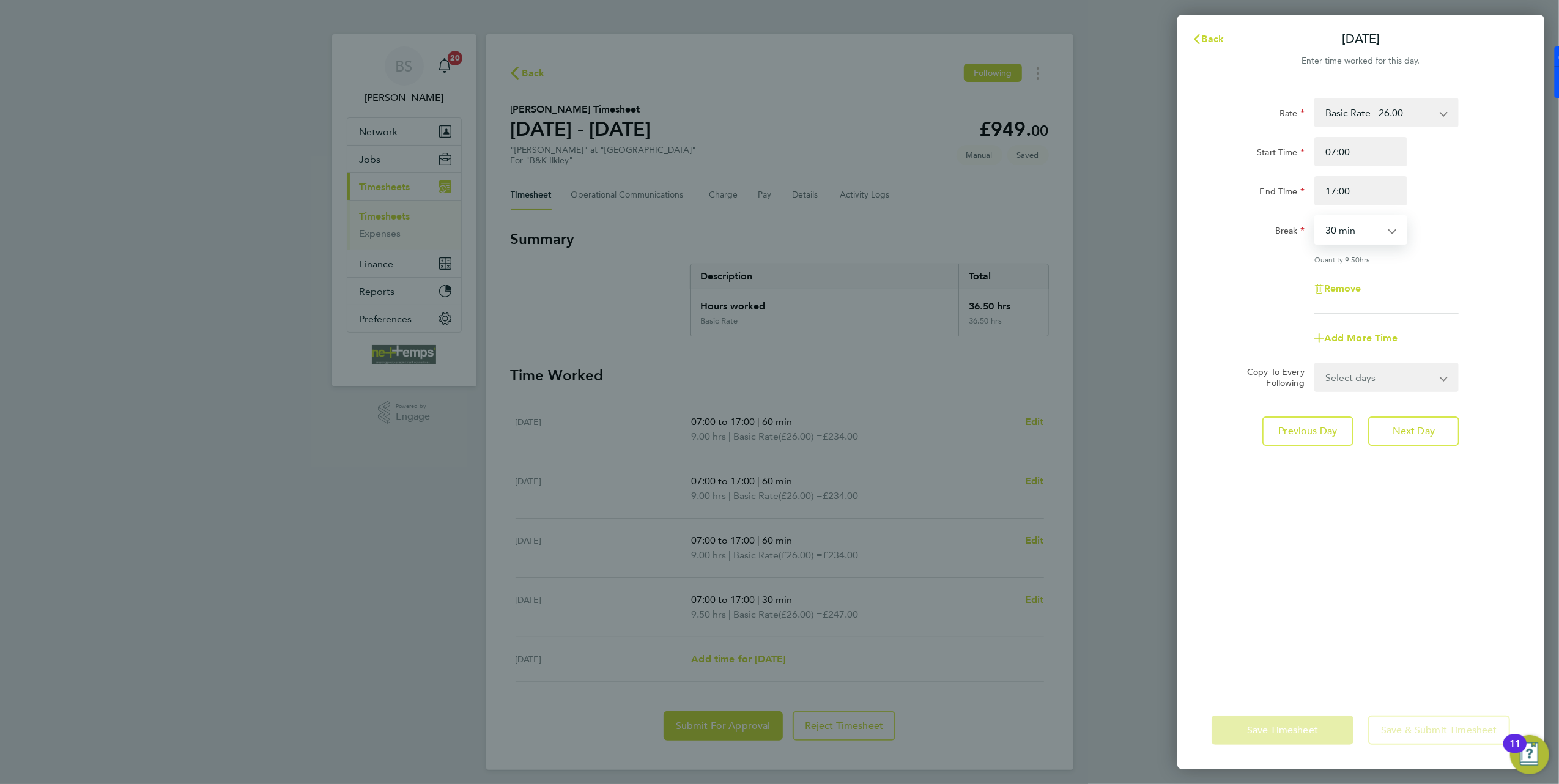
drag, startPoint x: 1384, startPoint y: 229, endPoint x: 1385, endPoint y: 245, distance: 16.0
click at [1384, 229] on select "0 min 15 min 30 min 45 min 60 min 75 min 90 min" at bounding box center [1353, 230] width 75 height 27
select select "60"
click at [1316, 217] on select "0 min 15 min 30 min 45 min 60 min 75 min 90 min" at bounding box center [1353, 230] width 75 height 27
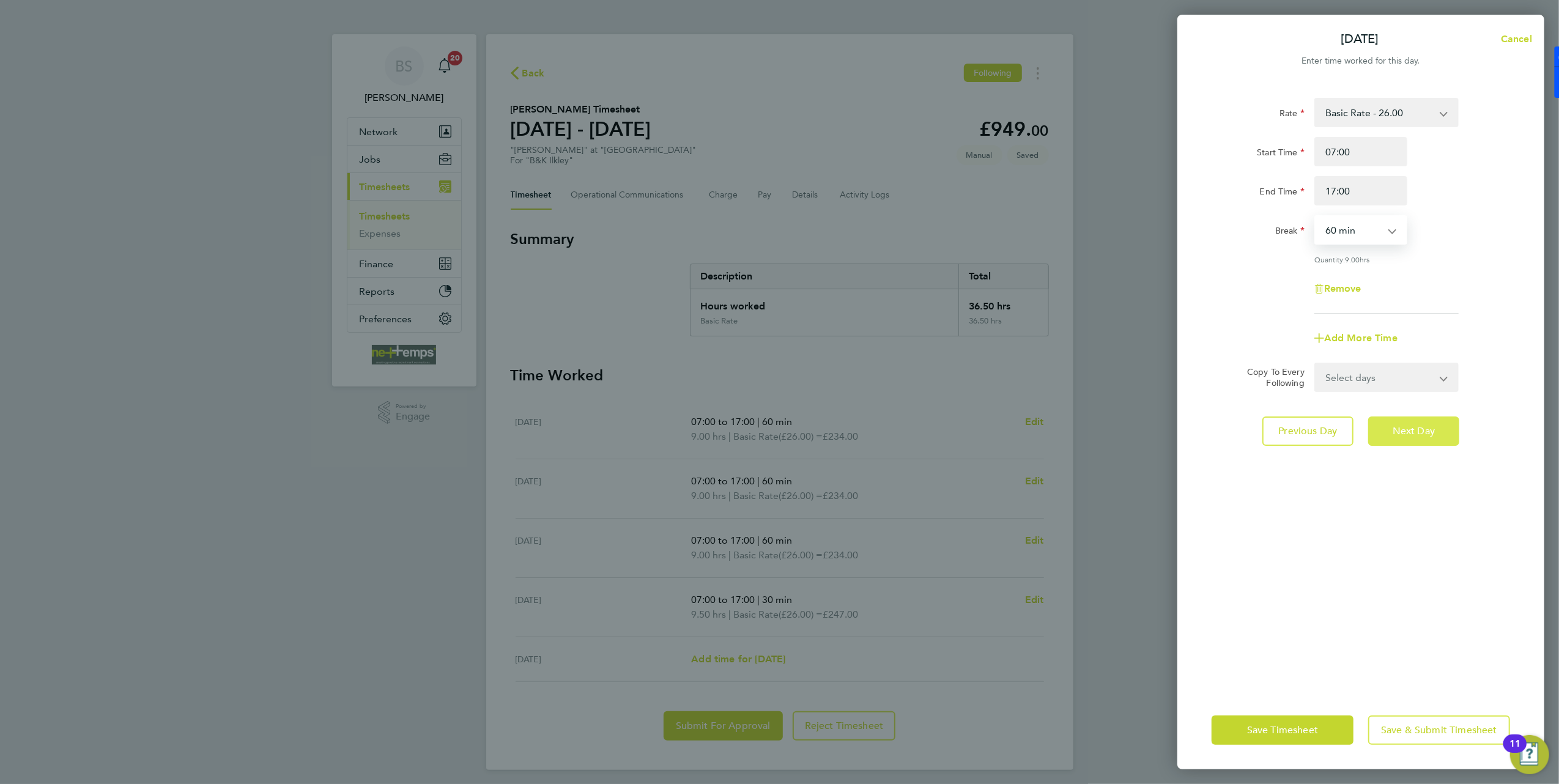
click at [1424, 422] on button "Next Day" at bounding box center [1414, 431] width 92 height 30
select select "30"
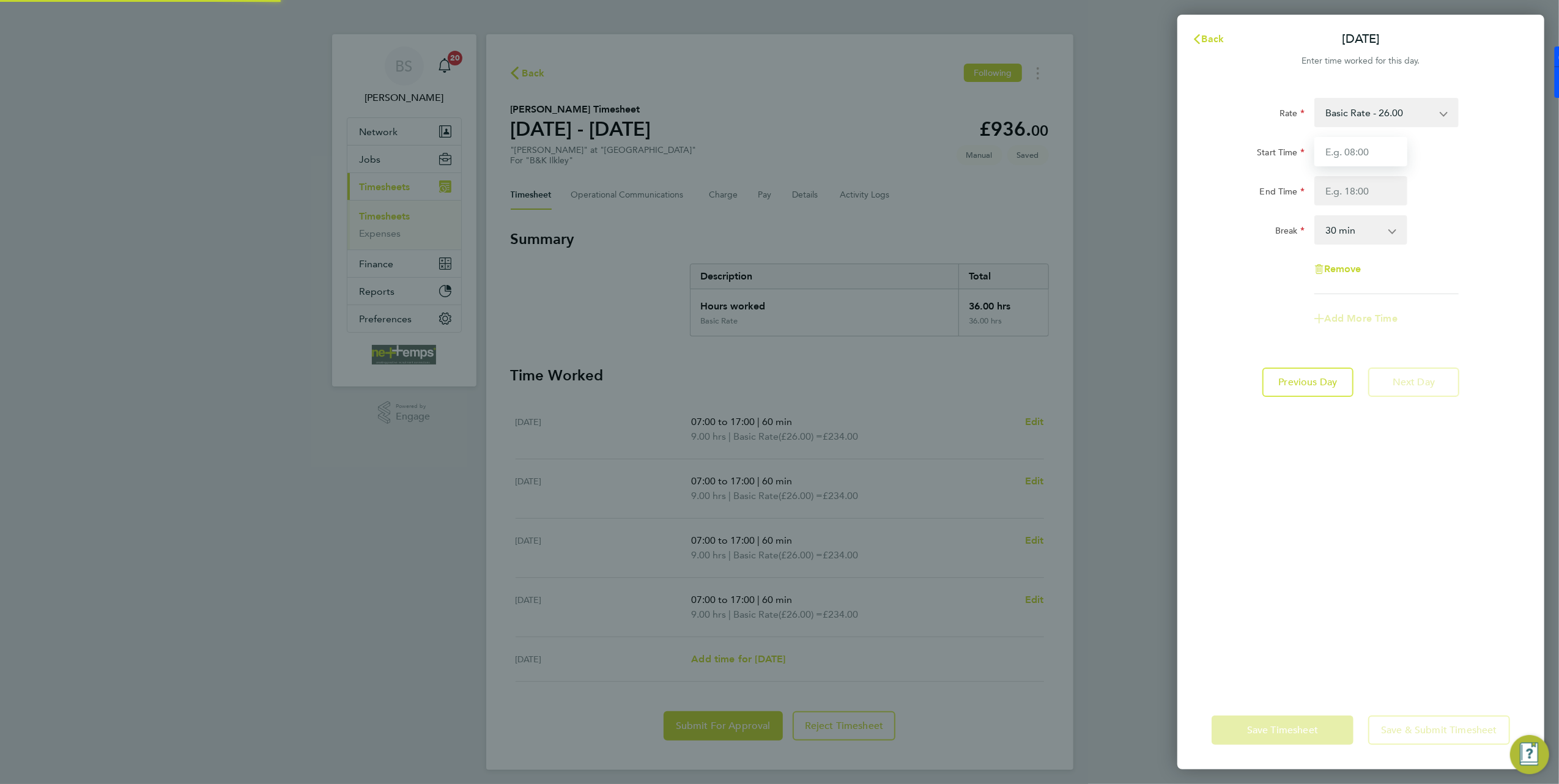
click at [1375, 152] on input "Start Time" at bounding box center [1361, 152] width 93 height 30
type input "07:00"
type input "15:30"
click at [1463, 173] on div "Start Time 07:00 End Time 15:30" at bounding box center [1361, 172] width 308 height 69
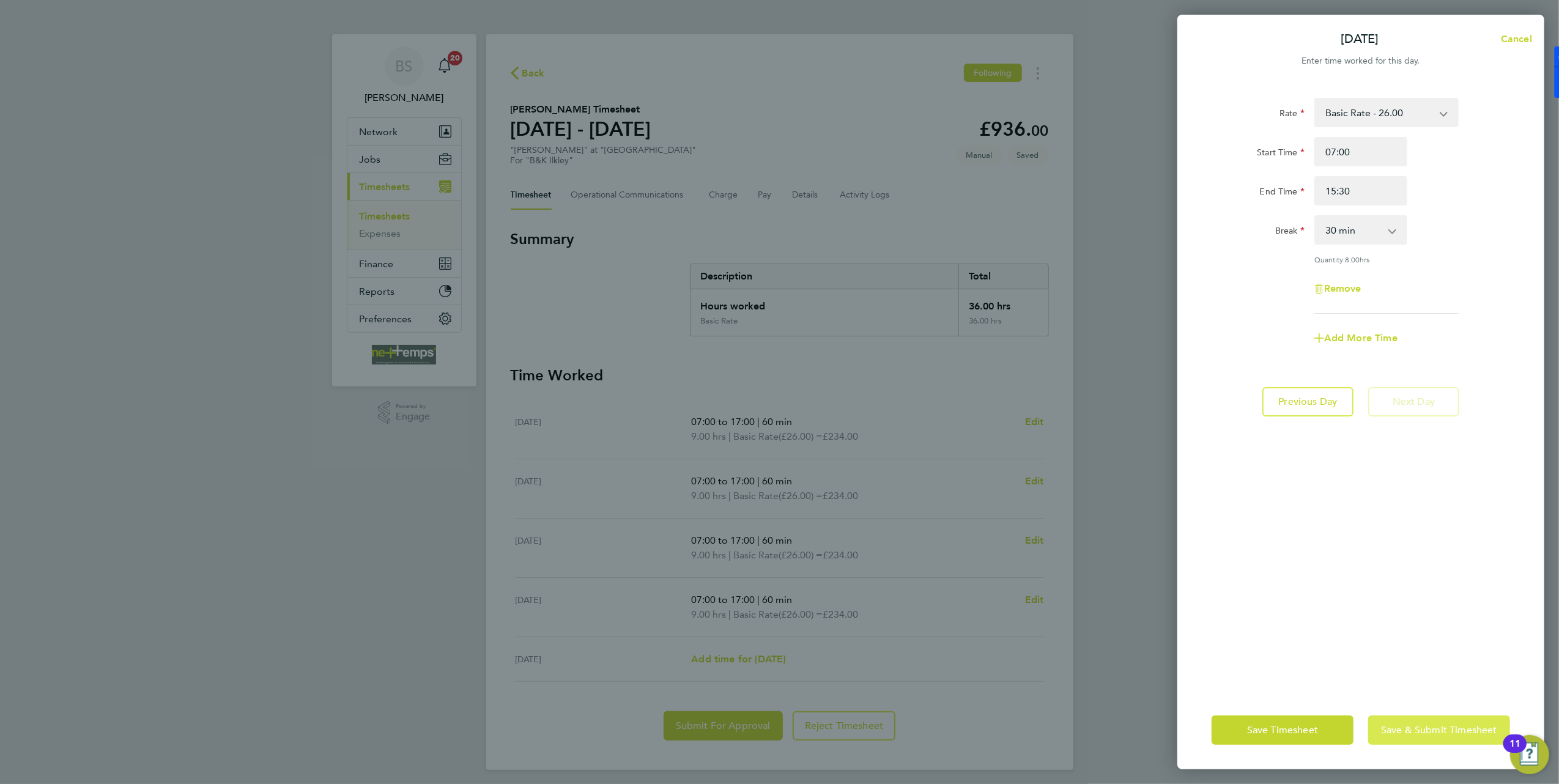
click at [1409, 737] on button "Save & Submit Timesheet" at bounding box center [1439, 730] width 142 height 30
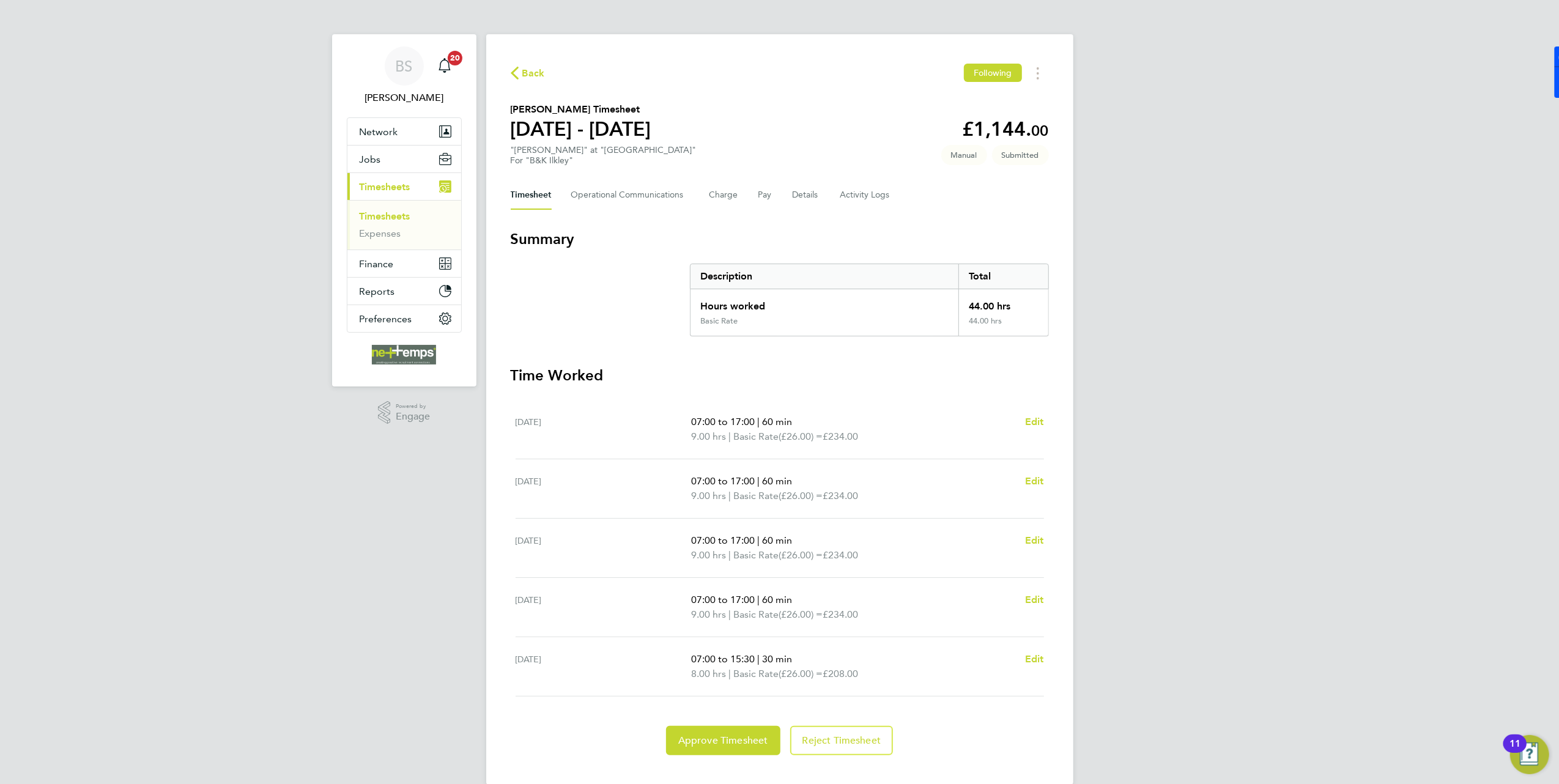
click at [527, 81] on span "Back" at bounding box center [533, 72] width 23 height 14
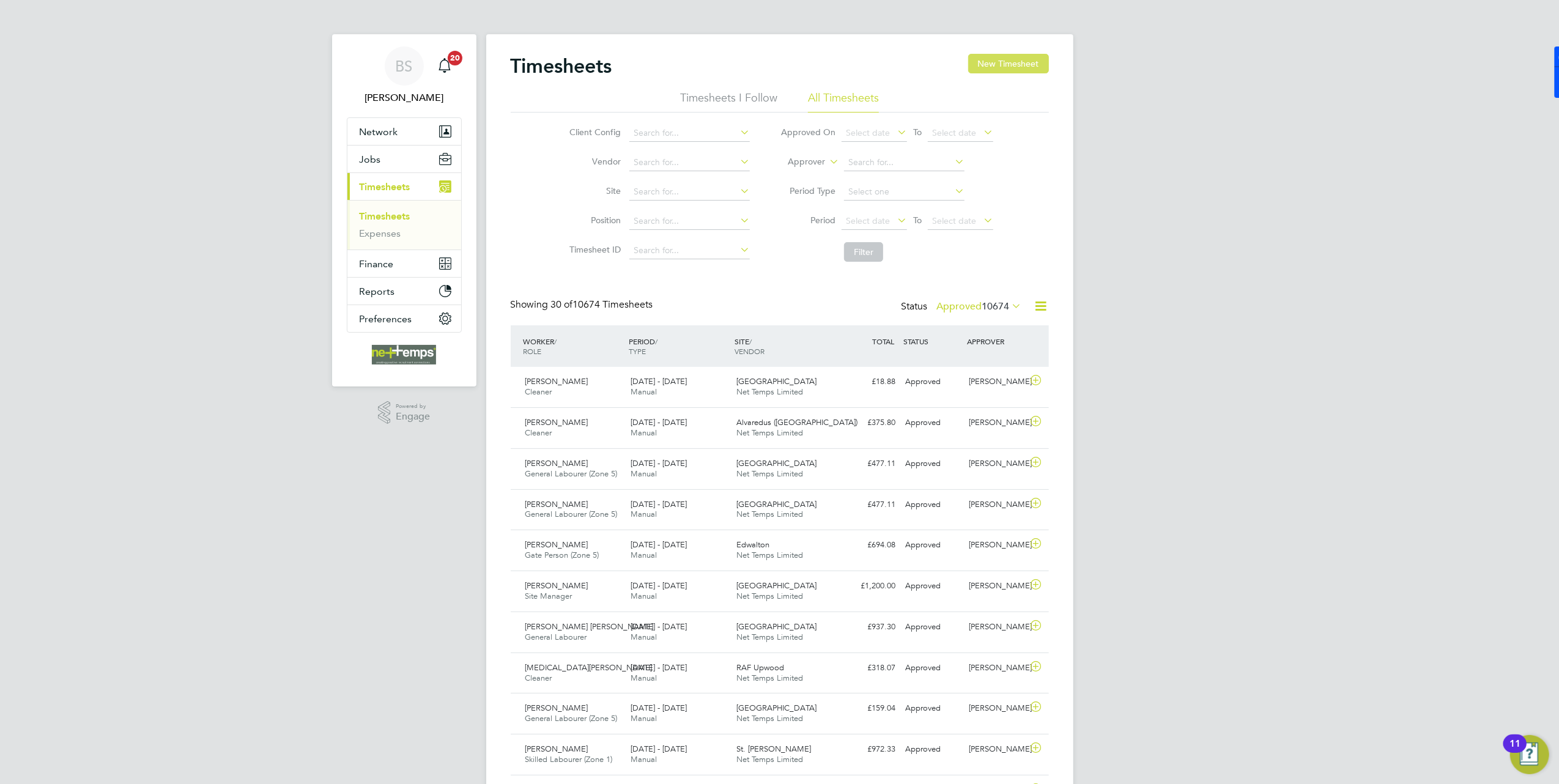
click at [972, 72] on button "New Timesheet" at bounding box center [1008, 63] width 81 height 20
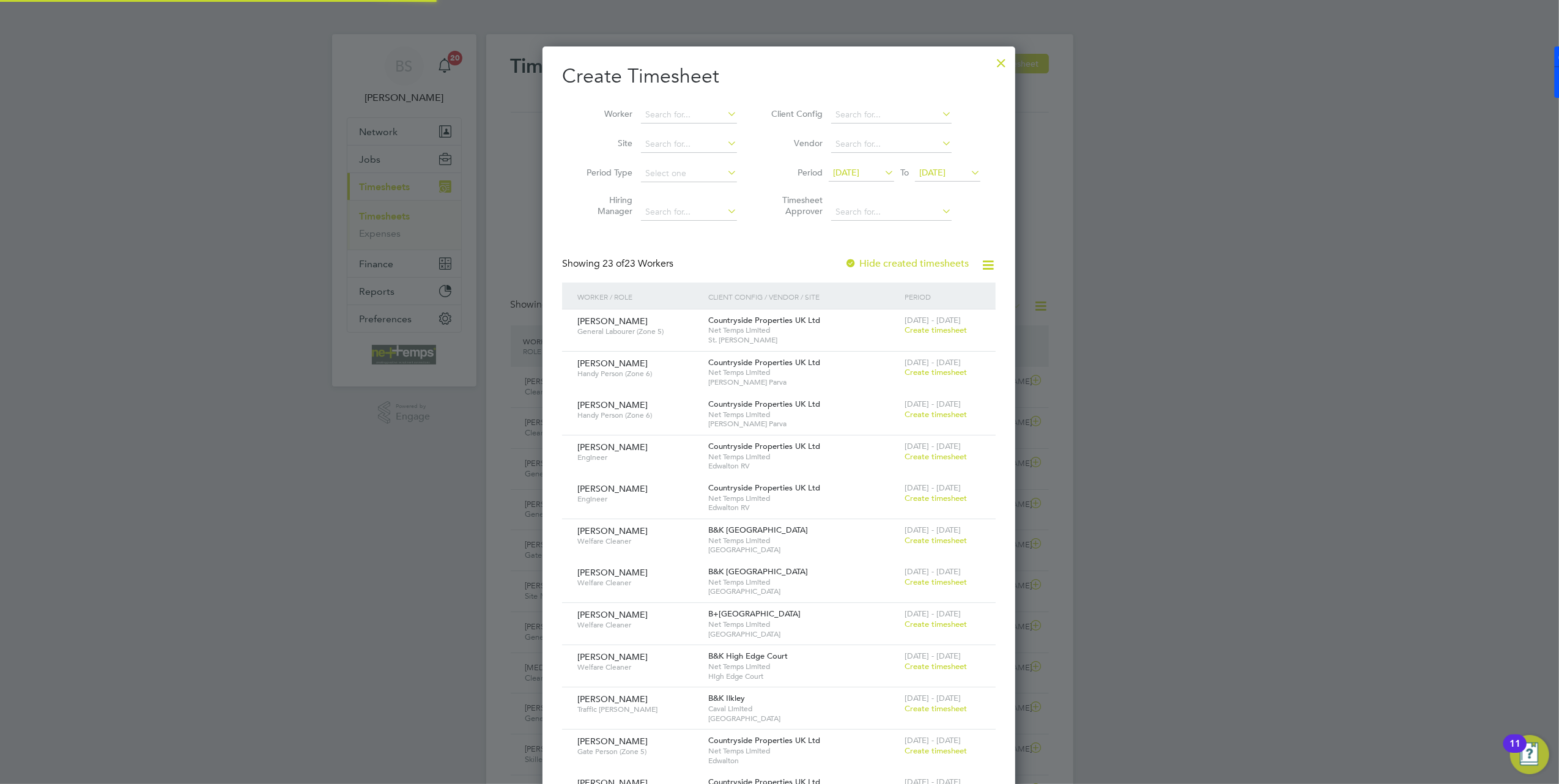
scroll to position [1764, 473]
click at [849, 167] on span "17 Sep 2025" at bounding box center [846, 173] width 27 height 11
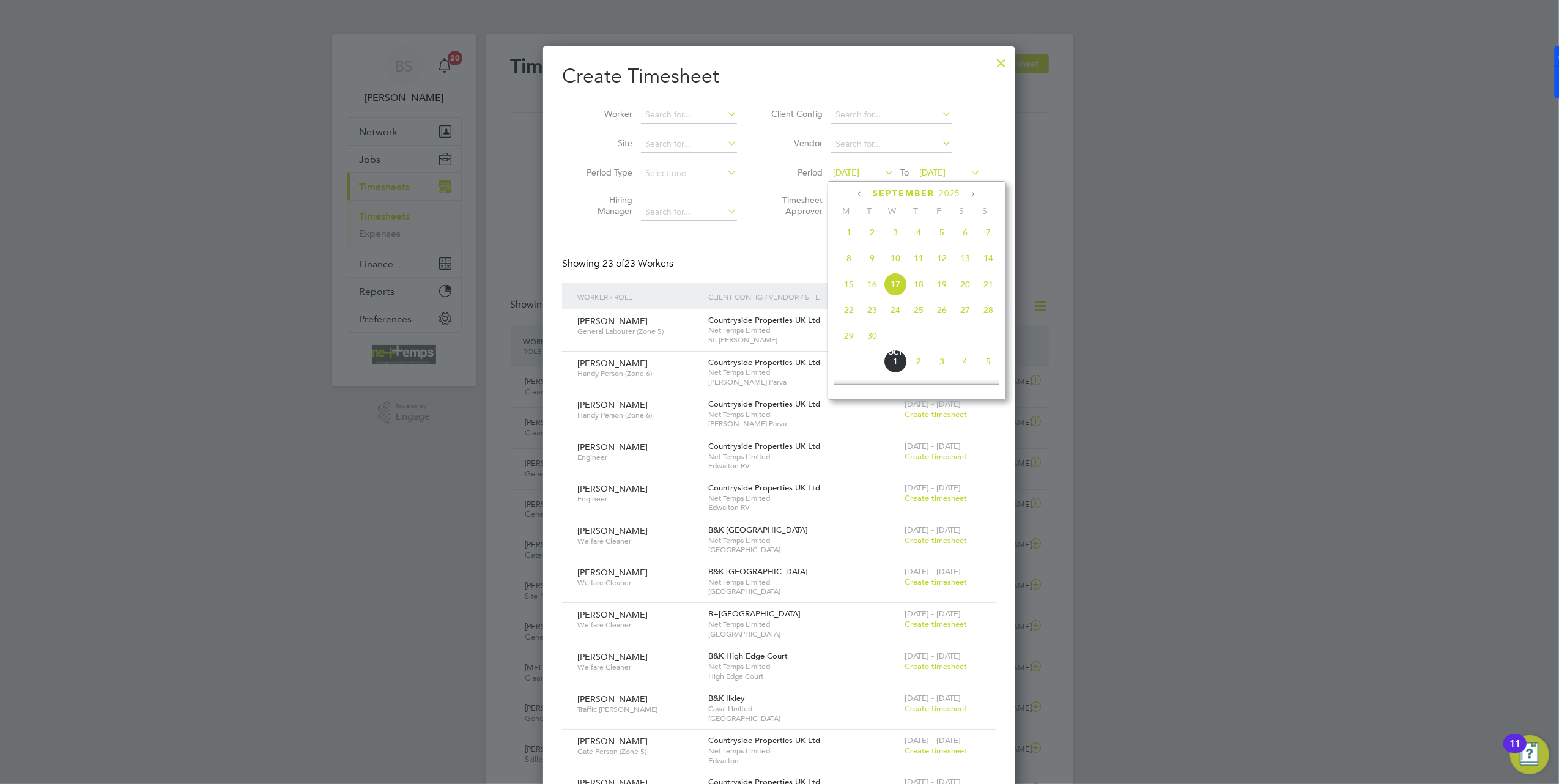
click at [849, 314] on span "22" at bounding box center [849, 310] width 23 height 23
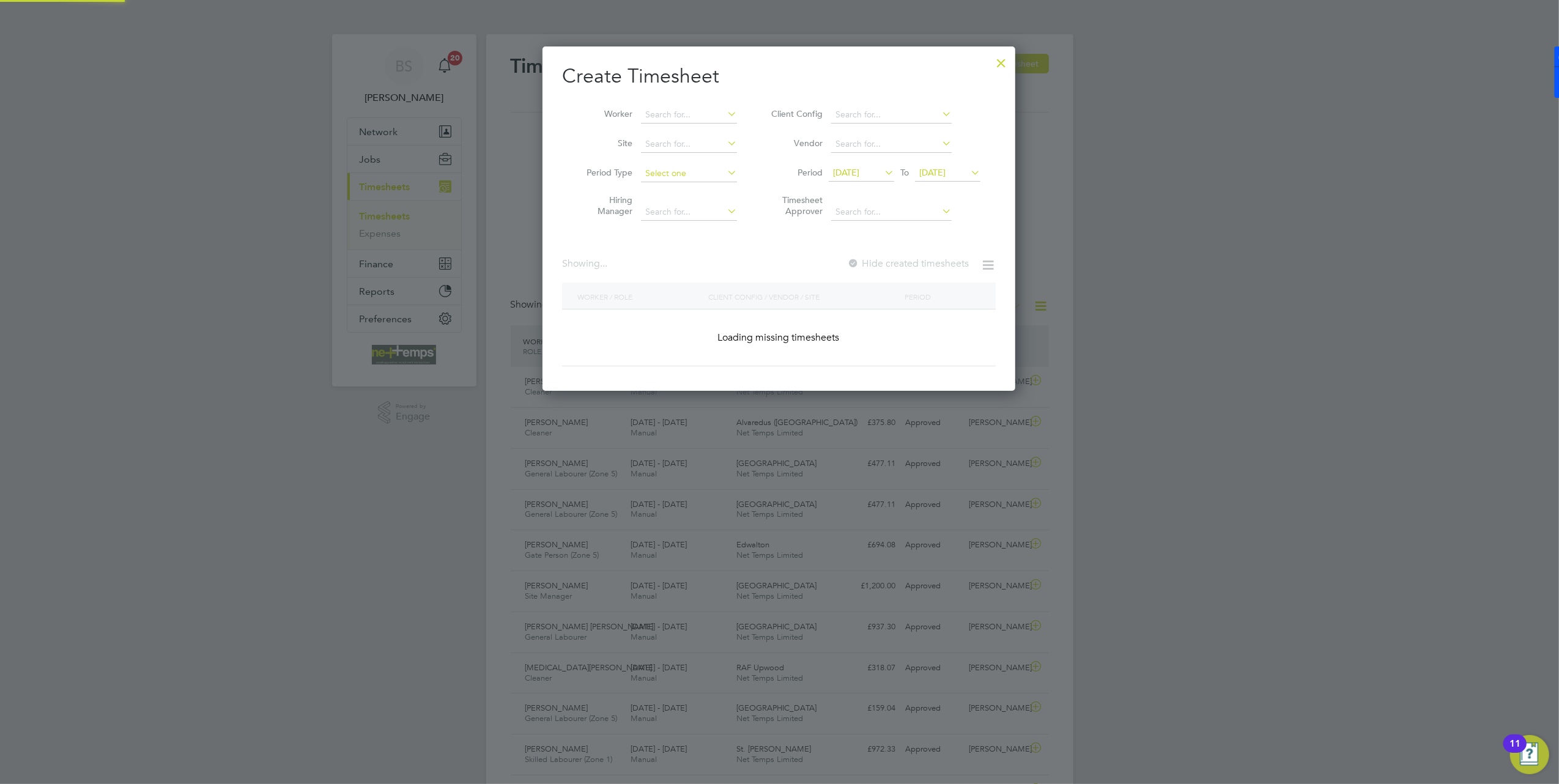
scroll to position [345, 473]
click at [669, 165] on input at bounding box center [689, 174] width 96 height 17
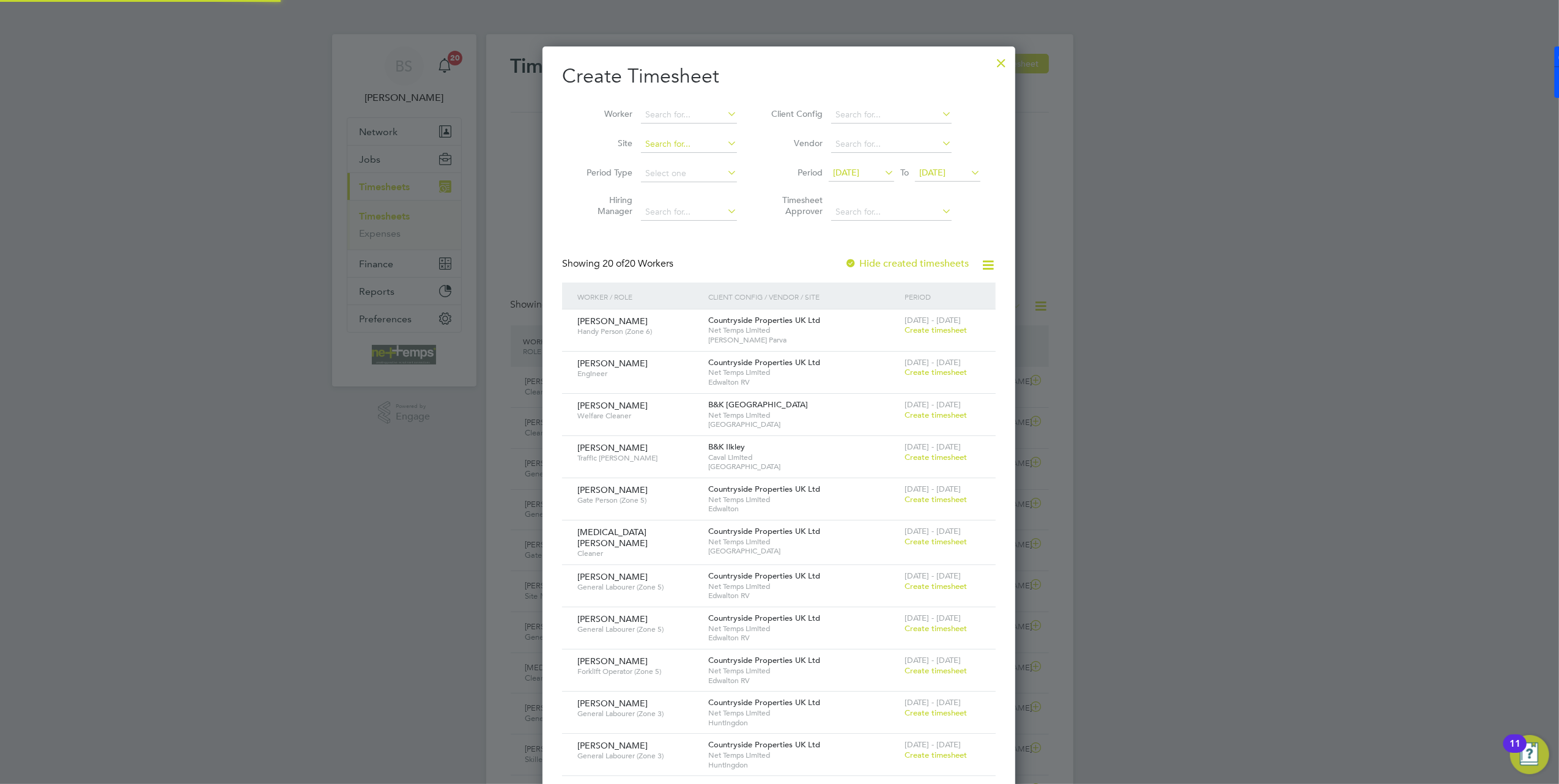
click at [672, 142] on input at bounding box center [689, 144] width 96 height 17
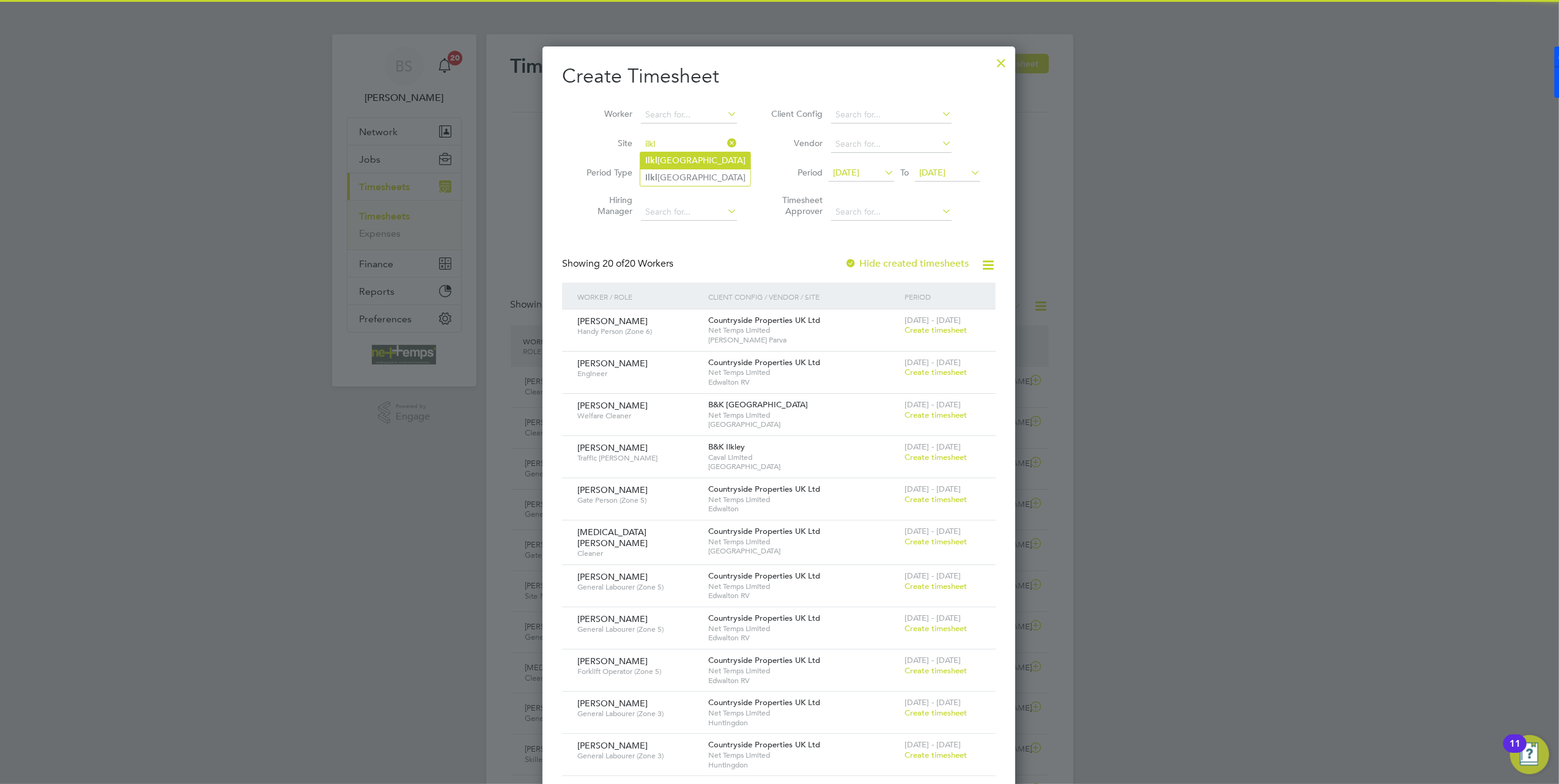
click at [686, 160] on li "Ilkl ey Grammar School" at bounding box center [695, 160] width 110 height 16
type input "Ilkley Grammar School"
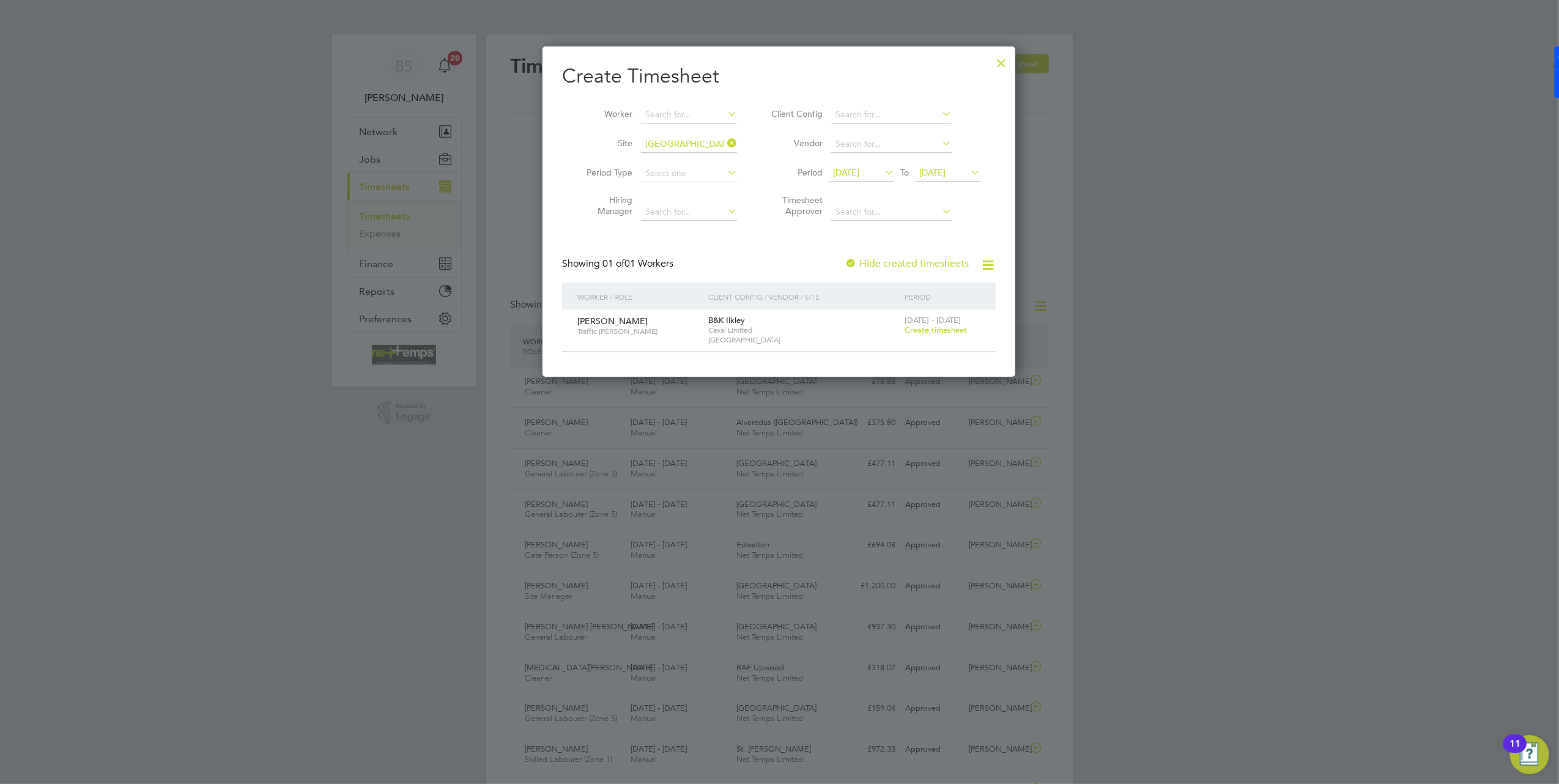
scroll to position [6, 6]
click at [945, 331] on span "Create timesheet" at bounding box center [935, 329] width 62 height 10
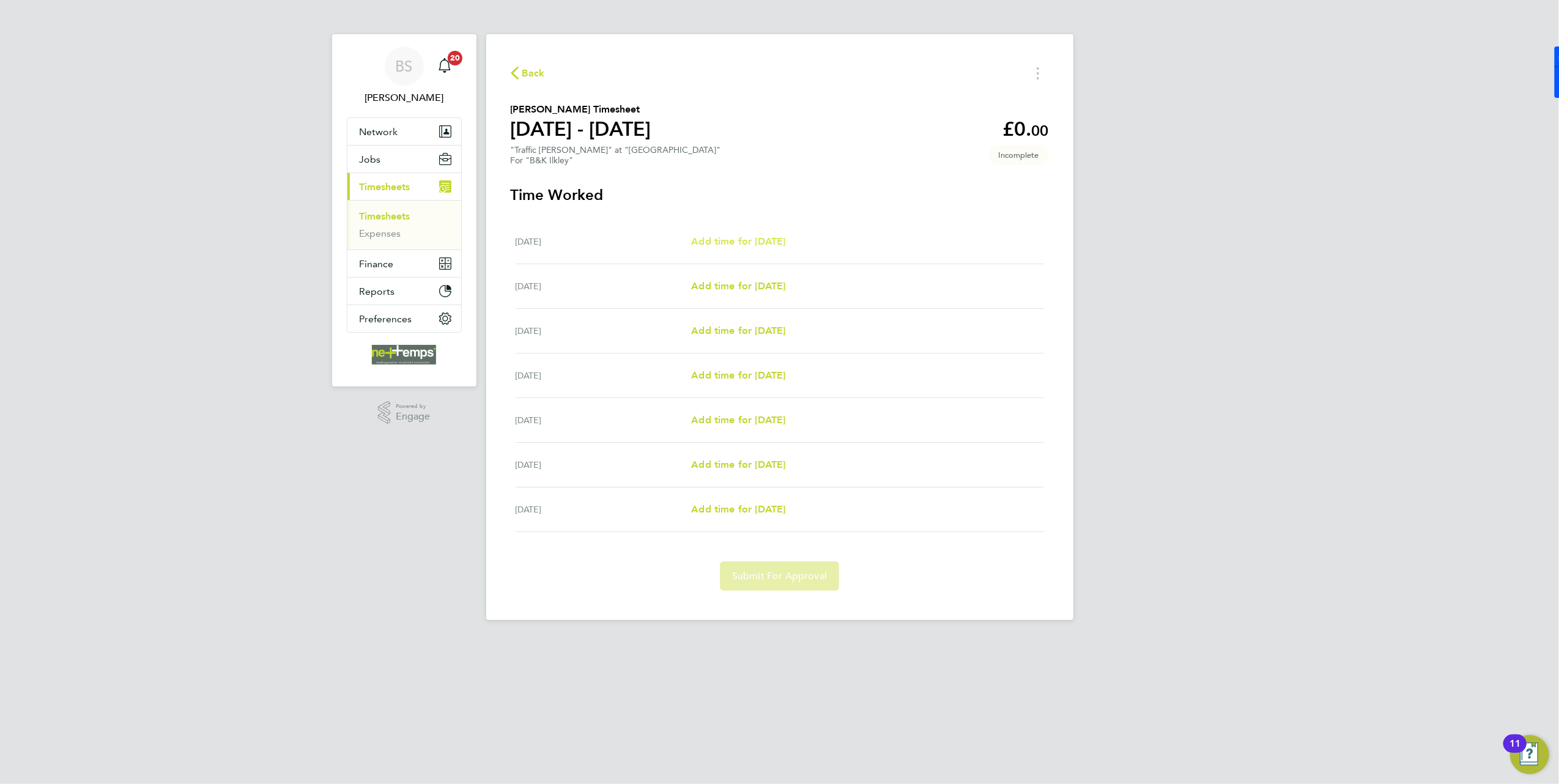
click at [738, 237] on span "Add time for Mon 22 Sep" at bounding box center [738, 241] width 94 height 11
select select "30"
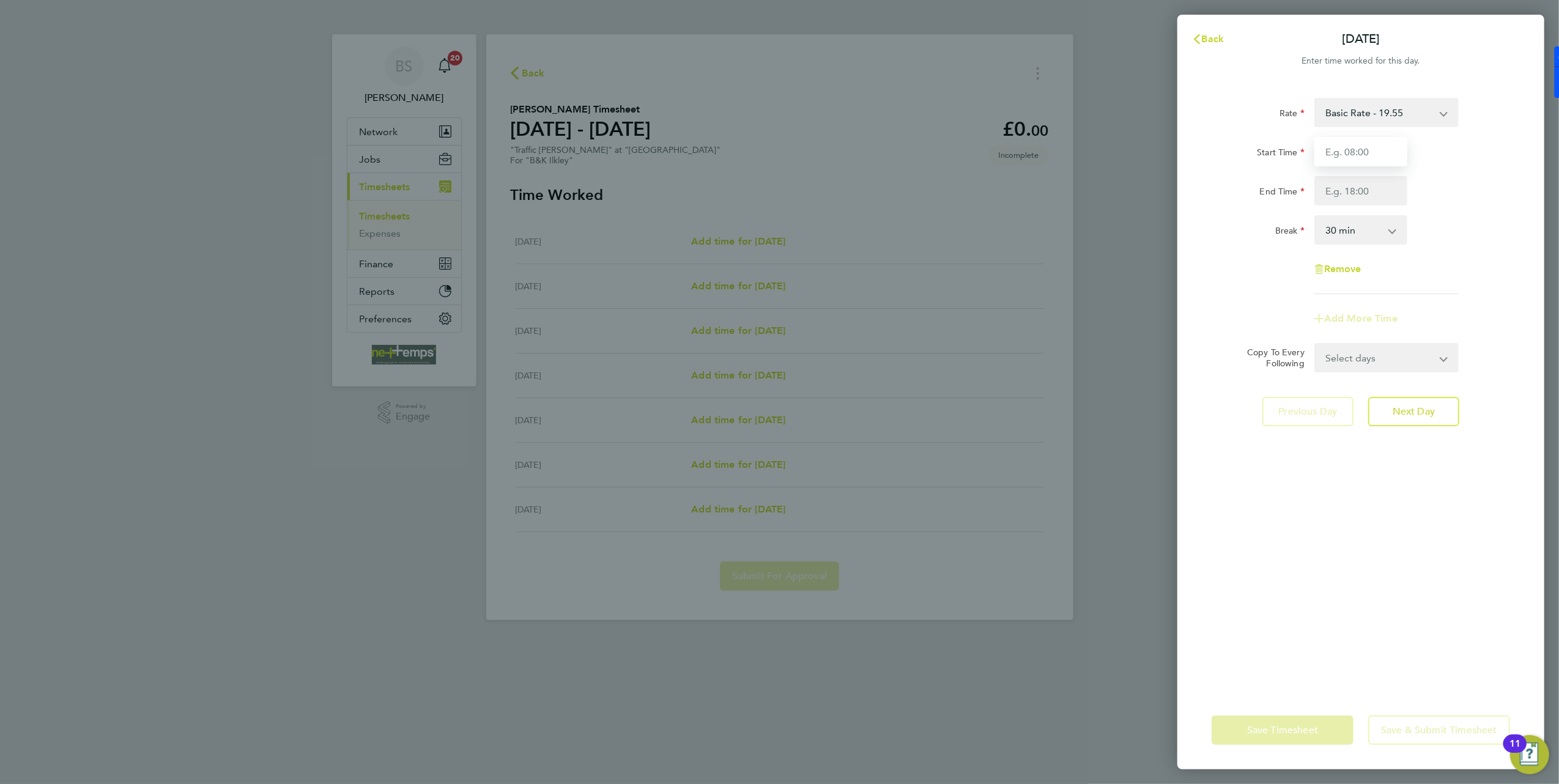
click at [1356, 163] on input "Start Time" at bounding box center [1361, 152] width 93 height 30
type input "07:00"
type input "17:00"
click at [1427, 217] on div "Break 0 min 15 min 30 min 45 min 60 min 75 min 90 min" at bounding box center [1361, 230] width 308 height 30
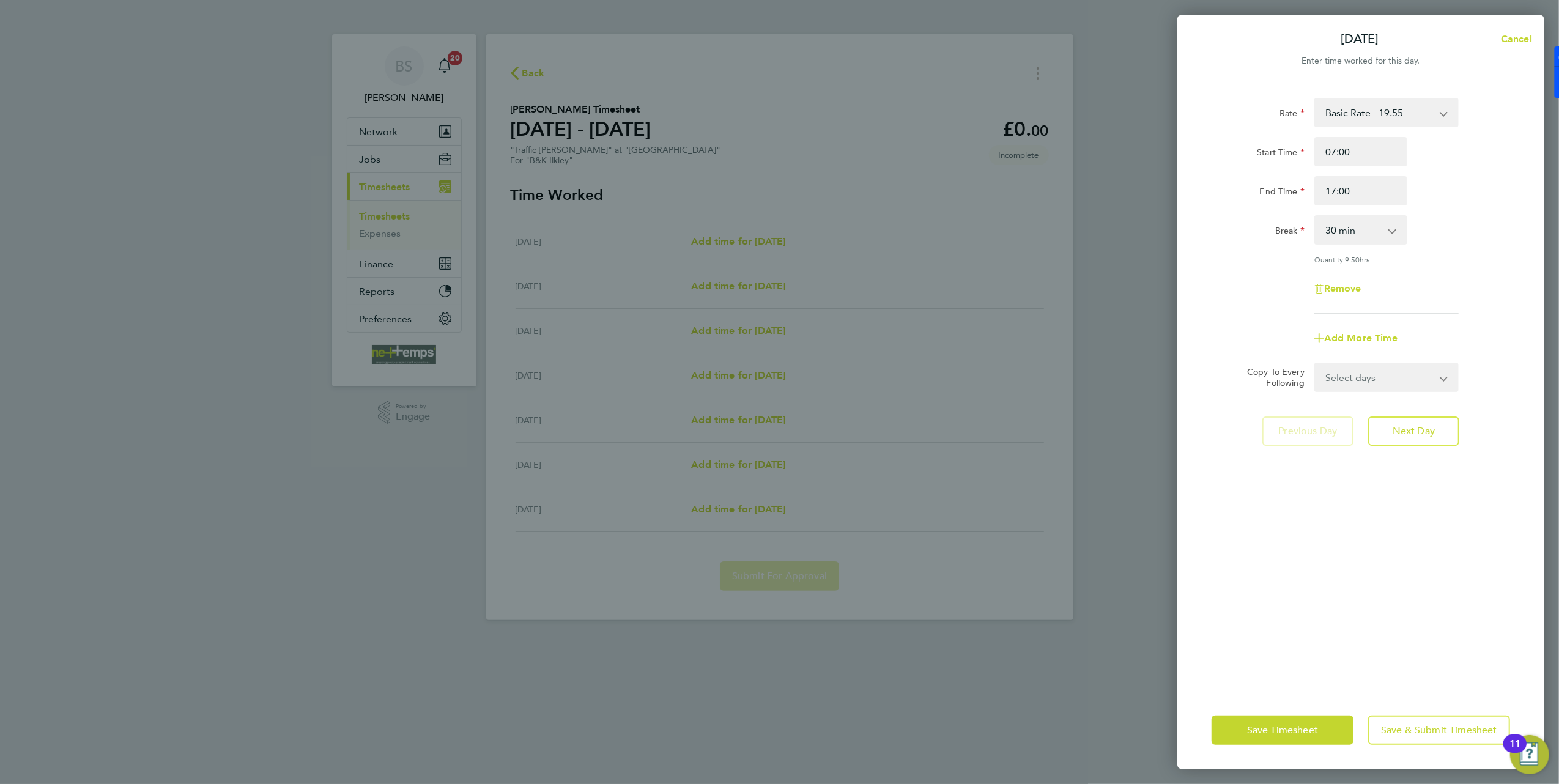
click at [1371, 234] on select "0 min 15 min 30 min 45 min 60 min 75 min 90 min" at bounding box center [1353, 230] width 75 height 27
select select "60"
click at [1316, 217] on select "0 min 15 min 30 min 45 min 60 min 75 min 90 min" at bounding box center [1353, 230] width 75 height 27
click at [1422, 438] on button "Next Day" at bounding box center [1414, 431] width 92 height 30
select select "30"
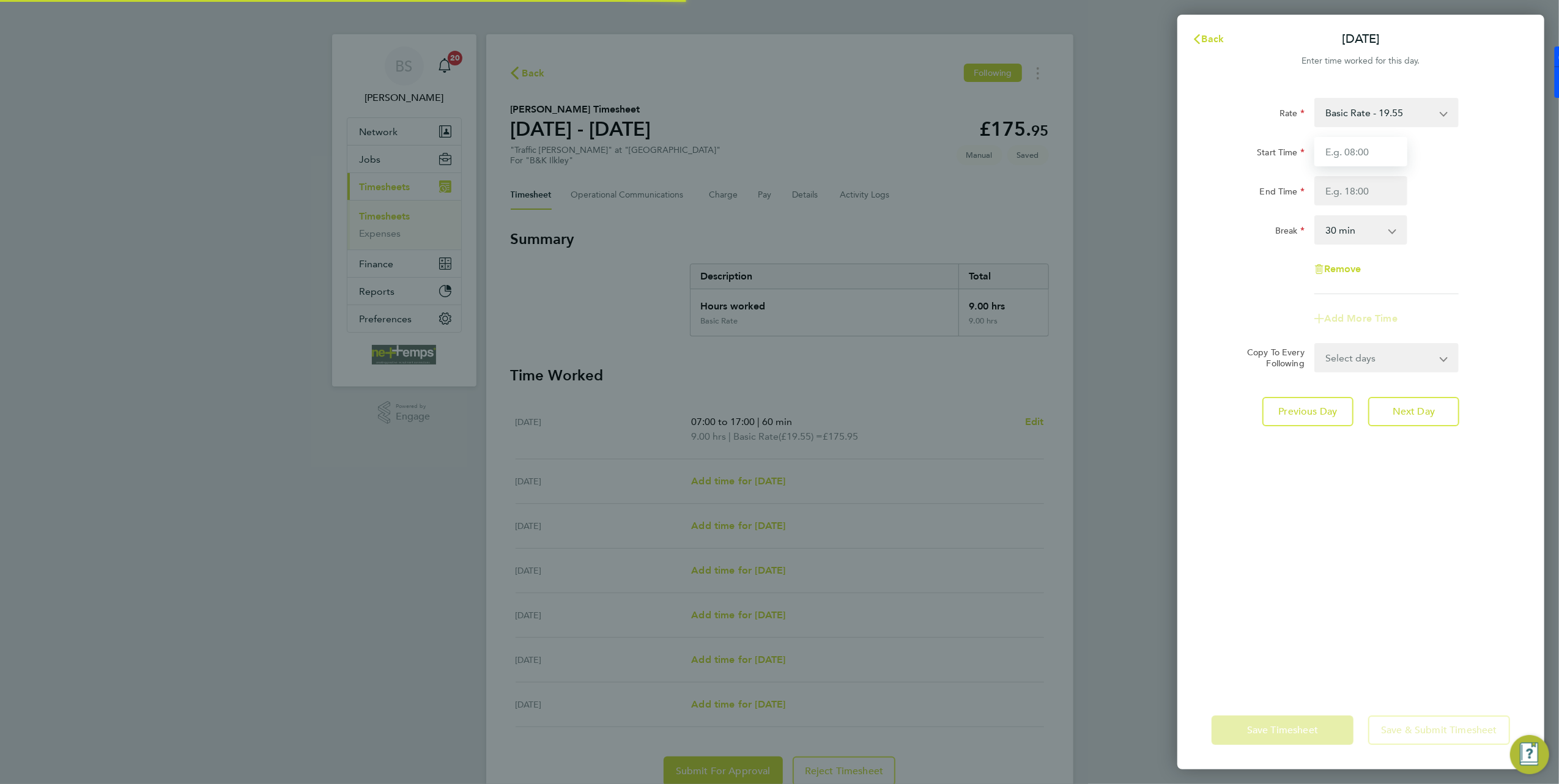
click at [1341, 143] on input "Start Time" at bounding box center [1361, 152] width 93 height 30
type input "07:00"
type input "17:00"
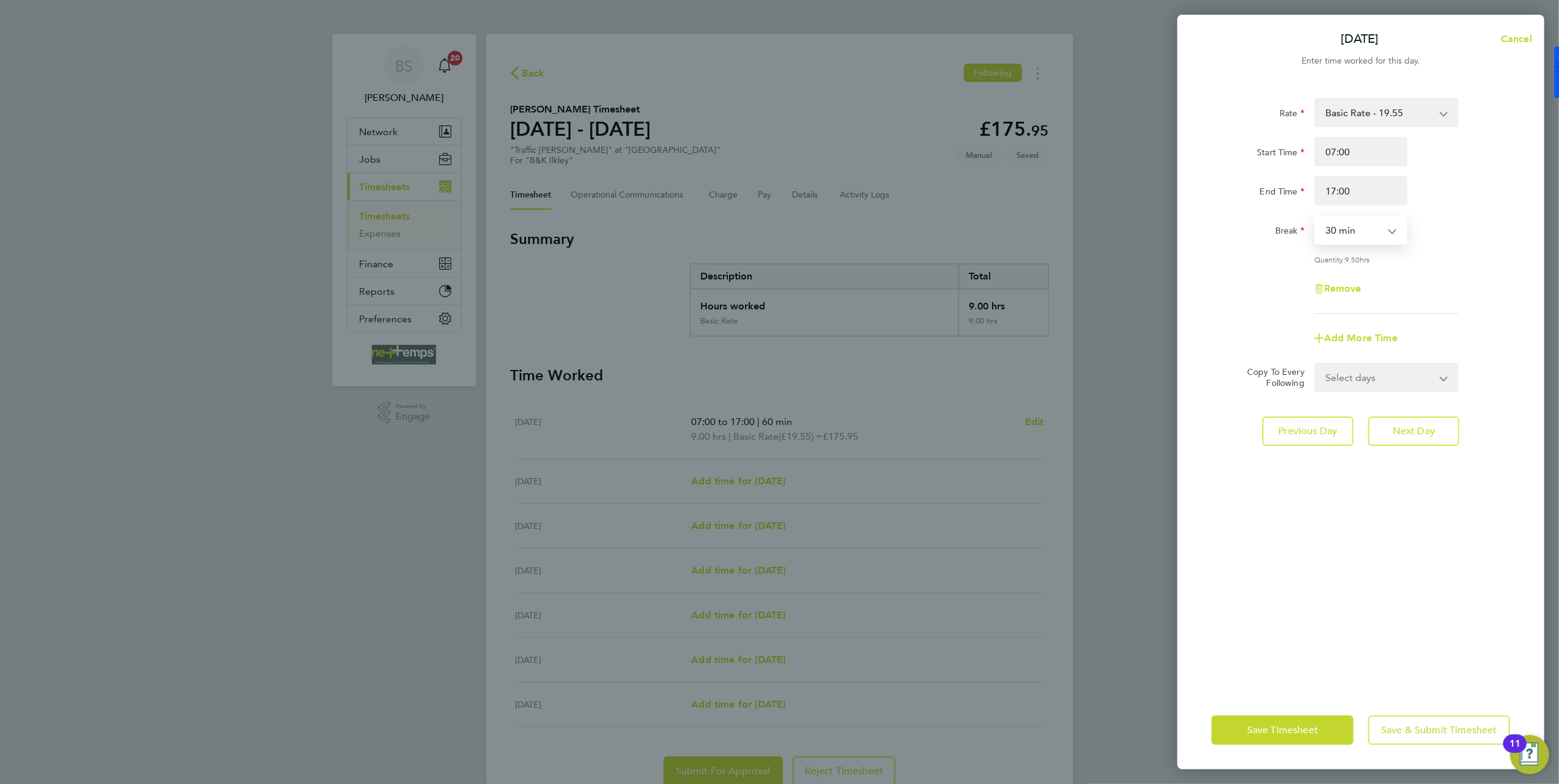
click at [1361, 231] on select "0 min 15 min 30 min 45 min 60 min 75 min 90 min" at bounding box center [1353, 230] width 75 height 27
select select "60"
click at [1316, 217] on select "0 min 15 min 30 min 45 min 60 min 75 min 90 min" at bounding box center [1353, 230] width 75 height 27
click at [1417, 428] on span "Next Day" at bounding box center [1414, 431] width 42 height 12
select select "30"
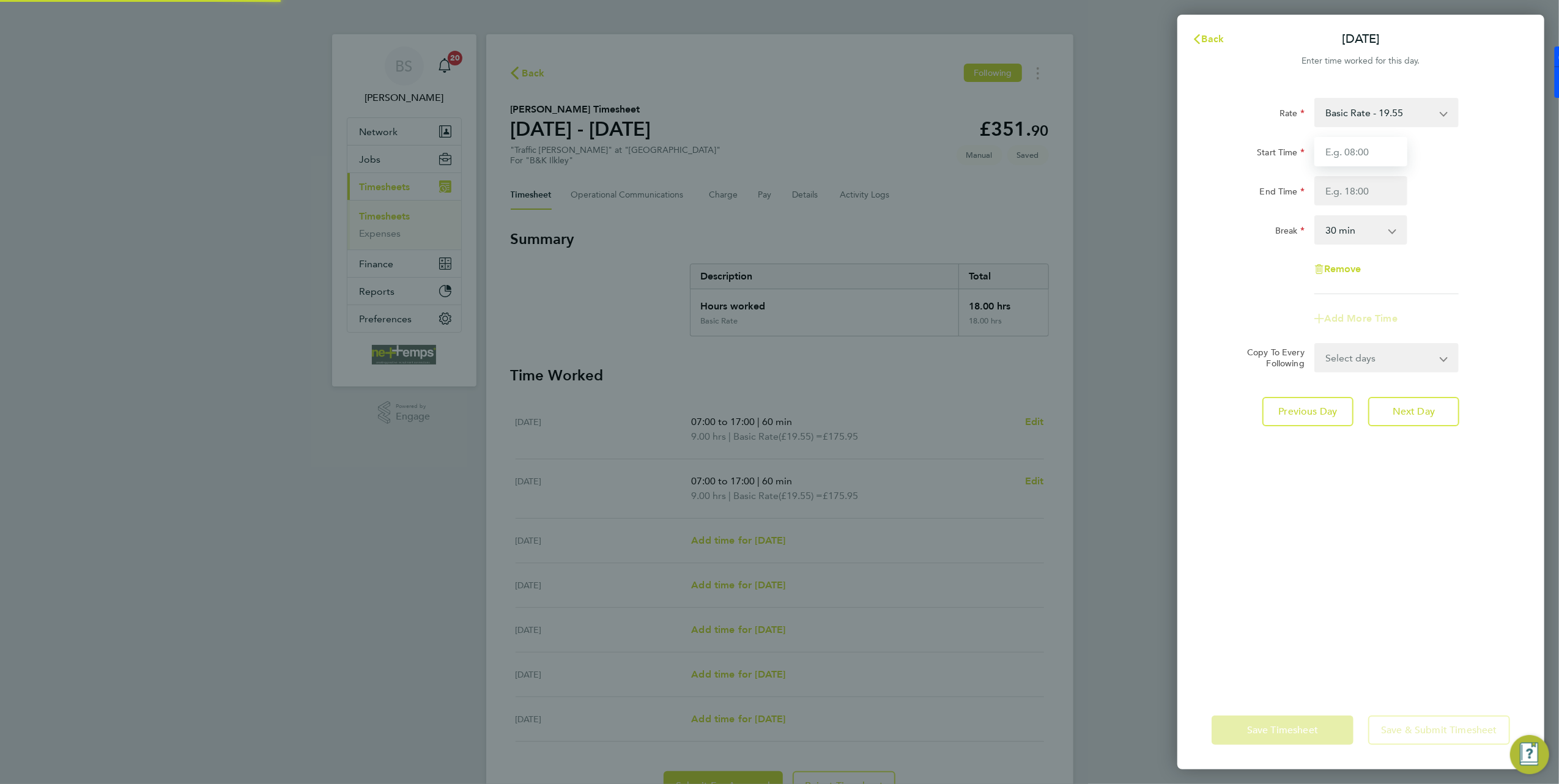
click at [1351, 144] on input "Start Time" at bounding box center [1361, 152] width 93 height 30
type input "07:00"
type input "17:00"
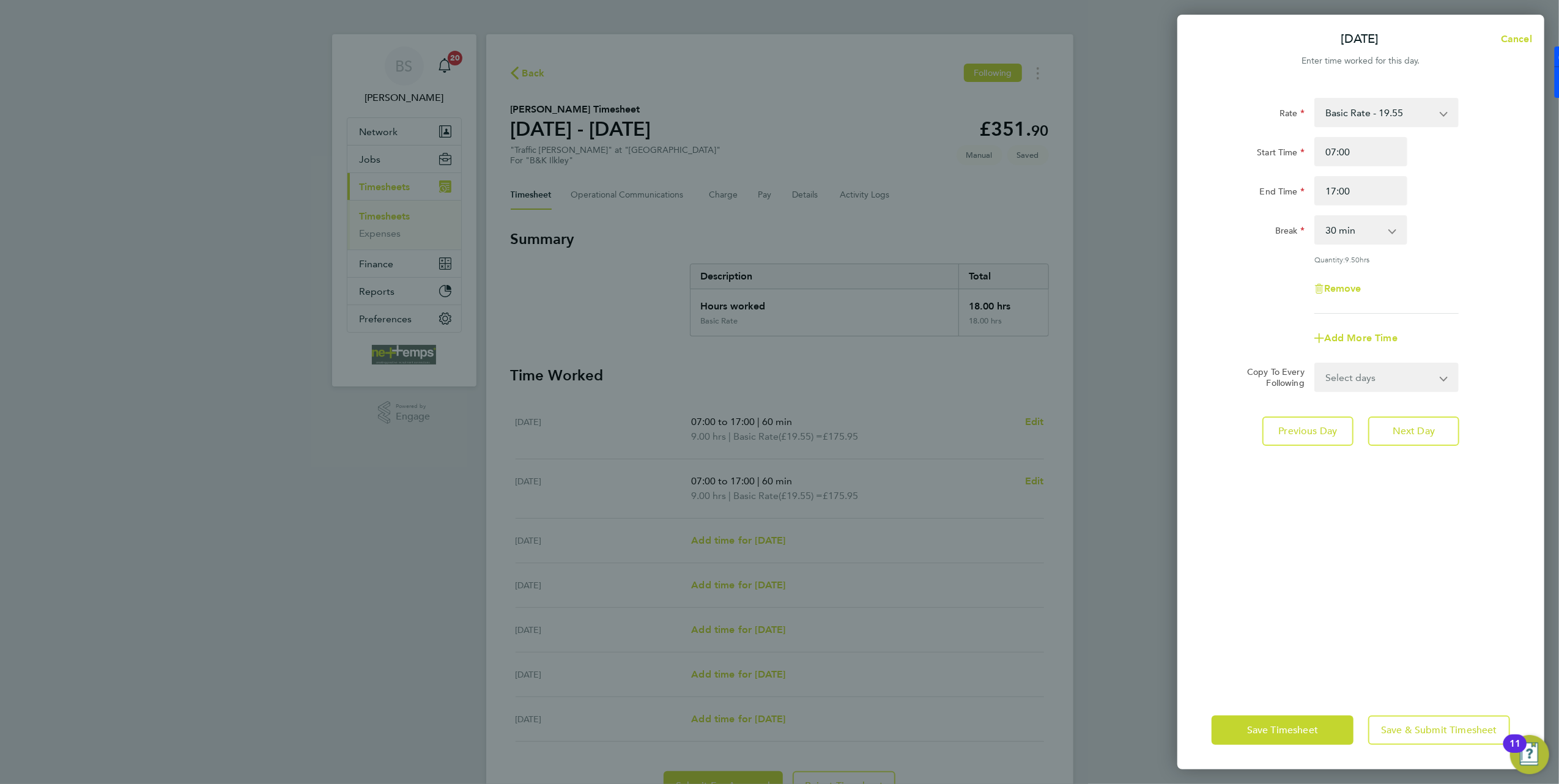
drag, startPoint x: 1441, startPoint y: 178, endPoint x: 1442, endPoint y: 187, distance: 9.1
click at [1441, 178] on div "End Time 17:00" at bounding box center [1361, 191] width 308 height 30
click at [1374, 229] on select "0 min 15 min 30 min 45 min 60 min 75 min 90 min" at bounding box center [1353, 230] width 75 height 27
select select "60"
click at [1316, 217] on select "0 min 15 min 30 min 45 min 60 min 75 min 90 min" at bounding box center [1353, 230] width 75 height 27
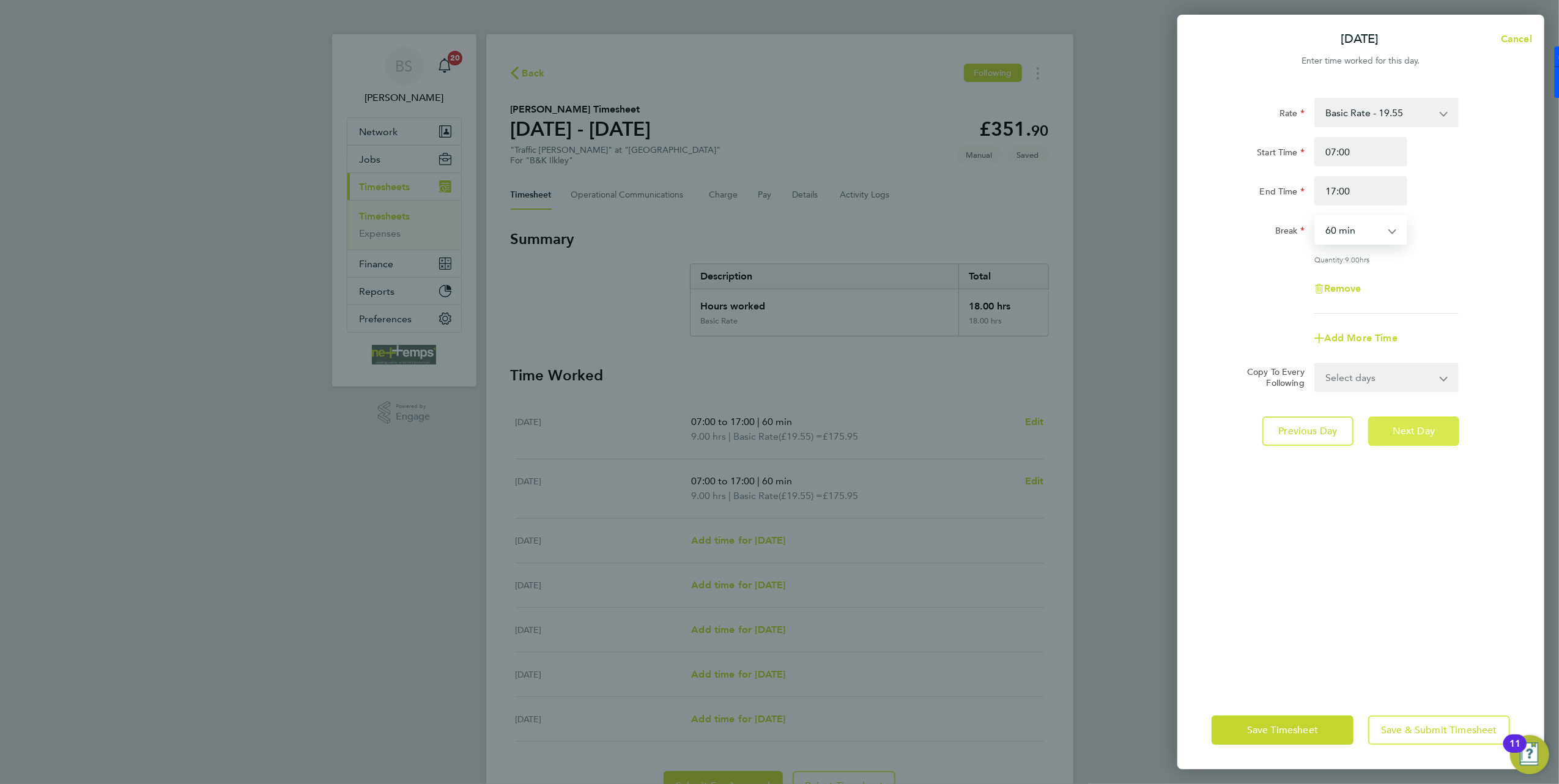
click at [1400, 431] on span "Next Day" at bounding box center [1414, 431] width 42 height 12
select select "30"
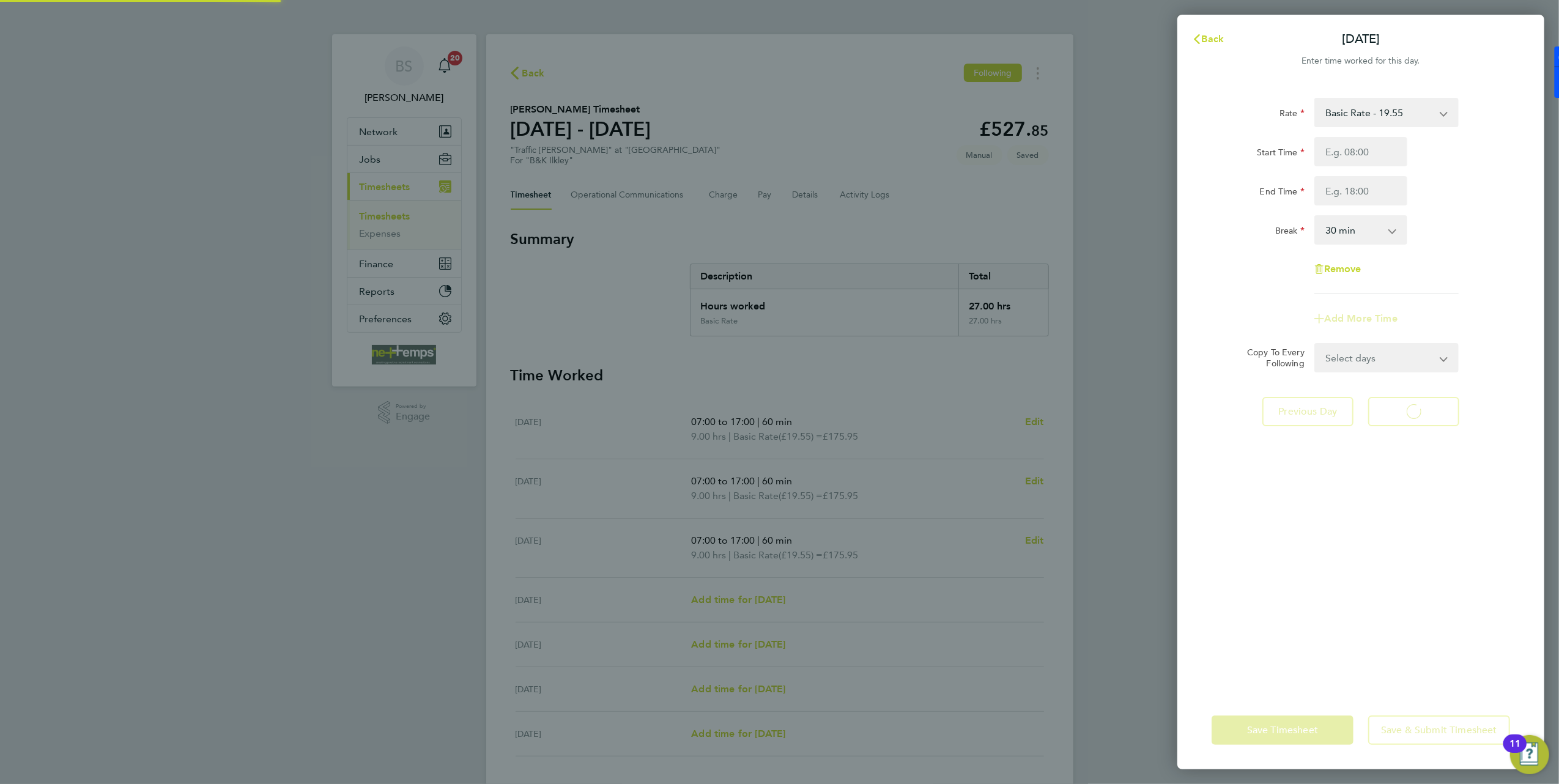
select select "30"
click at [1376, 142] on input "Start Time" at bounding box center [1361, 152] width 93 height 30
type input "07:00"
type input "17:00"
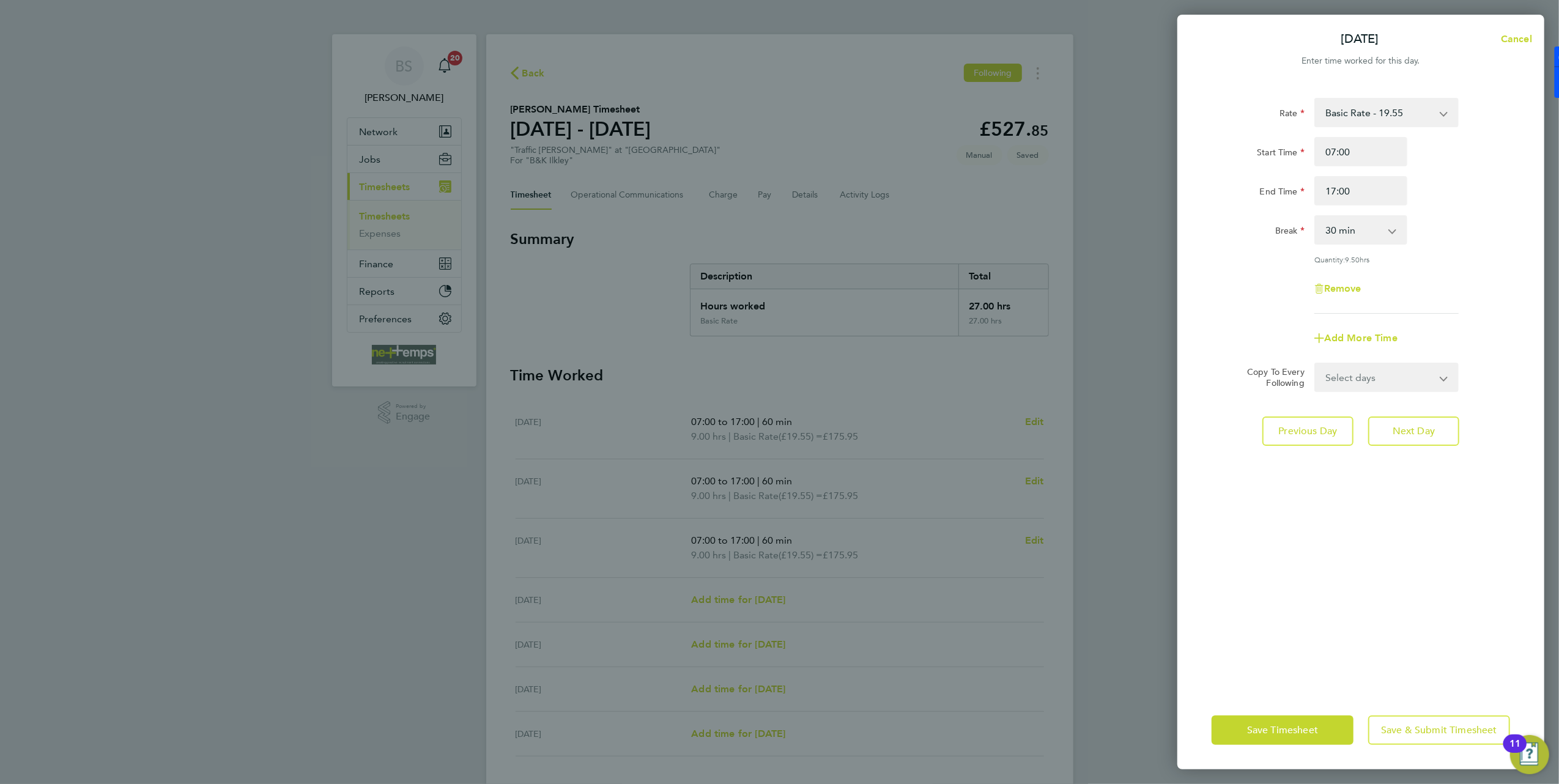
drag, startPoint x: 1437, startPoint y: 178, endPoint x: 1417, endPoint y: 248, distance: 72.8
click at [1437, 178] on div "End Time 17:00" at bounding box center [1361, 191] width 308 height 30
click at [1381, 229] on select "0 min 15 min 30 min 45 min 60 min 75 min 90 min" at bounding box center [1353, 230] width 75 height 27
select select "60"
click at [1316, 217] on select "0 min 15 min 30 min 45 min 60 min 75 min 90 min" at bounding box center [1353, 230] width 75 height 27
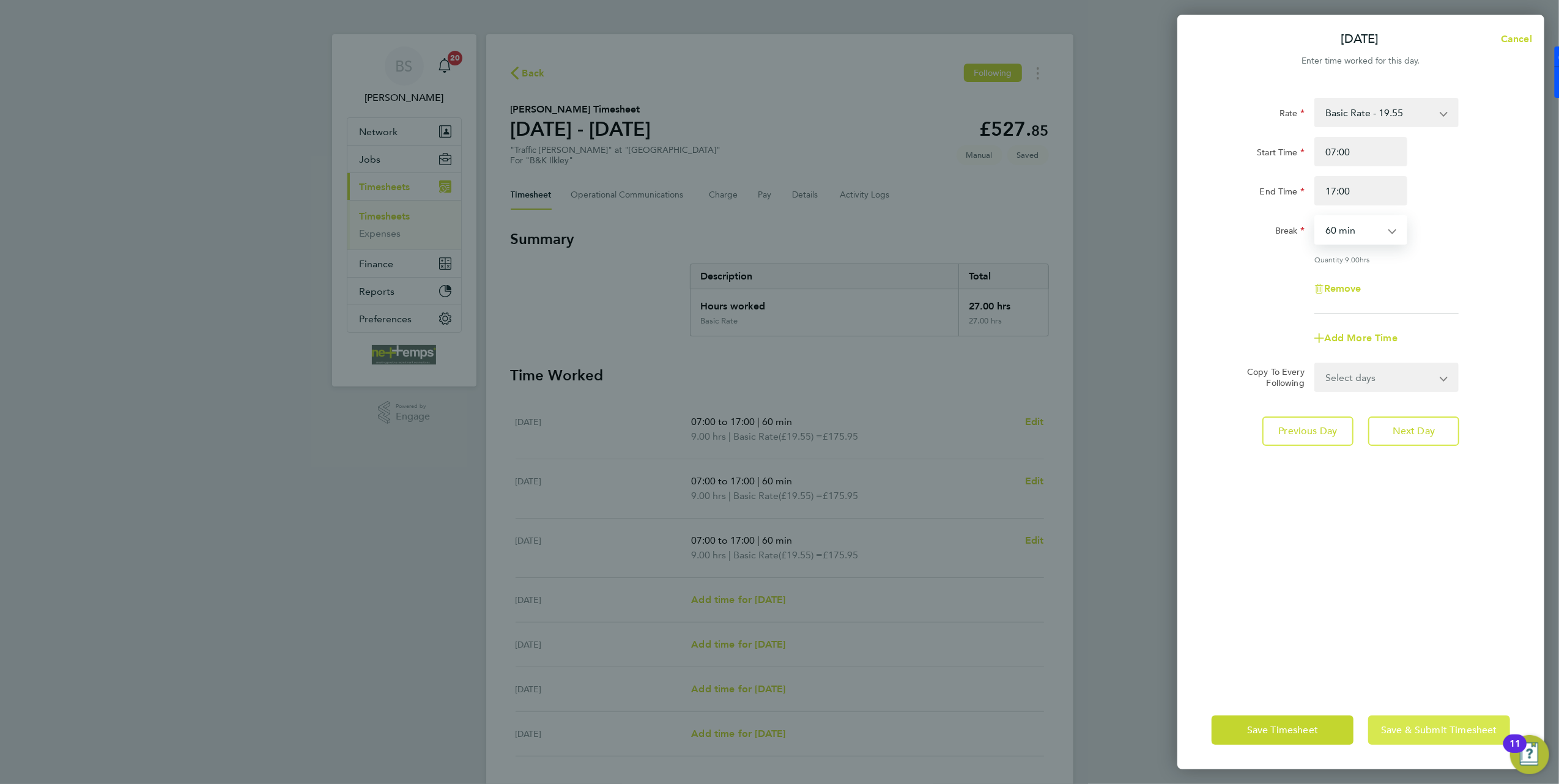
click at [1434, 730] on span "Save & Submit Timesheet" at bounding box center [1439, 730] width 116 height 12
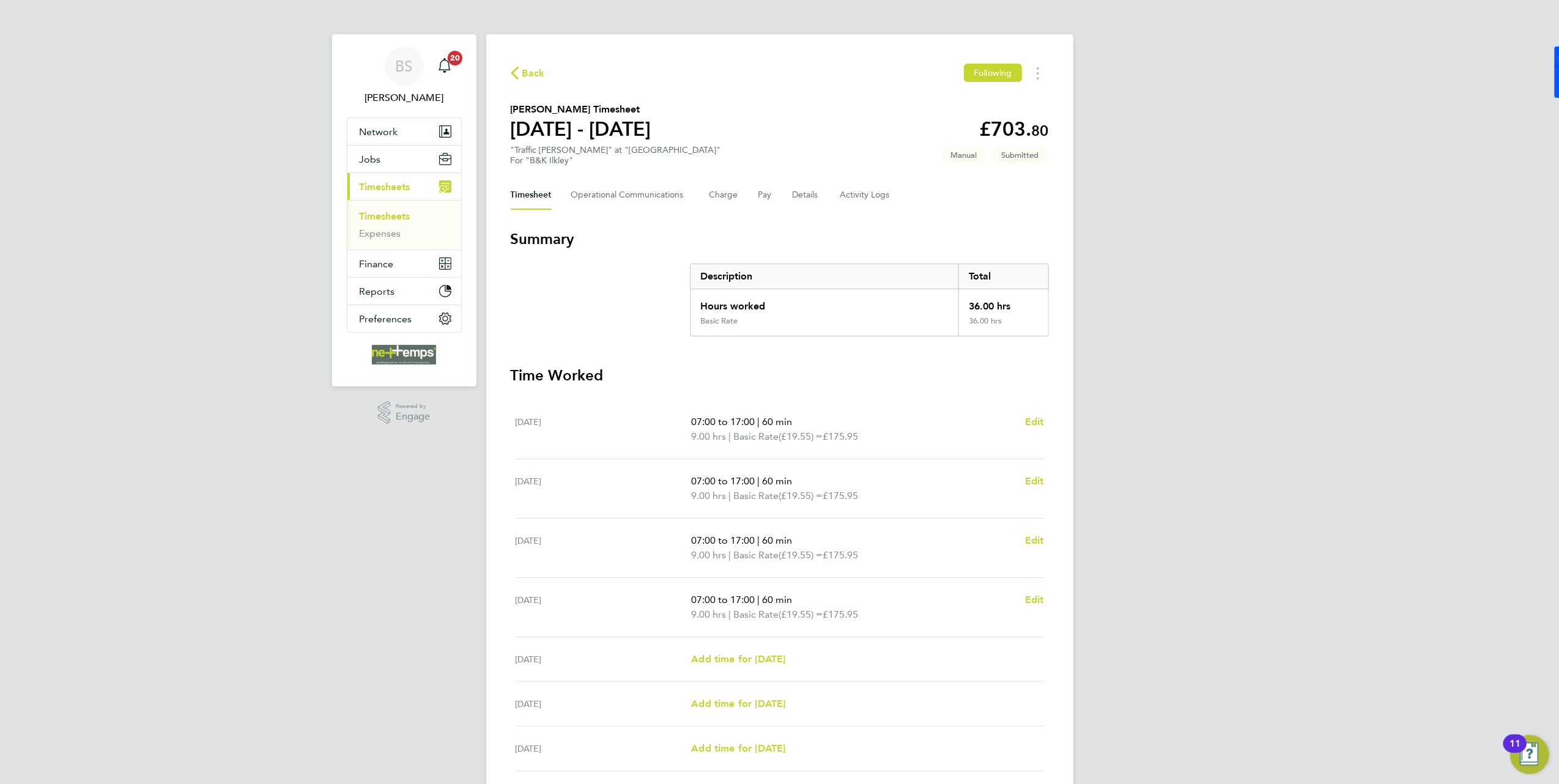
click at [534, 76] on span "Back" at bounding box center [533, 72] width 23 height 14
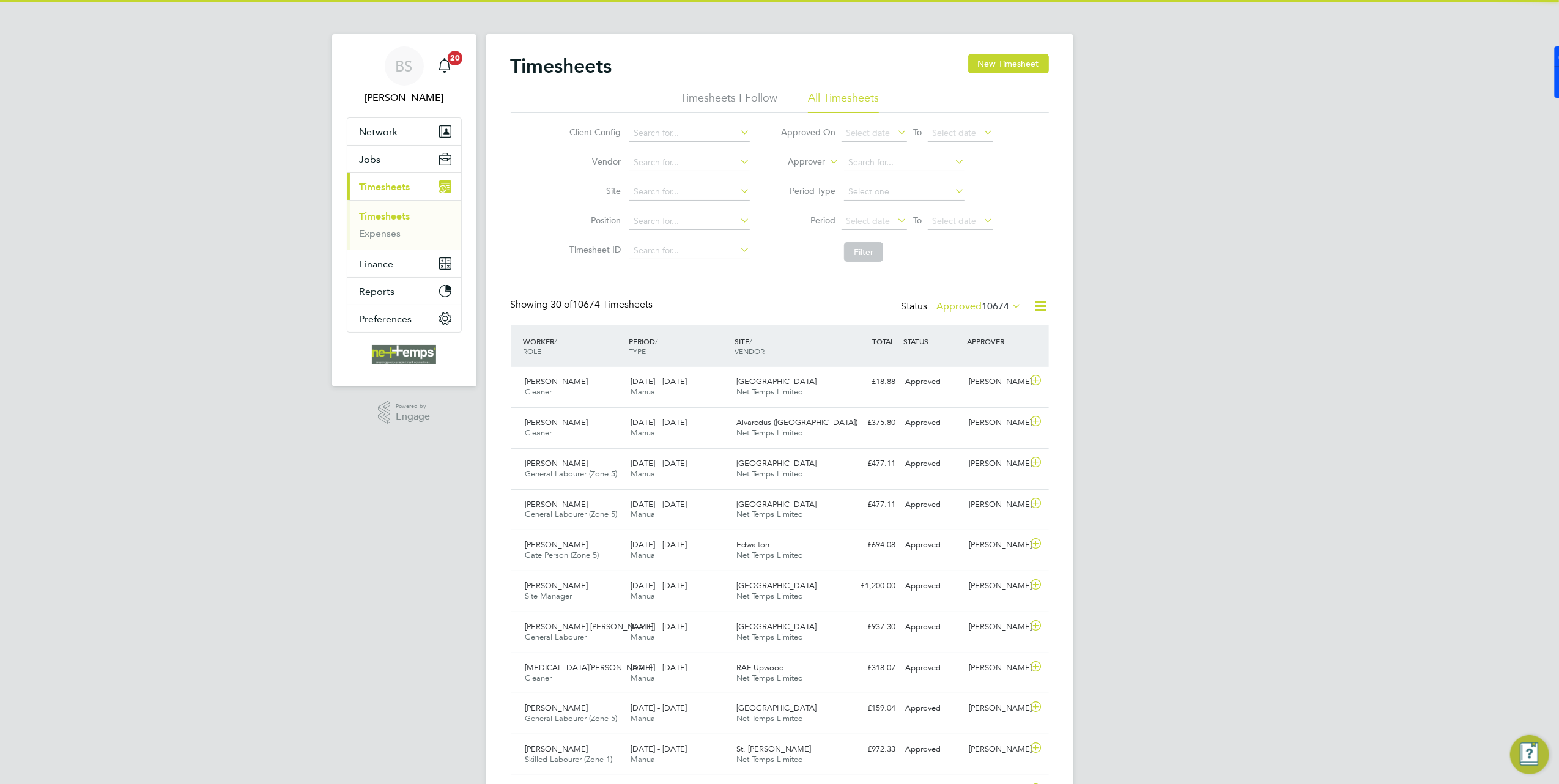
scroll to position [31, 107]
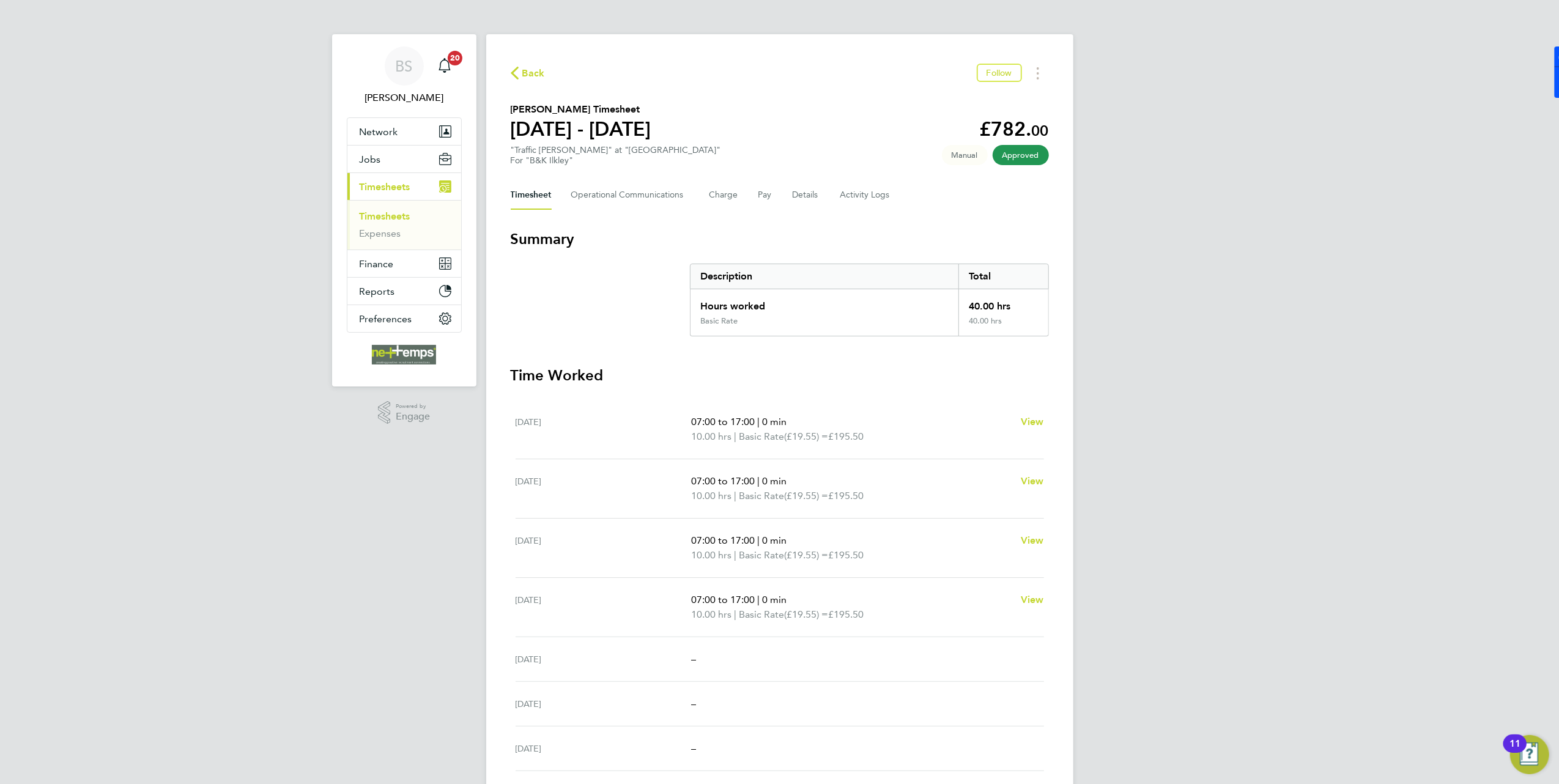
drag, startPoint x: 690, startPoint y: 424, endPoint x: 866, endPoint y: 428, distance: 176.0
click at [866, 428] on div "[DATE] 07:00 to 17:00 | 0 min 10.00 hrs | Basic Rate (£19.55) = £195.50 View" at bounding box center [780, 429] width 529 height 59
drag, startPoint x: 866, startPoint y: 428, endPoint x: 1187, endPoint y: 411, distance: 321.4
click at [1187, 411] on div "BS [PERSON_NAME] Notifications 20 Applications: Network Team Members Businesses…" at bounding box center [780, 439] width 1559 height 878
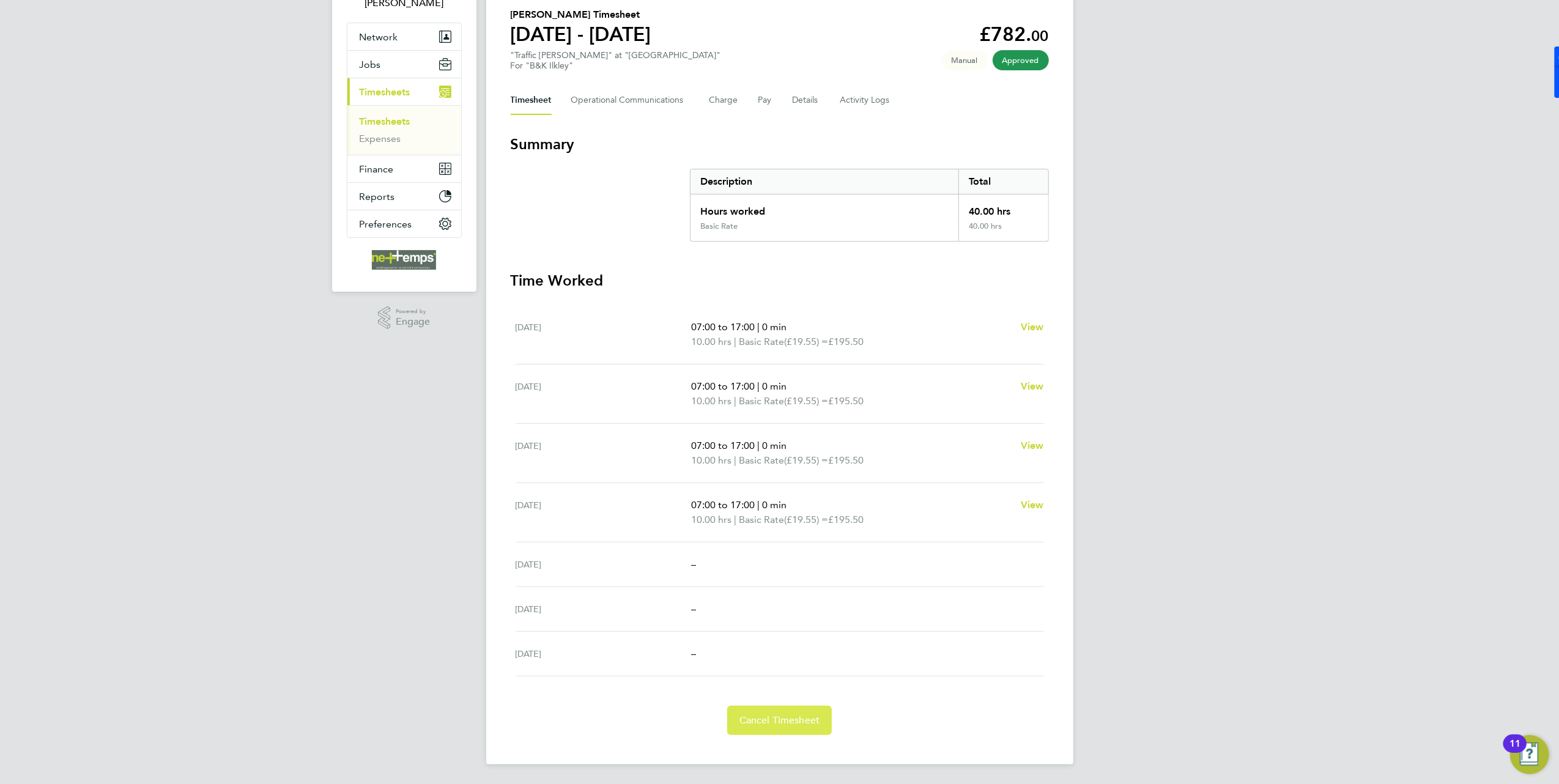
click at [812, 718] on span "Cancel Timesheet" at bounding box center [780, 720] width 81 height 12
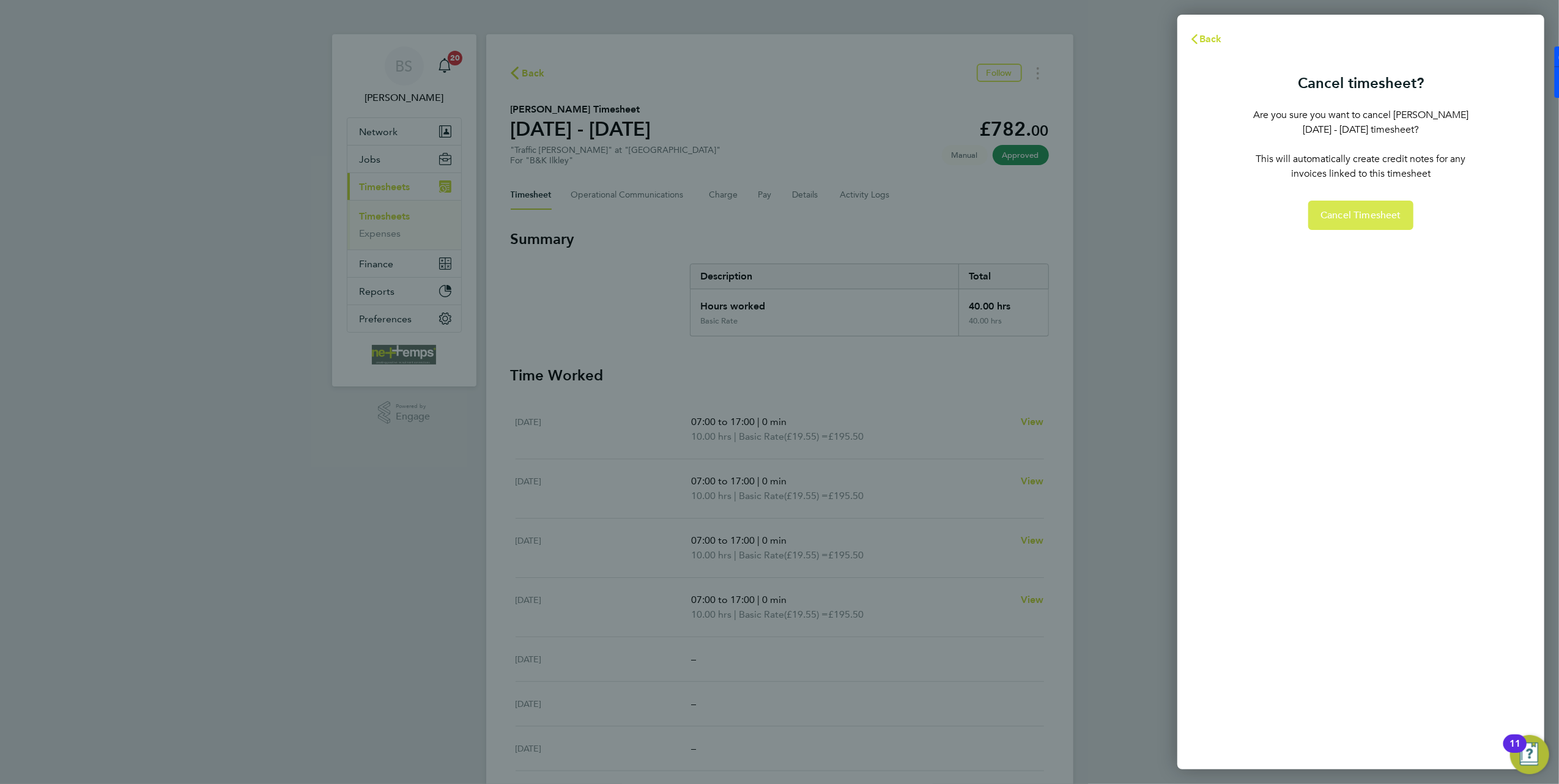
click at [1343, 209] on button "Cancel Timesheet" at bounding box center [1361, 215] width 105 height 30
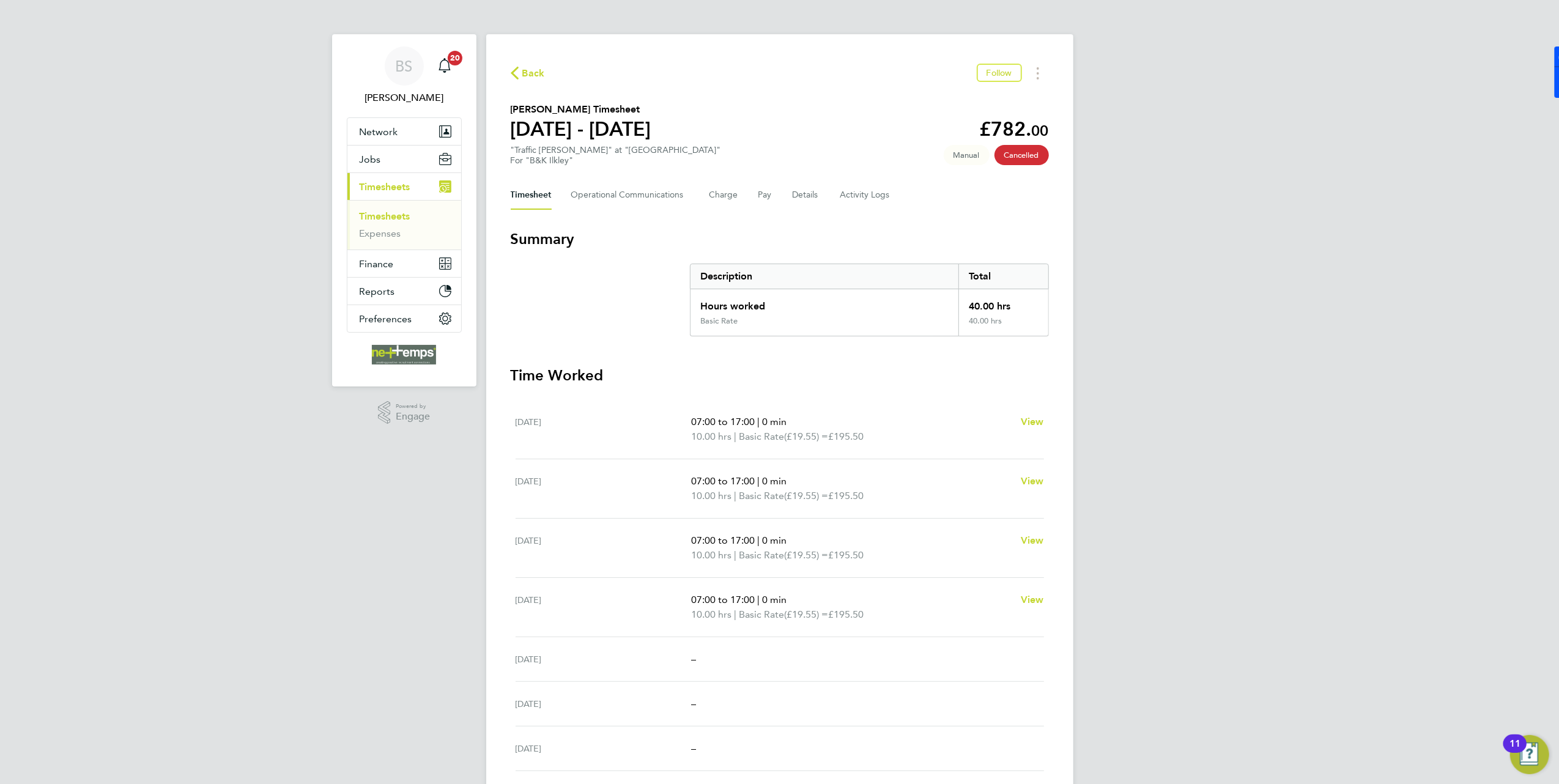
click at [527, 66] on button "Back" at bounding box center [528, 73] width 34 height 15
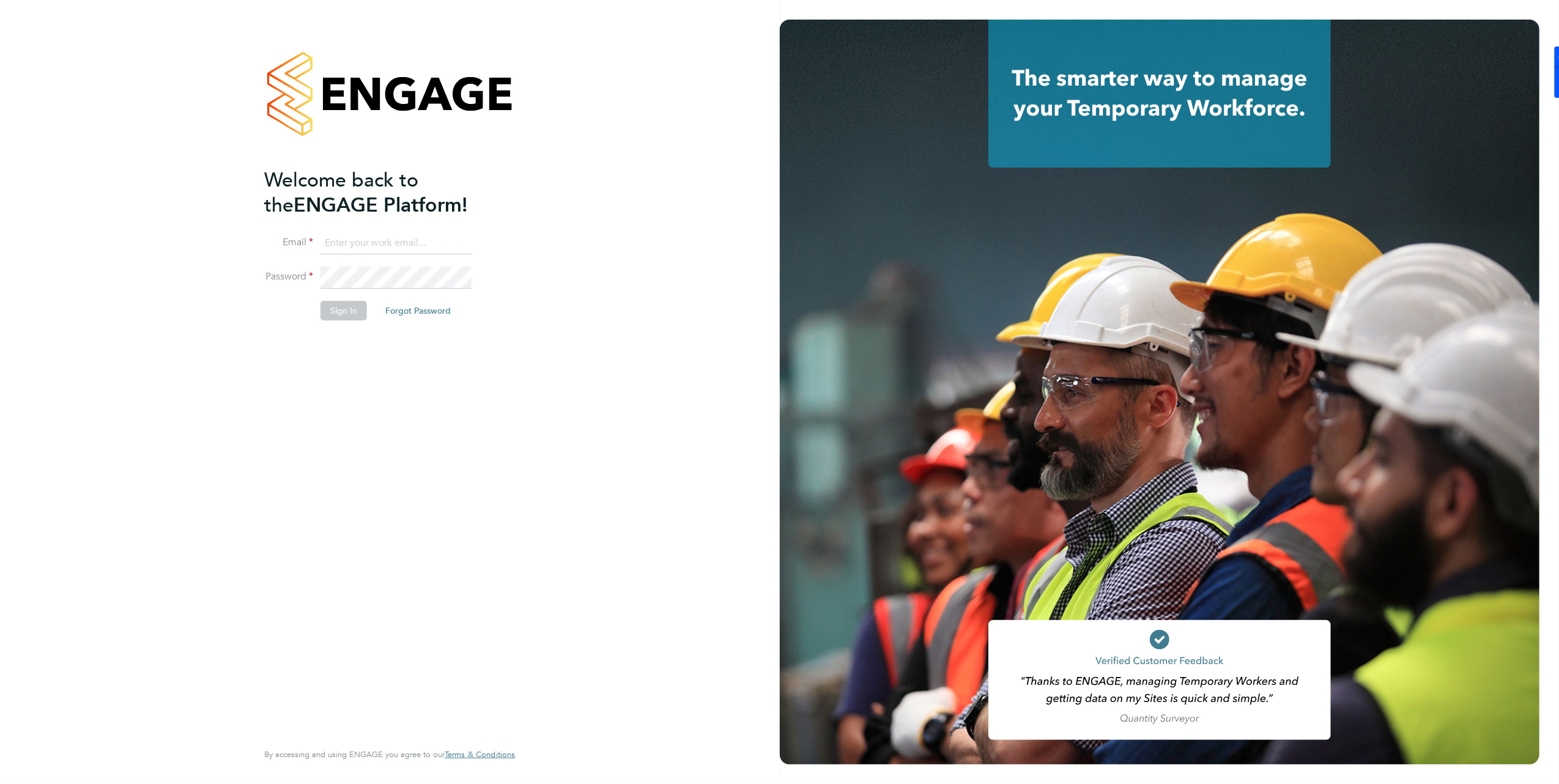
click at [395, 231] on ng-template "Welcome back to the ENGAGE Platform! Email Password Sign In Forgot Password" at bounding box center [384, 250] width 239 height 165
click at [394, 246] on input at bounding box center [396, 243] width 151 height 22
type input "brooke@net-temps.co.uk"
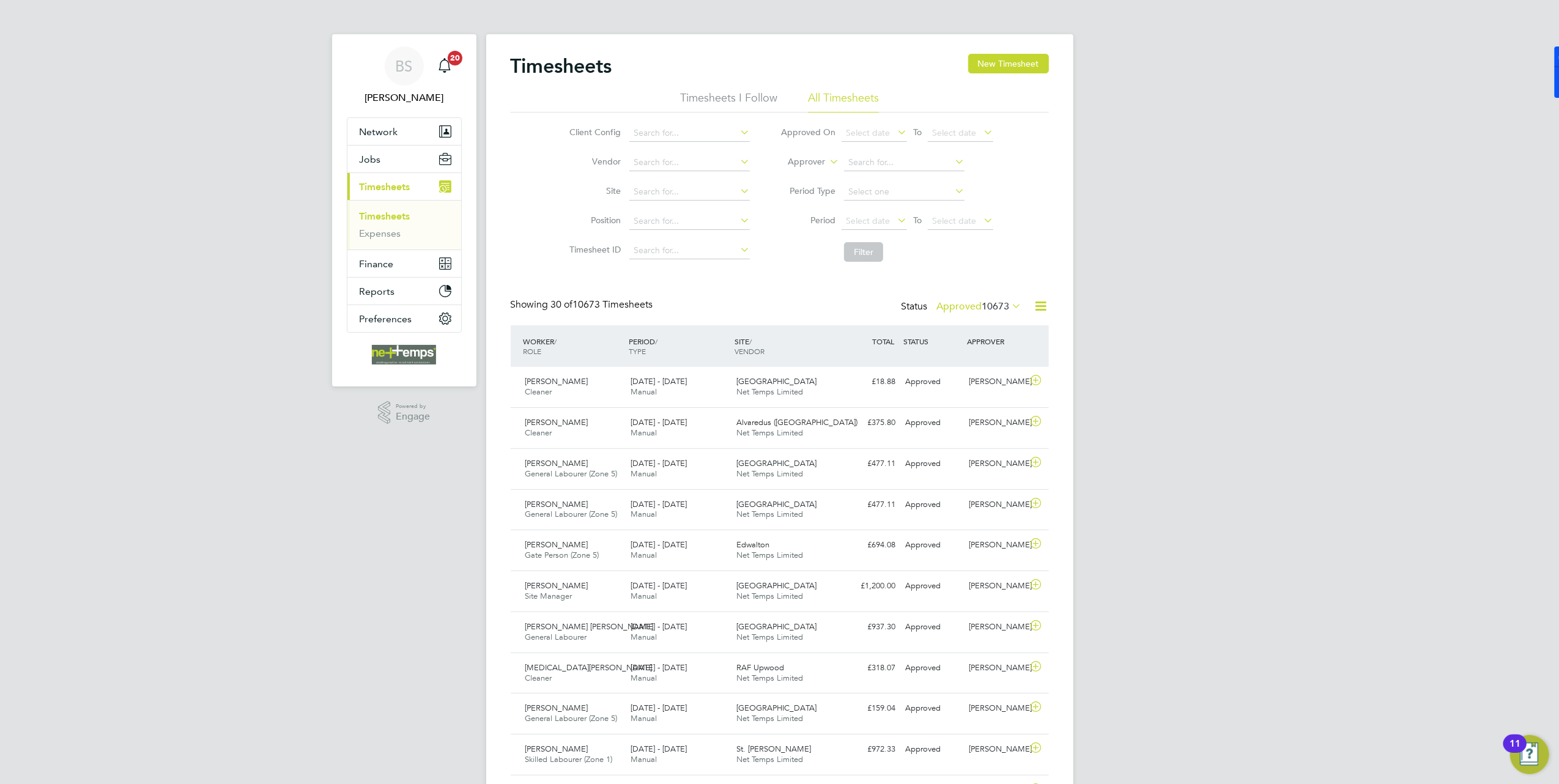
click at [410, 217] on link "Timesheets" at bounding box center [385, 217] width 51 height 11
drag, startPoint x: 619, startPoint y: 67, endPoint x: 475, endPoint y: 57, distance: 144.3
click at [385, 241] on ul "Timesheets Expenses" at bounding box center [404, 225] width 114 height 50
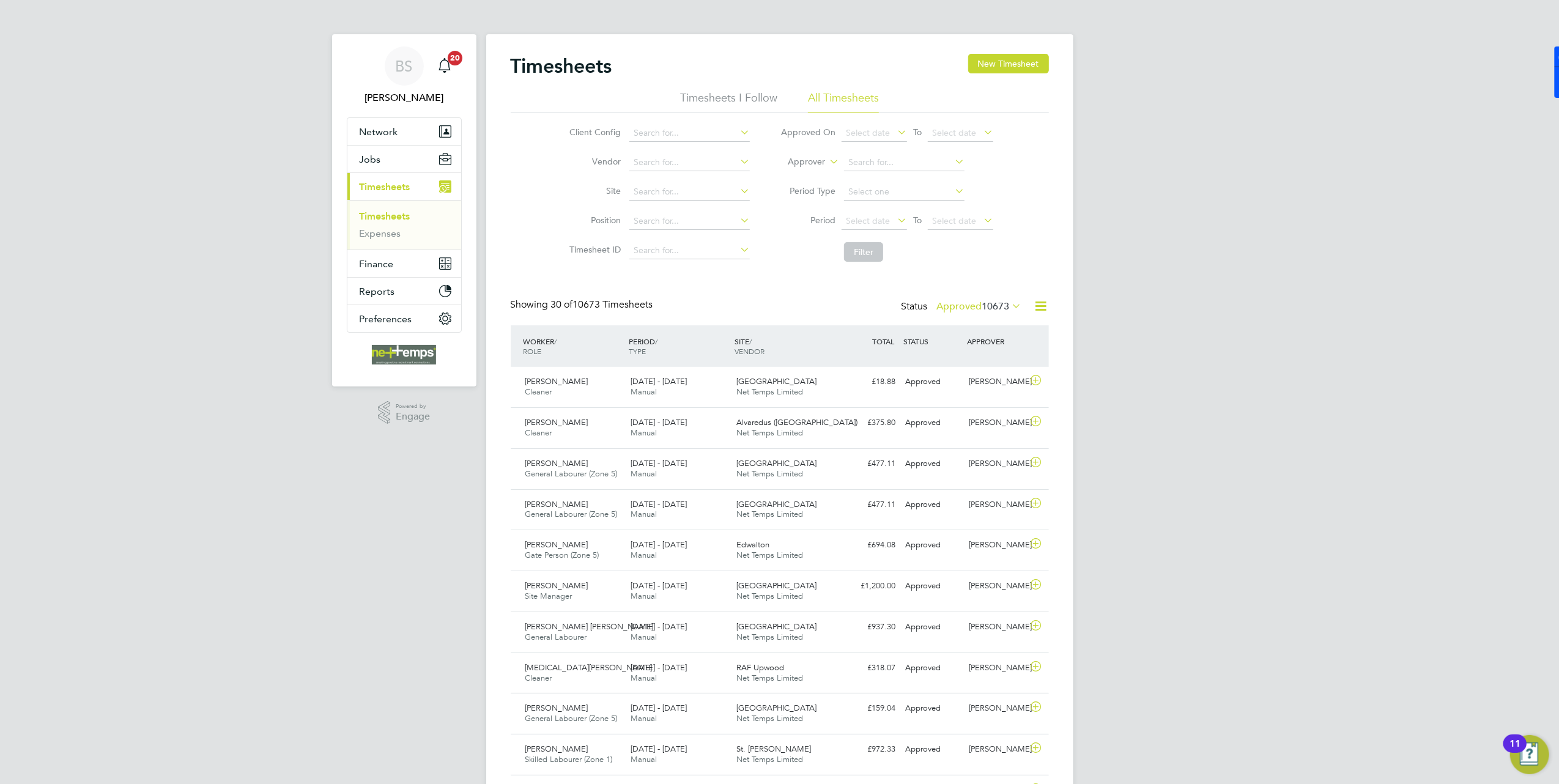
click at [394, 209] on ul "Timesheets Expenses" at bounding box center [404, 225] width 114 height 50
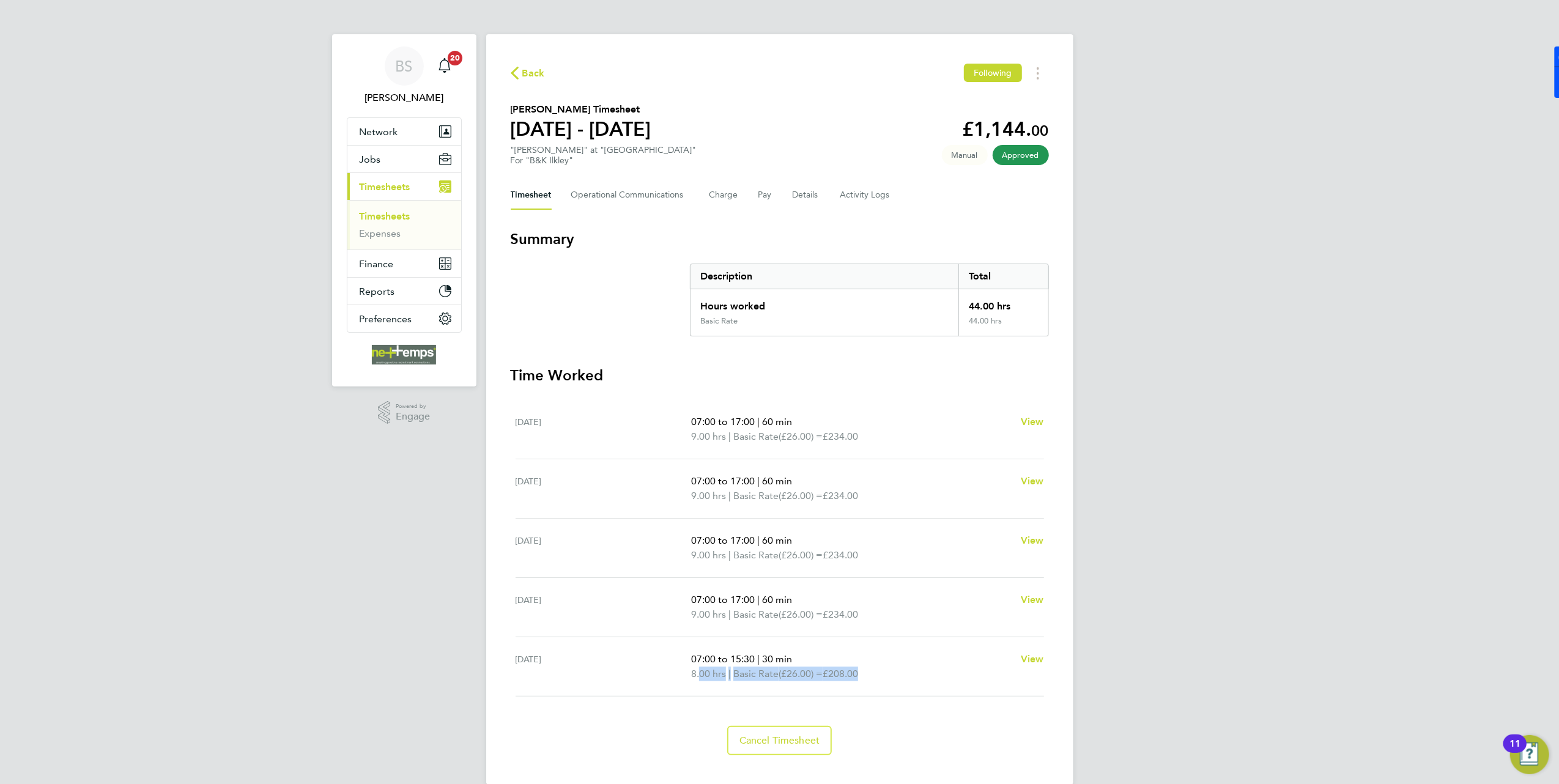
drag, startPoint x: 695, startPoint y: 680, endPoint x: 863, endPoint y: 688, distance: 168.2
click at [863, 688] on div "[DATE] 07:00 to 15:30 | 30 min 8.00 hrs | Basic Rate (£26.00) = £208.00 View" at bounding box center [780, 667] width 529 height 59
click at [294, 556] on div "BS [PERSON_NAME] Notifications 20 Applications: Network Team Members Businesses…" at bounding box center [780, 402] width 1559 height 804
